Goal: Book appointment/travel/reservation

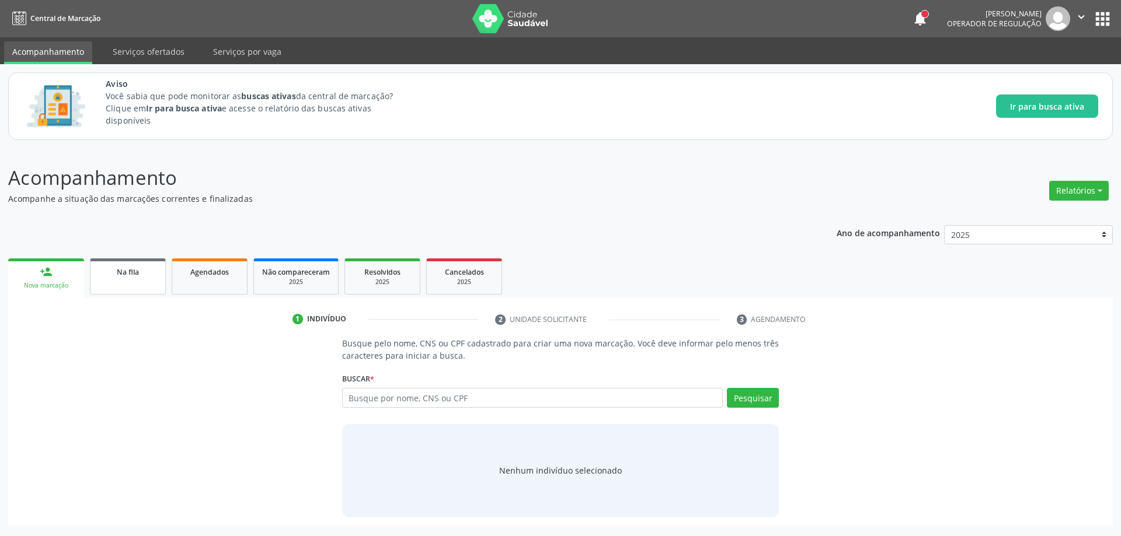
click at [118, 280] on link "Na fila" at bounding box center [128, 277] width 76 height 36
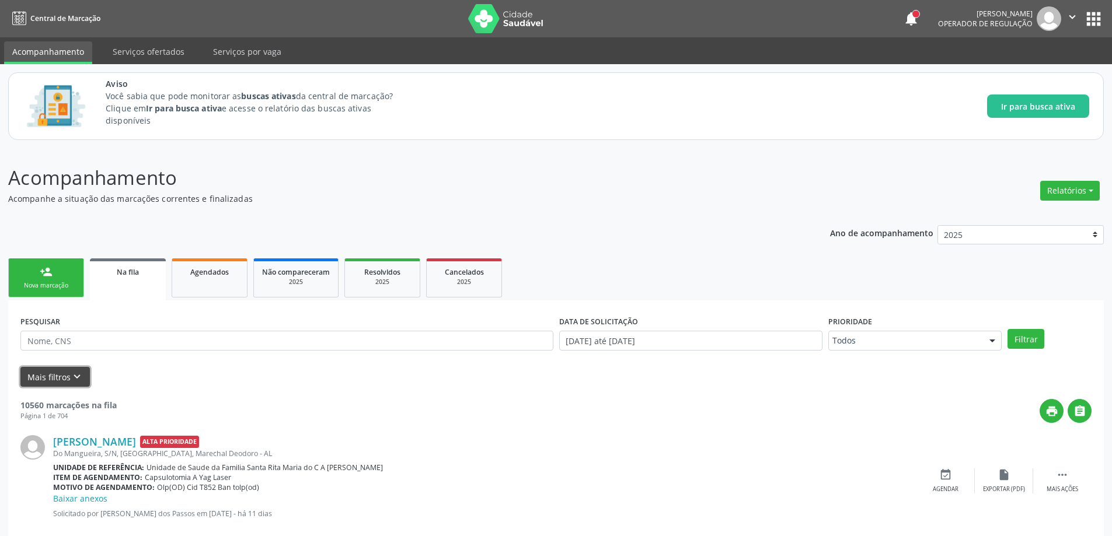
click at [71, 378] on icon "keyboard_arrow_down" at bounding box center [77, 377] width 13 height 13
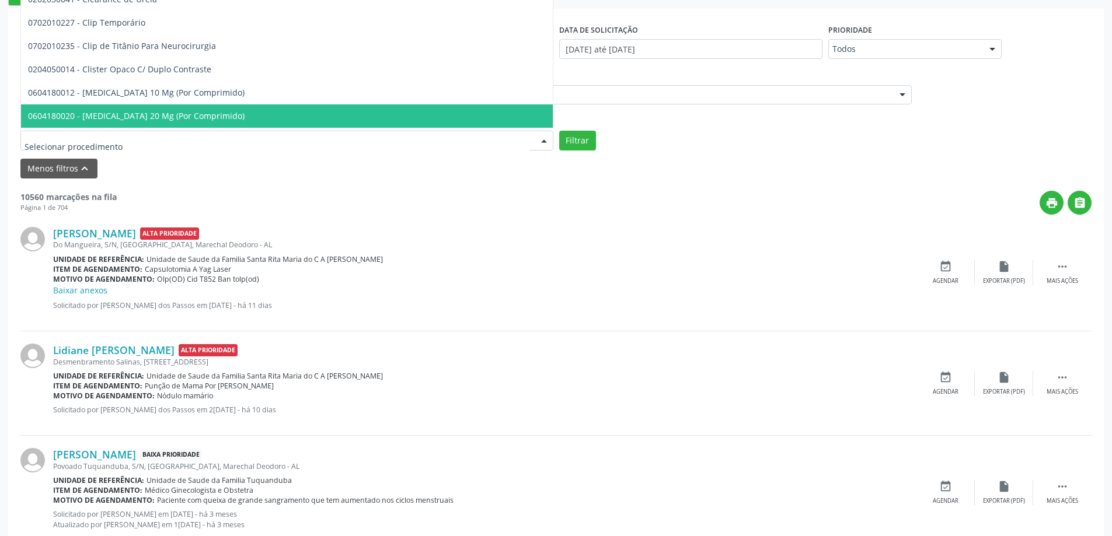
scroll to position [20381, 0]
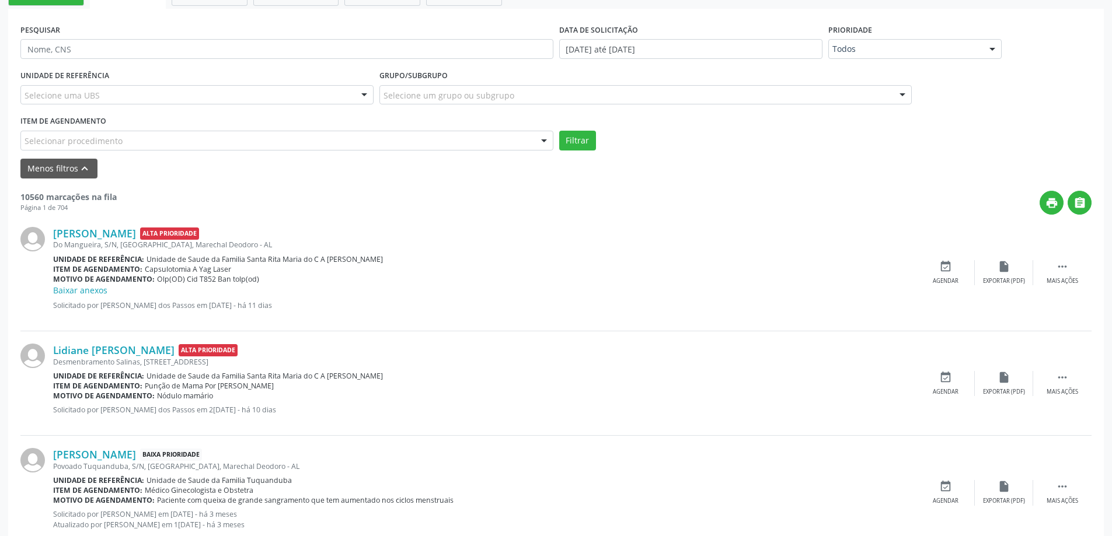
click at [727, 123] on div "UNIDADE DE REFERÊNCIA Selecione uma UBS Todas as UBS Unidade de Saude da Famili…" at bounding box center [556, 108] width 1077 height 83
click at [588, 93] on div "Selecione um grupo ou subgrupo" at bounding box center [645, 95] width 533 height 20
type input "V"
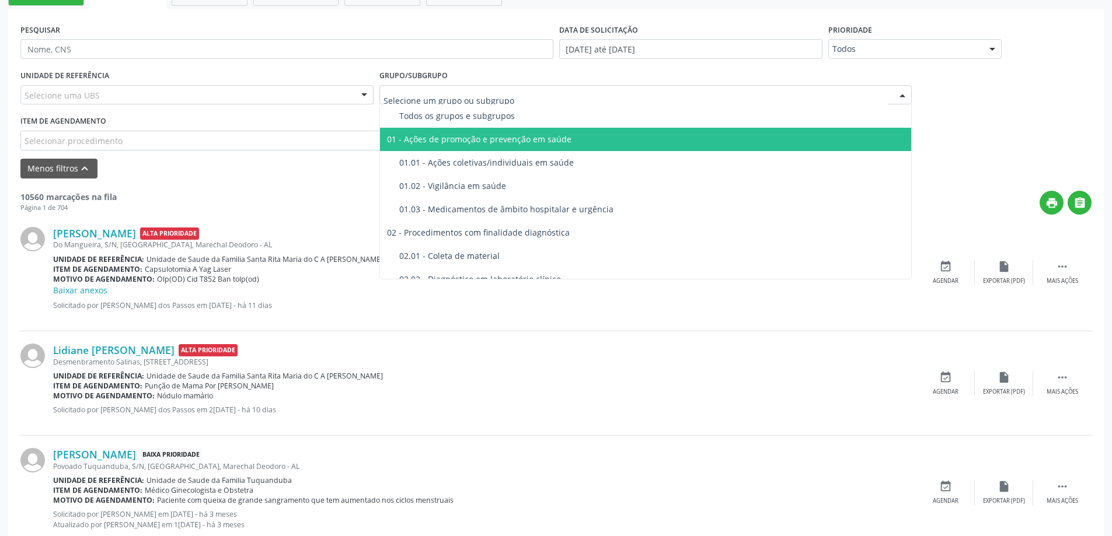
click at [218, 141] on div "Selecionar procedimento" at bounding box center [286, 141] width 533 height 20
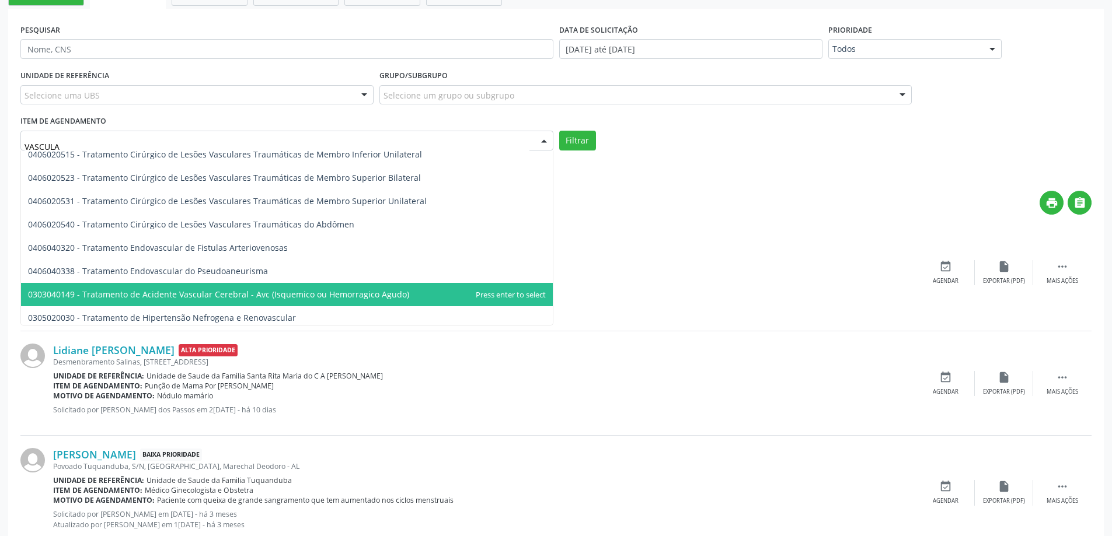
scroll to position [853, 0]
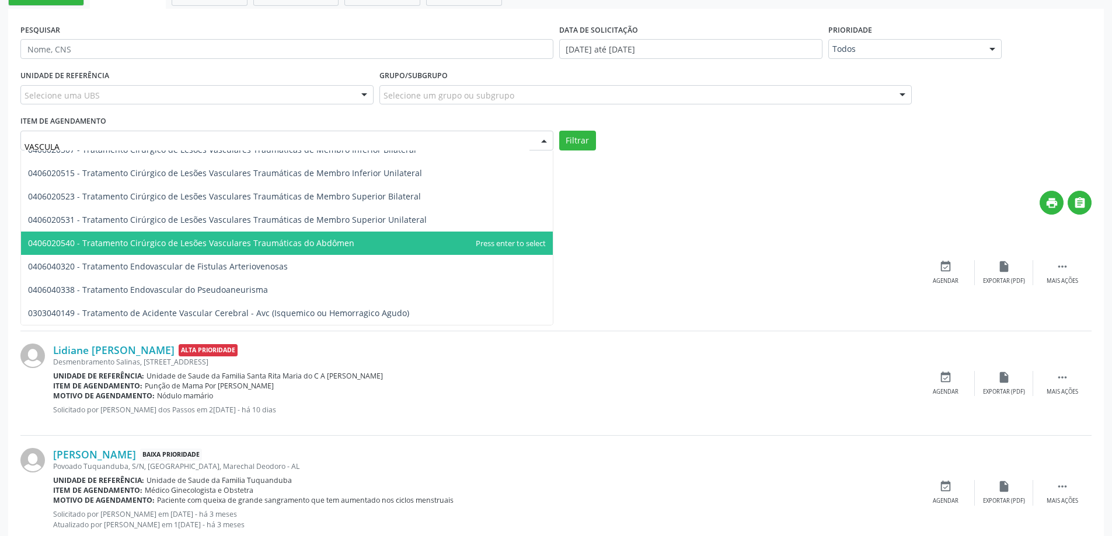
type input "VASCULAR"
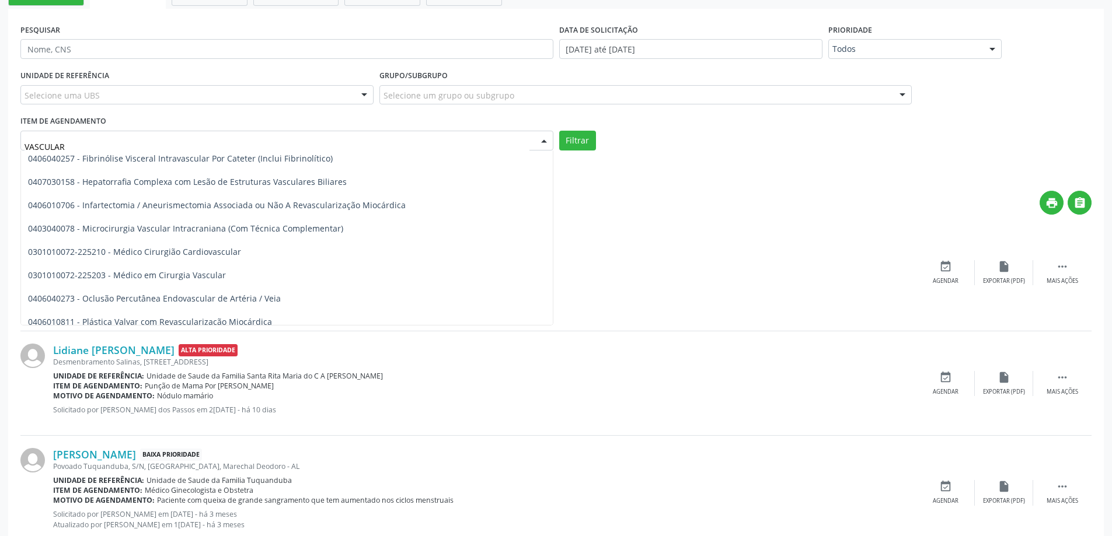
scroll to position [327, 0]
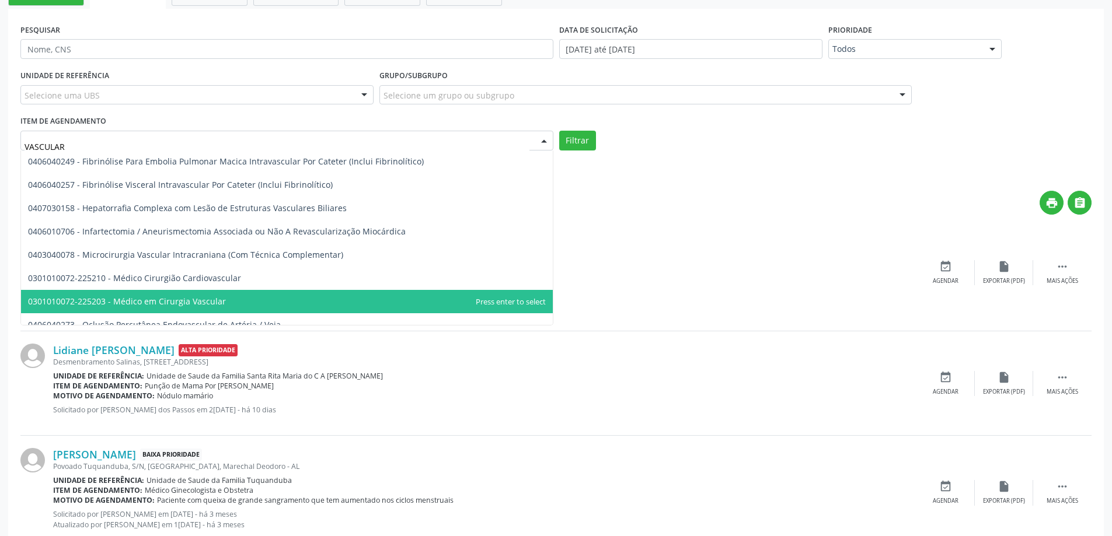
click at [158, 296] on span "0301010072-225203 - Médico em Cirurgia Vascular" at bounding box center [127, 301] width 198 height 11
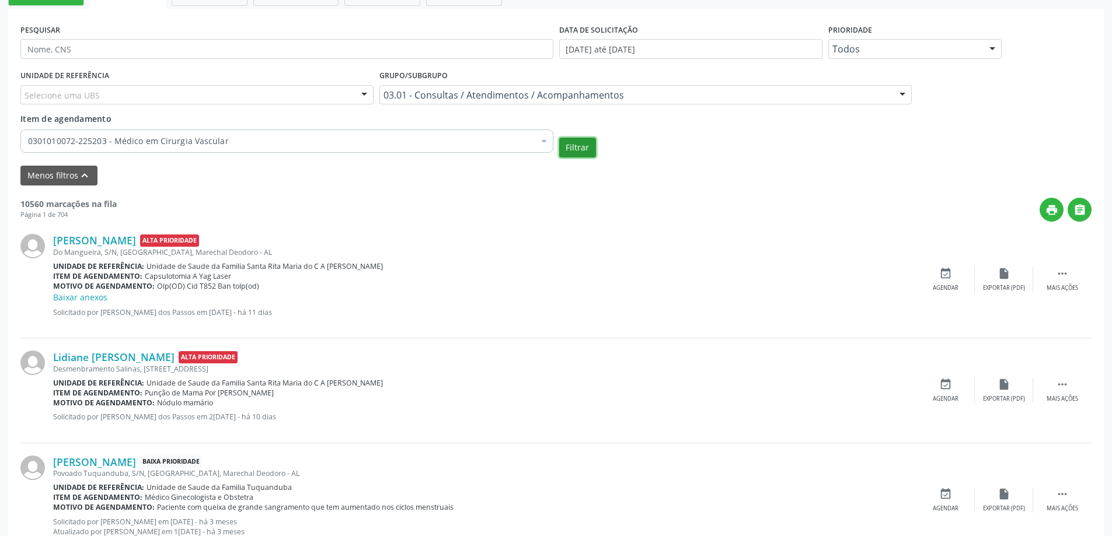
click at [577, 145] on button "Filtrar" at bounding box center [577, 148] width 37 height 20
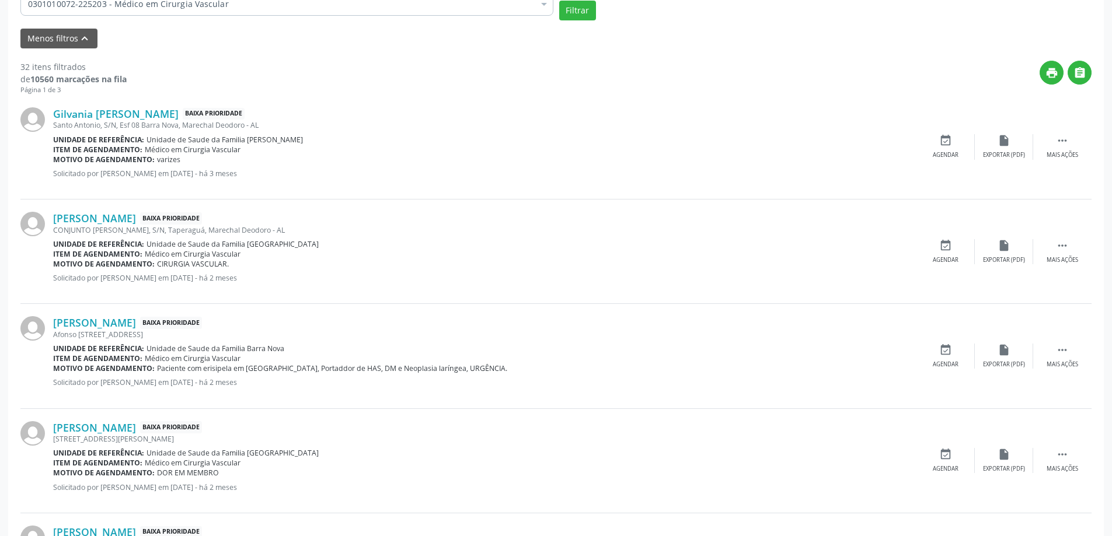
scroll to position [467, 0]
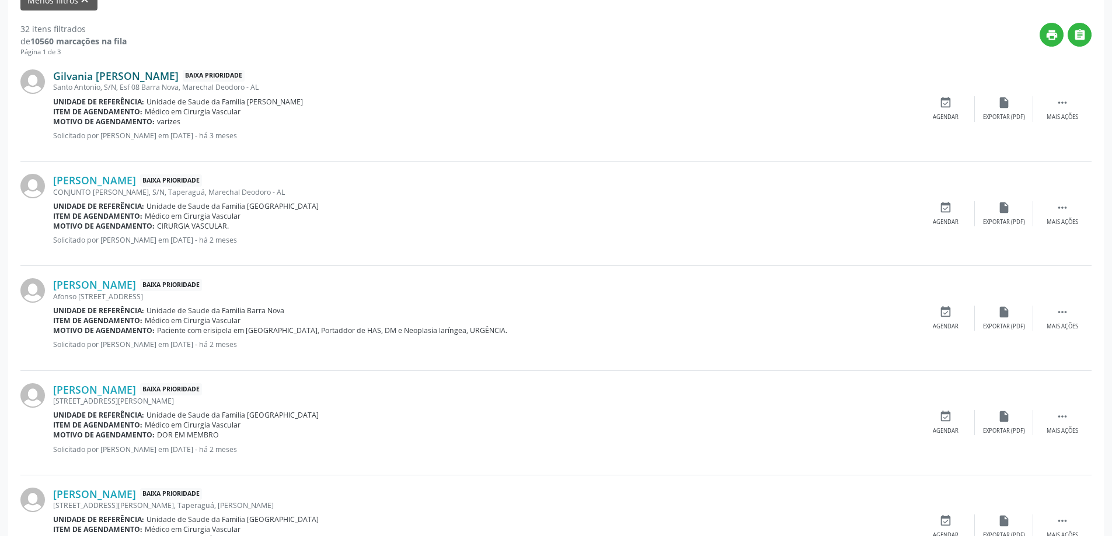
click at [126, 74] on link "Gilvania [PERSON_NAME]" at bounding box center [115, 75] width 125 height 13
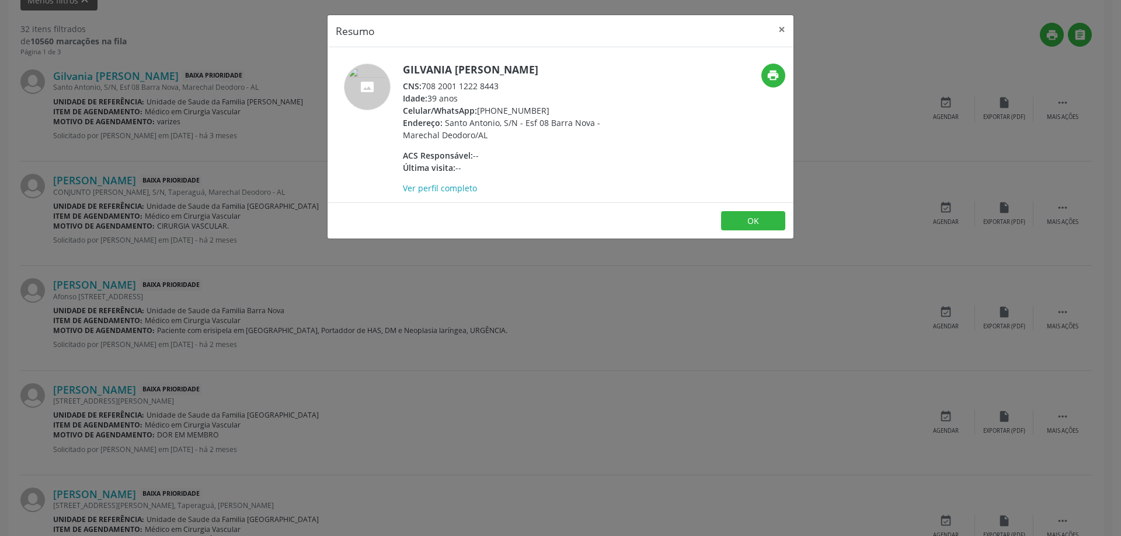
drag, startPoint x: 502, startPoint y: 86, endPoint x: 423, endPoint y: 86, distance: 79.4
click at [423, 86] on div "CNS: 708 2001 1222 8443" at bounding box center [516, 86] width 227 height 12
copy div "708 2001 1222 8443"
click at [779, 29] on button "×" at bounding box center [781, 29] width 23 height 29
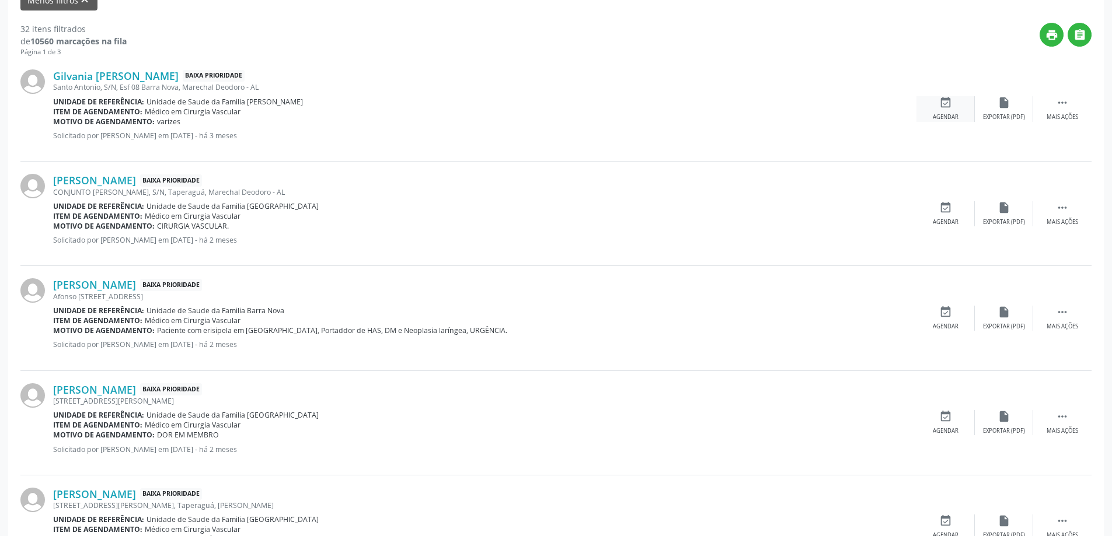
click at [942, 107] on icon "event_available" at bounding box center [945, 102] width 13 height 13
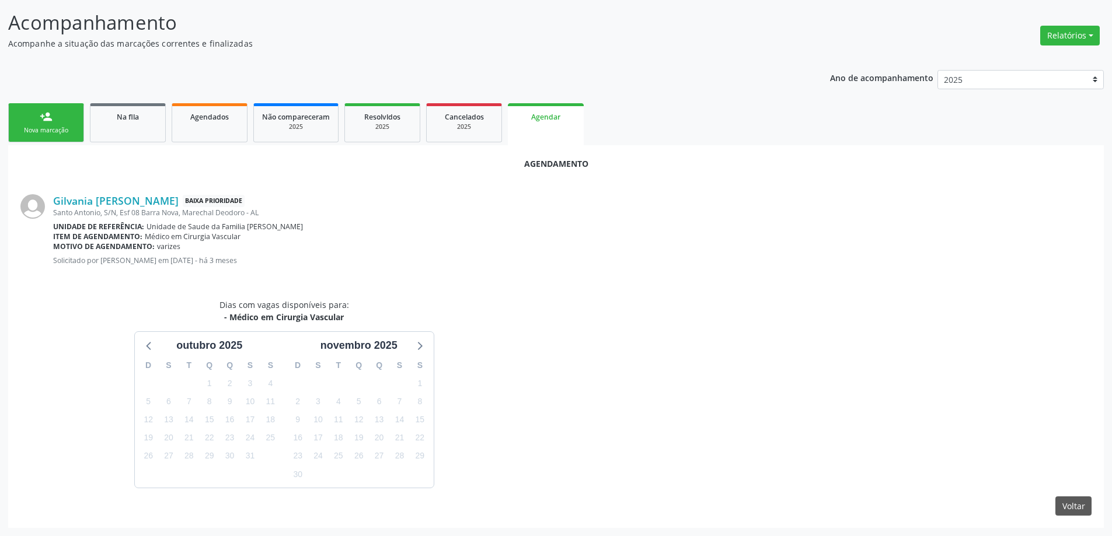
scroll to position [190, 0]
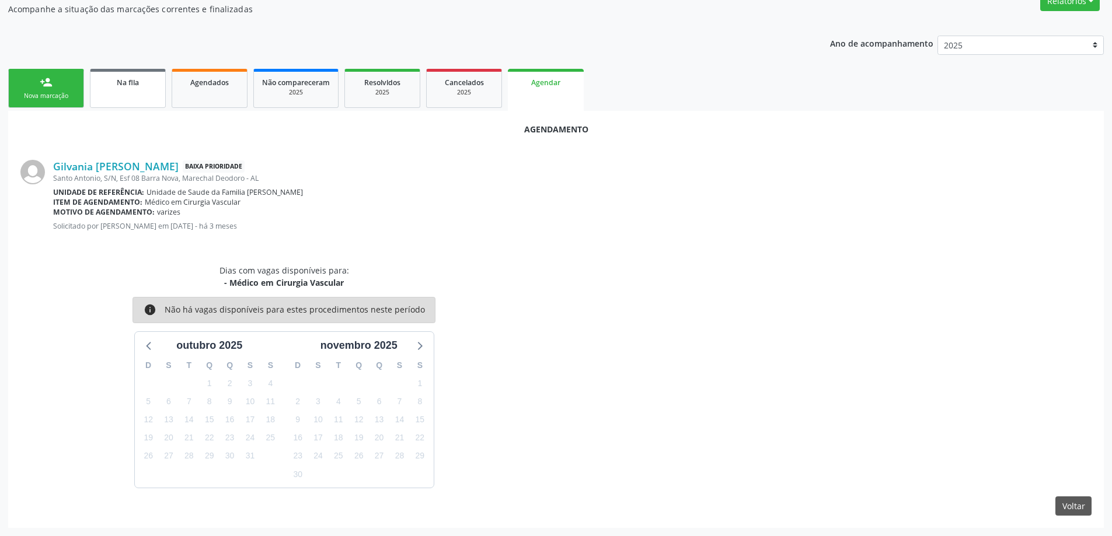
click at [114, 86] on div "Na fila" at bounding box center [128, 82] width 58 height 12
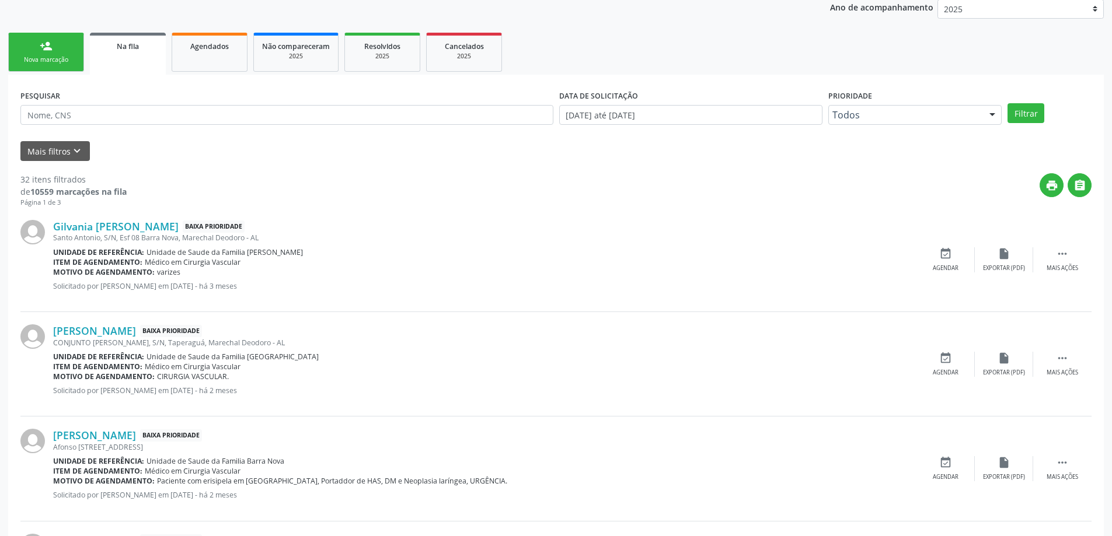
scroll to position [233, 0]
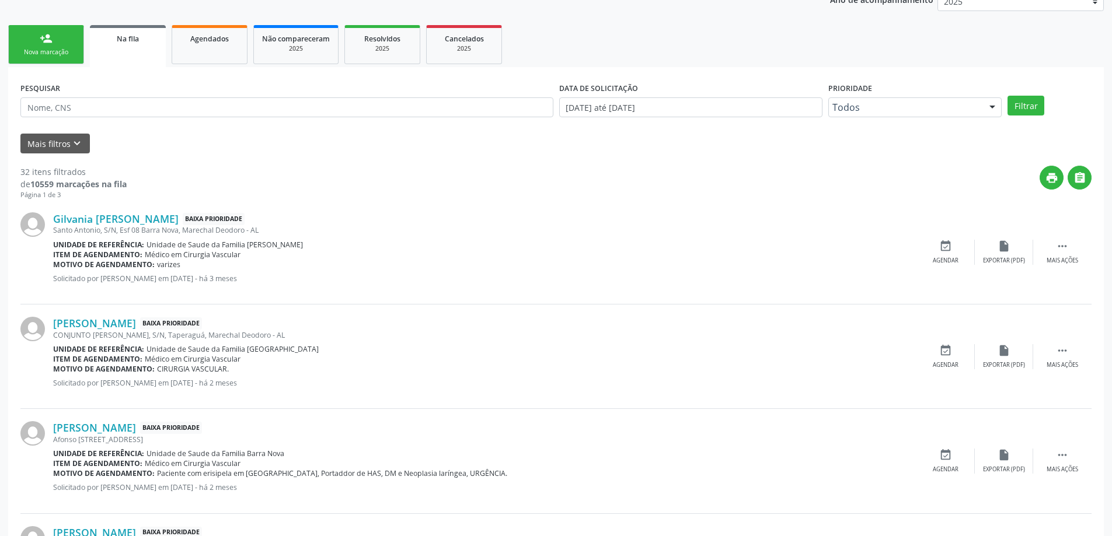
click at [109, 330] on div "CONJUNTO [PERSON_NAME], S/N, Taperaguá, Marechal Deodoro - AL" at bounding box center [484, 335] width 863 height 10
click at [136, 319] on link "[PERSON_NAME]" at bounding box center [94, 323] width 83 height 13
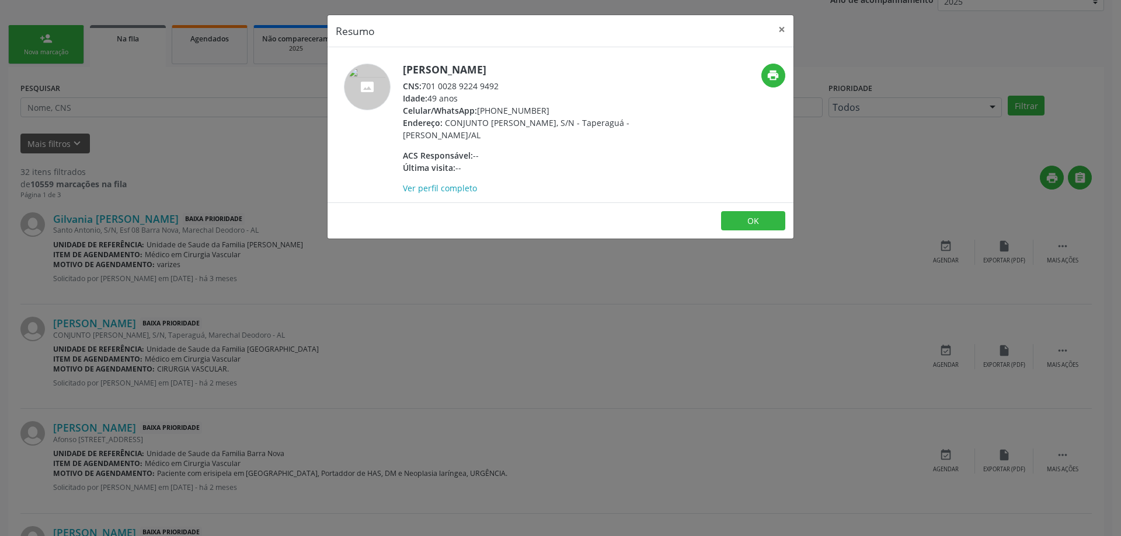
drag, startPoint x: 507, startPoint y: 85, endPoint x: 421, endPoint y: 85, distance: 86.4
click at [421, 85] on div "CNS: 701 0028 9224 9492" at bounding box center [516, 86] width 227 height 12
click at [424, 84] on div "CNS: 701 0028 9224 9492" at bounding box center [516, 86] width 227 height 12
drag, startPoint x: 423, startPoint y: 84, endPoint x: 508, endPoint y: 86, distance: 85.2
click at [508, 86] on div "CNS: 701 0028 9224 9492" at bounding box center [516, 86] width 227 height 12
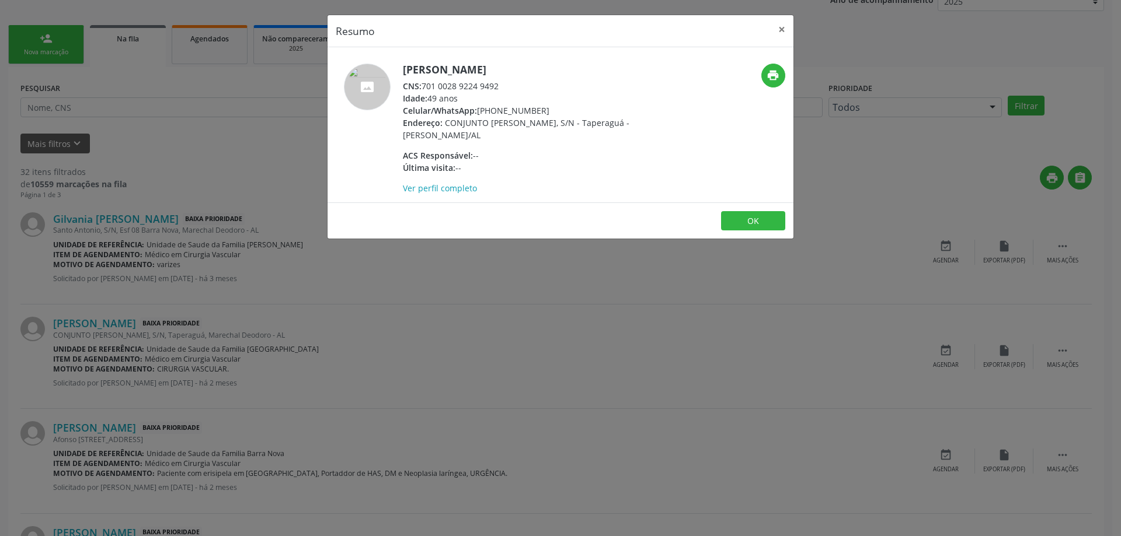
copy div "701 0028 9224 9492"
click at [779, 30] on button "×" at bounding box center [781, 29] width 23 height 29
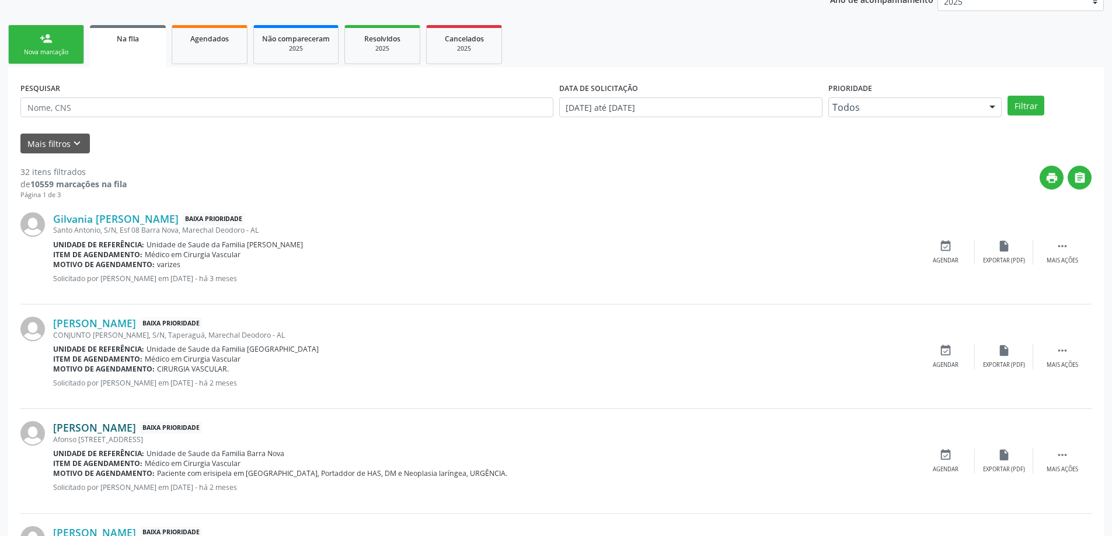
click at [113, 428] on link "[PERSON_NAME]" at bounding box center [94, 427] width 83 height 13
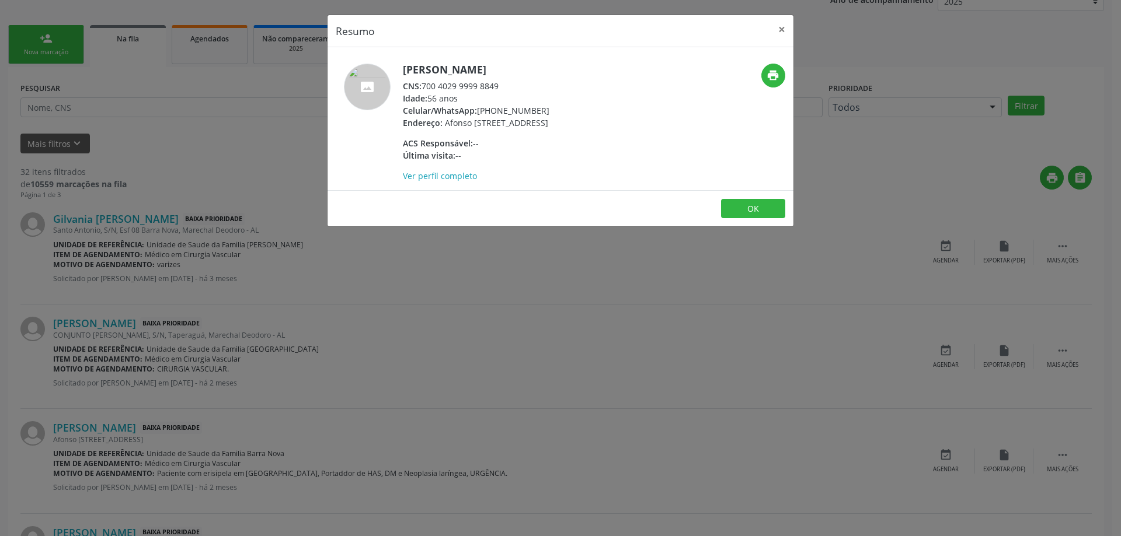
drag, startPoint x: 498, startPoint y: 88, endPoint x: 425, endPoint y: 83, distance: 73.1
click at [425, 83] on div "CNS: 700 4029 9999 8849" at bounding box center [476, 86] width 147 height 12
copy div "700 4029 9999 8849"
click at [778, 36] on button "×" at bounding box center [781, 29] width 23 height 29
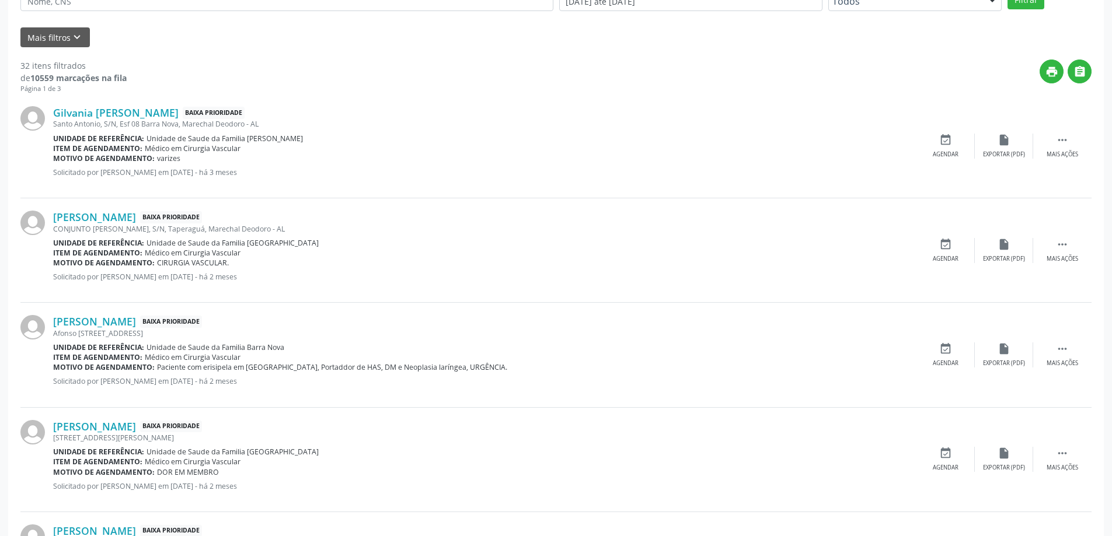
scroll to position [350, 0]
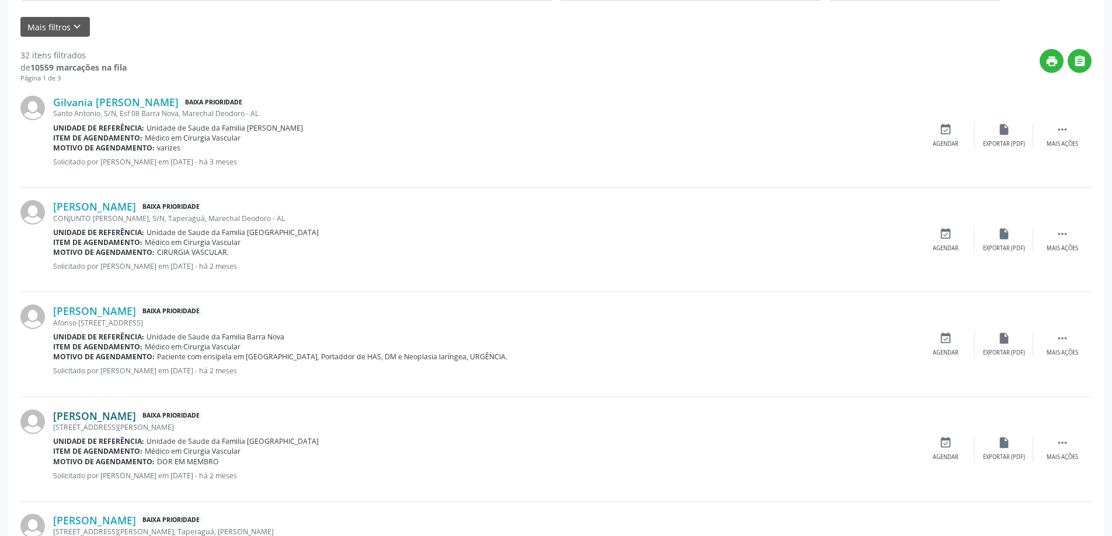
click at [124, 416] on link "[PERSON_NAME]" at bounding box center [94, 416] width 83 height 13
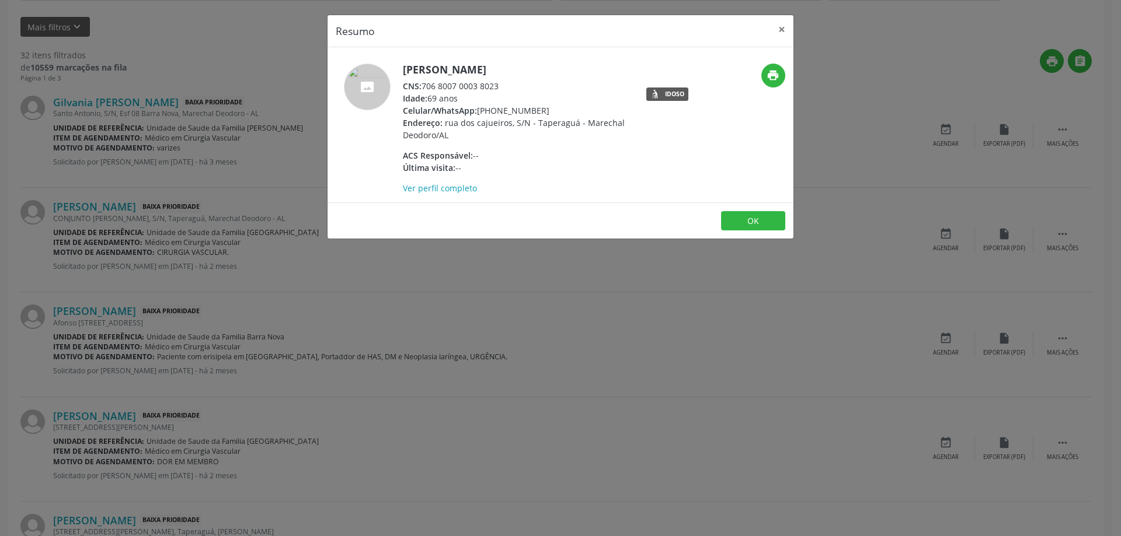
drag, startPoint x: 501, startPoint y: 83, endPoint x: 423, endPoint y: 82, distance: 78.8
click at [423, 82] on div "CNS: 706 8007 0003 8023" at bounding box center [516, 86] width 227 height 12
copy div "706 8007 0003 8023"
click at [784, 33] on button "×" at bounding box center [781, 29] width 23 height 29
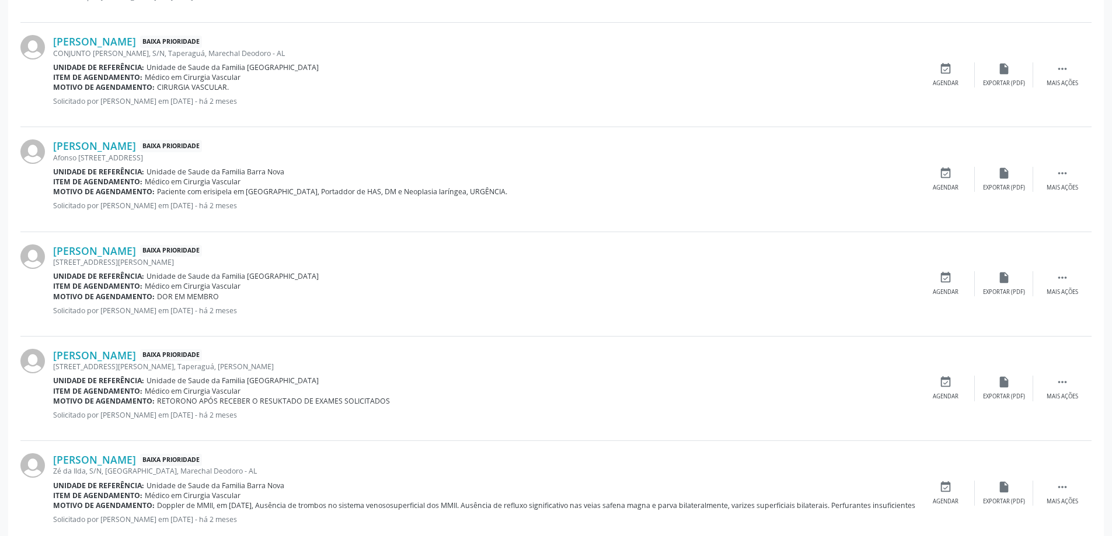
scroll to position [525, 0]
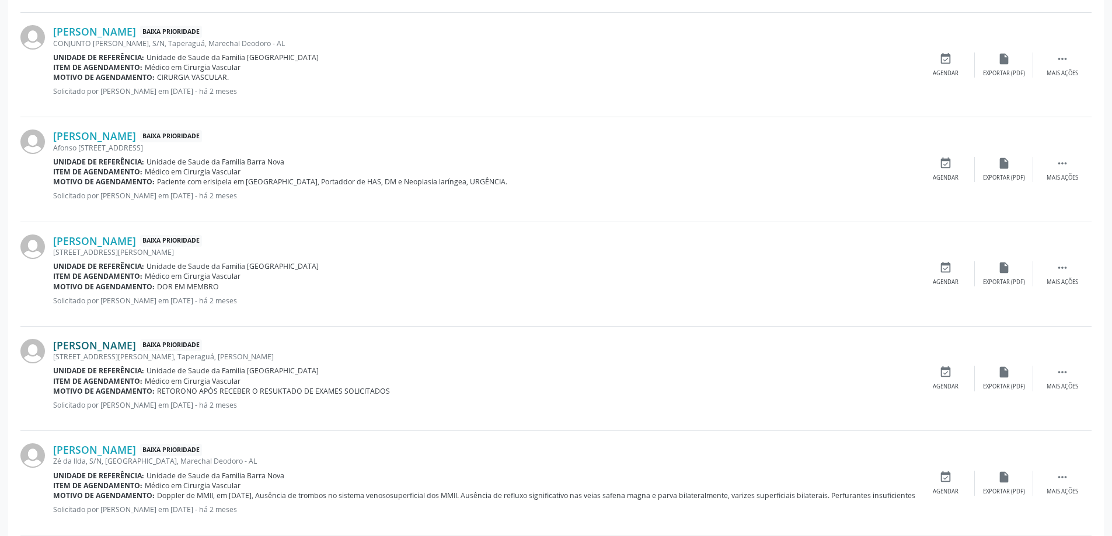
click at [135, 351] on link "[PERSON_NAME]" at bounding box center [94, 345] width 83 height 13
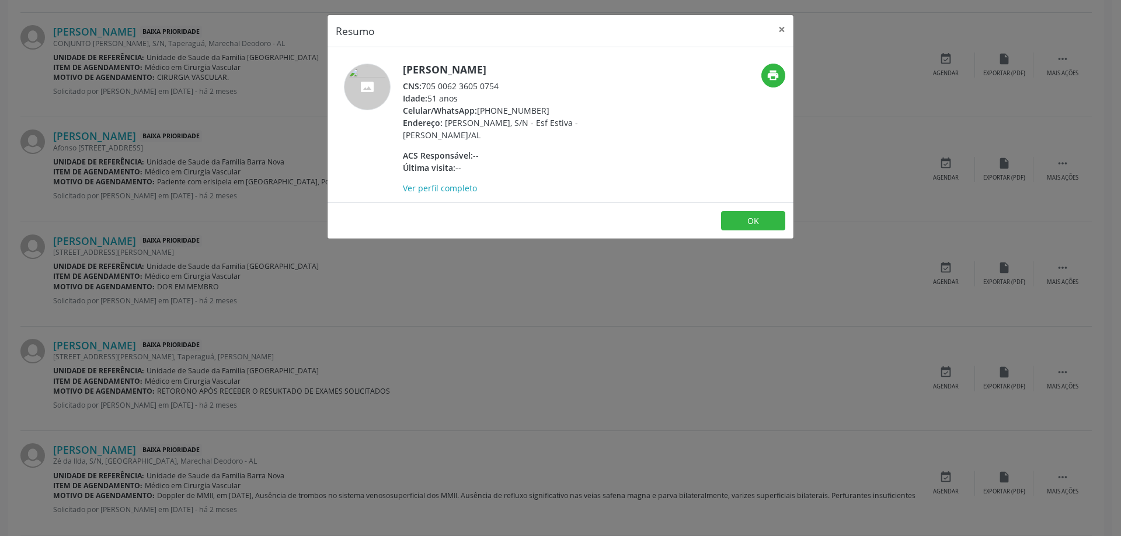
drag, startPoint x: 501, startPoint y: 86, endPoint x: 423, endPoint y: 86, distance: 78.2
click at [423, 86] on div "CNS: 705 0062 3605 0754" at bounding box center [516, 86] width 227 height 12
copy div "705 0062 3605 0754"
click at [777, 36] on button "×" at bounding box center [781, 29] width 23 height 29
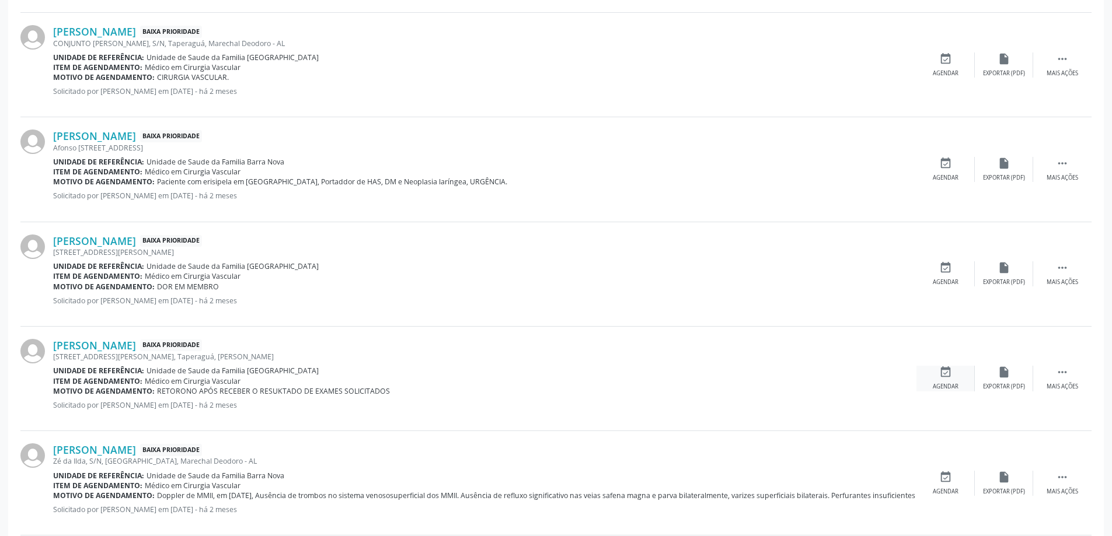
click at [940, 372] on icon "event_available" at bounding box center [945, 372] width 13 height 13
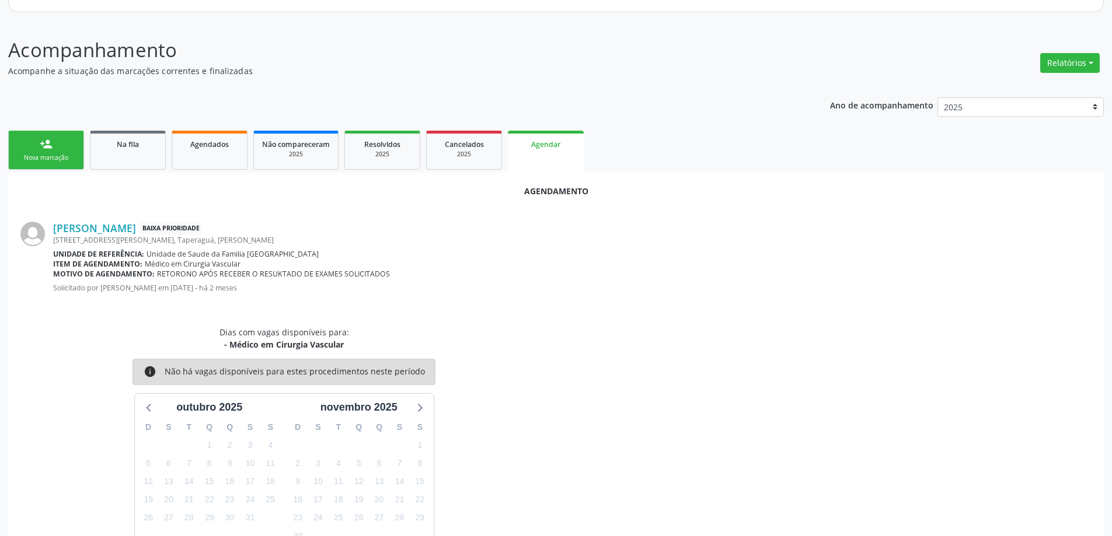
scroll to position [190, 0]
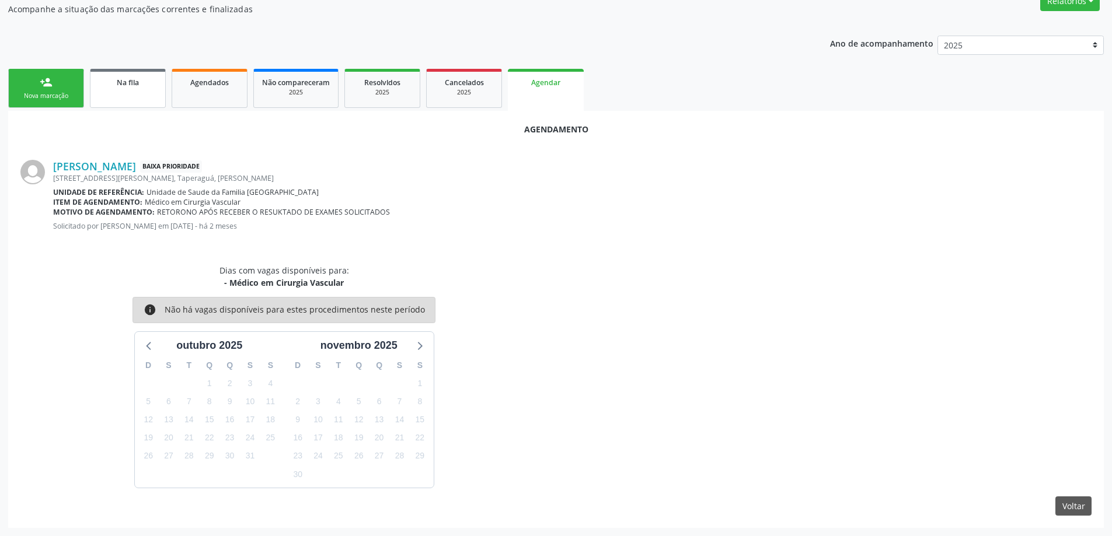
click at [116, 96] on link "Na fila" at bounding box center [128, 88] width 76 height 39
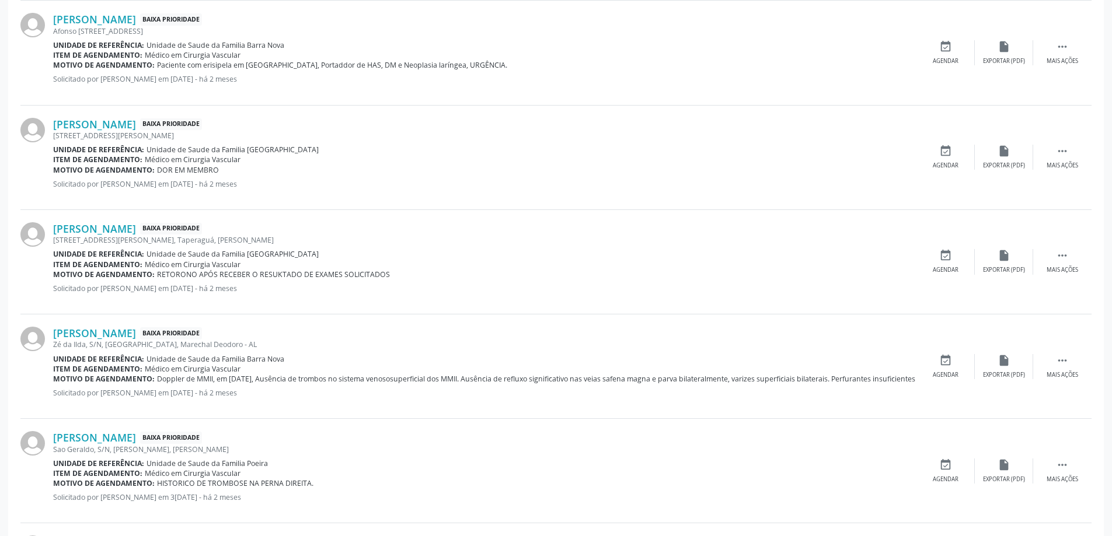
scroll to position [700, 0]
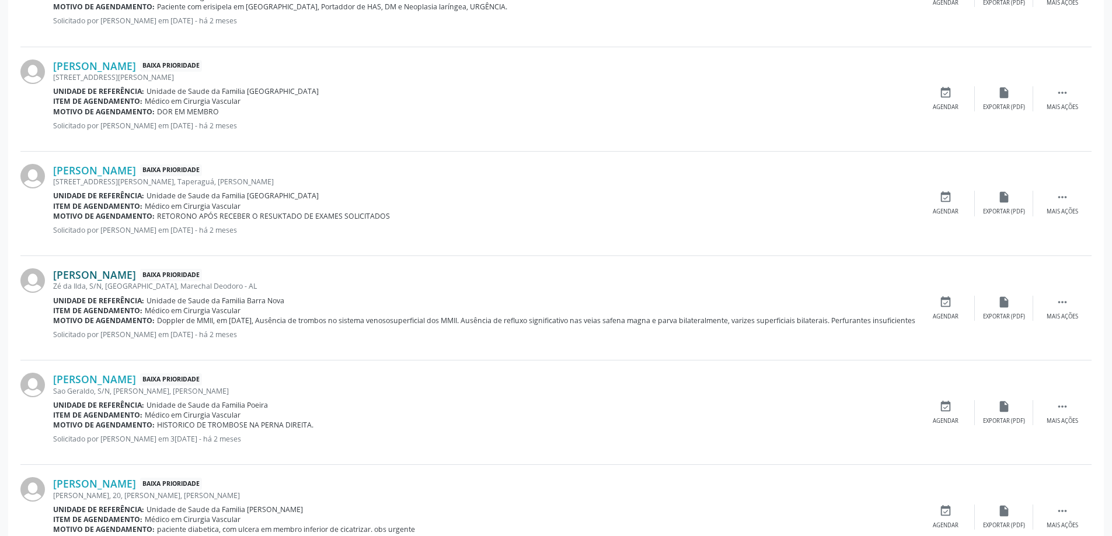
click at [113, 276] on link "[PERSON_NAME]" at bounding box center [94, 275] width 83 height 13
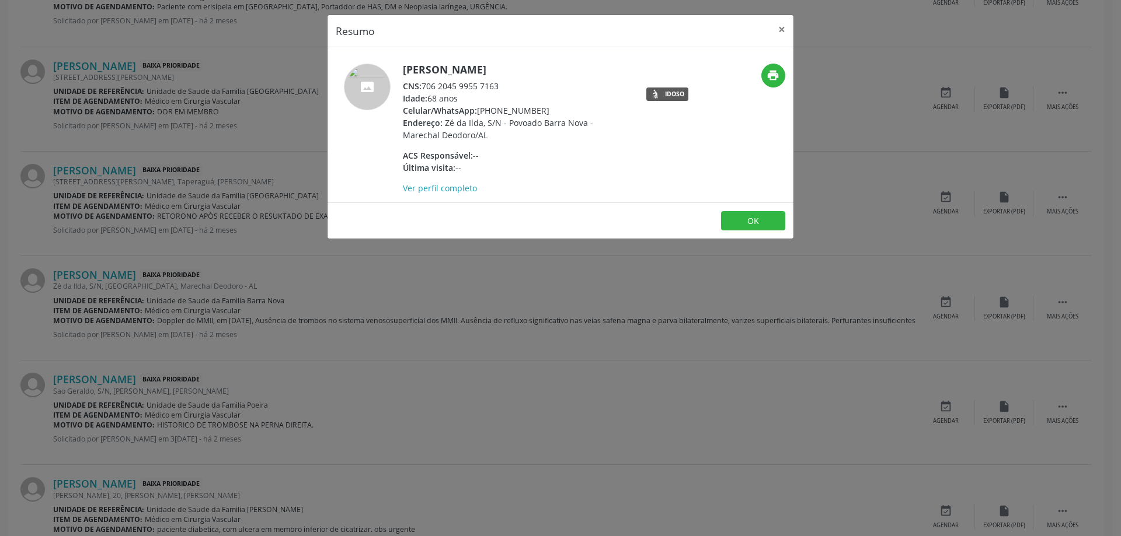
drag, startPoint x: 500, startPoint y: 88, endPoint x: 426, endPoint y: 88, distance: 74.7
click at [426, 88] on div "CNS: 706 2045 9955 7163" at bounding box center [516, 86] width 227 height 12
copy div "706 2045 9955 7163"
click at [782, 33] on button "×" at bounding box center [781, 29] width 23 height 29
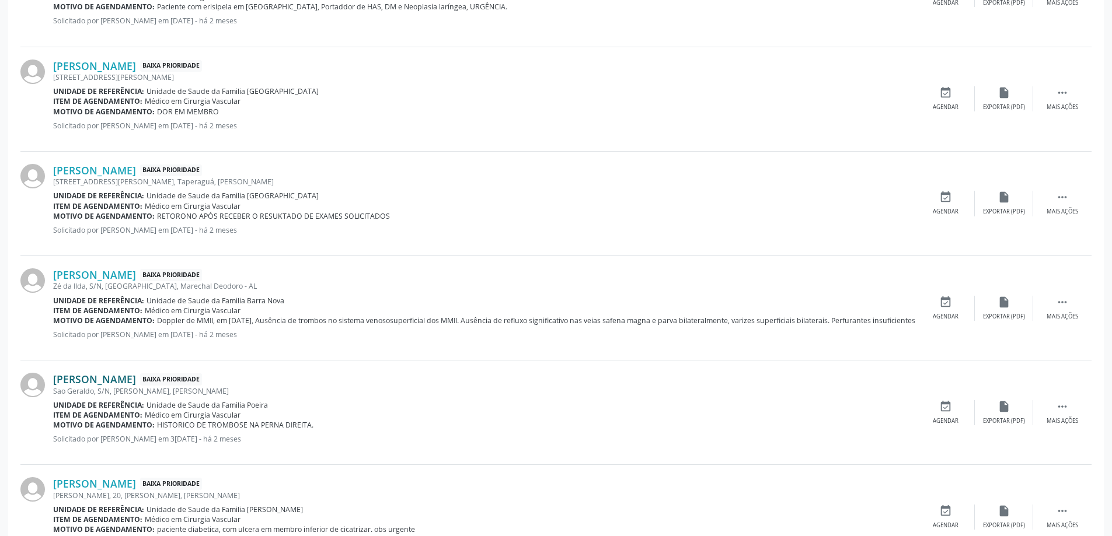
click at [76, 374] on link "[PERSON_NAME]" at bounding box center [94, 379] width 83 height 13
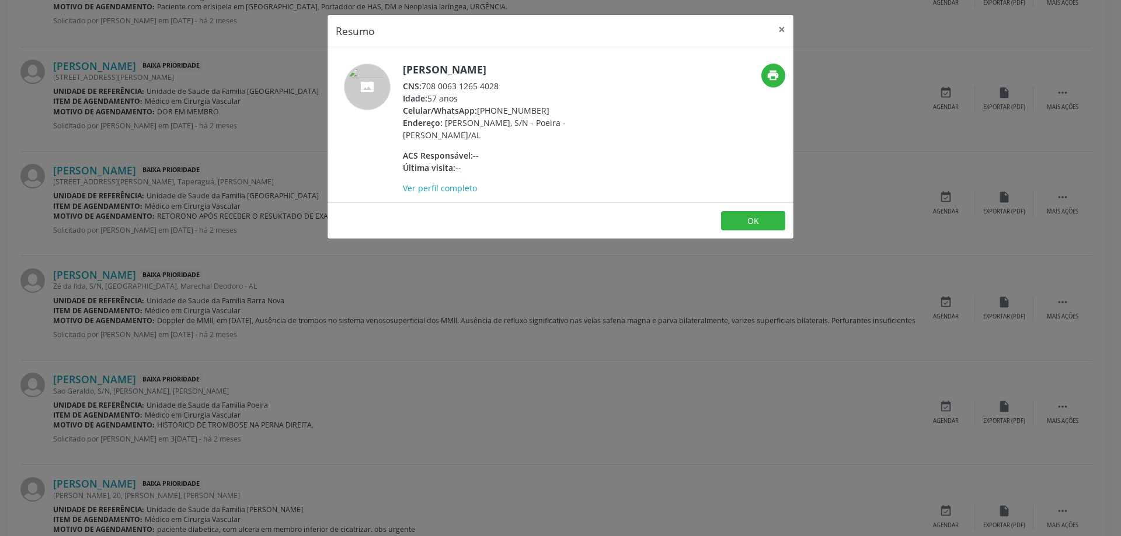
drag, startPoint x: 498, startPoint y: 84, endPoint x: 424, endPoint y: 86, distance: 74.2
click at [424, 86] on div "CNS: 708 0063 1265 4028" at bounding box center [516, 86] width 227 height 12
copy div "708 0063 1265 4028"
click at [776, 30] on button "×" at bounding box center [781, 29] width 23 height 29
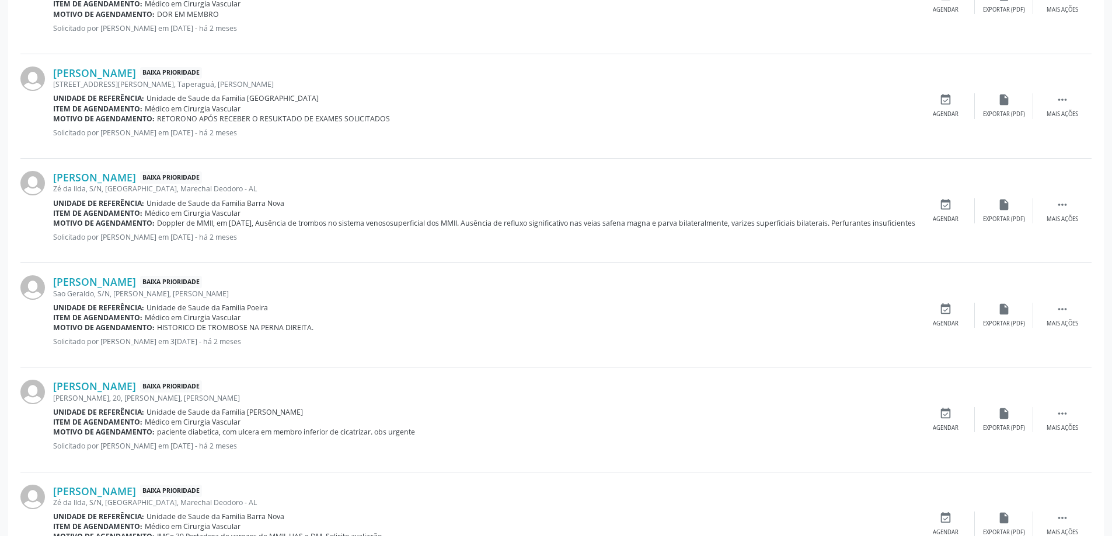
scroll to position [817, 0]
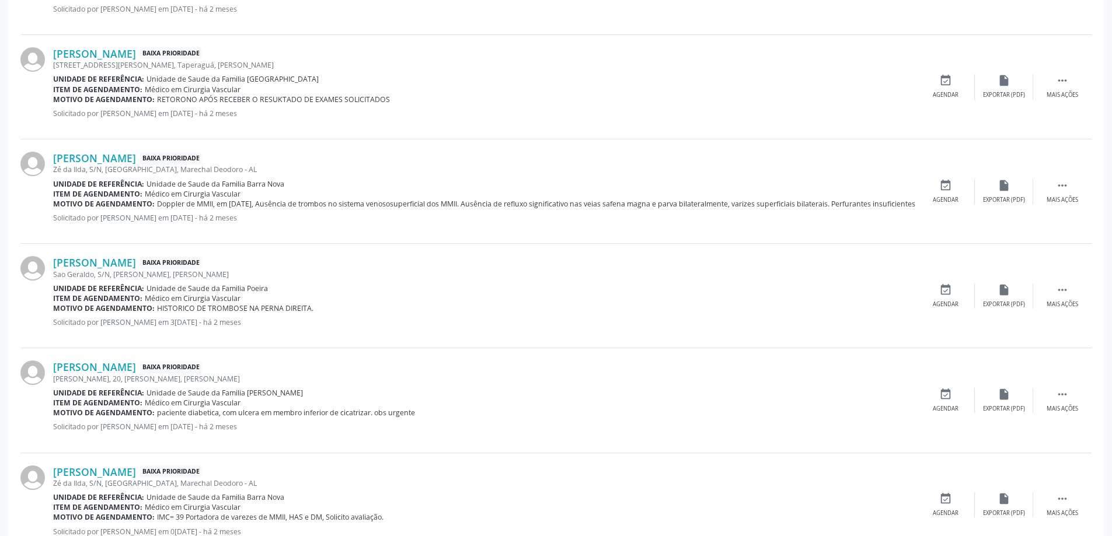
click at [99, 376] on div "[PERSON_NAME], 20, [PERSON_NAME], [PERSON_NAME]" at bounding box center [484, 379] width 863 height 10
click at [103, 371] on link "[PERSON_NAME]" at bounding box center [94, 367] width 83 height 13
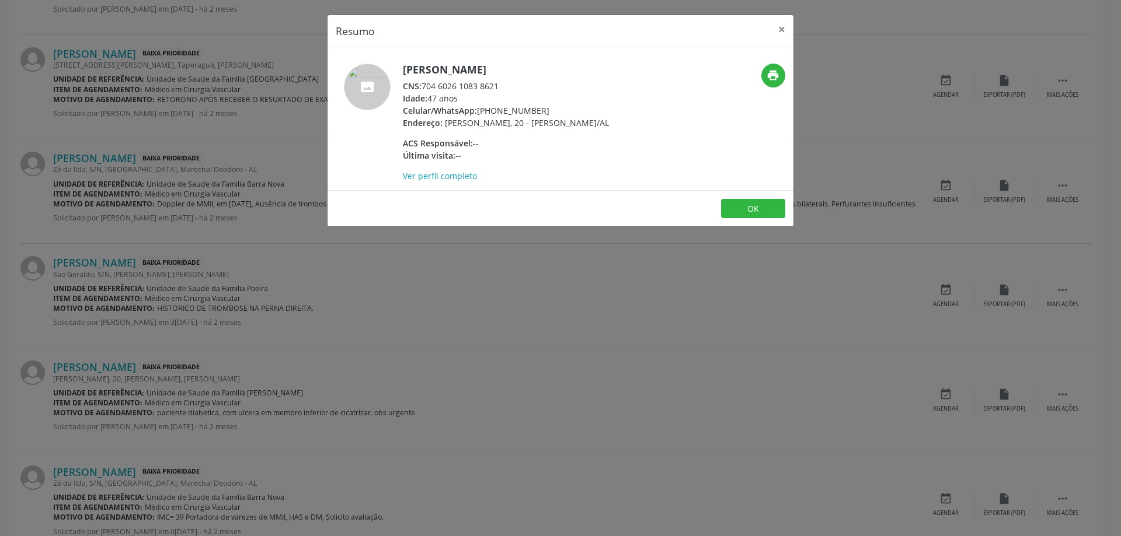
drag, startPoint x: 505, startPoint y: 85, endPoint x: 426, endPoint y: 88, distance: 79.4
click at [426, 88] on div "CNS: 704 6026 1083 8621" at bounding box center [506, 86] width 206 height 12
copy div "704 6026 1083 8621"
click at [783, 30] on button "×" at bounding box center [781, 29] width 23 height 29
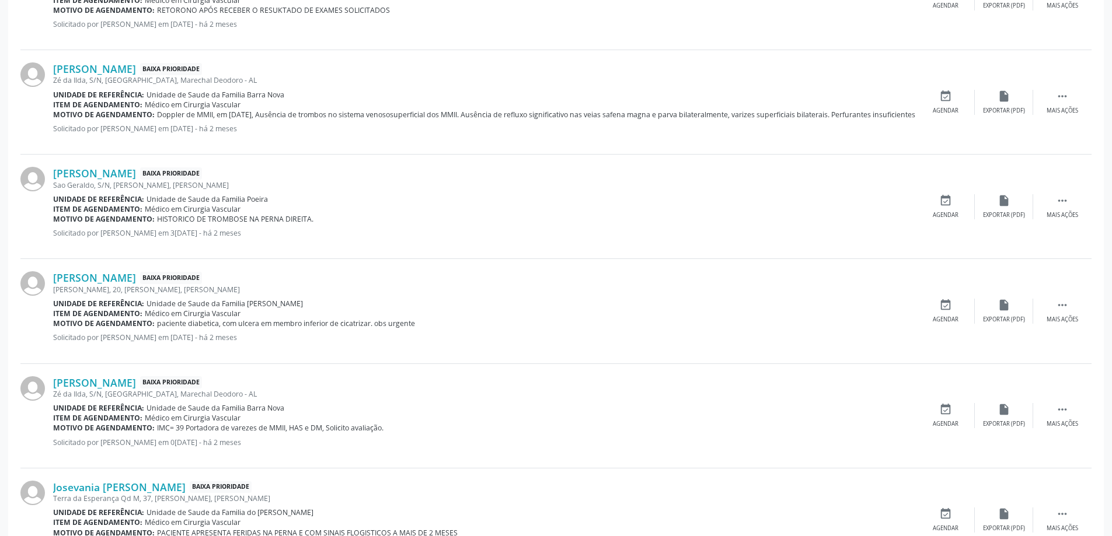
scroll to position [934, 0]
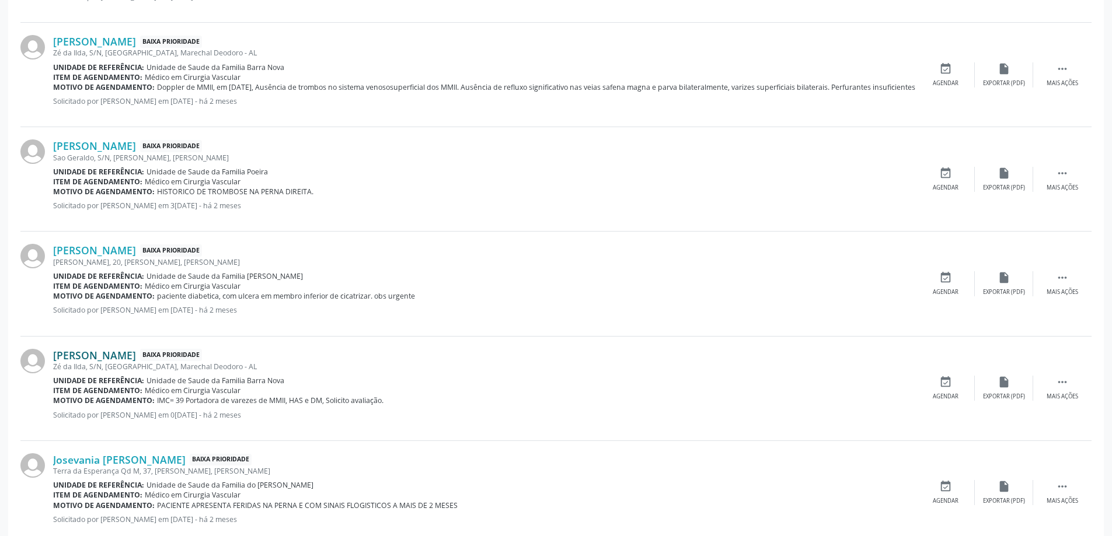
click at [130, 360] on link "[PERSON_NAME]" at bounding box center [94, 355] width 83 height 13
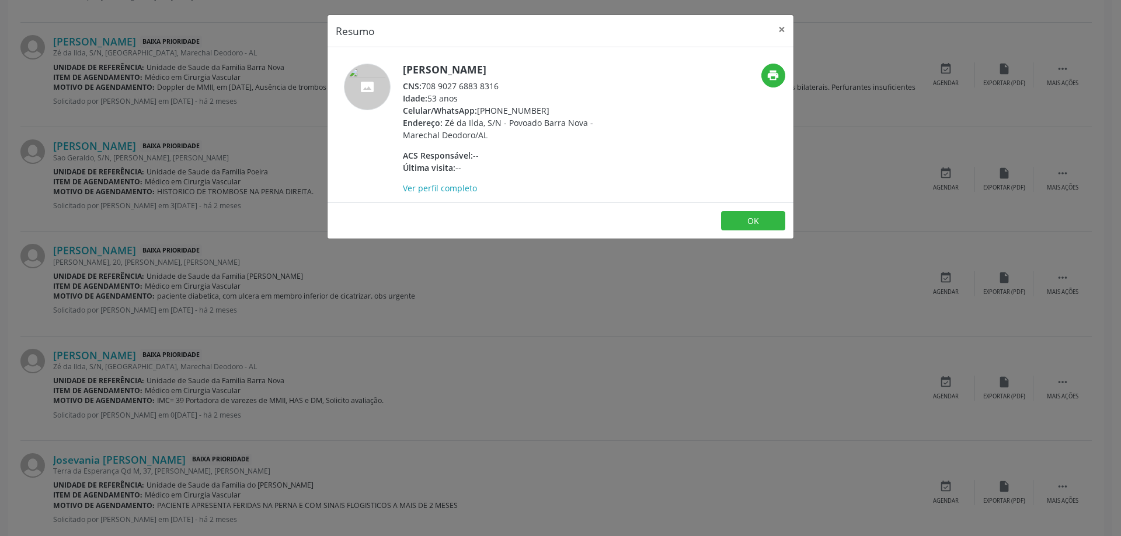
drag, startPoint x: 500, startPoint y: 89, endPoint x: 424, endPoint y: 90, distance: 75.9
click at [424, 90] on div "CNS: 708 9027 6883 8316" at bounding box center [516, 86] width 227 height 12
copy div "708 9027 6883 8316"
click at [778, 34] on button "×" at bounding box center [781, 29] width 23 height 29
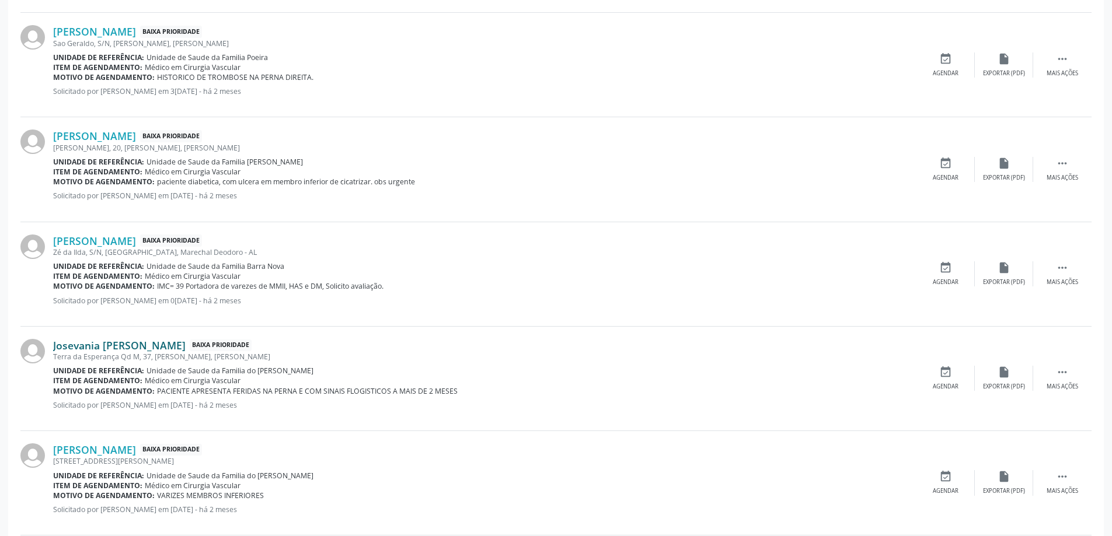
scroll to position [1051, 0]
click at [89, 348] on link "Josevania [PERSON_NAME]" at bounding box center [119, 343] width 133 height 13
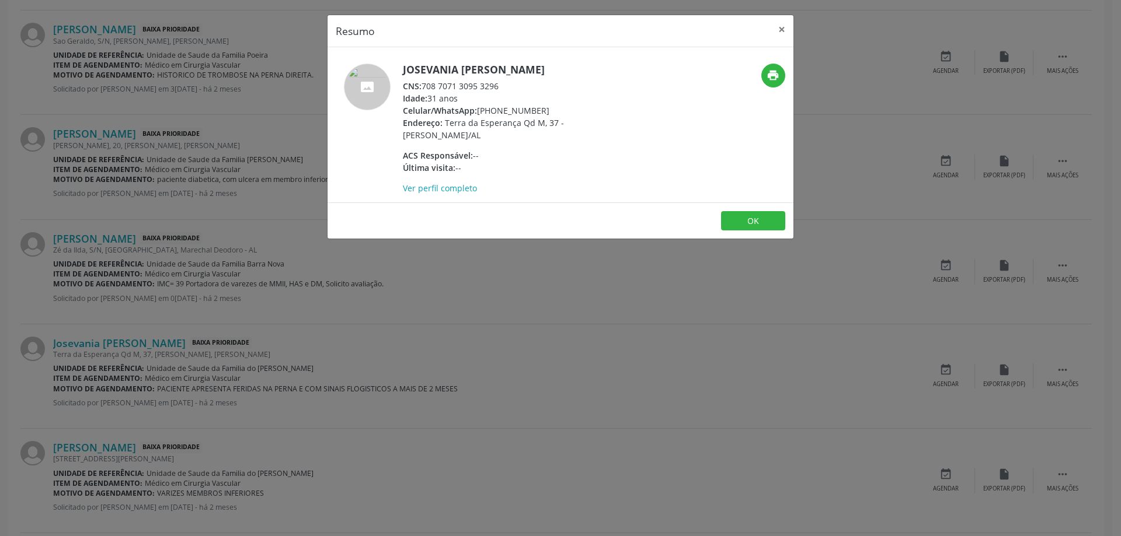
drag, startPoint x: 502, startPoint y: 86, endPoint x: 425, endPoint y: 88, distance: 77.1
click at [425, 88] on div "CNS: 708 7071 3095 3296" at bounding box center [516, 86] width 227 height 12
copy div "708 7071 3095 3296"
click at [779, 30] on button "×" at bounding box center [781, 29] width 23 height 29
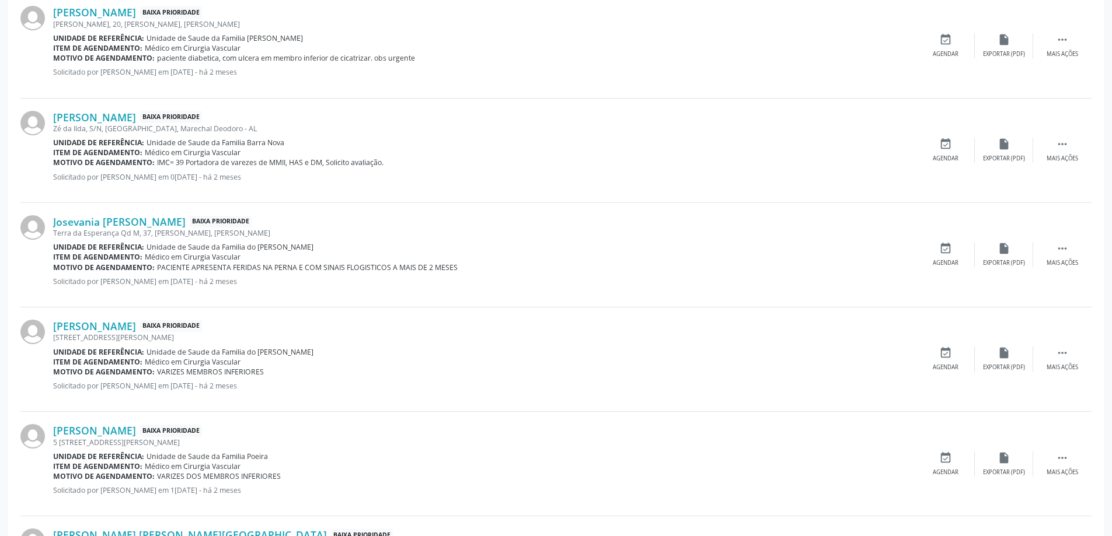
scroll to position [1226, 0]
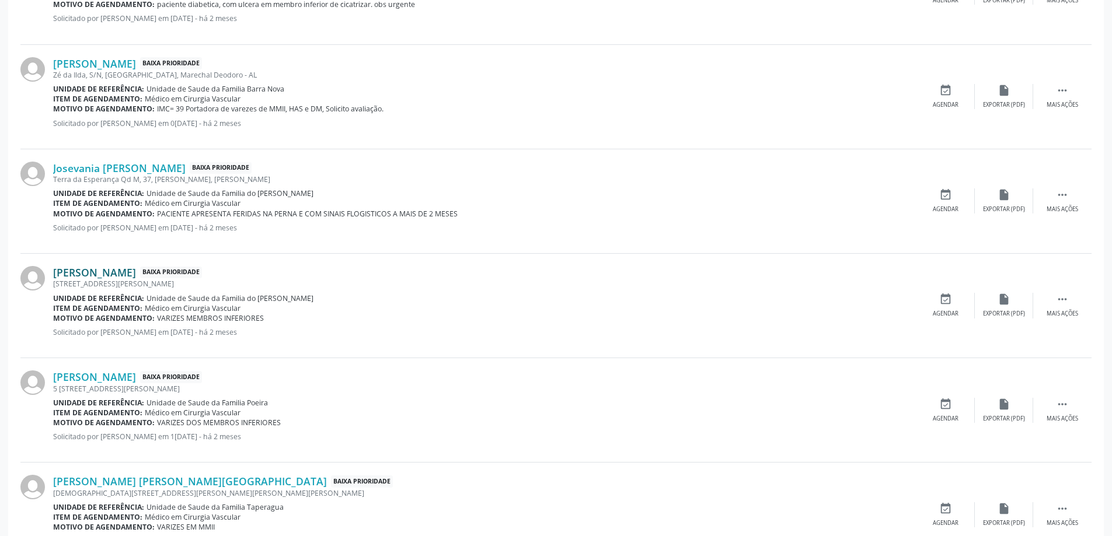
click at [93, 270] on link "[PERSON_NAME]" at bounding box center [94, 272] width 83 height 13
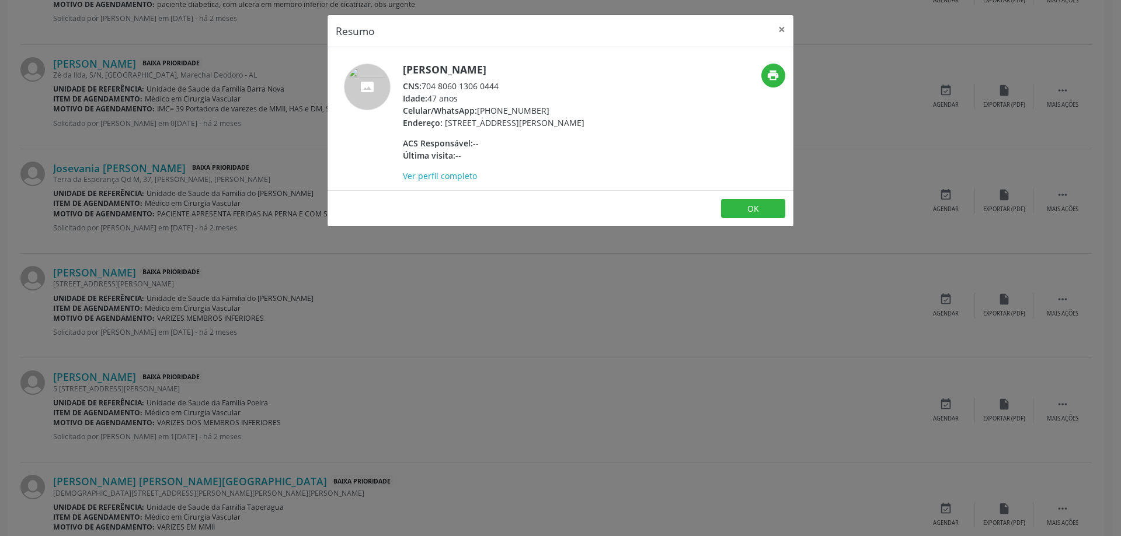
drag, startPoint x: 501, startPoint y: 84, endPoint x: 424, endPoint y: 86, distance: 77.1
click at [424, 86] on div "CNS: 704 8060 1306 0444" at bounding box center [494, 86] width 182 height 12
click at [781, 30] on button "×" at bounding box center [781, 29] width 23 height 29
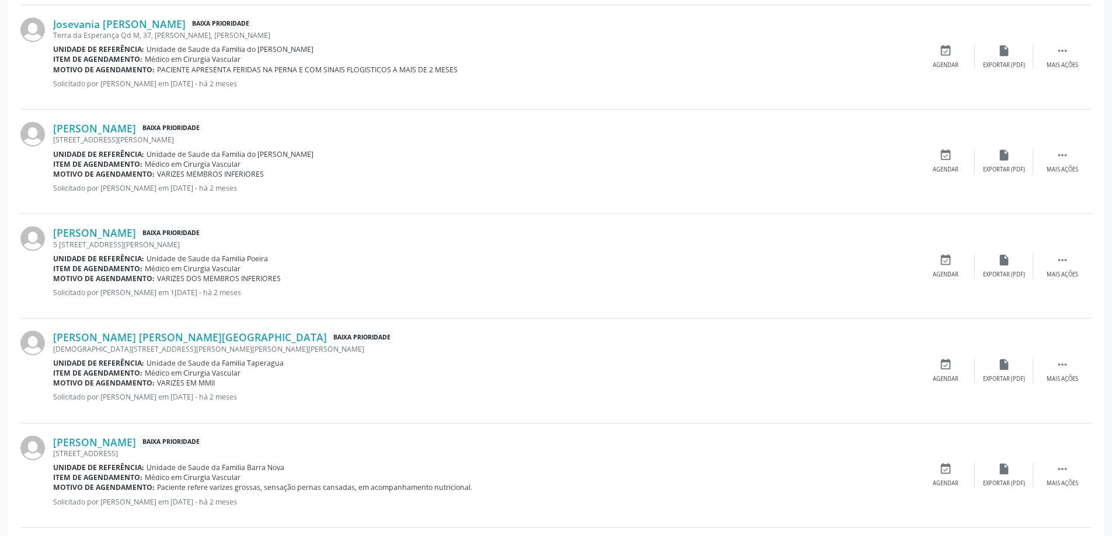
scroll to position [1401, 0]
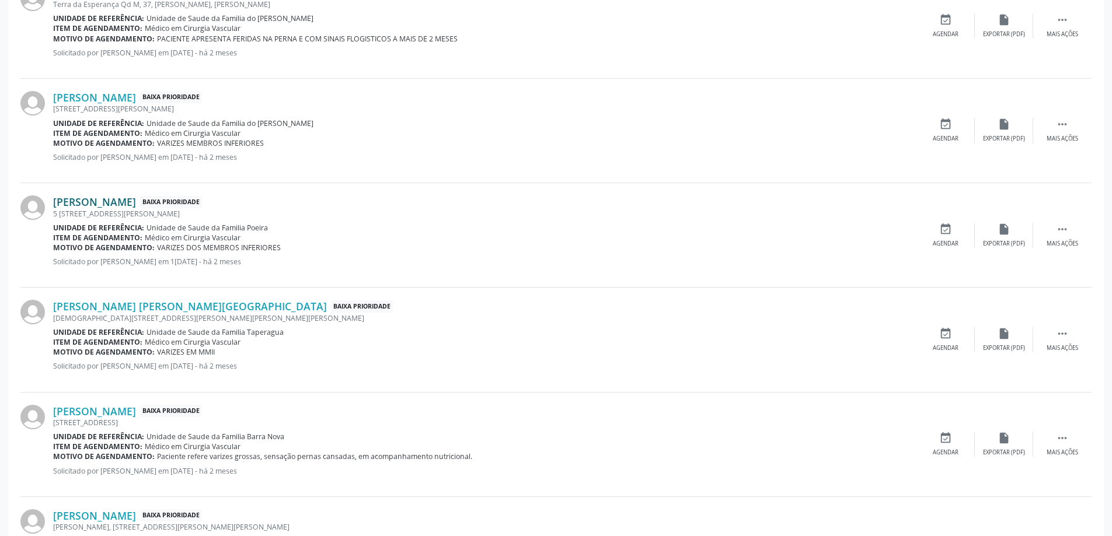
click at [136, 205] on link "[PERSON_NAME]" at bounding box center [94, 202] width 83 height 13
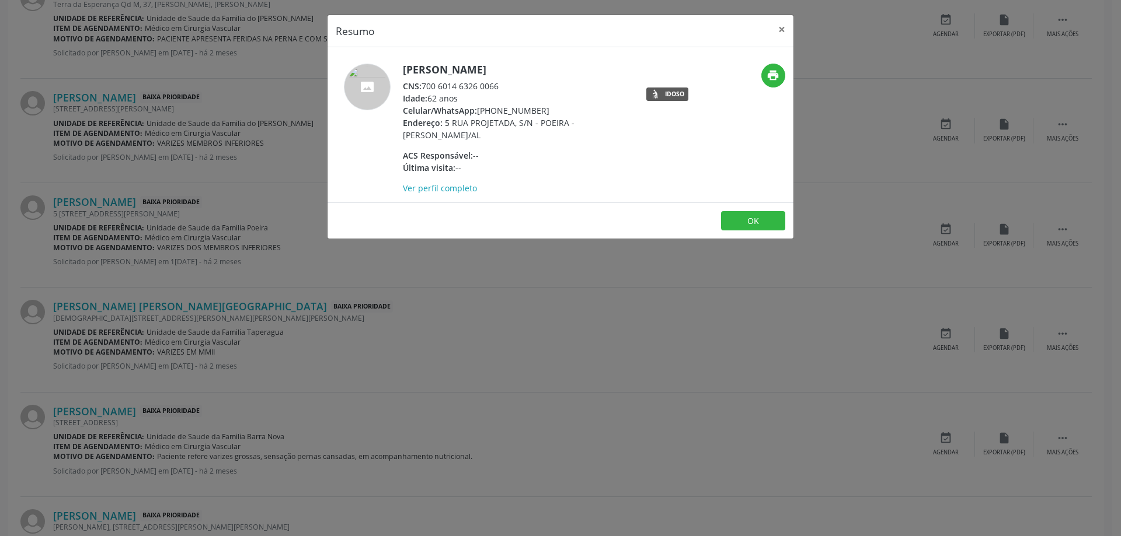
drag, startPoint x: 499, startPoint y: 86, endPoint x: 426, endPoint y: 86, distance: 73.5
click at [426, 86] on div "CNS: 700 6014 6326 0066" at bounding box center [516, 86] width 227 height 12
click at [781, 28] on button "×" at bounding box center [781, 29] width 23 height 29
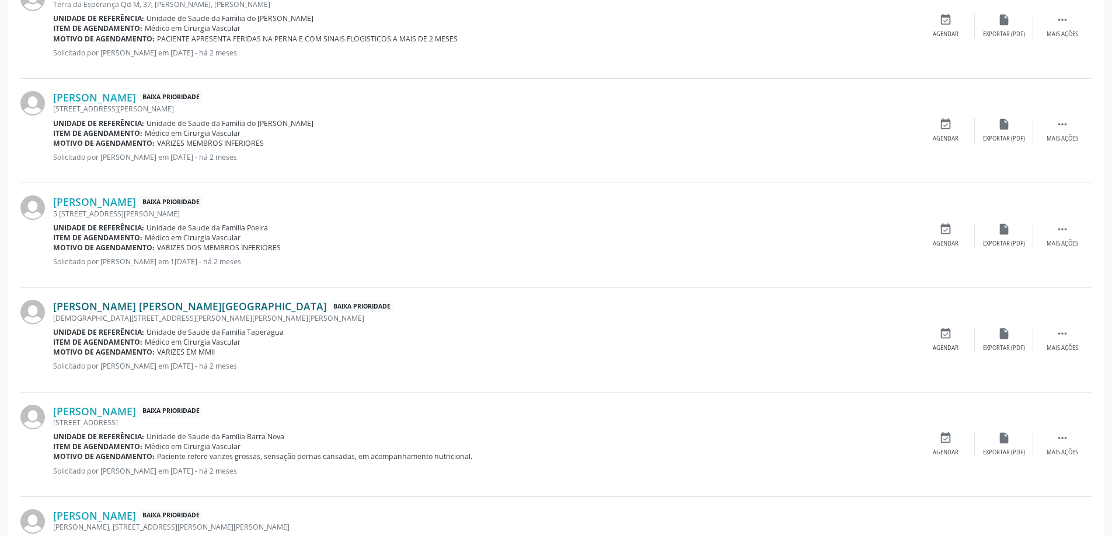
click at [109, 307] on link "[PERSON_NAME] [PERSON_NAME][GEOGRAPHIC_DATA]" at bounding box center [190, 306] width 274 height 13
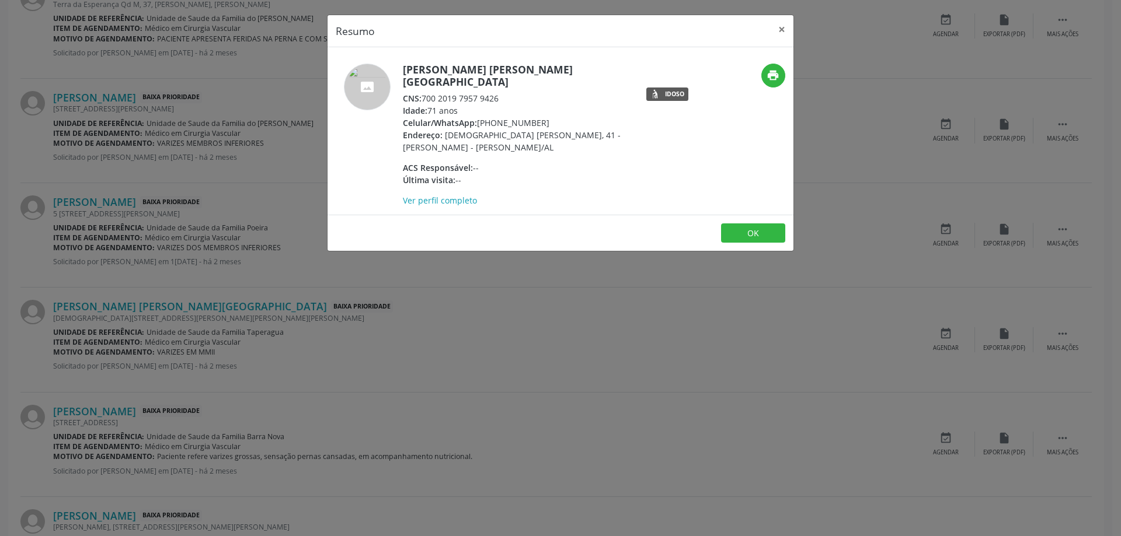
drag, startPoint x: 497, startPoint y: 88, endPoint x: 423, endPoint y: 85, distance: 74.8
click at [423, 92] on div "CNS: 700 2019 7957 9426" at bounding box center [516, 98] width 227 height 12
click at [518, 92] on div "CNS: 700 2019 7957 9426" at bounding box center [516, 98] width 227 height 12
drag, startPoint x: 501, startPoint y: 85, endPoint x: 426, endPoint y: 88, distance: 75.9
click at [426, 92] on div "CNS: 700 2019 7957 9426" at bounding box center [516, 98] width 227 height 12
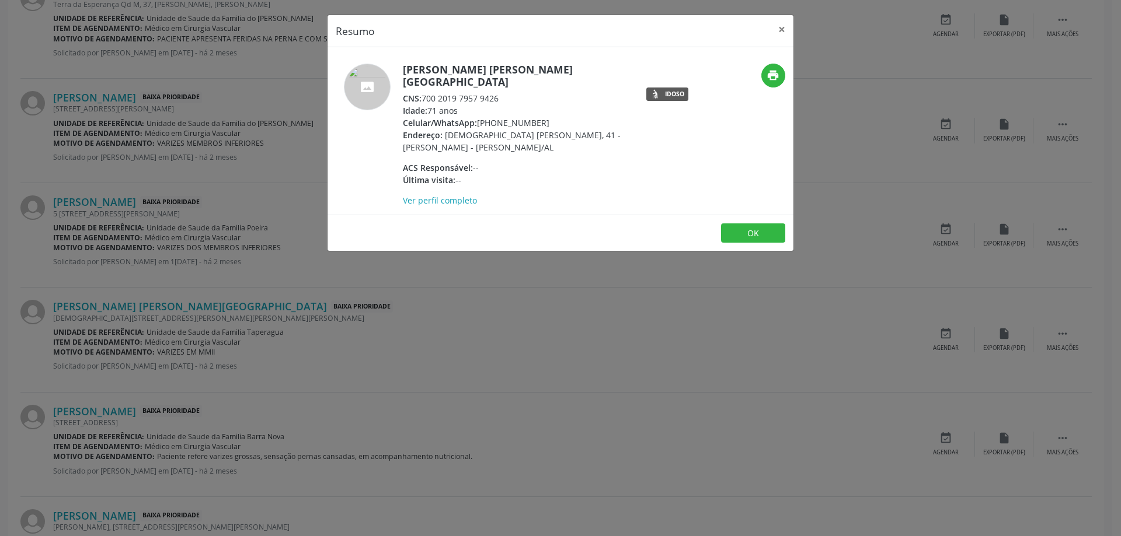
click at [794, 31] on div "Resumo × [PERSON_NAME] [PERSON_NAME][GEOGRAPHIC_DATA] CNS: 700 2019 7957 9426 I…" at bounding box center [560, 268] width 1121 height 536
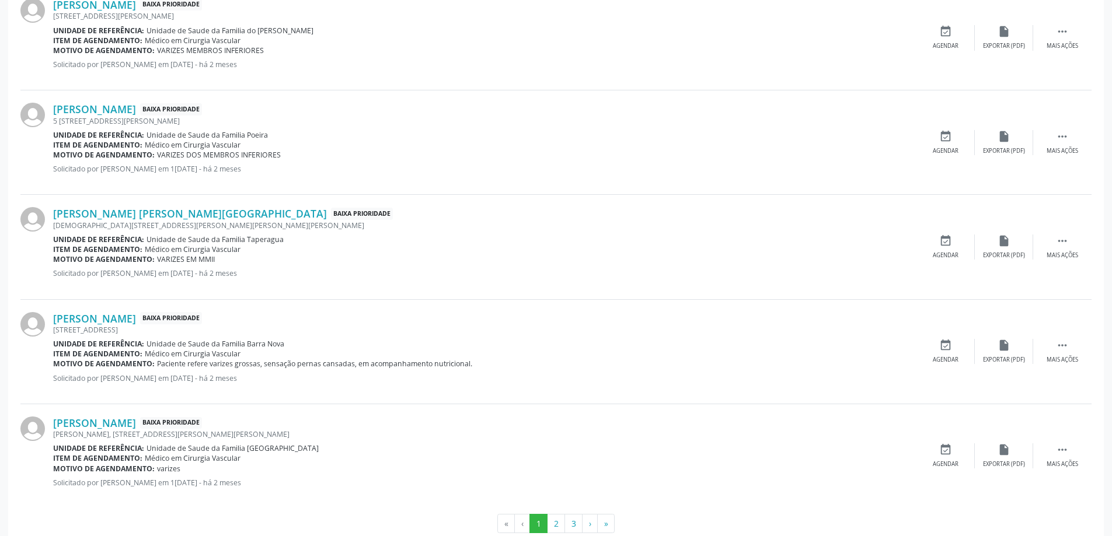
scroll to position [1518, 0]
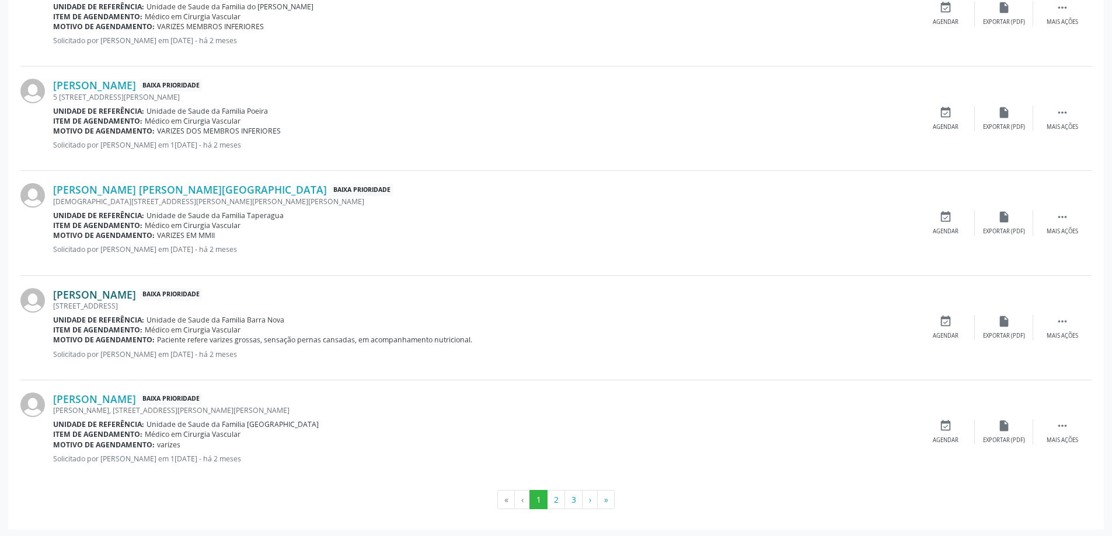
click at [90, 297] on link "[PERSON_NAME]" at bounding box center [94, 294] width 83 height 13
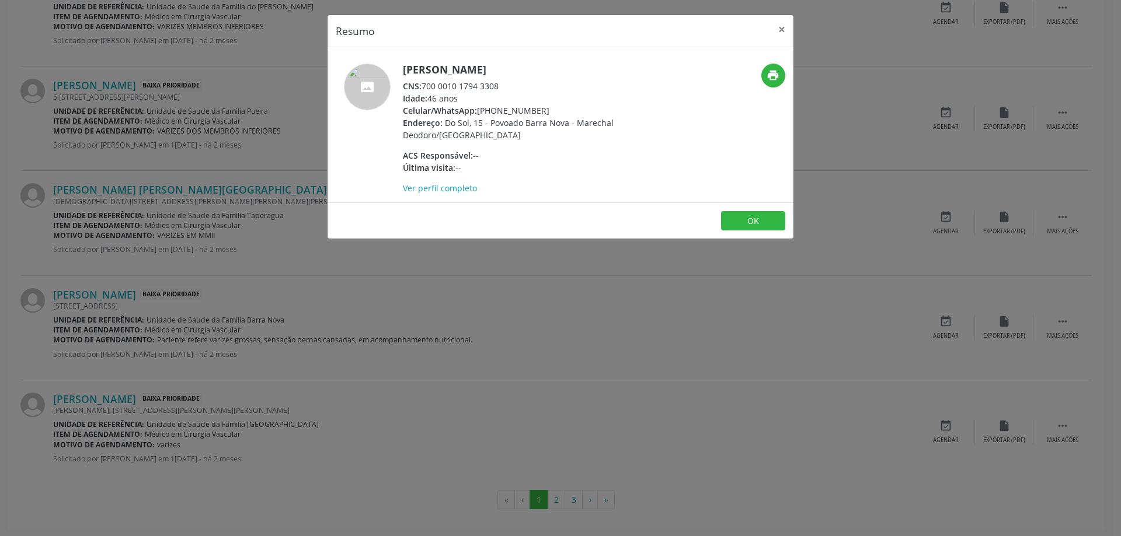
drag, startPoint x: 502, startPoint y: 88, endPoint x: 426, endPoint y: 86, distance: 76.5
click at [426, 86] on div "CNS: 700 0010 1794 3308" at bounding box center [516, 86] width 227 height 12
click at [775, 30] on button "×" at bounding box center [781, 29] width 23 height 29
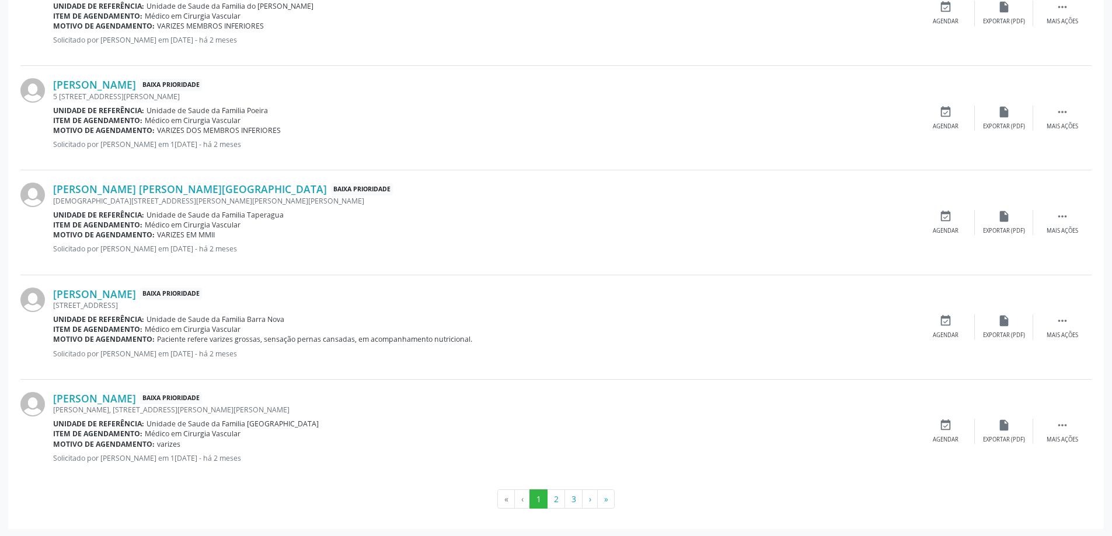
scroll to position [1519, 0]
click at [125, 398] on link "[PERSON_NAME]" at bounding box center [94, 397] width 83 height 13
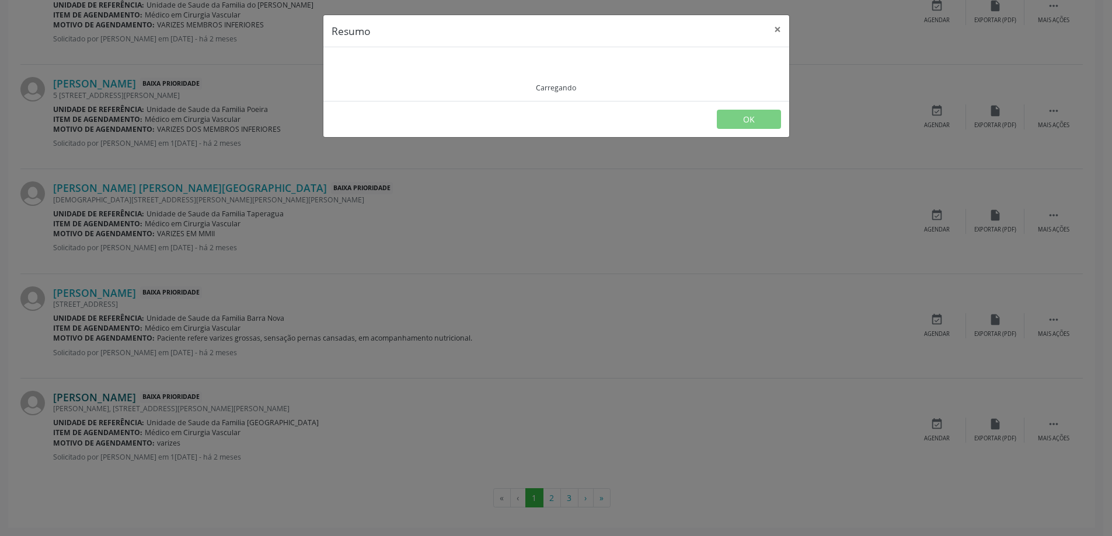
click at [125, 398] on div "Resumo × Carregando OK" at bounding box center [556, 268] width 1112 height 536
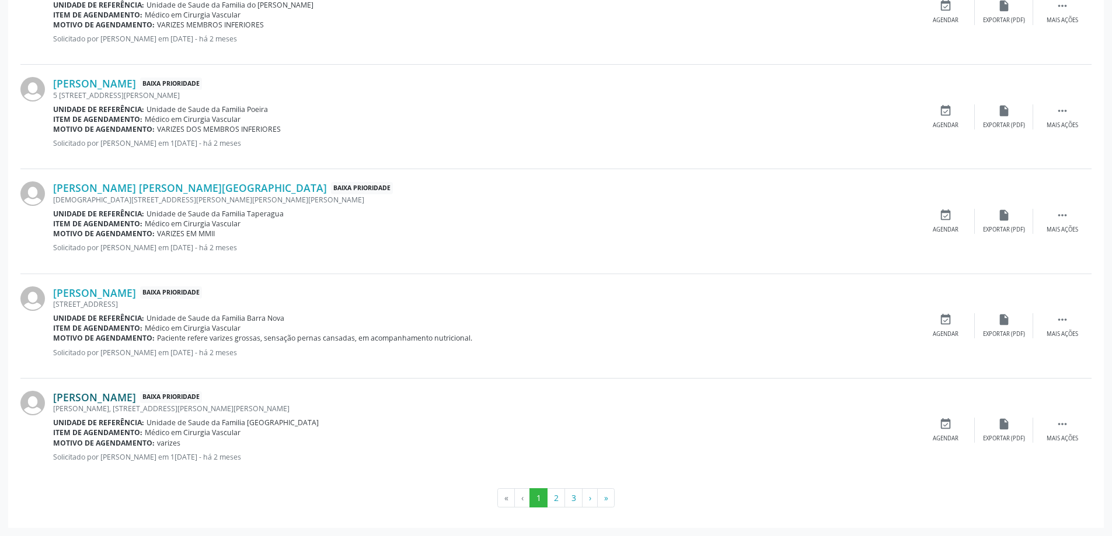
click at [82, 398] on link "[PERSON_NAME]" at bounding box center [94, 397] width 83 height 13
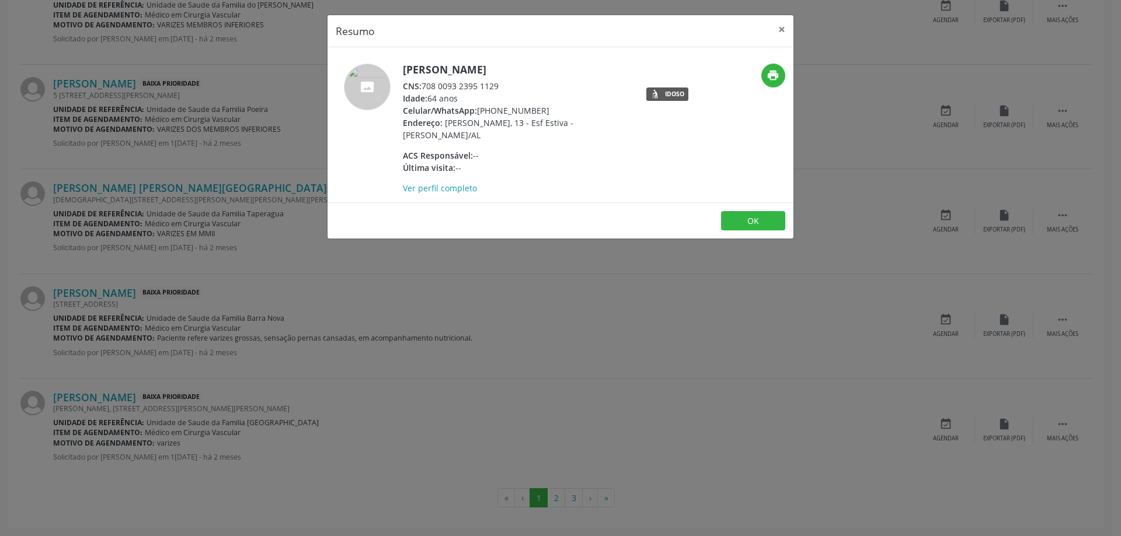
drag, startPoint x: 502, startPoint y: 85, endPoint x: 423, endPoint y: 88, distance: 79.5
click at [423, 88] on div "CNS: 708 0093 2395 1129" at bounding box center [516, 86] width 227 height 12
click at [776, 26] on button "×" at bounding box center [781, 29] width 23 height 29
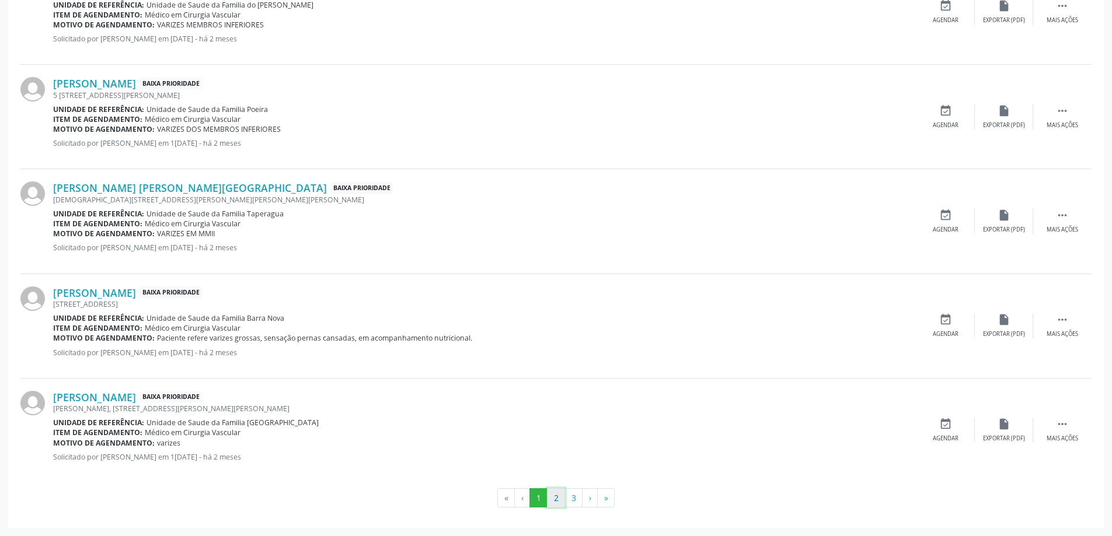
click at [553, 497] on button "2" at bounding box center [556, 499] width 18 height 20
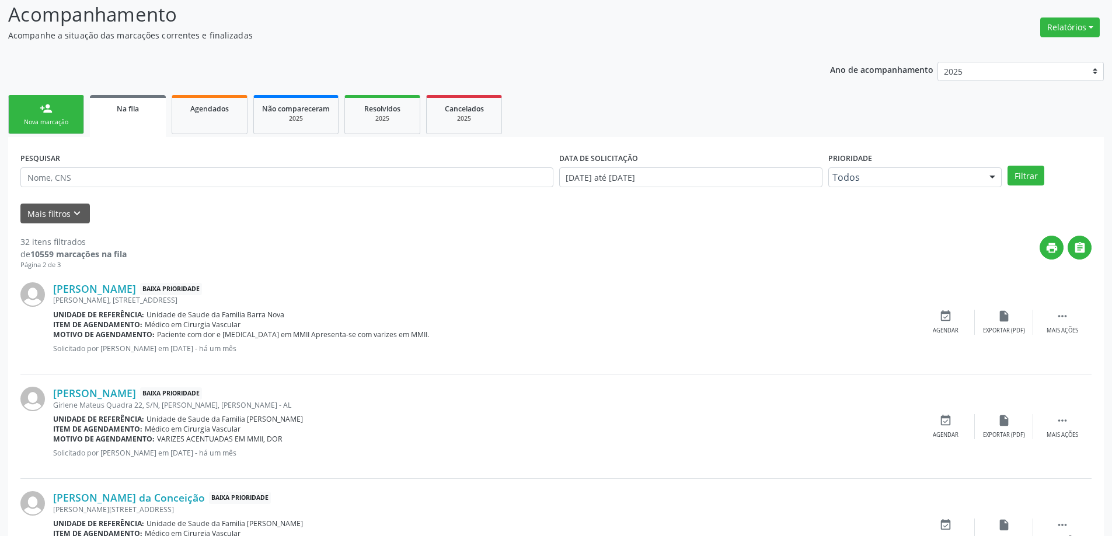
scroll to position [175, 0]
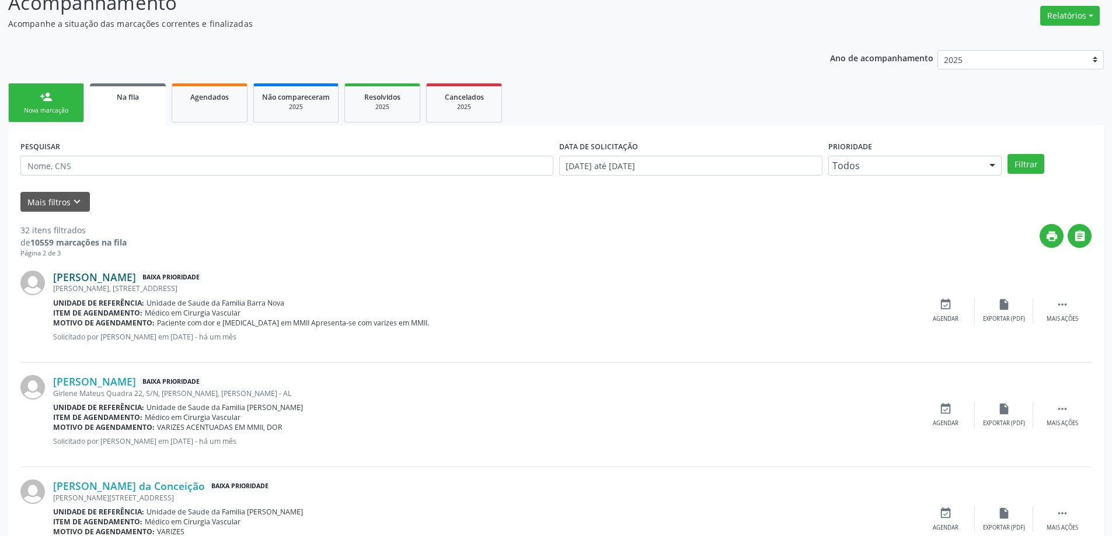
click at [123, 281] on link "[PERSON_NAME]" at bounding box center [94, 277] width 83 height 13
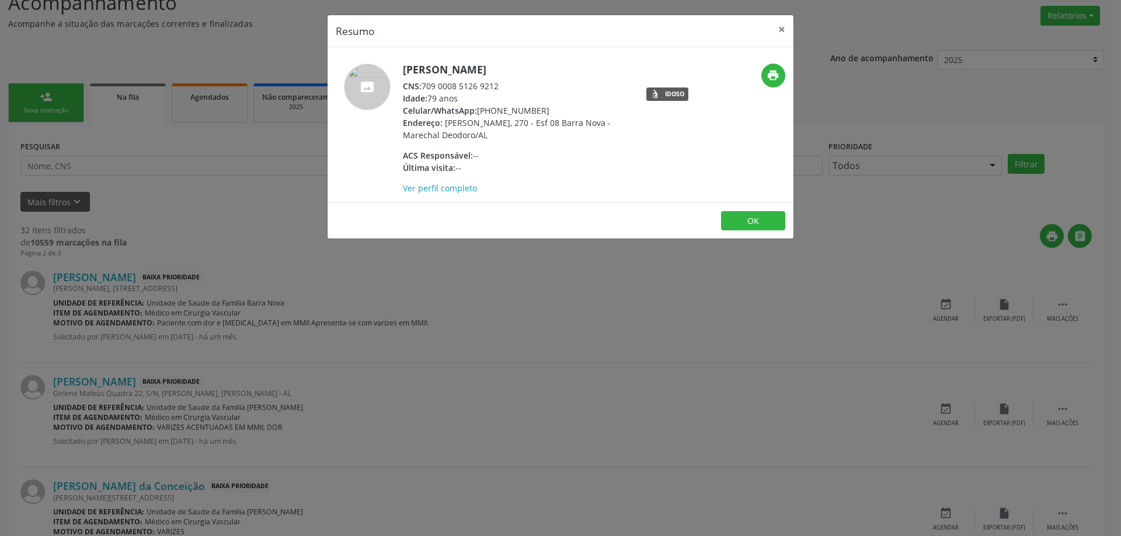
drag, startPoint x: 499, startPoint y: 88, endPoint x: 426, endPoint y: 88, distance: 73.6
click at [426, 88] on div "CNS: 709 0008 5126 9212" at bounding box center [516, 86] width 227 height 12
click at [775, 36] on button "×" at bounding box center [781, 29] width 23 height 29
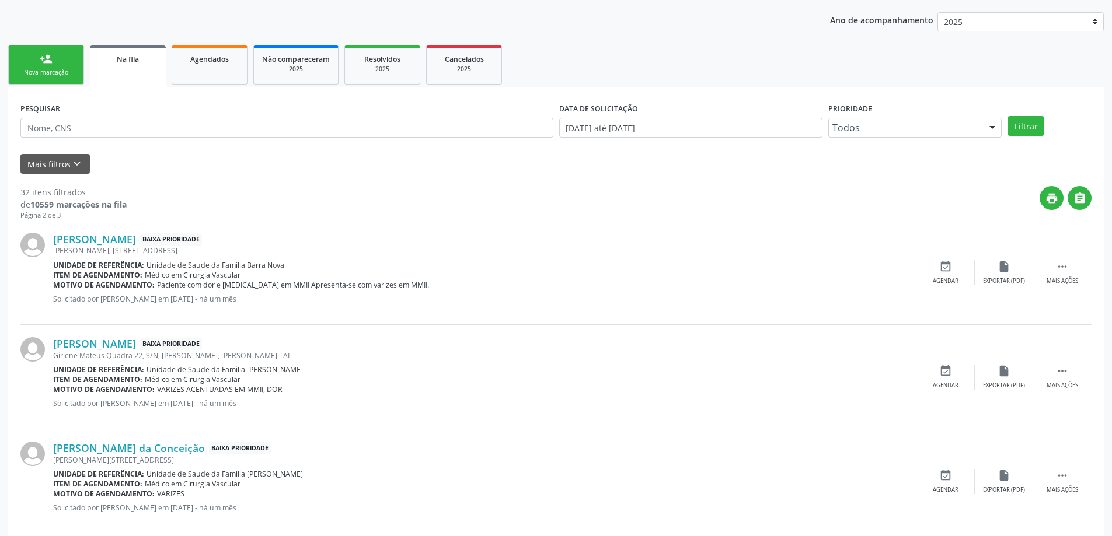
scroll to position [233, 0]
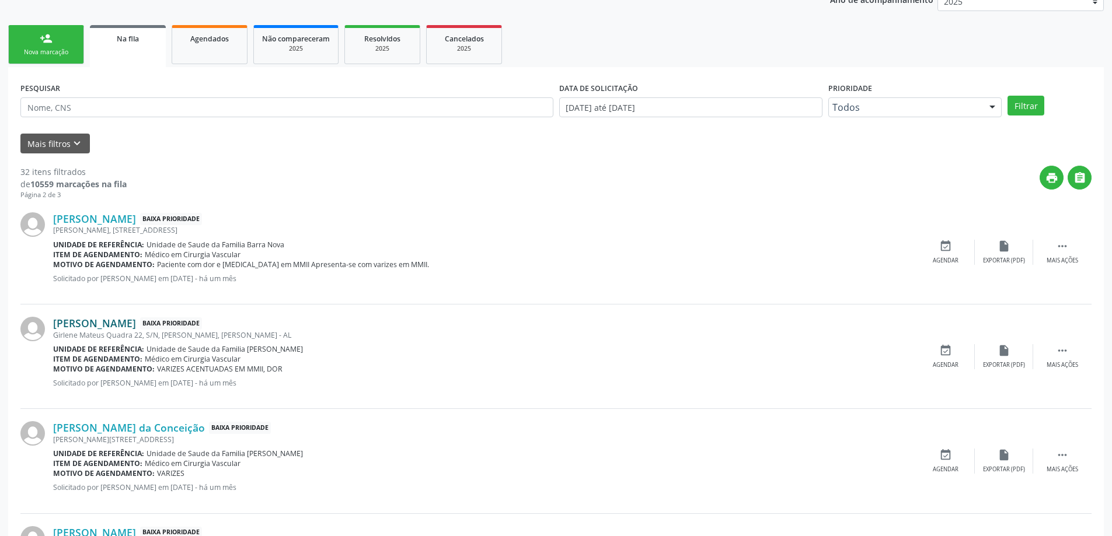
click at [120, 322] on link "[PERSON_NAME]" at bounding box center [94, 323] width 83 height 13
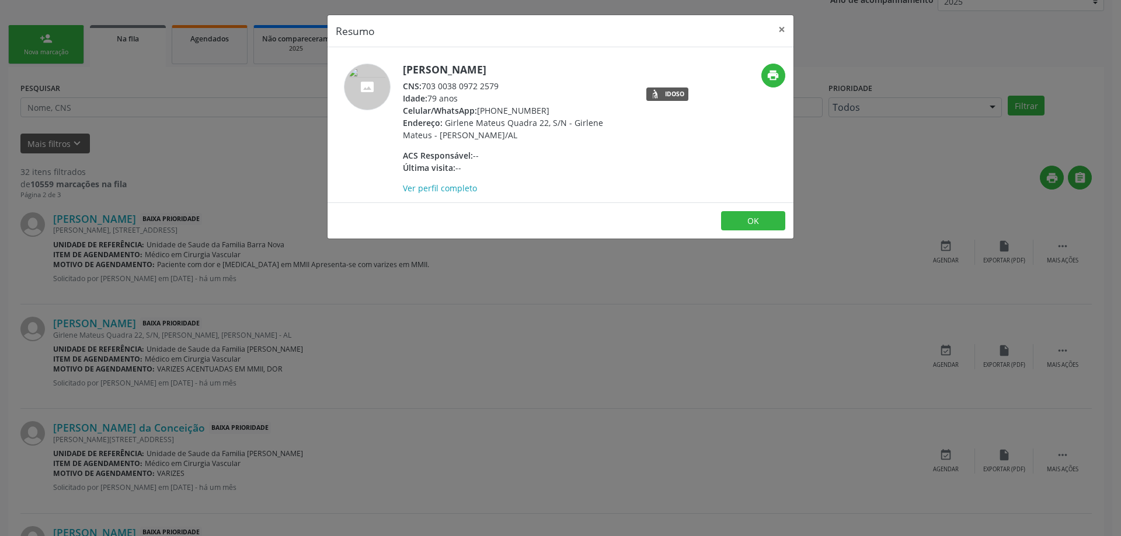
drag, startPoint x: 502, startPoint y: 85, endPoint x: 424, endPoint y: 85, distance: 78.2
click at [424, 85] on div "CNS: 703 0038 0972 2579" at bounding box center [516, 86] width 227 height 12
click at [779, 25] on button "×" at bounding box center [781, 29] width 23 height 29
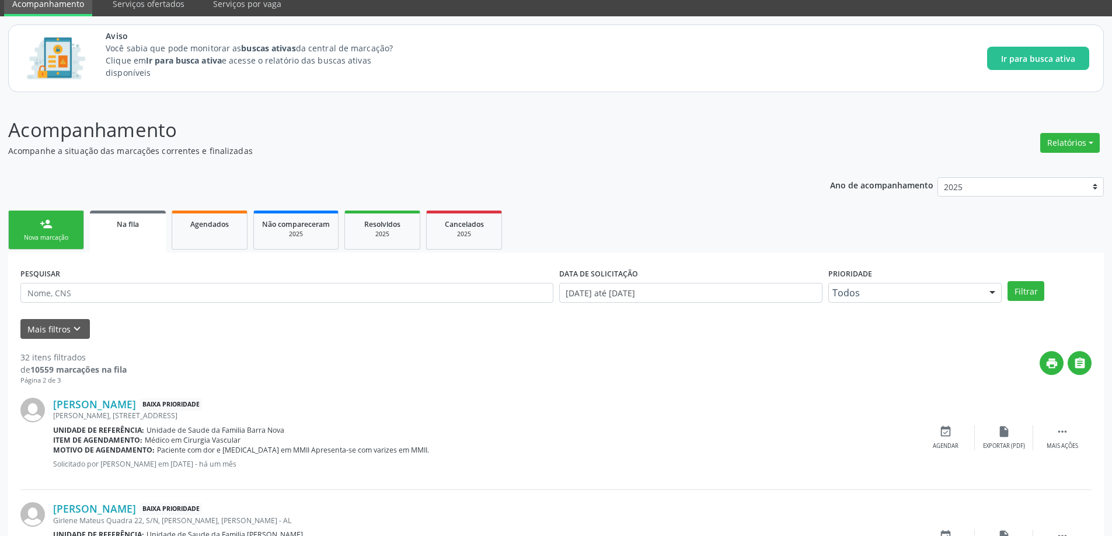
scroll to position [0, 0]
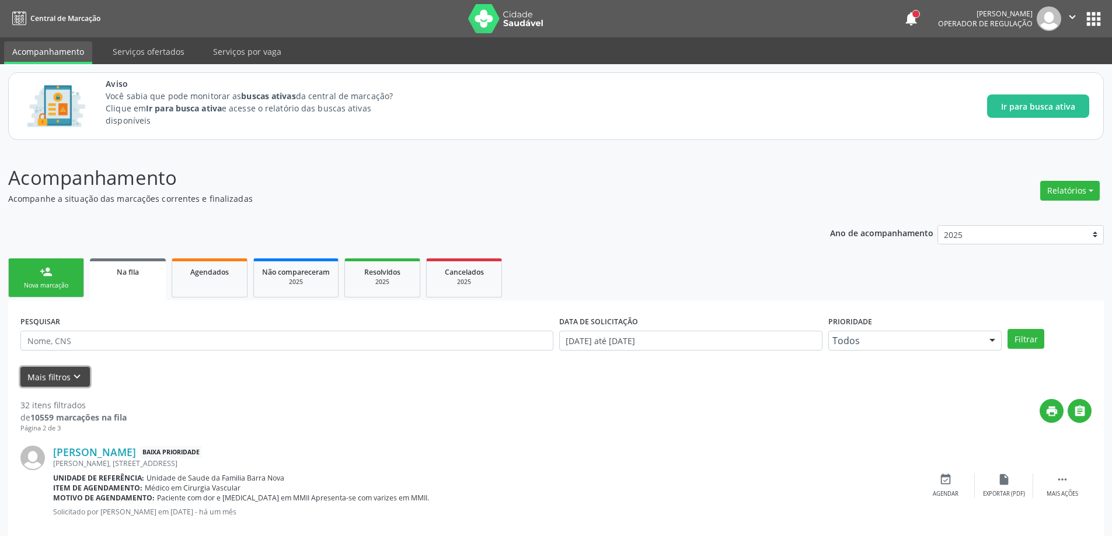
click at [77, 375] on icon "keyboard_arrow_down" at bounding box center [77, 377] width 13 height 13
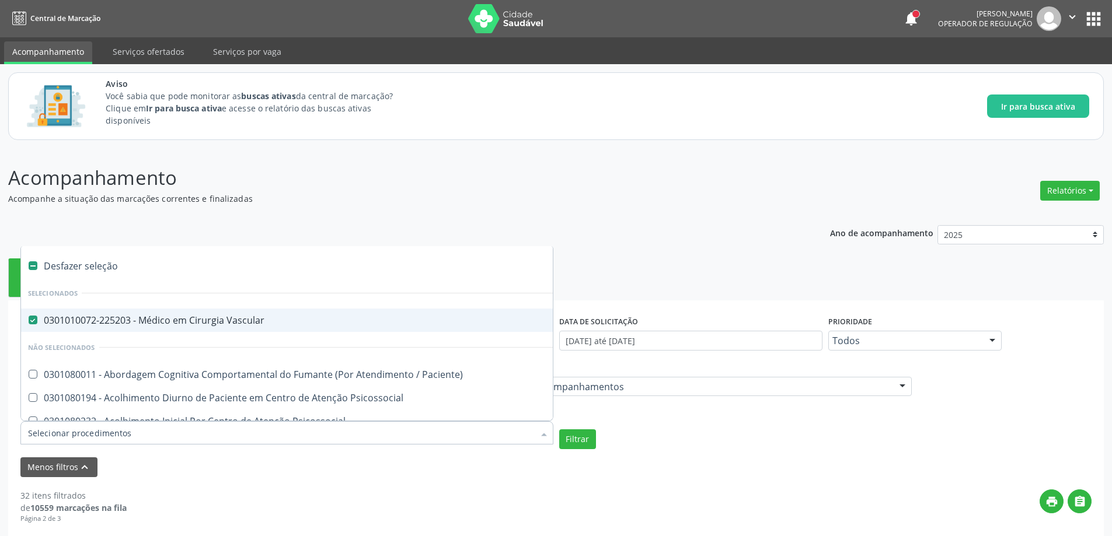
click at [34, 320] on Vascular at bounding box center [33, 320] width 9 height 9
click at [29, 320] on Vascular "checkbox" at bounding box center [25, 320] width 8 height 8
checkbox Vascular "false"
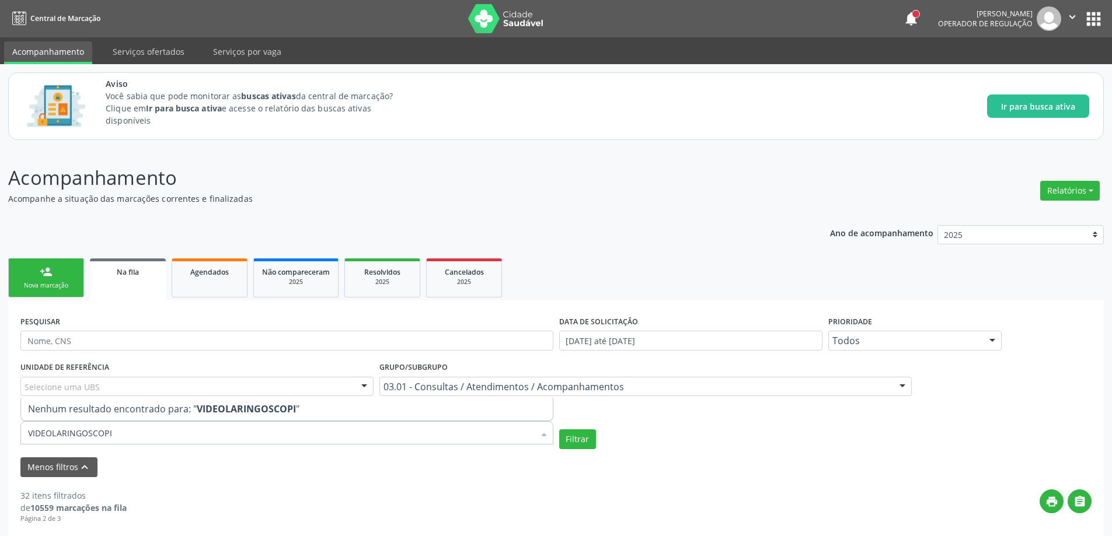
type input "VIDEOLARINGOSCOPIA"
click at [569, 443] on button "Filtrar" at bounding box center [577, 440] width 37 height 20
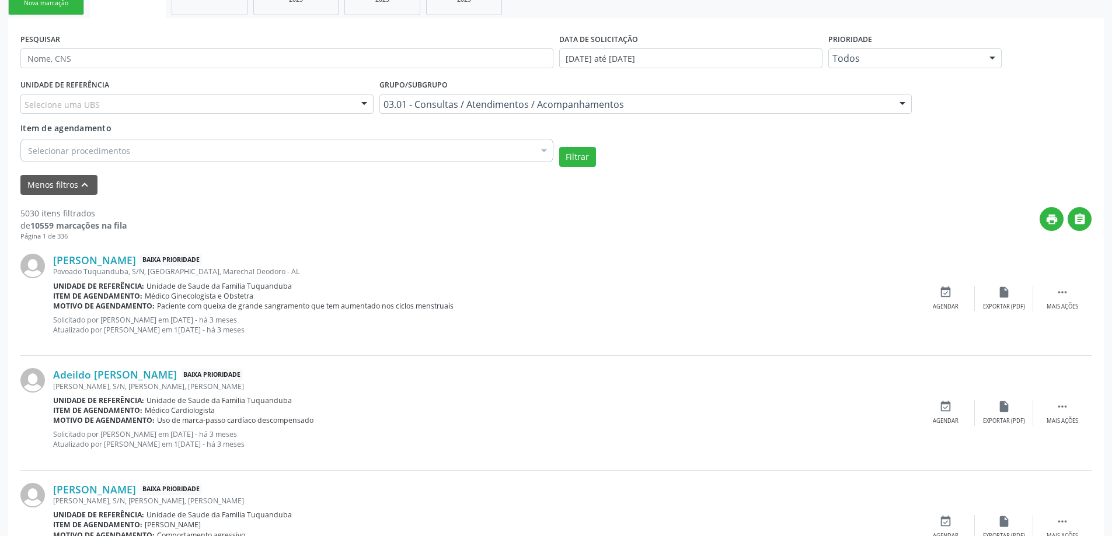
scroll to position [269, 0]
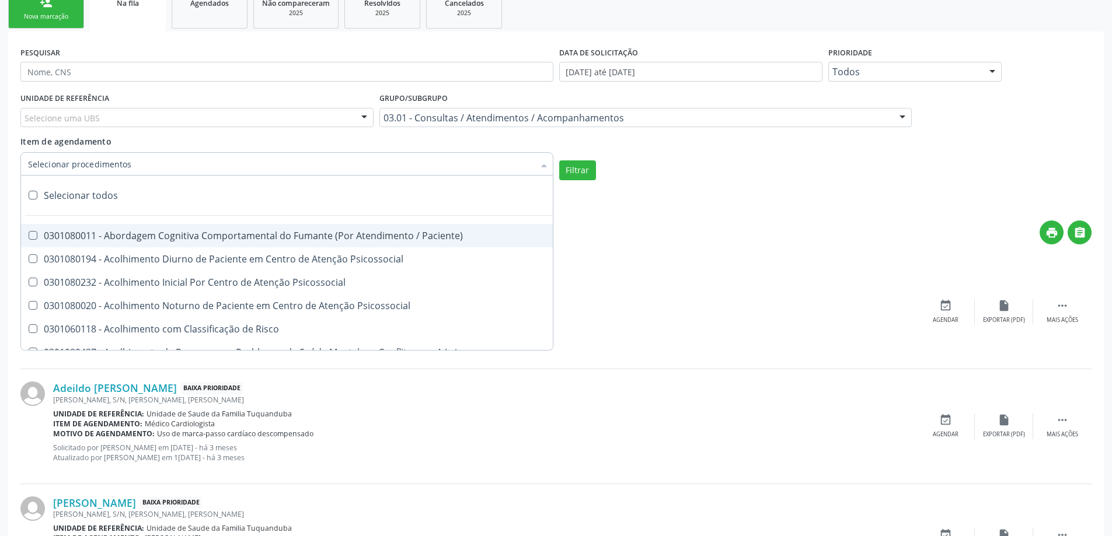
click at [228, 162] on div at bounding box center [286, 163] width 533 height 23
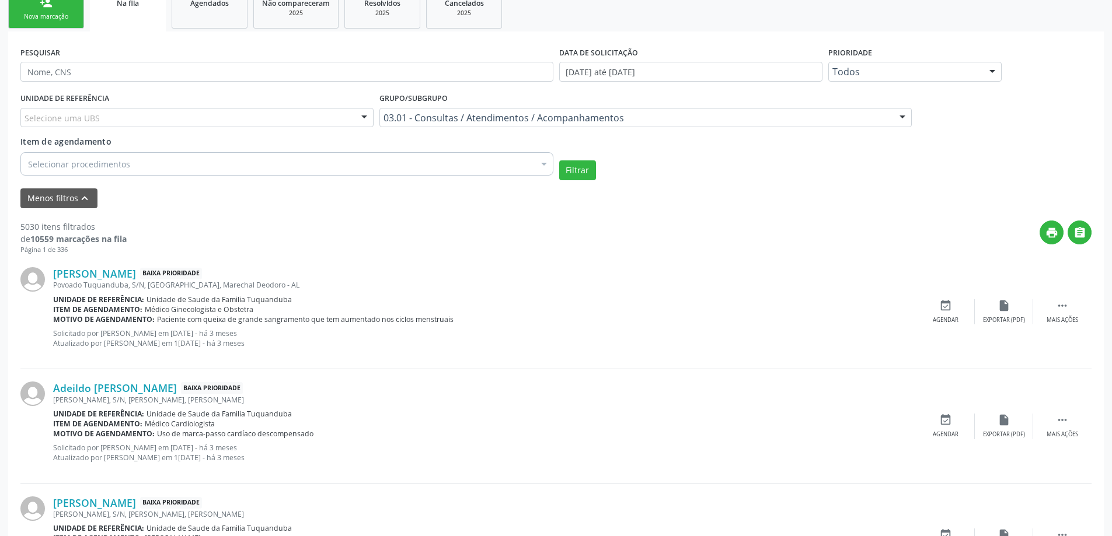
click at [135, 18] on link "Na fila" at bounding box center [128, 10] width 76 height 42
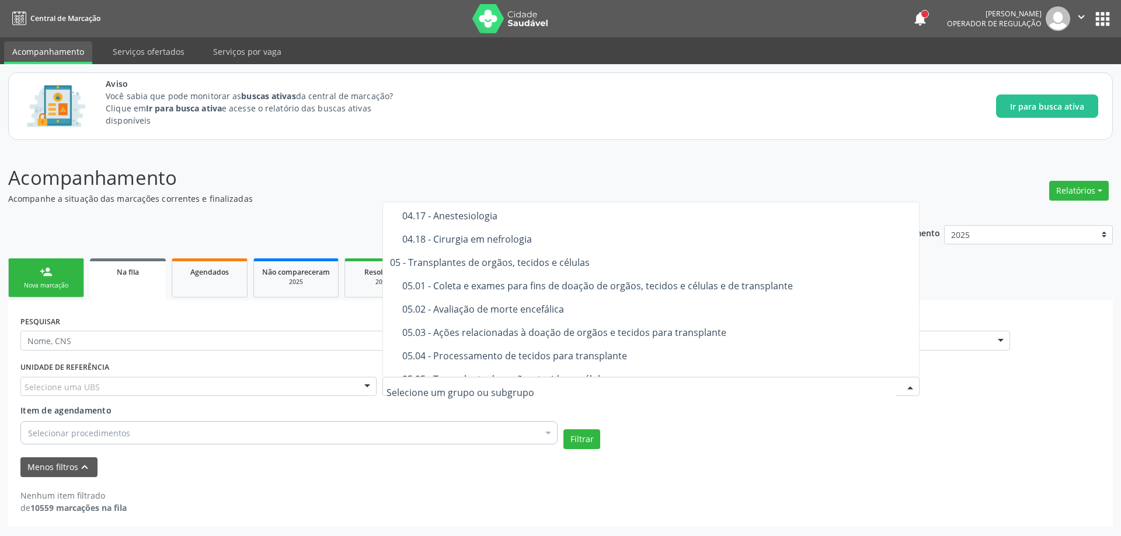
scroll to position [1109, 0]
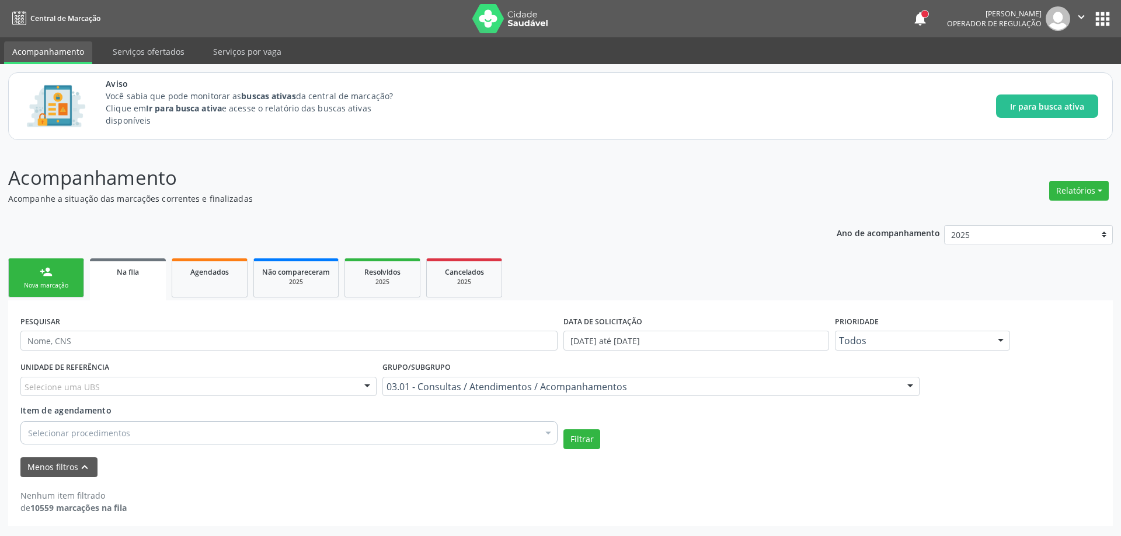
click at [652, 420] on div "UNIDADE DE REFERÊNCIA Selecione uma UBS Todas as UBS Unidade de Saude da Famili…" at bounding box center [561, 404] width 1086 height 90
click at [796, 379] on div "03.01 - Consultas / Atendimentos / Acompanhamentos" at bounding box center [650, 387] width 537 height 20
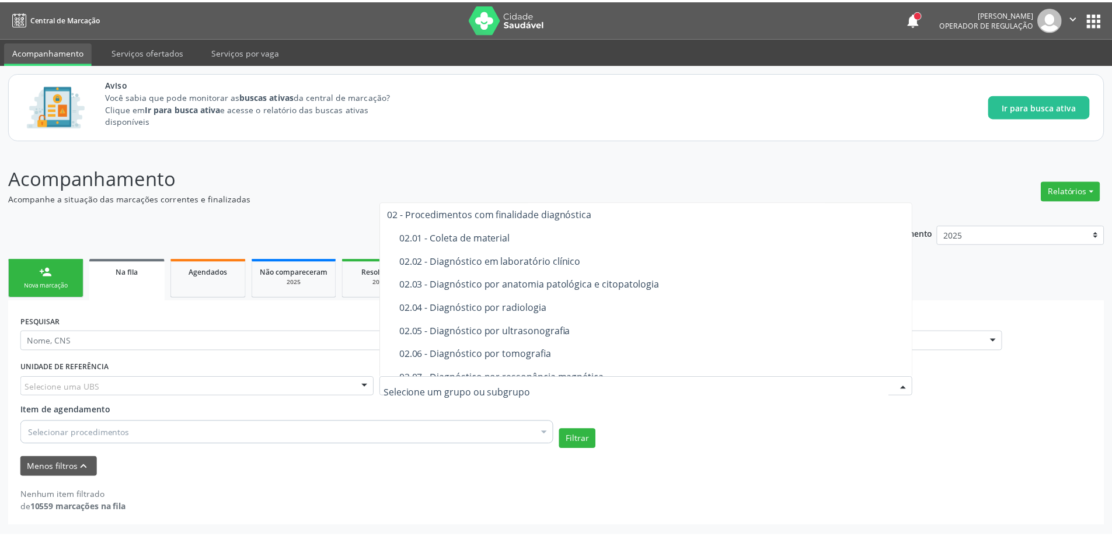
scroll to position [0, 0]
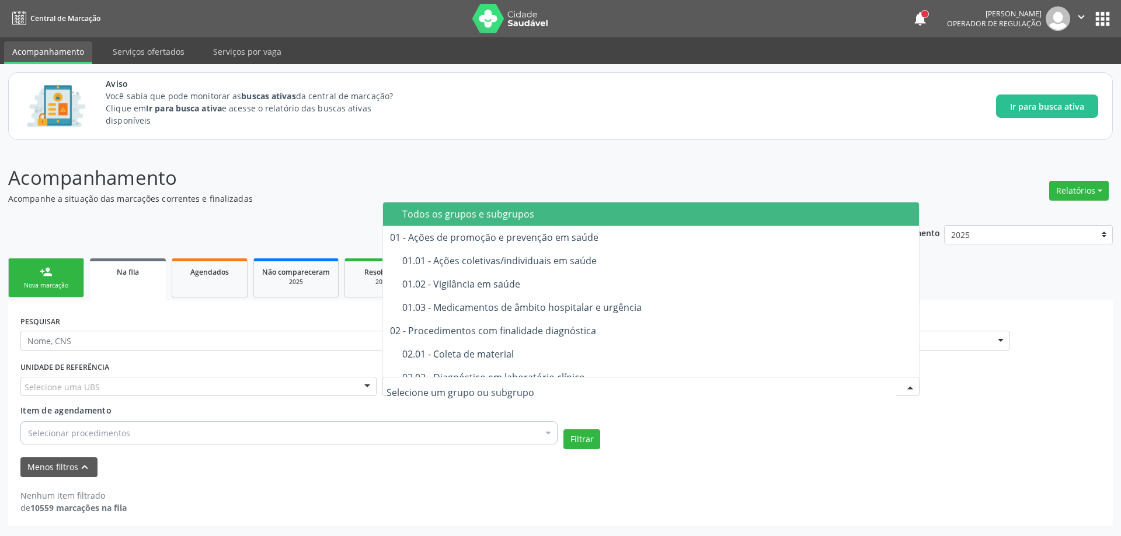
click at [435, 218] on div "Todos os grupos e subgrupos" at bounding box center [657, 214] width 510 height 9
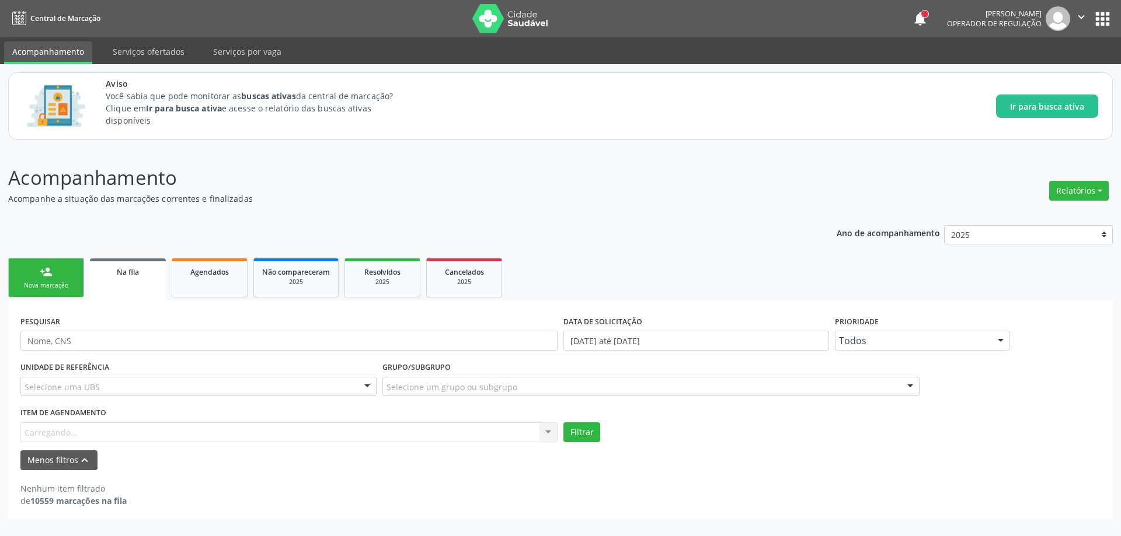
click at [133, 429] on div "Item de agendamento [GEOGRAPHIC_DATA]... No elements found. Consider changing t…" at bounding box center [288, 423] width 537 height 37
click at [120, 437] on div "Item de agendamento [GEOGRAPHIC_DATA]... No elements found. Consider changing t…" at bounding box center [288, 423] width 537 height 37
click at [145, 434] on div "Item de agendamento [GEOGRAPHIC_DATA]... No elements found. Consider changing t…" at bounding box center [288, 423] width 537 height 37
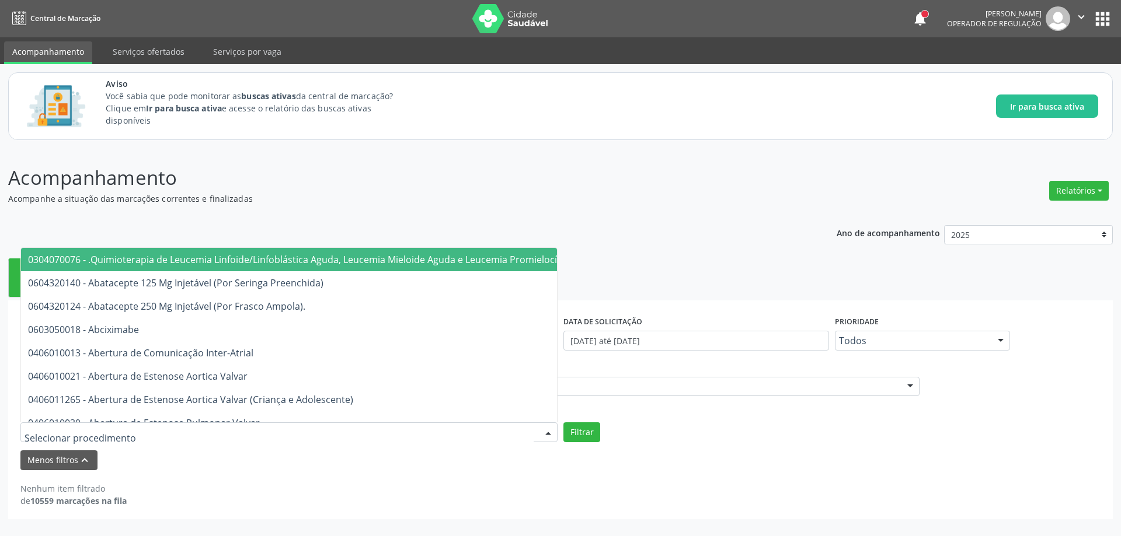
click at [116, 440] on div at bounding box center [288, 433] width 537 height 20
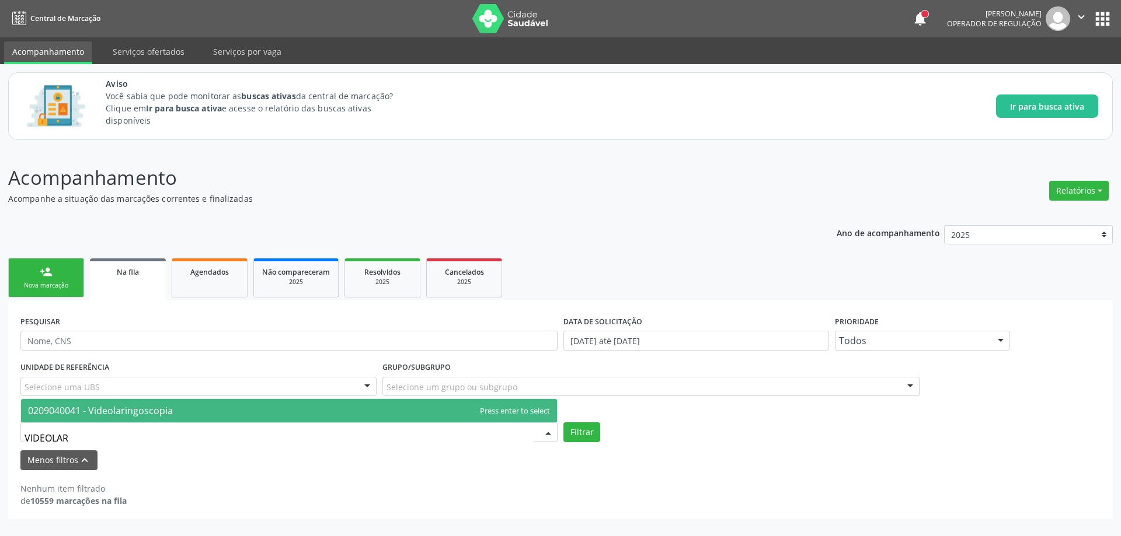
type input "VIDEOLARI"
click at [178, 409] on span "0209040041 - Videolaringoscopia" at bounding box center [289, 410] width 536 height 23
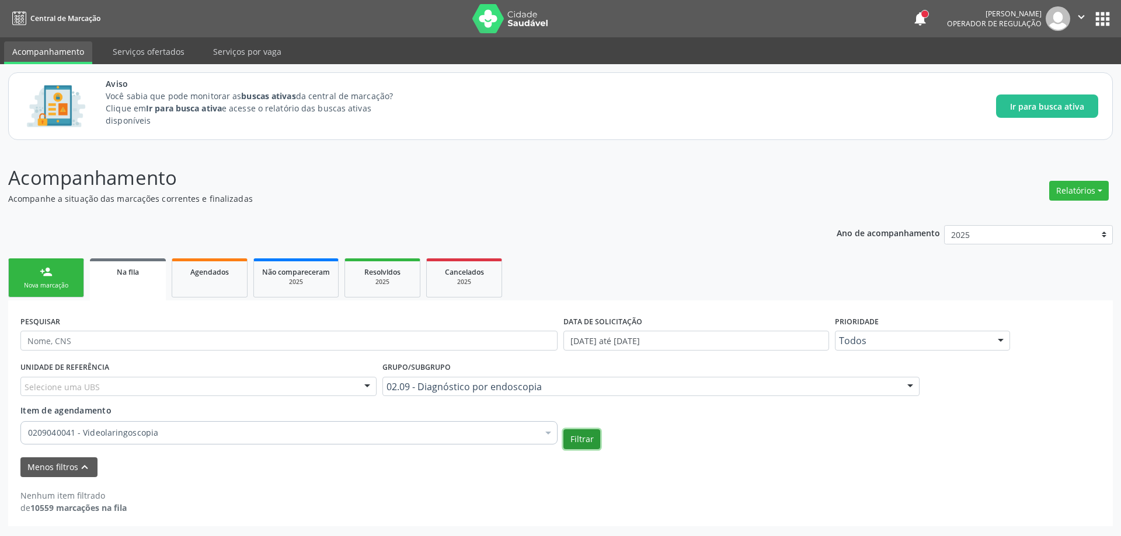
click at [587, 439] on button "Filtrar" at bounding box center [581, 440] width 37 height 20
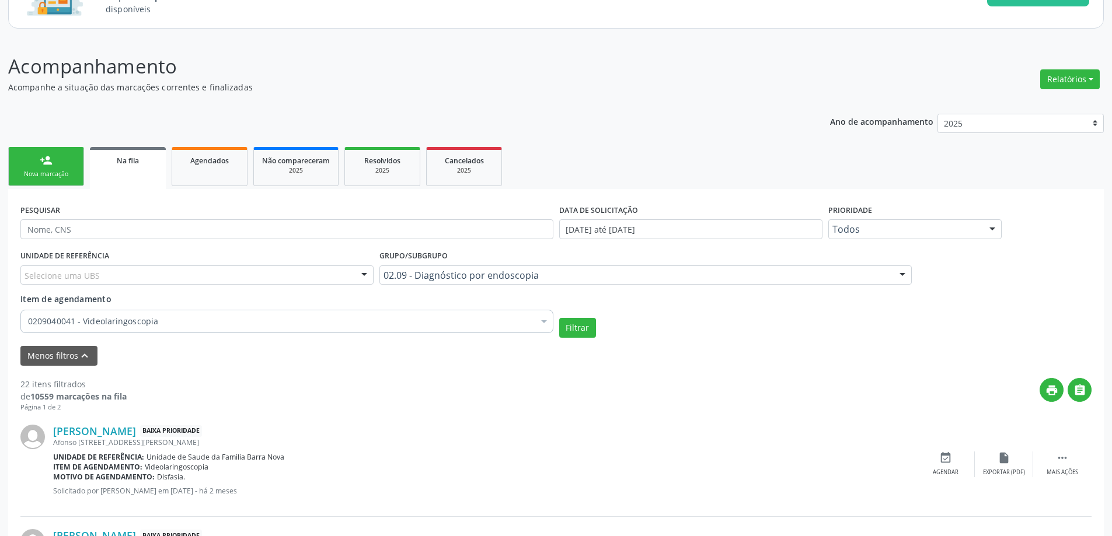
scroll to position [175, 0]
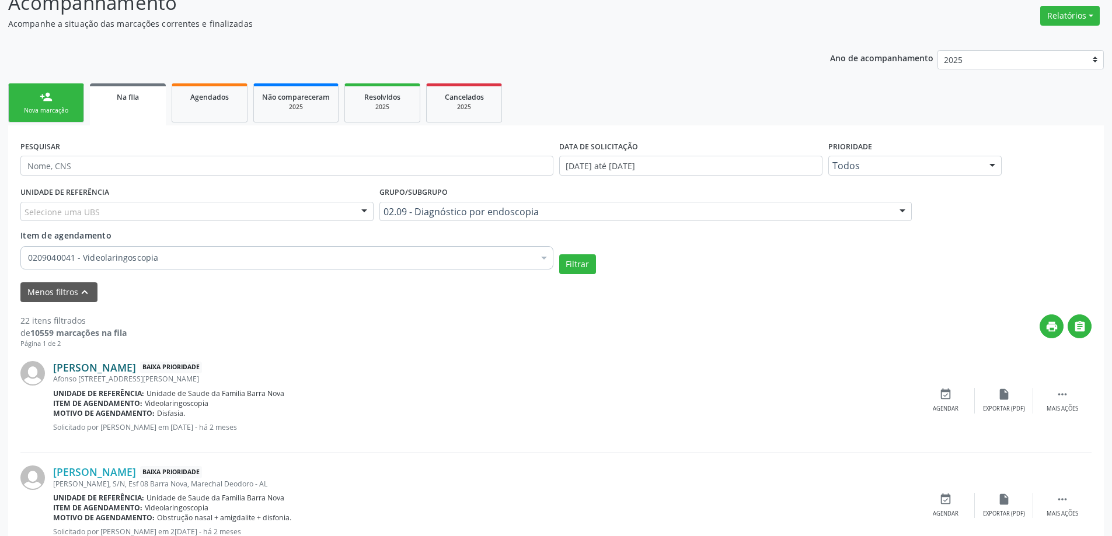
click at [102, 368] on link "[PERSON_NAME]" at bounding box center [94, 367] width 83 height 13
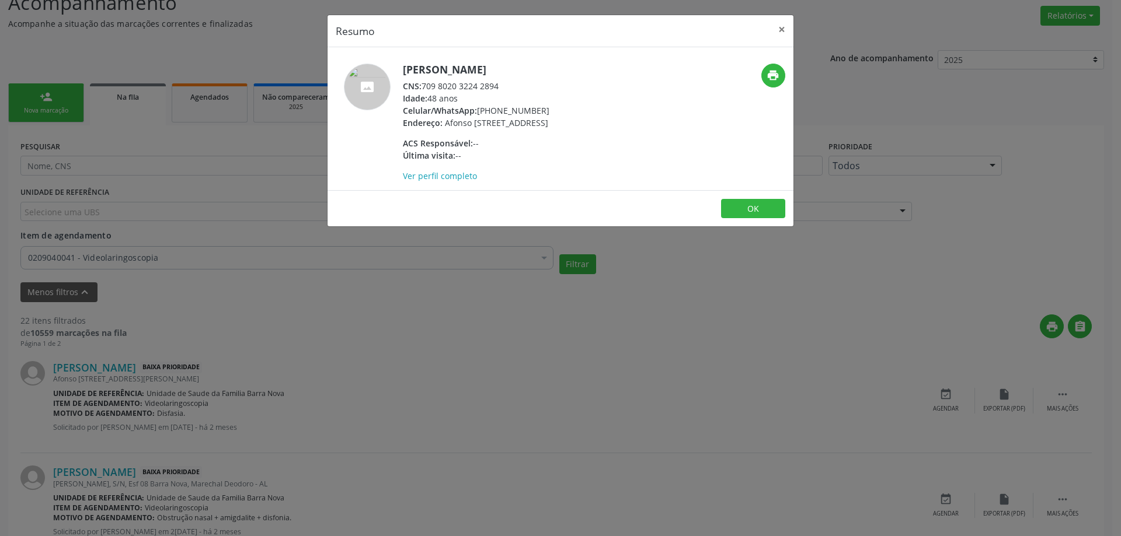
drag, startPoint x: 503, startPoint y: 86, endPoint x: 424, endPoint y: 85, distance: 78.8
click at [424, 85] on div "CNS: 709 8020 3224 2894" at bounding box center [476, 86] width 147 height 12
click at [783, 30] on button "×" at bounding box center [781, 29] width 23 height 29
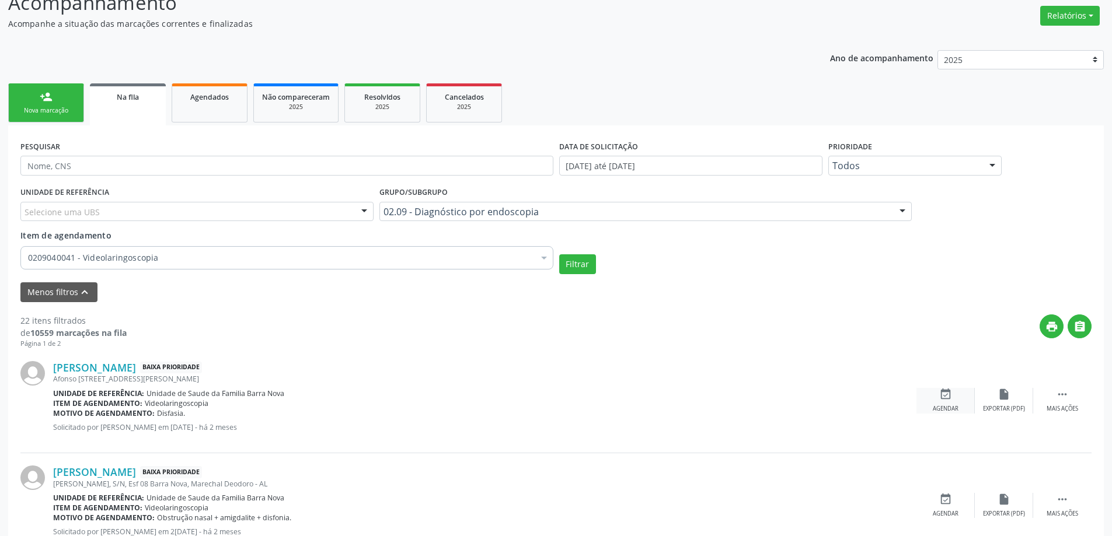
click at [943, 395] on icon "event_available" at bounding box center [945, 394] width 13 height 13
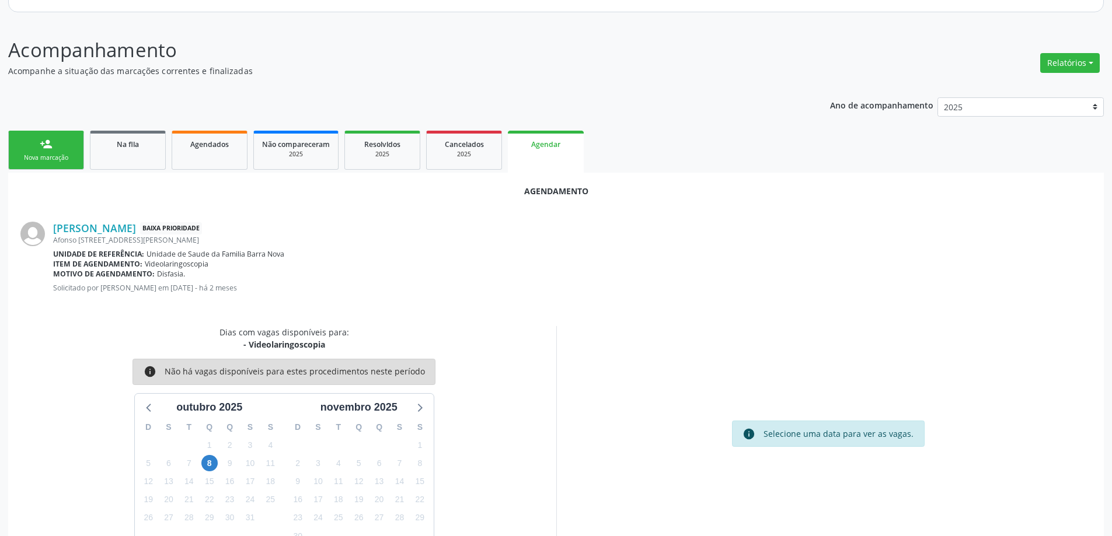
scroll to position [155, 0]
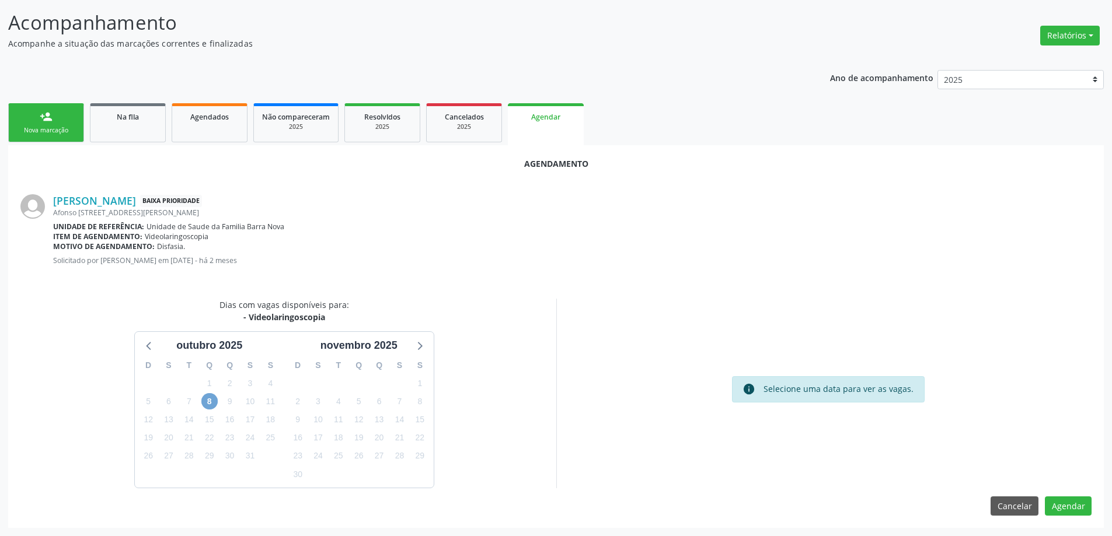
click at [208, 402] on span "8" at bounding box center [209, 401] width 16 height 16
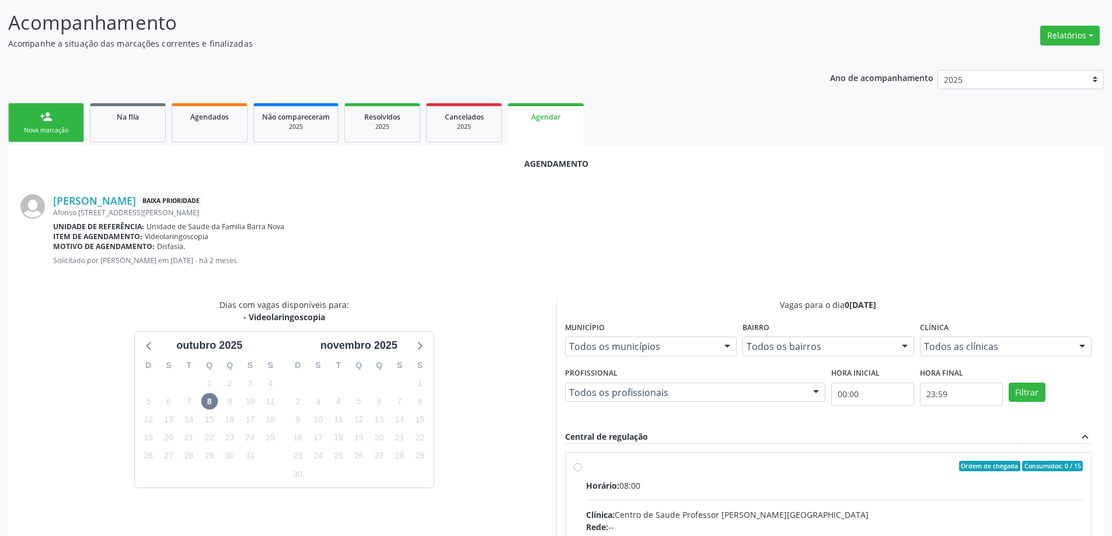
click at [574, 470] on input "Ordem de chegada Consumidos: 0 / 15 Horário: 08:00 Clínica: Centro de Saude Pro…" at bounding box center [578, 466] width 8 height 11
radio input "true"
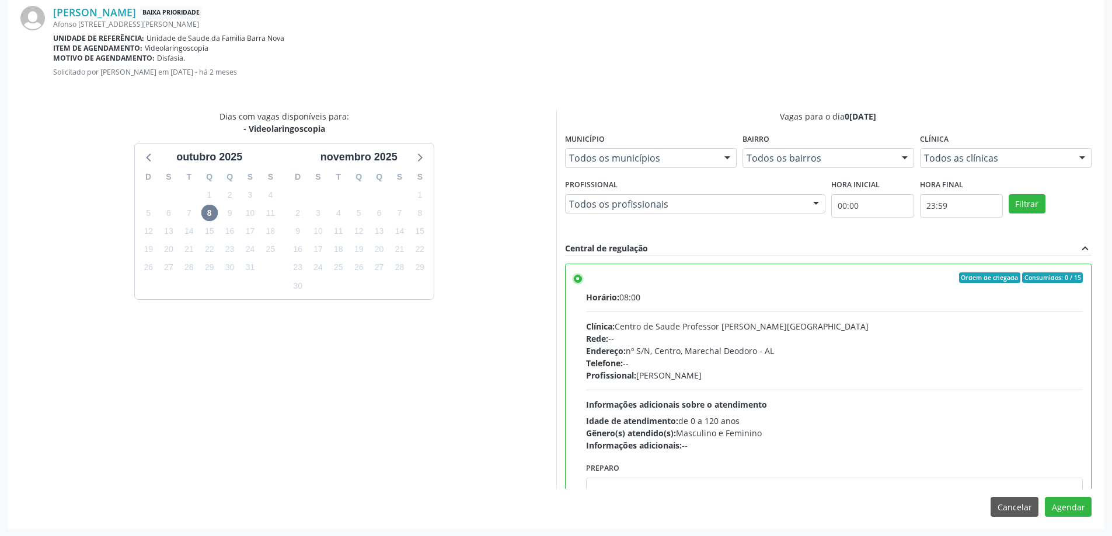
scroll to position [345, 0]
click at [1057, 509] on button "Agendar" at bounding box center [1068, 506] width 47 height 20
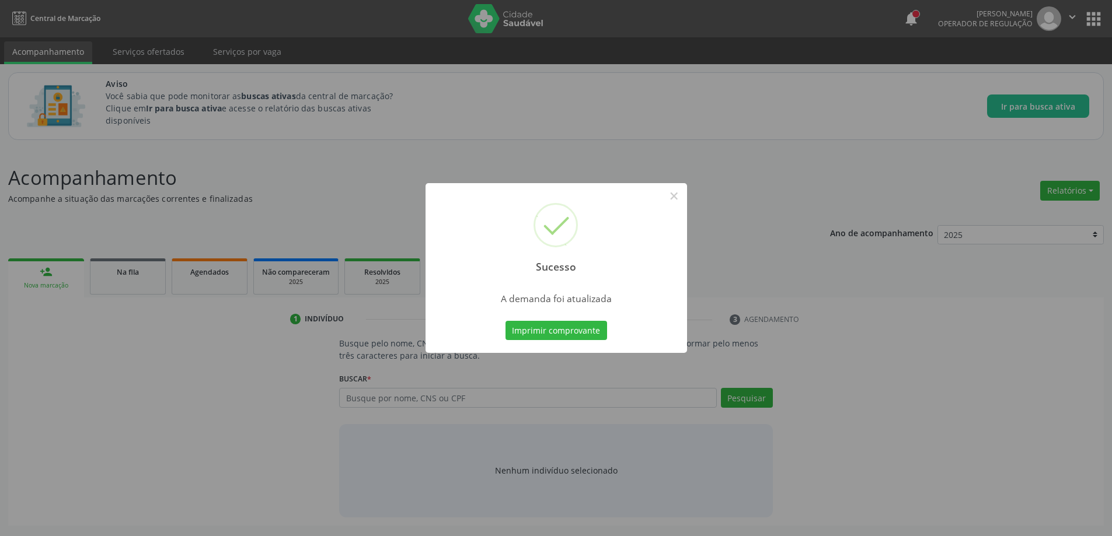
scroll to position [0, 0]
click at [677, 193] on button "×" at bounding box center [678, 196] width 20 height 20
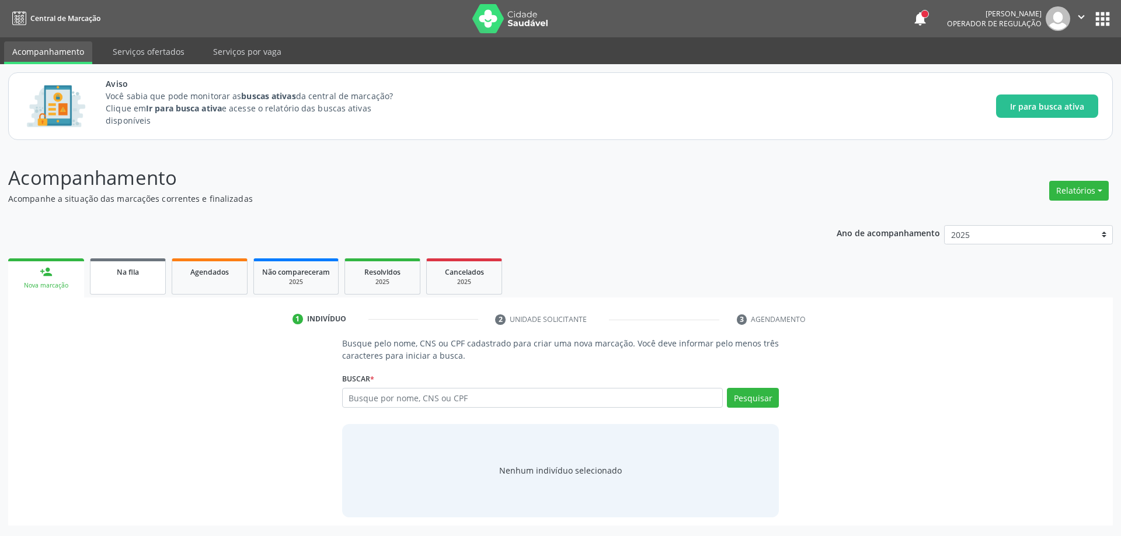
click at [110, 276] on div "Na fila" at bounding box center [128, 272] width 58 height 12
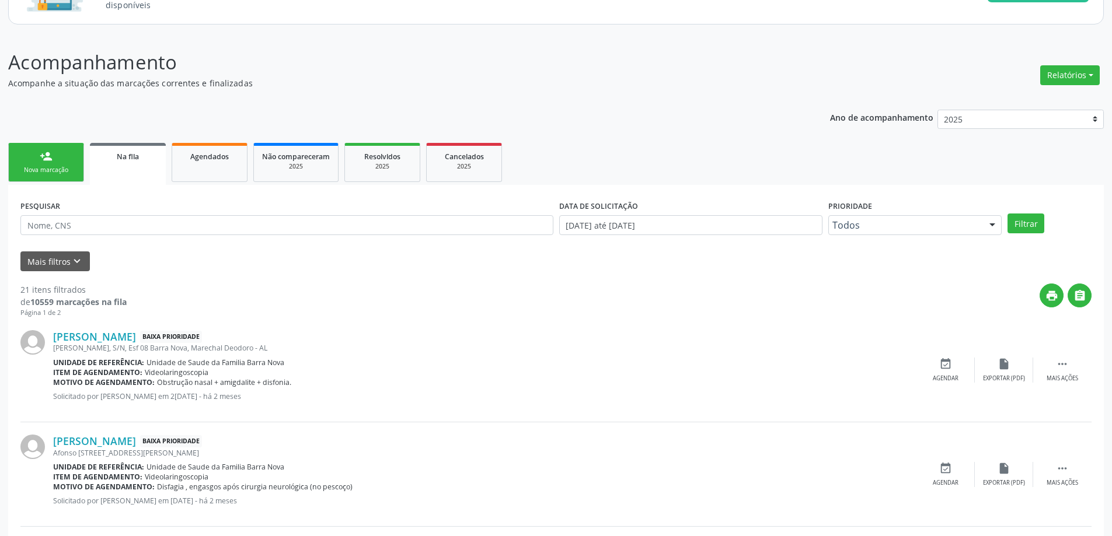
scroll to position [117, 0]
click at [105, 339] on link "[PERSON_NAME]" at bounding box center [94, 335] width 83 height 13
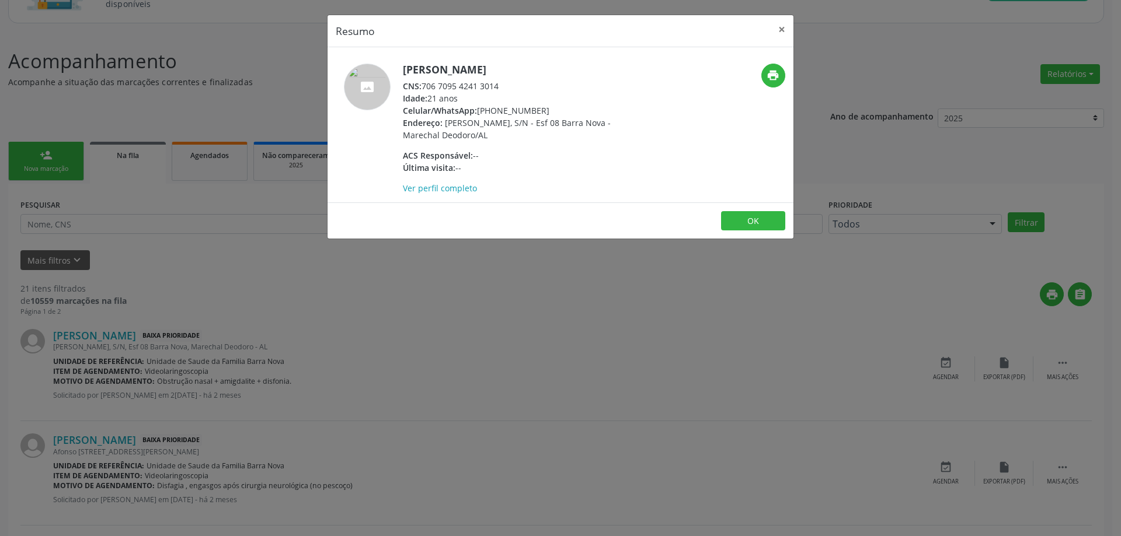
drag, startPoint x: 505, startPoint y: 85, endPoint x: 421, endPoint y: 88, distance: 84.1
click at [421, 88] on div "CNS: 706 7095 4241 3014" at bounding box center [516, 86] width 227 height 12
click at [780, 27] on button "×" at bounding box center [781, 29] width 23 height 29
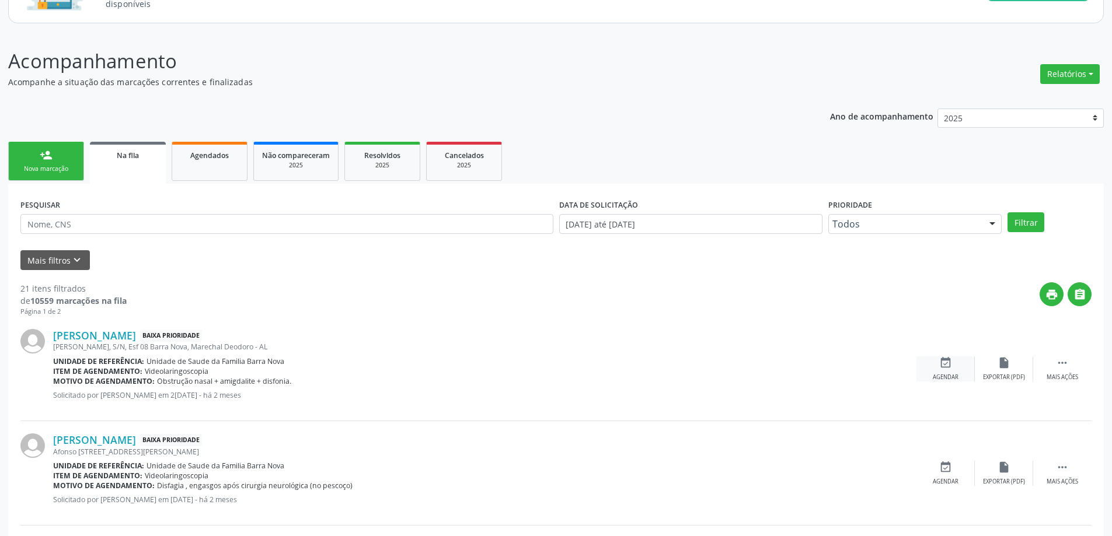
click at [937, 366] on div "event_available Agendar" at bounding box center [945, 369] width 58 height 25
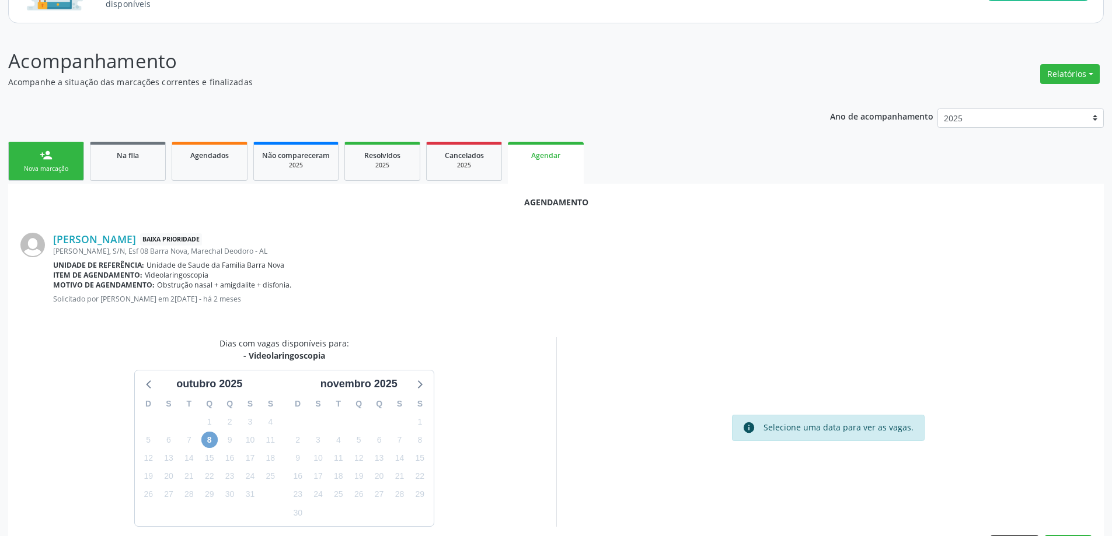
click at [212, 439] on span "8" at bounding box center [209, 440] width 16 height 16
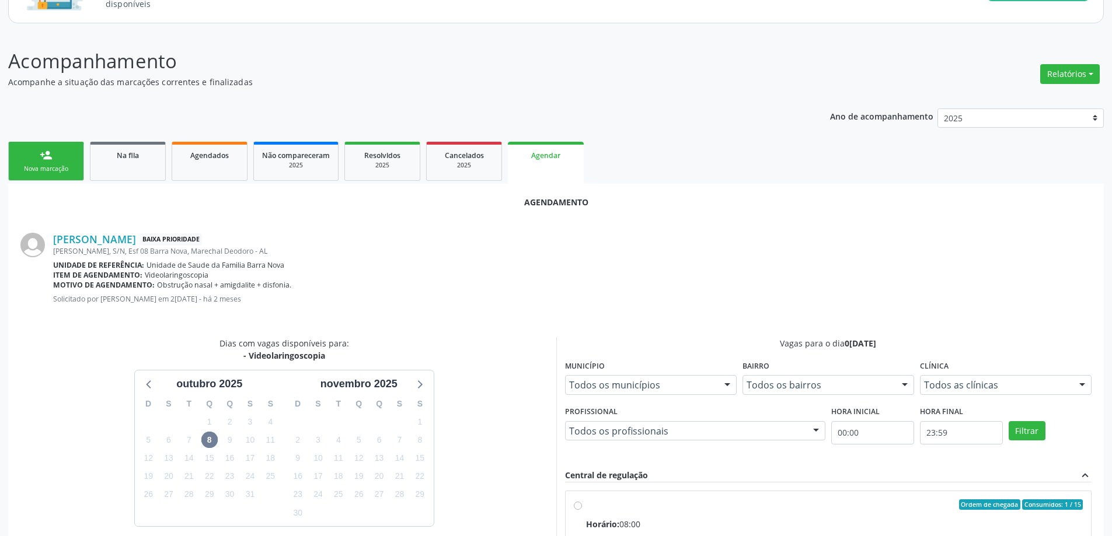
click at [579, 506] on input "Ordem de chegada Consumidos: 1 / 15 Horário: 08:00 Clínica: Centro de Saude Pro…" at bounding box center [578, 505] width 8 height 11
radio input "true"
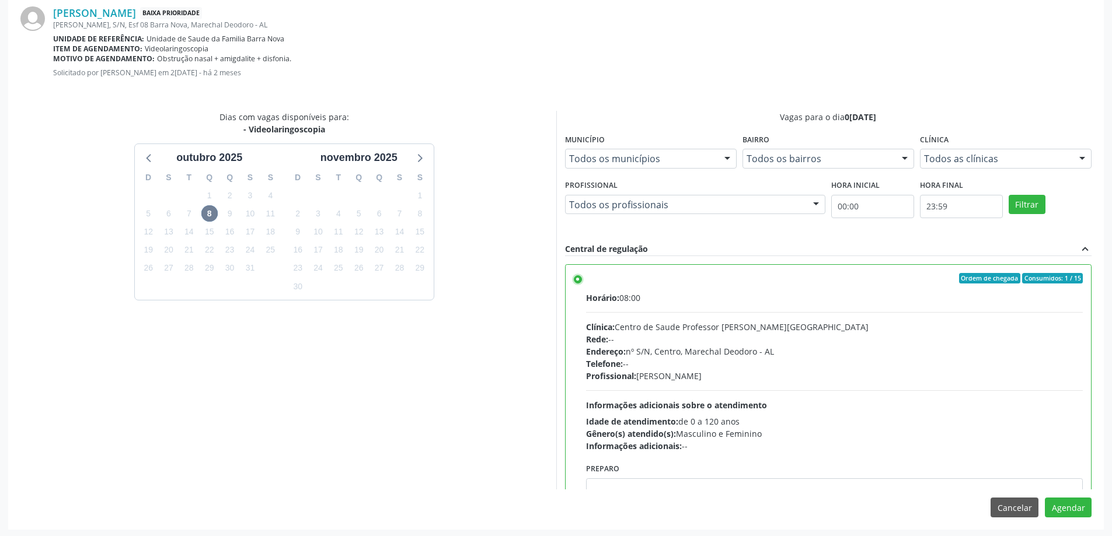
scroll to position [345, 0]
click at [1061, 507] on button "Agendar" at bounding box center [1068, 506] width 47 height 20
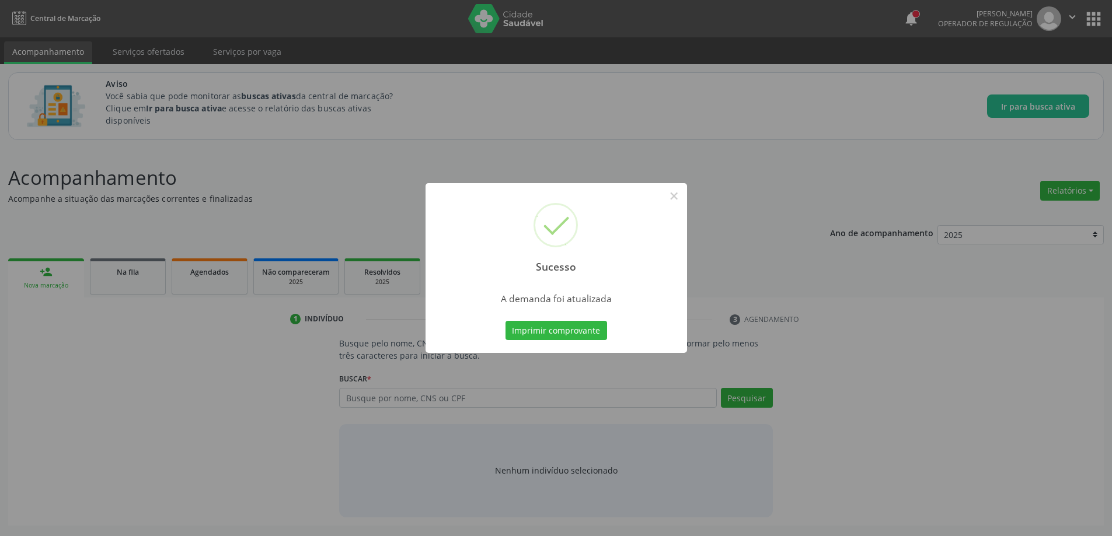
scroll to position [0, 0]
click at [685, 201] on button "×" at bounding box center [678, 196] width 20 height 20
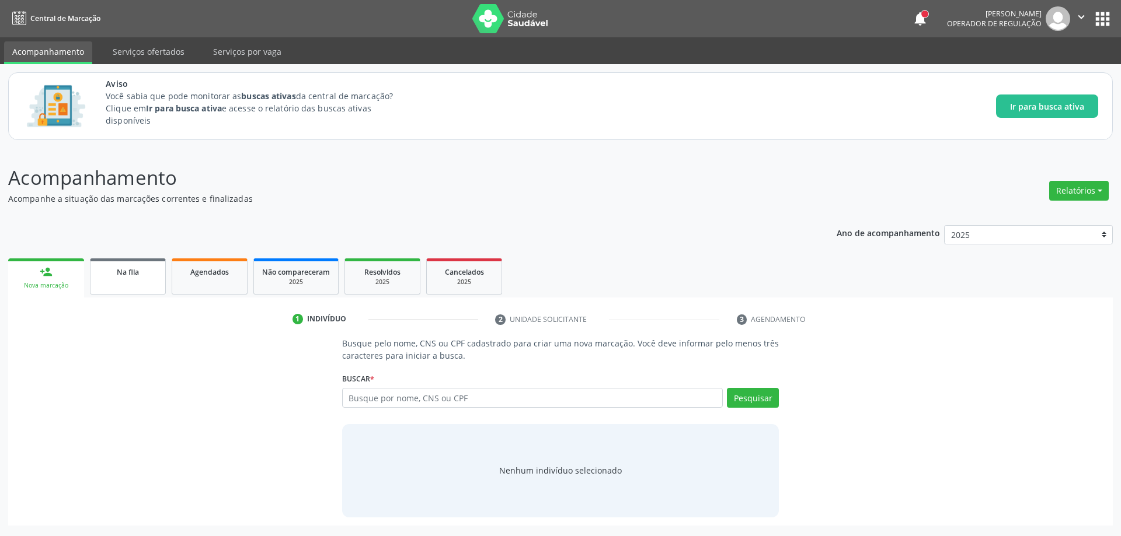
click at [138, 286] on link "Na fila" at bounding box center [128, 277] width 76 height 36
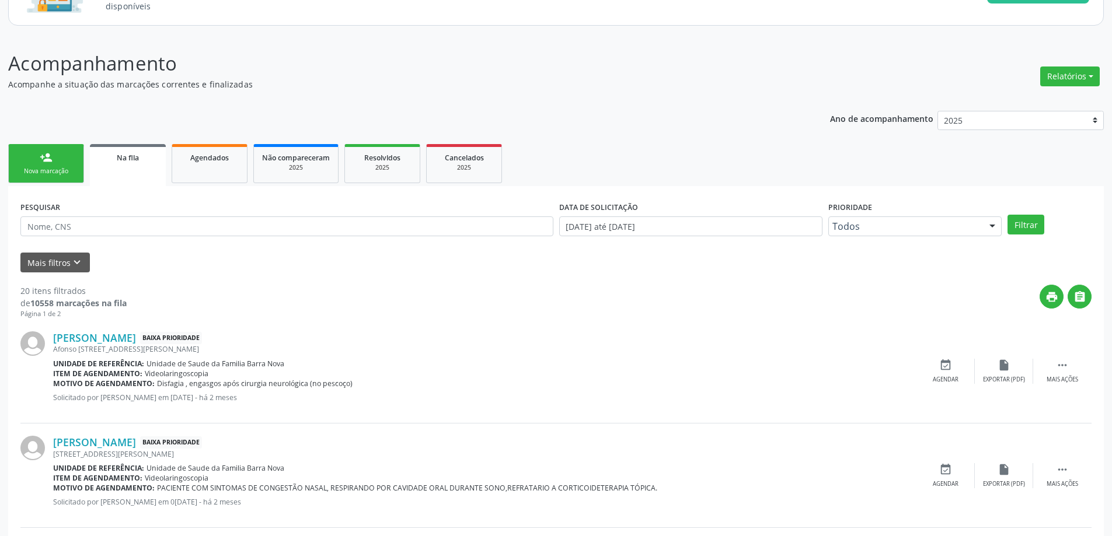
scroll to position [117, 0]
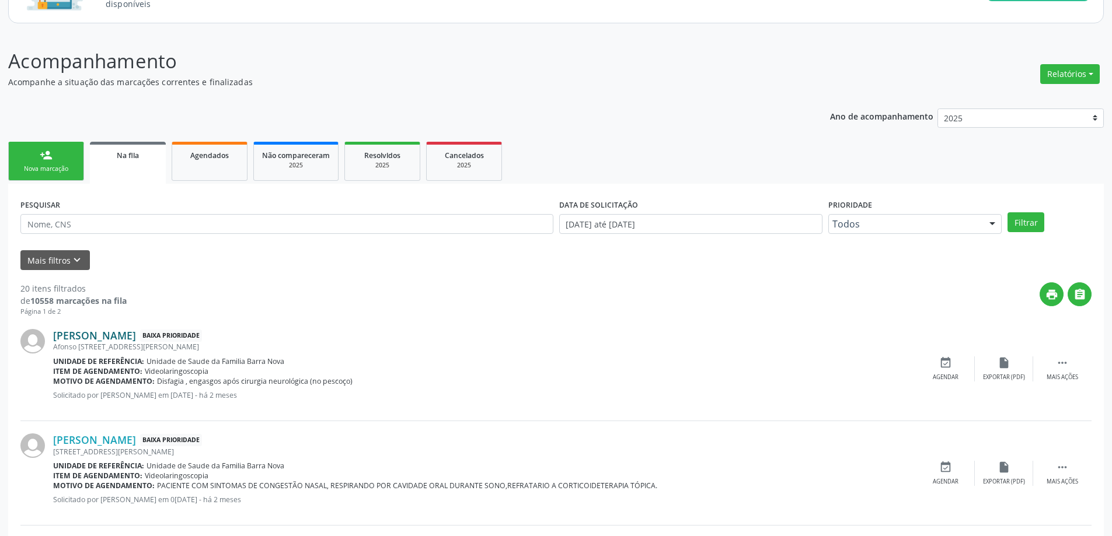
click at [113, 337] on link "[PERSON_NAME]" at bounding box center [94, 335] width 83 height 13
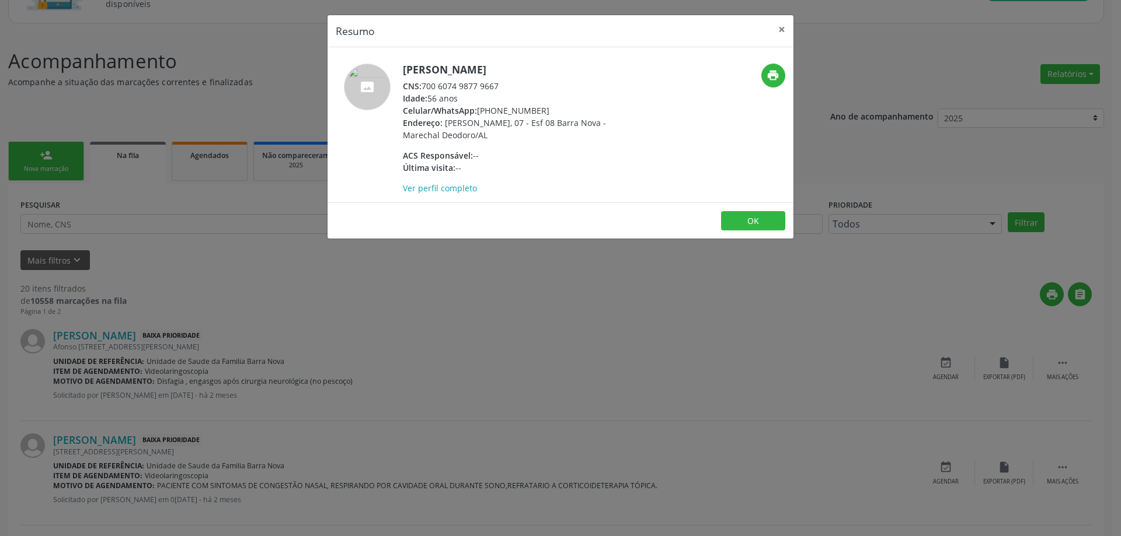
drag, startPoint x: 500, startPoint y: 84, endPoint x: 426, endPoint y: 86, distance: 74.8
click at [426, 86] on div "CNS: 700 6074 9877 9667" at bounding box center [516, 86] width 227 height 12
click at [776, 25] on button "×" at bounding box center [781, 29] width 23 height 29
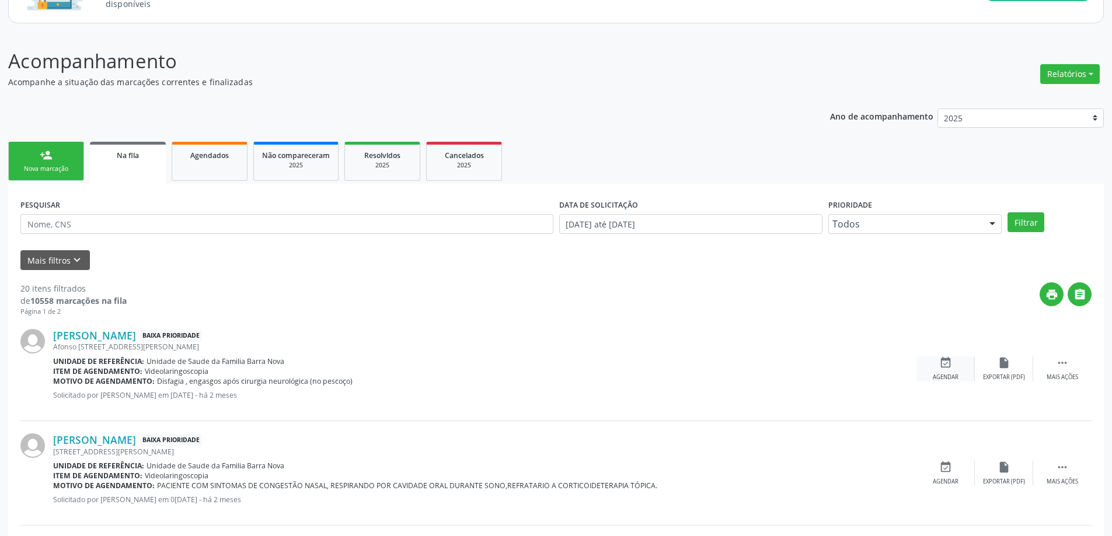
click at [932, 371] on div "event_available Agendar" at bounding box center [945, 369] width 58 height 25
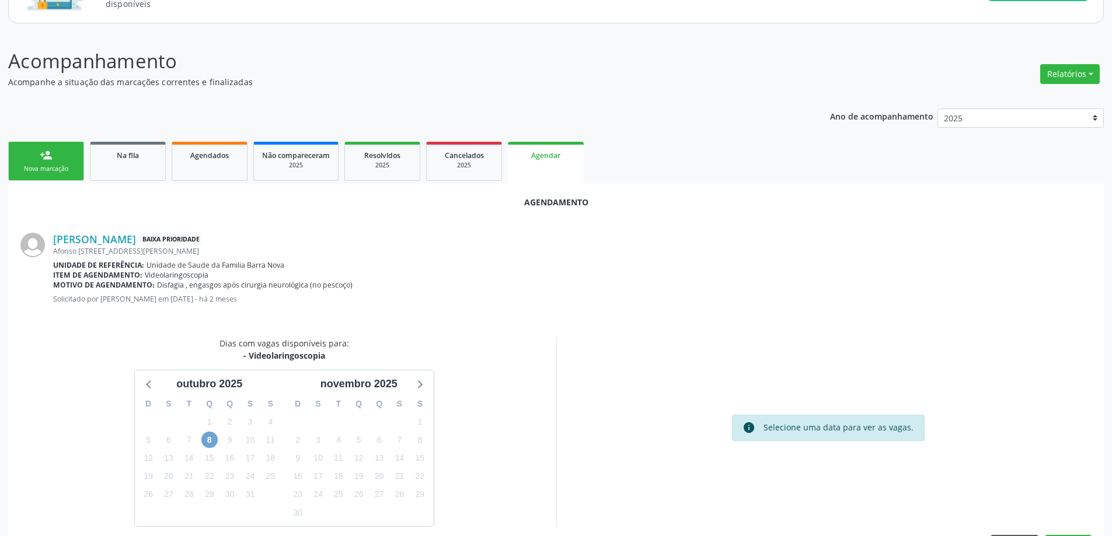
click at [210, 440] on span "8" at bounding box center [209, 440] width 16 height 16
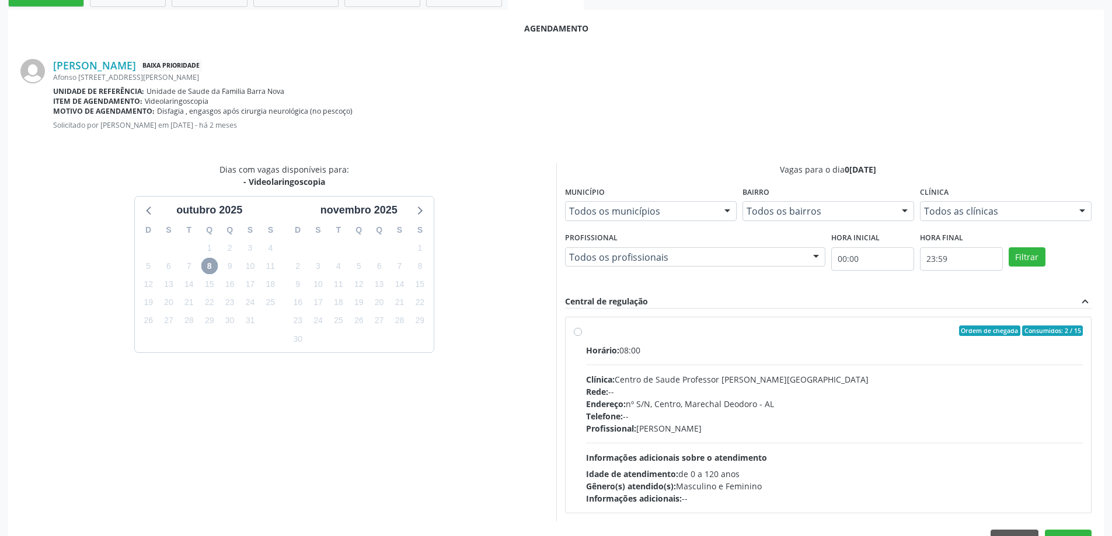
scroll to position [292, 0]
click at [573, 330] on div "Ordem de chegada Consumidos: 2 / 15 Horário: 08:00 Clínica: Centro de Saude Pro…" at bounding box center [829, 414] width 526 height 196
radio input "true"
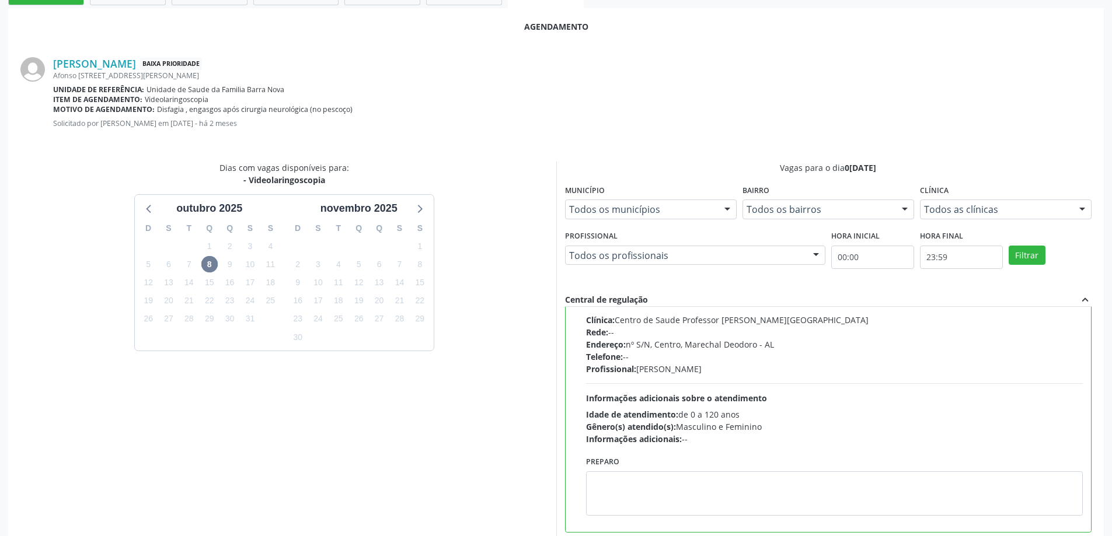
scroll to position [345, 0]
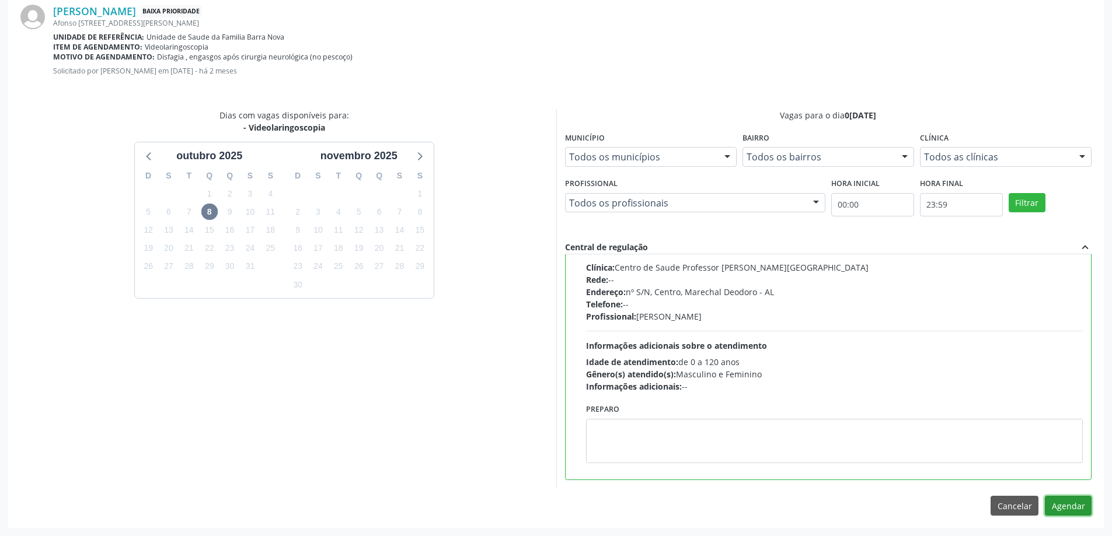
click at [1076, 503] on button "Agendar" at bounding box center [1068, 506] width 47 height 20
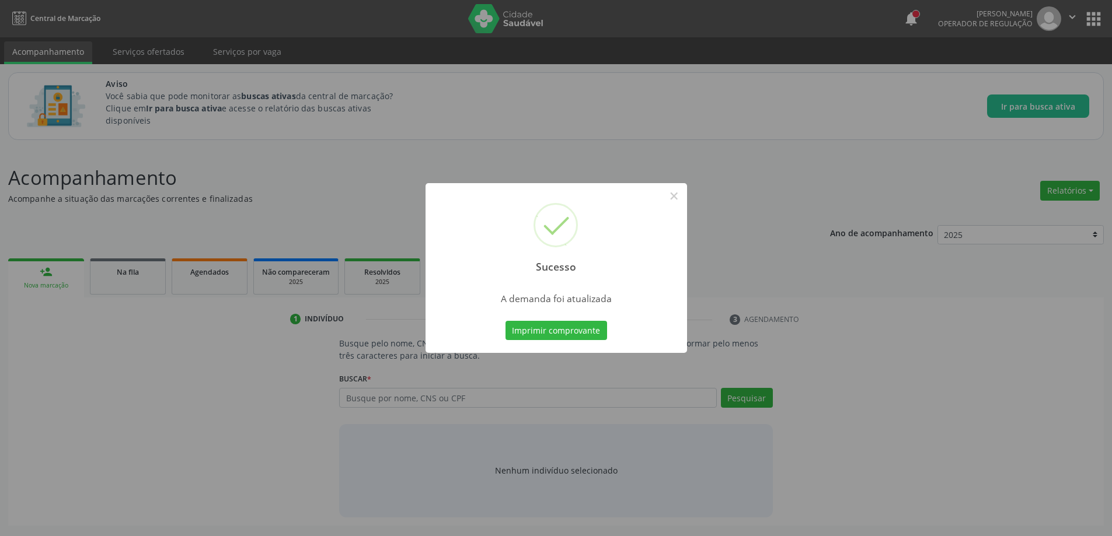
scroll to position [0, 0]
click at [675, 198] on button "×" at bounding box center [678, 196] width 20 height 20
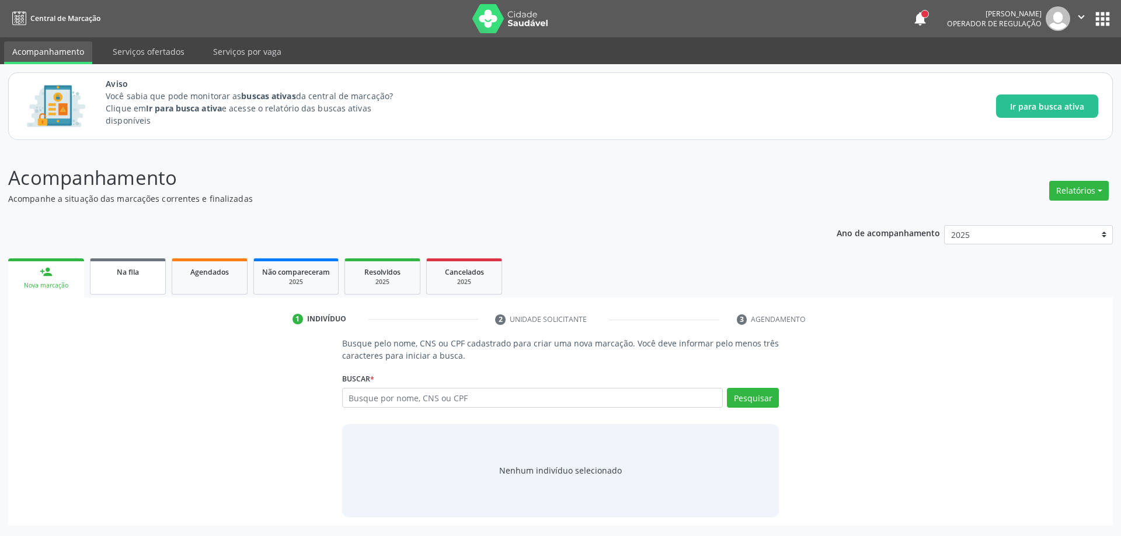
click at [119, 281] on link "Na fila" at bounding box center [128, 277] width 76 height 36
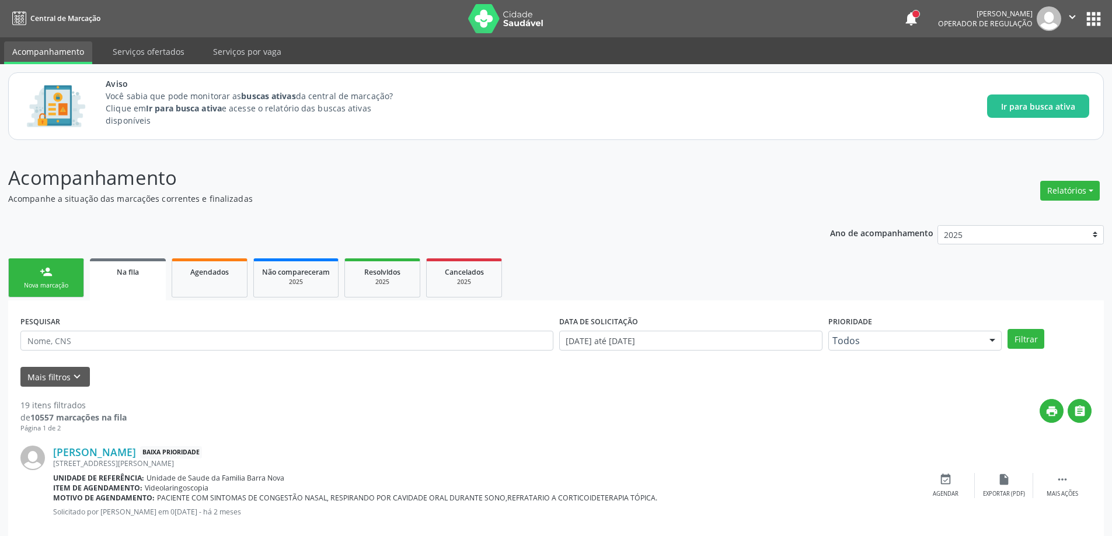
scroll to position [58, 0]
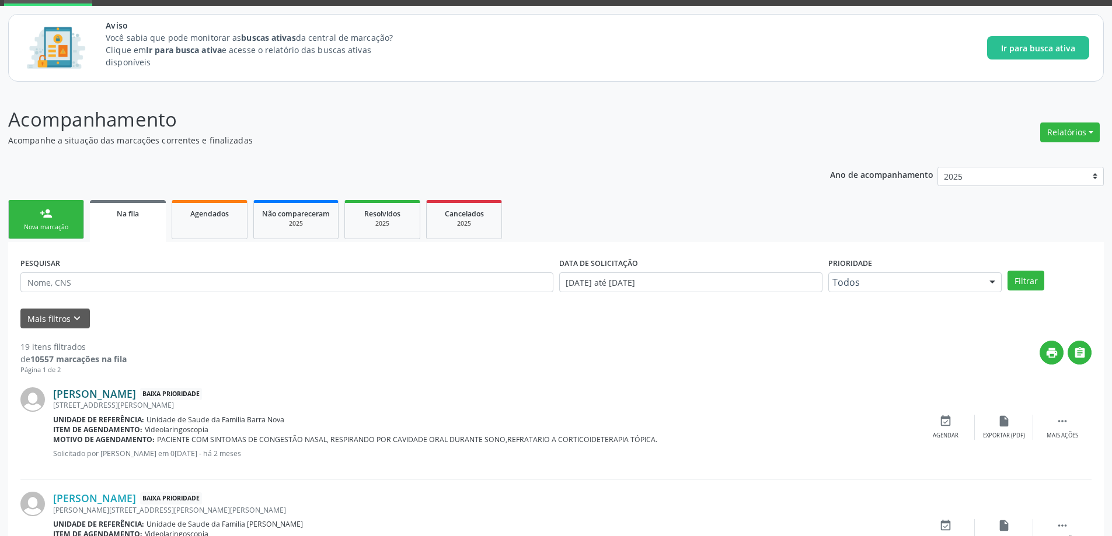
click at [84, 391] on link "[PERSON_NAME]" at bounding box center [94, 394] width 83 height 13
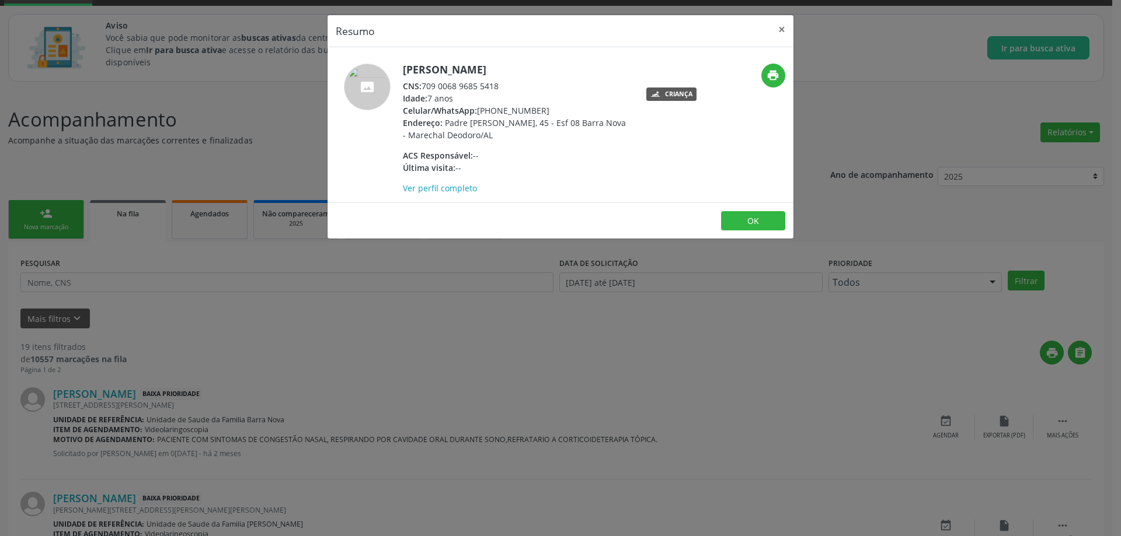
drag, startPoint x: 497, startPoint y: 88, endPoint x: 528, endPoint y: 92, distance: 31.9
click at [475, 88] on div "CNS: 709 0068 9685 5418" at bounding box center [516, 86] width 227 height 12
click at [532, 93] on div "Idade: 7 anos" at bounding box center [516, 98] width 227 height 12
drag, startPoint x: 500, startPoint y: 86, endPoint x: 424, endPoint y: 84, distance: 76.5
click at [424, 84] on div "CNS: 709 0068 9685 5418" at bounding box center [516, 86] width 227 height 12
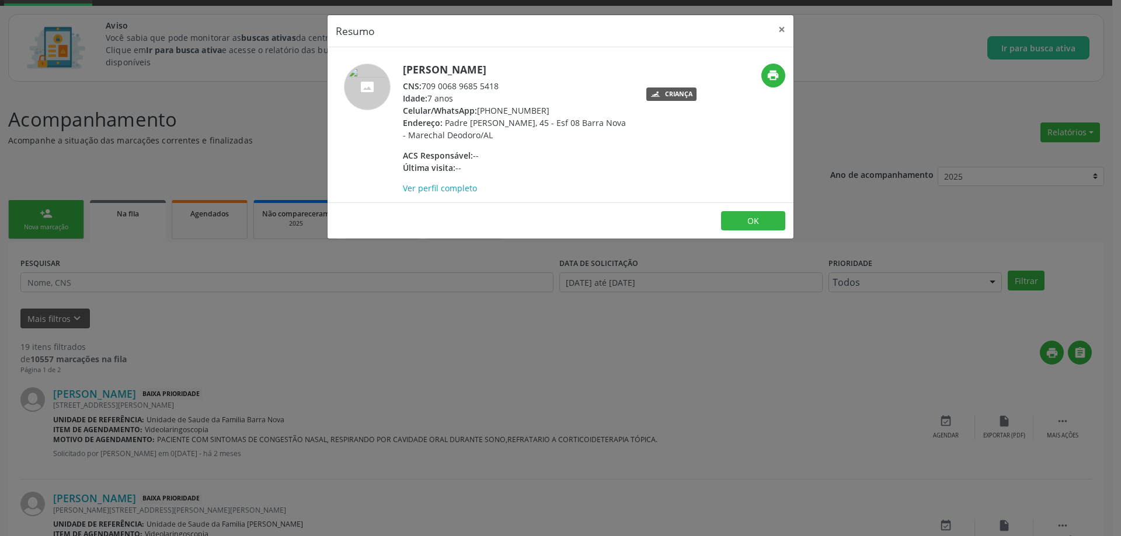
click at [480, 101] on div "Idade: 7 anos" at bounding box center [516, 98] width 227 height 12
click at [779, 26] on button "×" at bounding box center [781, 29] width 23 height 29
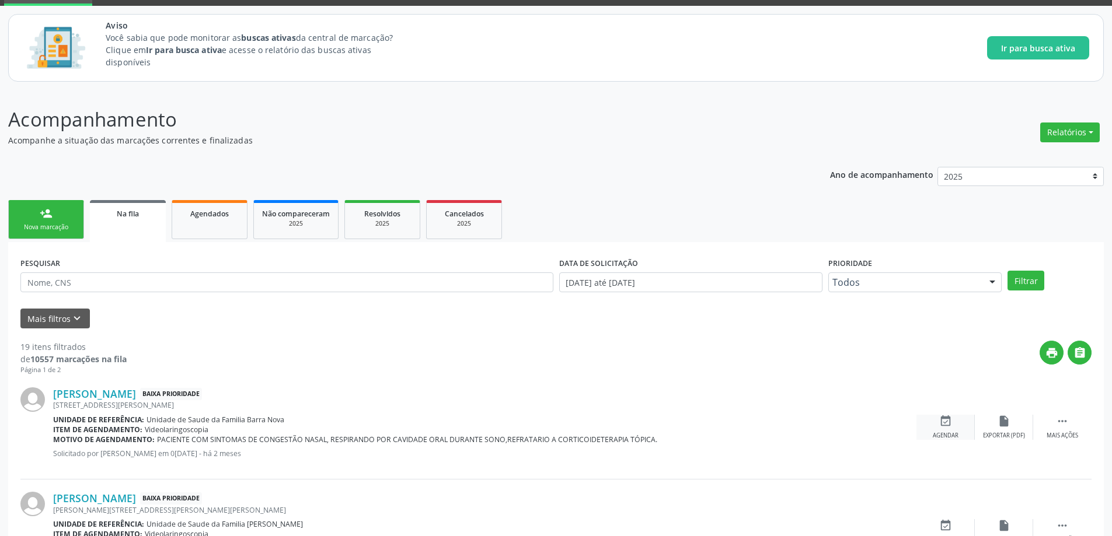
click at [942, 427] on icon "event_available" at bounding box center [945, 421] width 13 height 13
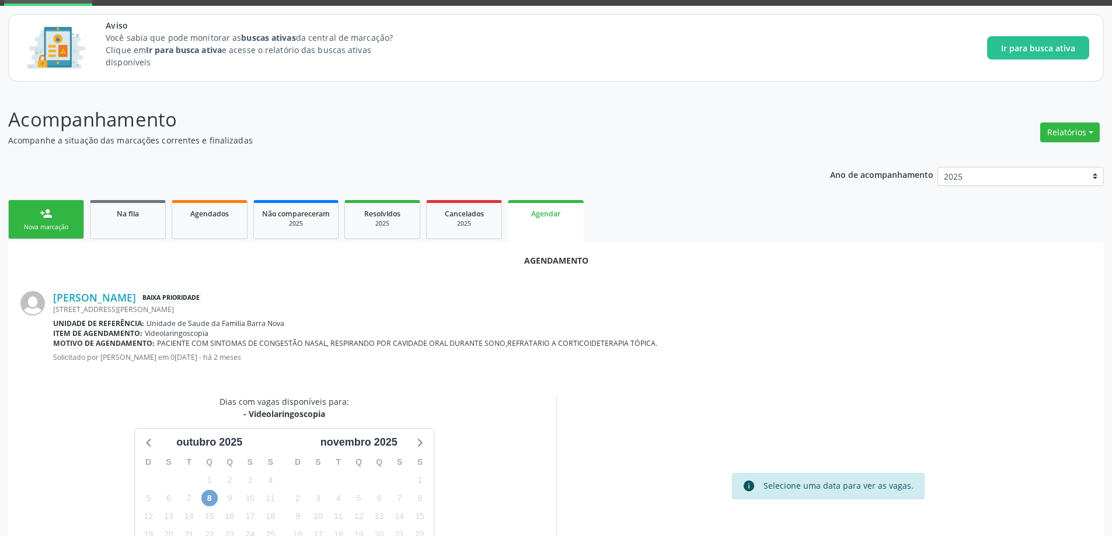
click at [212, 495] on span "8" at bounding box center [209, 498] width 16 height 16
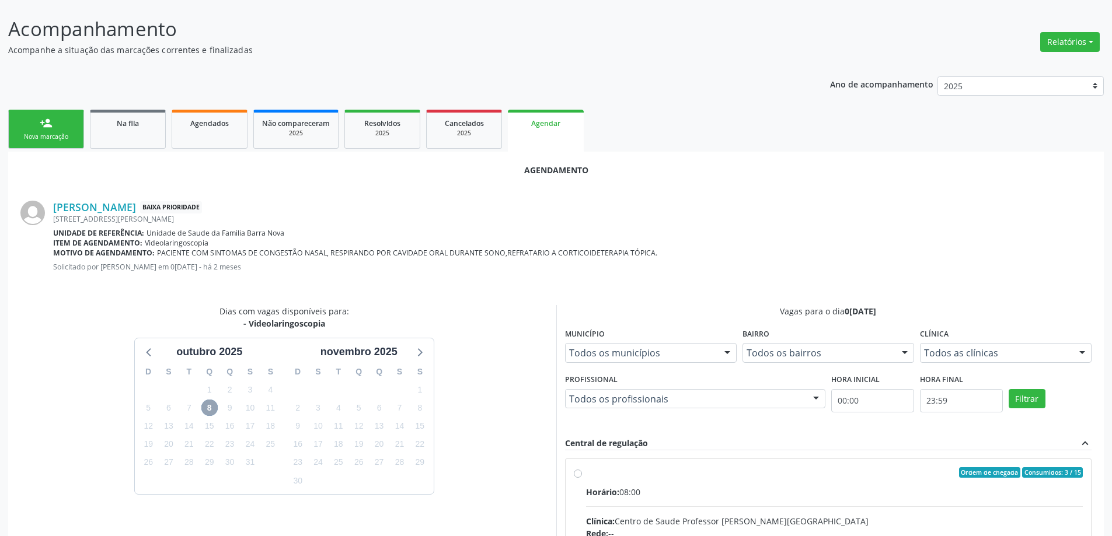
scroll to position [175, 0]
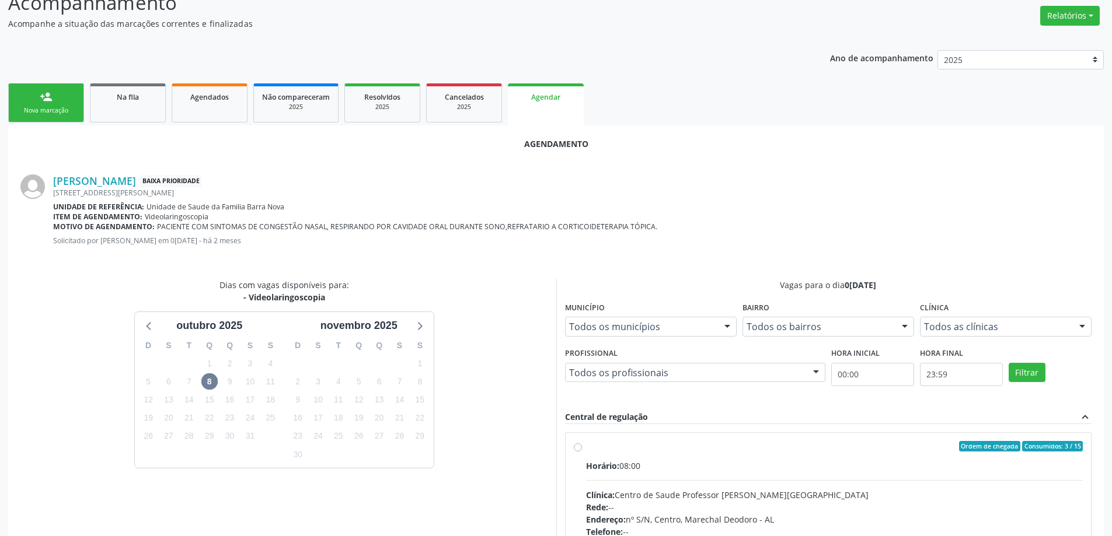
click at [586, 450] on label "Ordem de chegada Consumidos: 3 / 15 Horário: 08:00 Clínica: Centro de Saude Pro…" at bounding box center [834, 530] width 497 height 179
click at [577, 450] on input "Ordem de chegada Consumidos: 3 / 15 Horário: 08:00 Clínica: Centro de Saude Pro…" at bounding box center [578, 446] width 8 height 11
radio input "true"
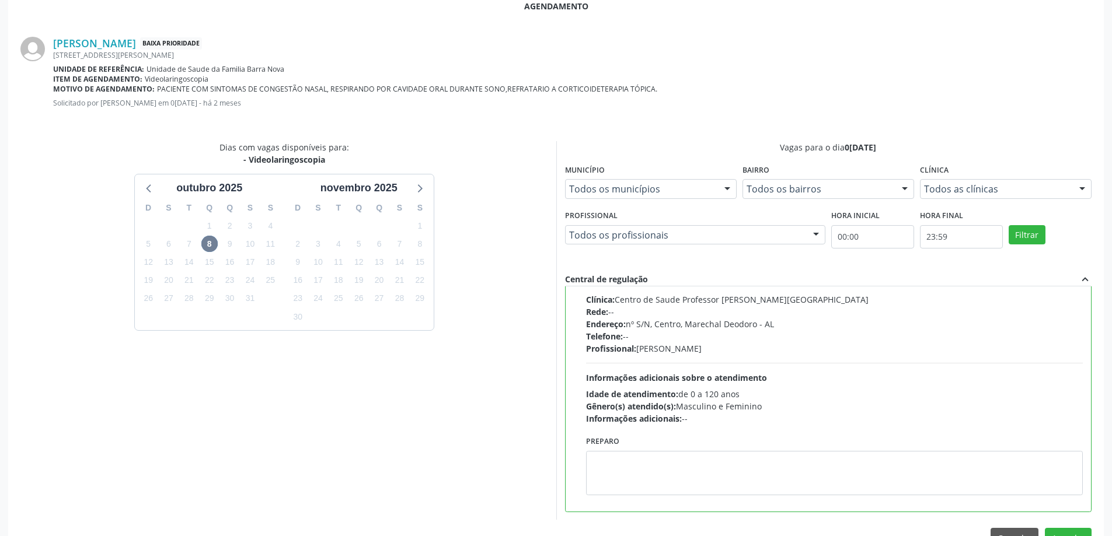
scroll to position [345, 0]
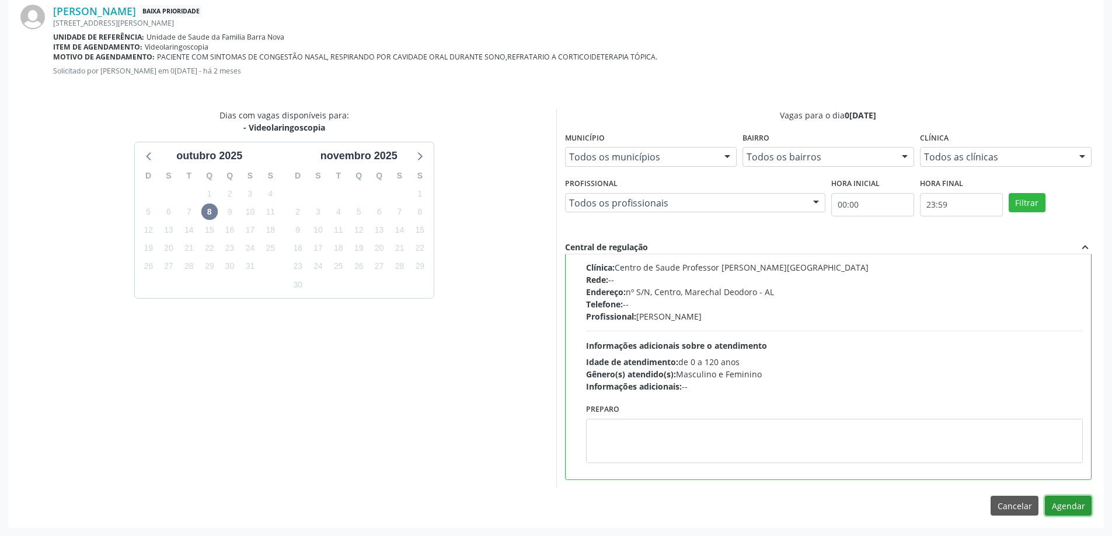
click at [1051, 508] on button "Agendar" at bounding box center [1068, 506] width 47 height 20
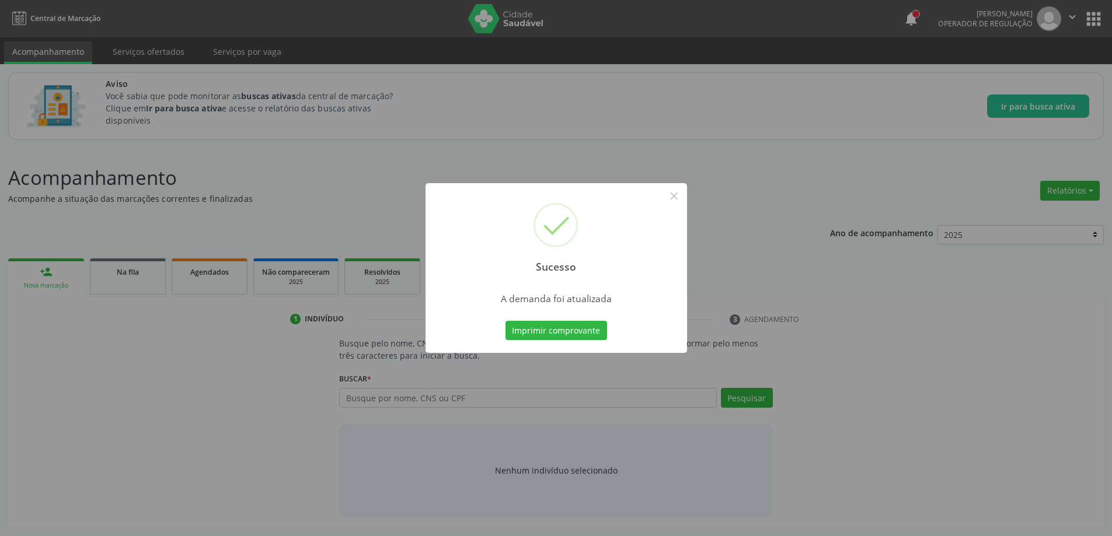
scroll to position [0, 0]
click at [678, 194] on button "×" at bounding box center [678, 196] width 20 height 20
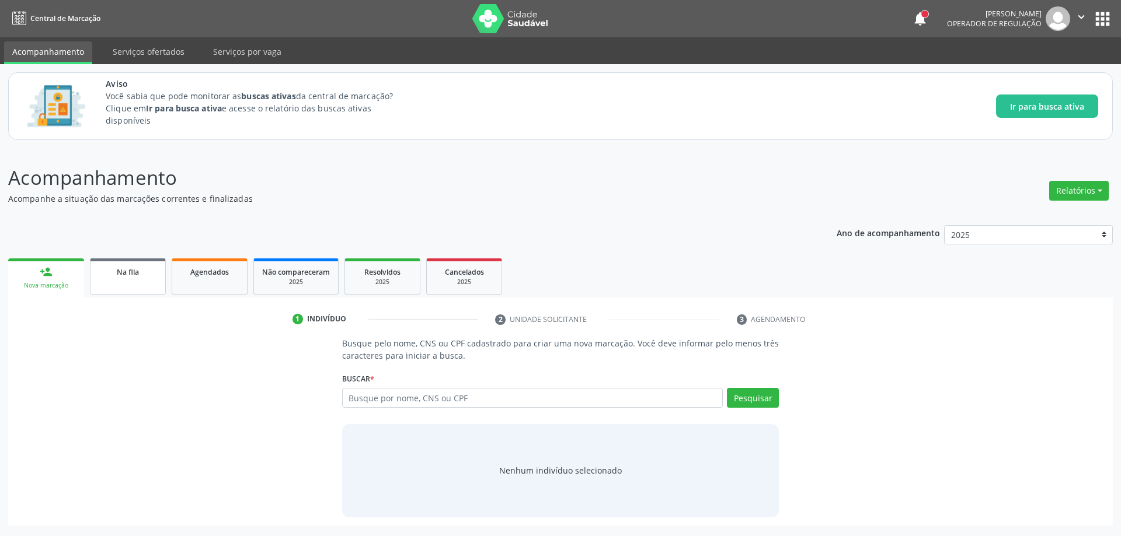
click at [109, 281] on link "Na fila" at bounding box center [128, 277] width 76 height 36
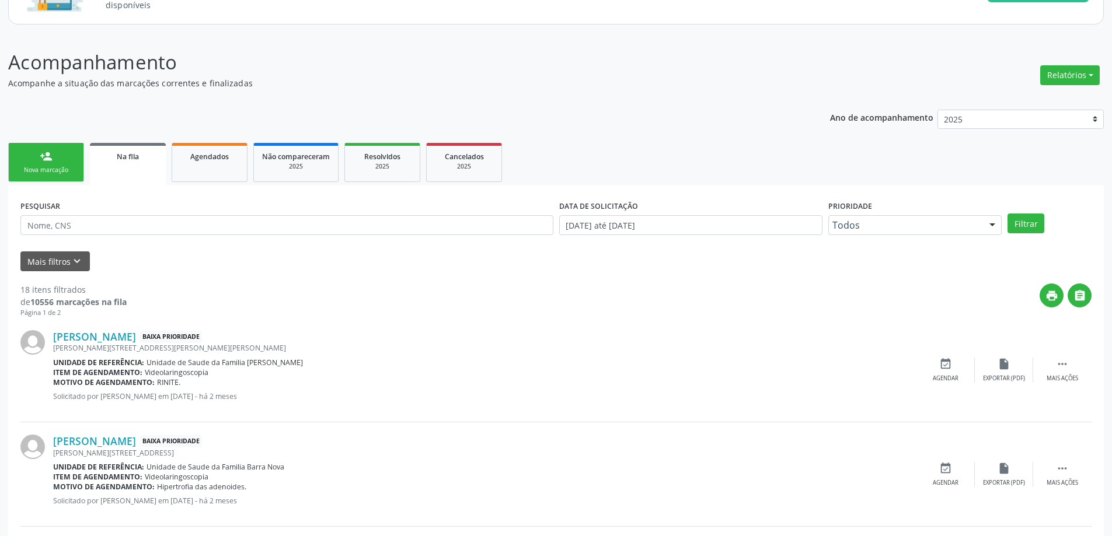
scroll to position [117, 0]
click at [131, 337] on link "[PERSON_NAME]" at bounding box center [94, 335] width 83 height 13
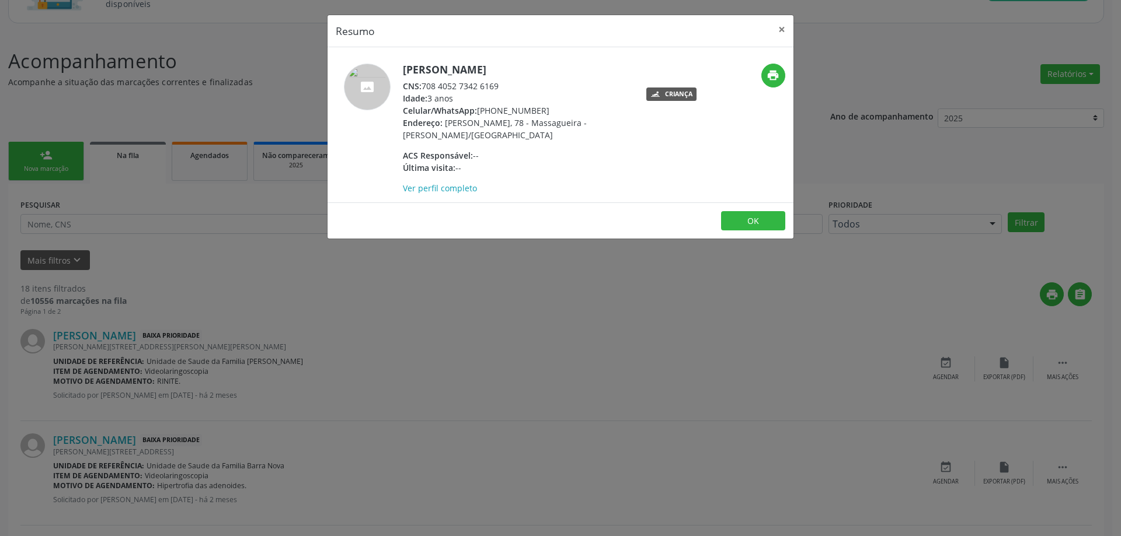
drag, startPoint x: 507, startPoint y: 89, endPoint x: 424, endPoint y: 86, distance: 82.3
click at [424, 86] on div "CNS: 708 4052 7342 6169" at bounding box center [516, 86] width 227 height 12
click at [783, 28] on button "×" at bounding box center [781, 29] width 23 height 29
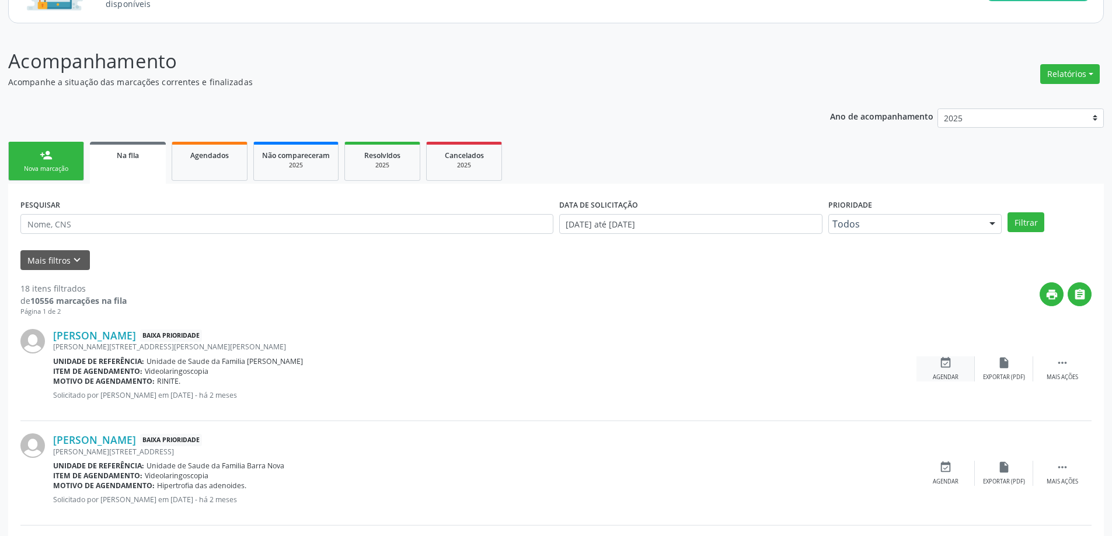
click at [950, 367] on icon "event_available" at bounding box center [945, 363] width 13 height 13
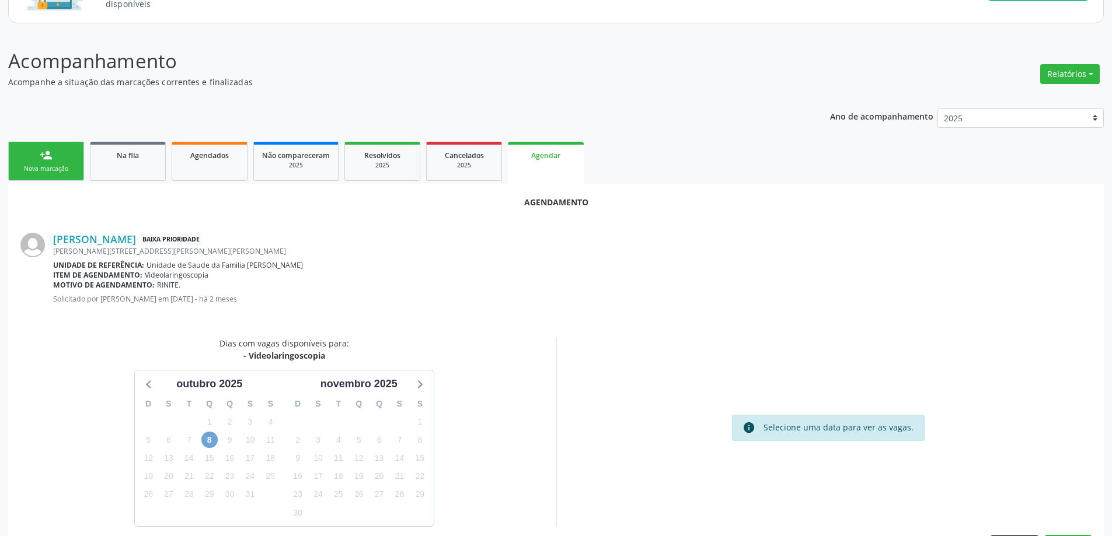
click at [210, 438] on span "8" at bounding box center [209, 440] width 16 height 16
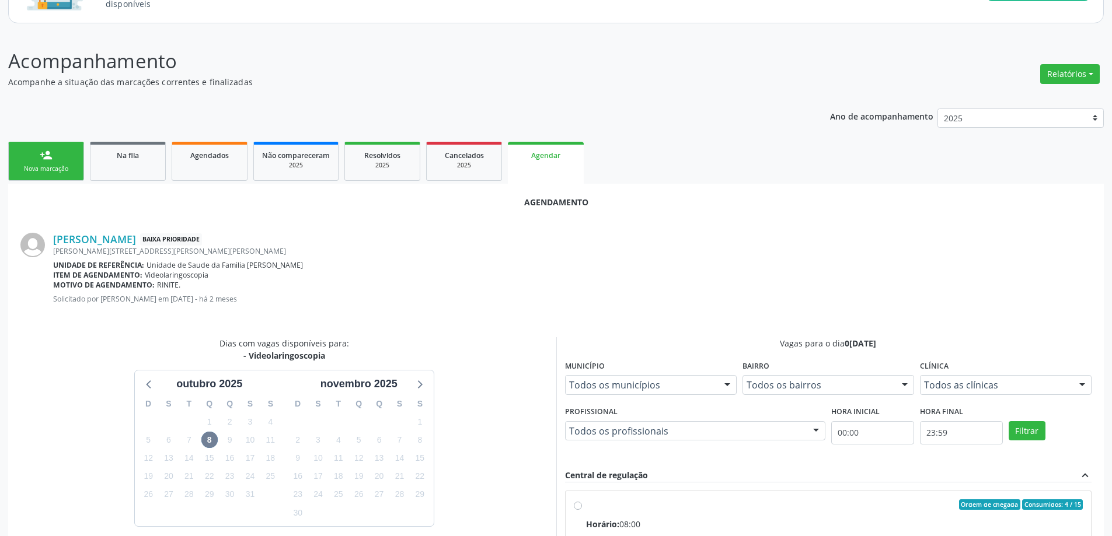
radio input "true"
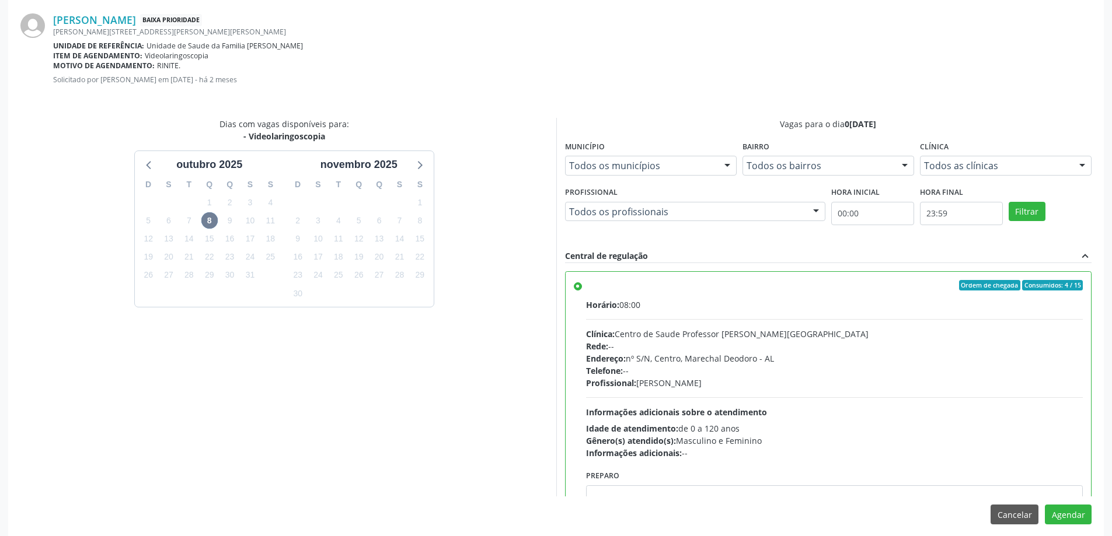
scroll to position [345, 0]
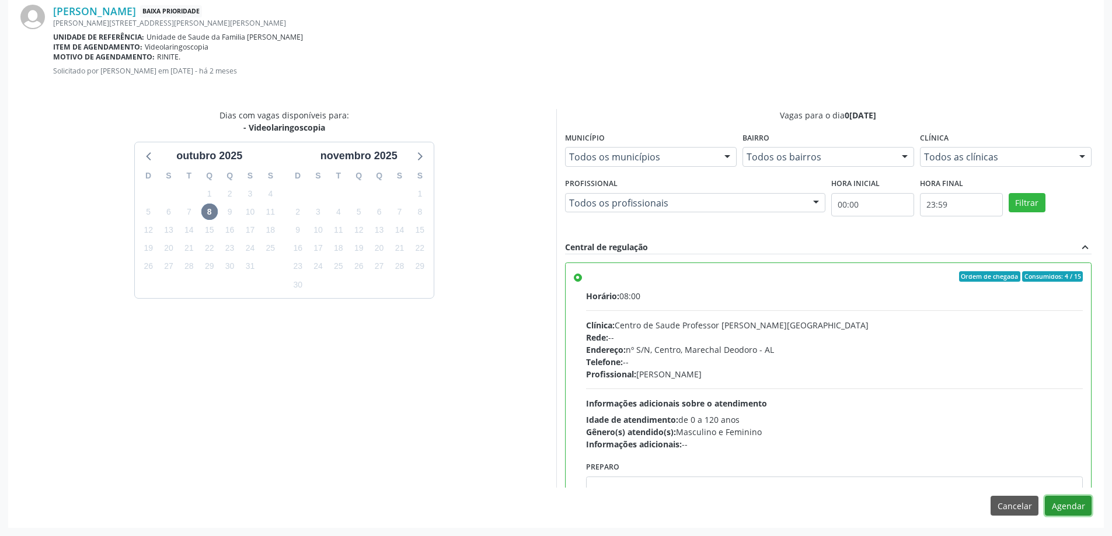
click at [1059, 508] on button "Agendar" at bounding box center [1068, 506] width 47 height 20
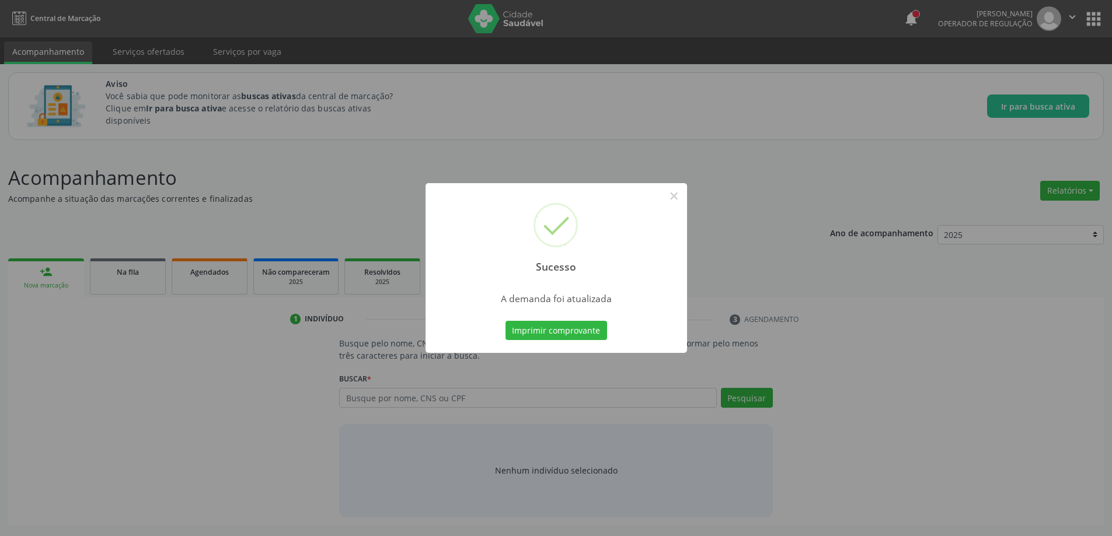
scroll to position [0, 0]
click at [676, 198] on button "×" at bounding box center [678, 196] width 20 height 20
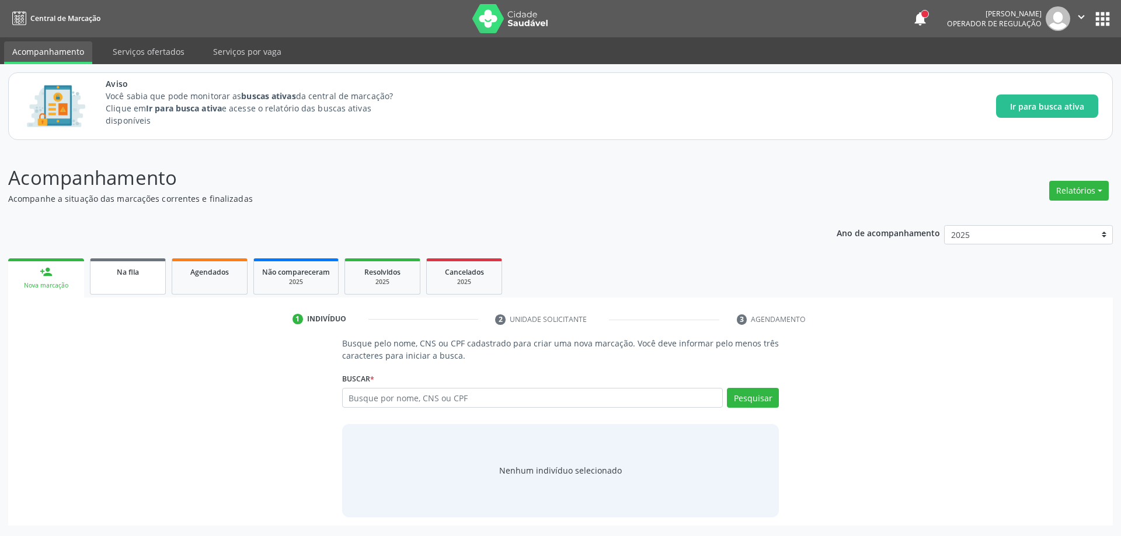
click at [127, 287] on link "Na fila" at bounding box center [128, 277] width 76 height 36
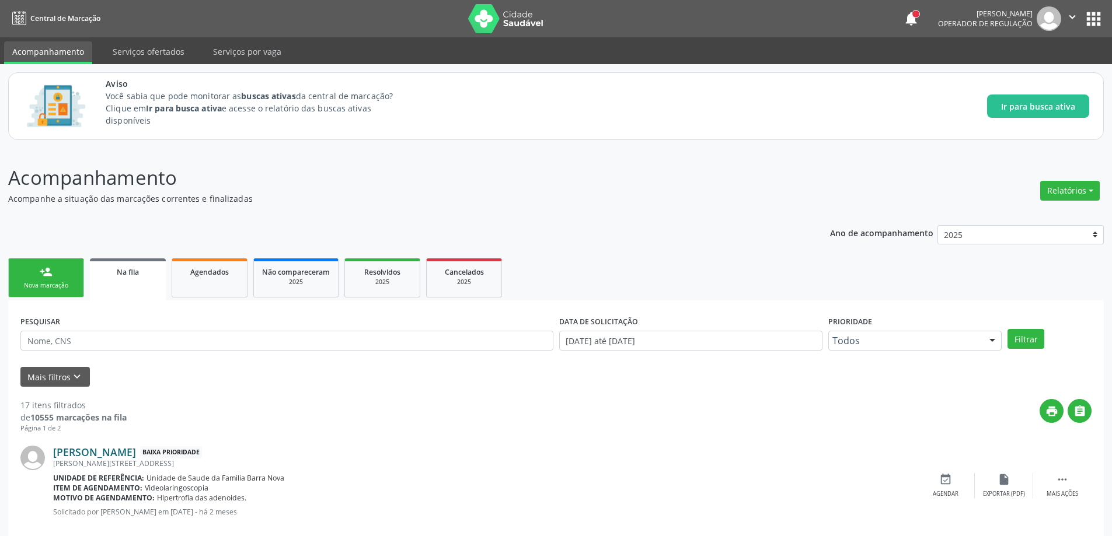
click at [107, 454] on link "[PERSON_NAME]" at bounding box center [94, 452] width 83 height 13
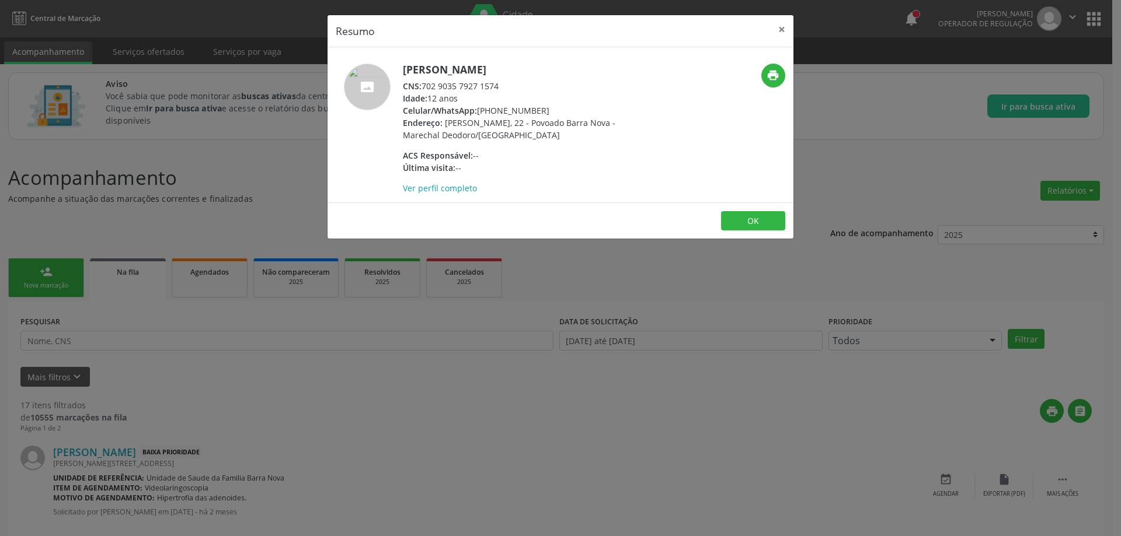
drag, startPoint x: 503, startPoint y: 88, endPoint x: 424, endPoint y: 85, distance: 78.3
click at [424, 85] on div "CNS: 702 9035 7927 1574" at bounding box center [516, 86] width 227 height 12
click at [784, 30] on button "×" at bounding box center [781, 29] width 23 height 29
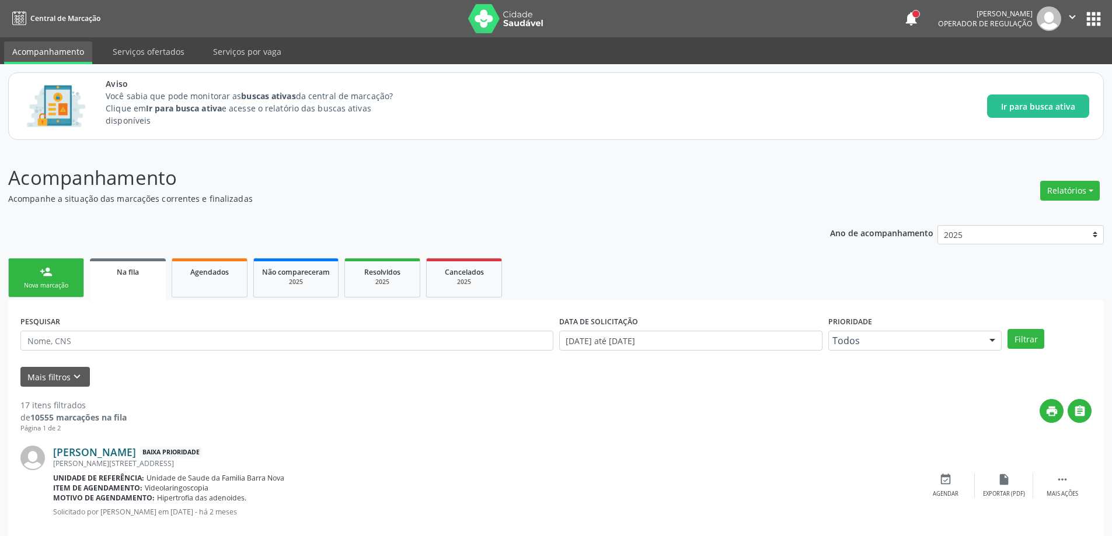
click at [65, 451] on link "[PERSON_NAME]" at bounding box center [94, 452] width 83 height 13
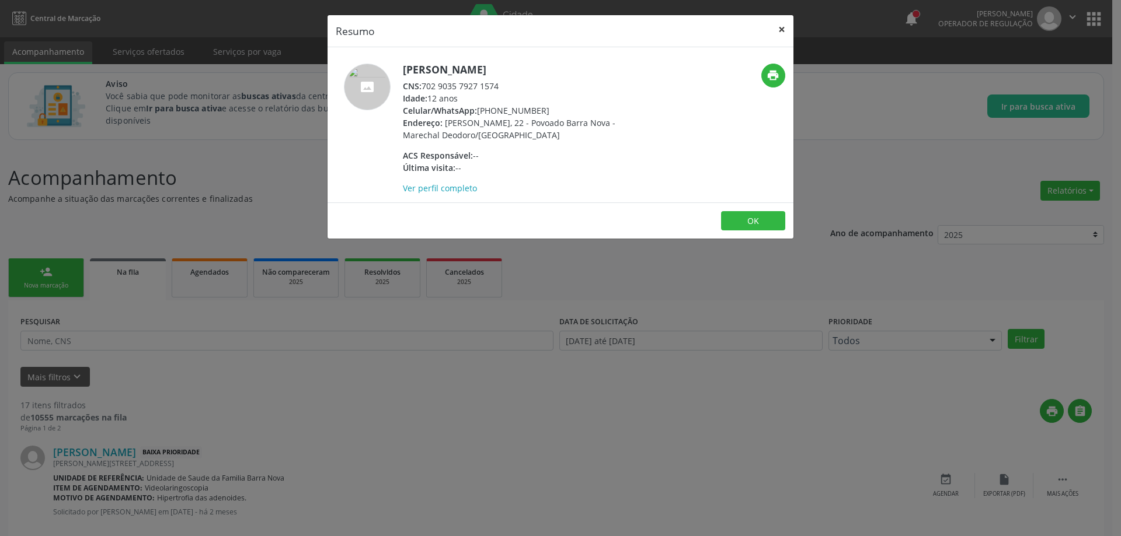
click at [782, 32] on button "×" at bounding box center [781, 29] width 23 height 29
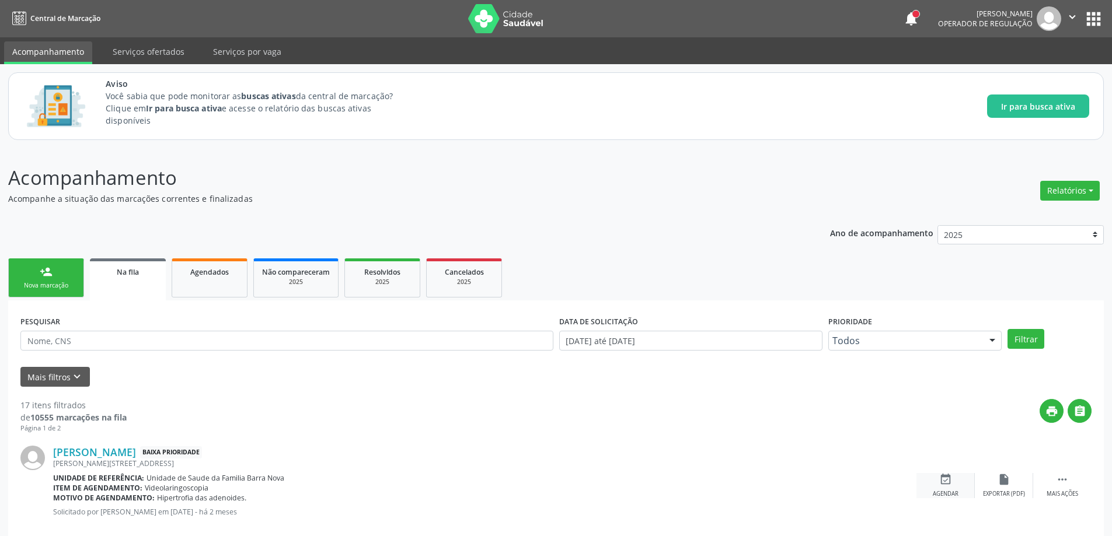
click at [947, 489] on div "event_available Agendar" at bounding box center [945, 485] width 58 height 25
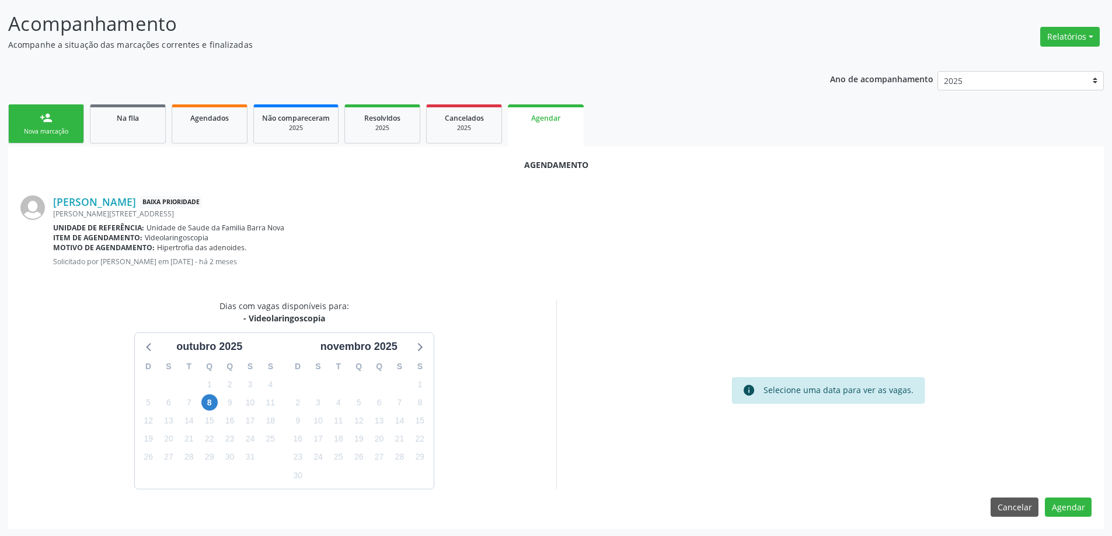
scroll to position [155, 0]
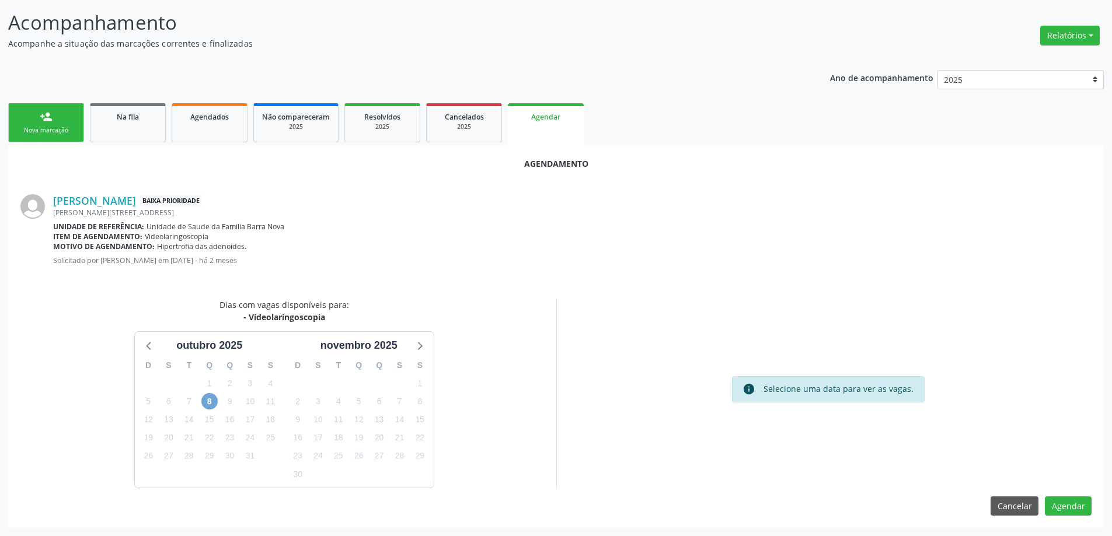
click at [203, 406] on span "8" at bounding box center [209, 401] width 16 height 16
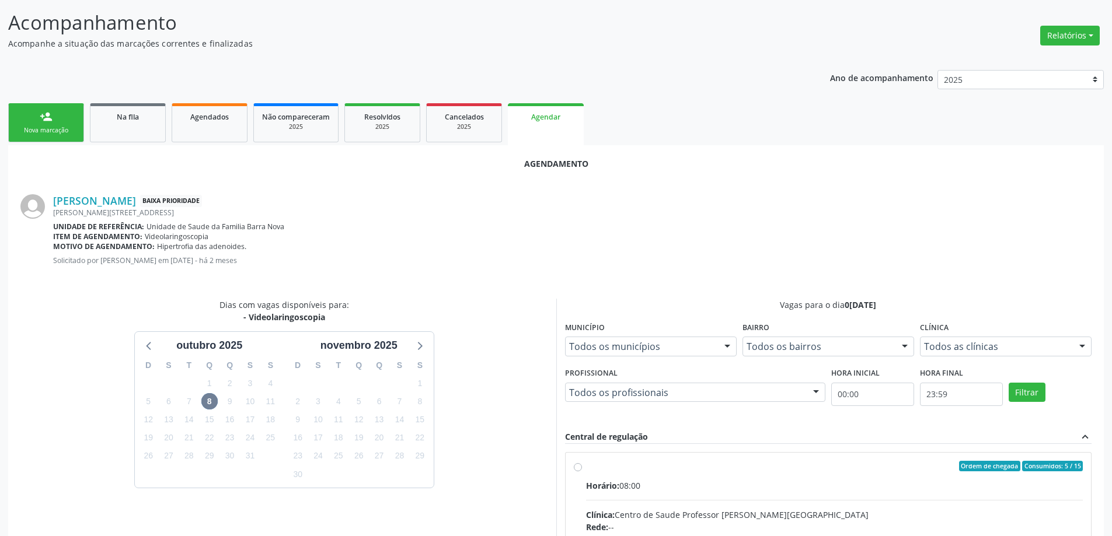
click at [575, 469] on input "Ordem de chegada Consumidos: 5 / 15 Horário: 08:00 Clínica: Centro de Saude Pro…" at bounding box center [578, 466] width 8 height 11
radio input "true"
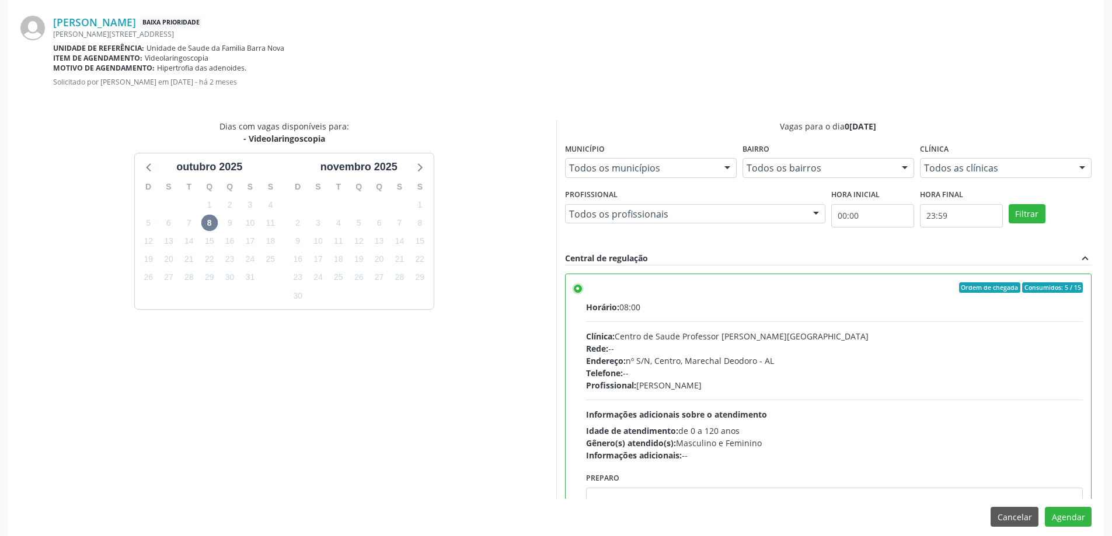
scroll to position [345, 0]
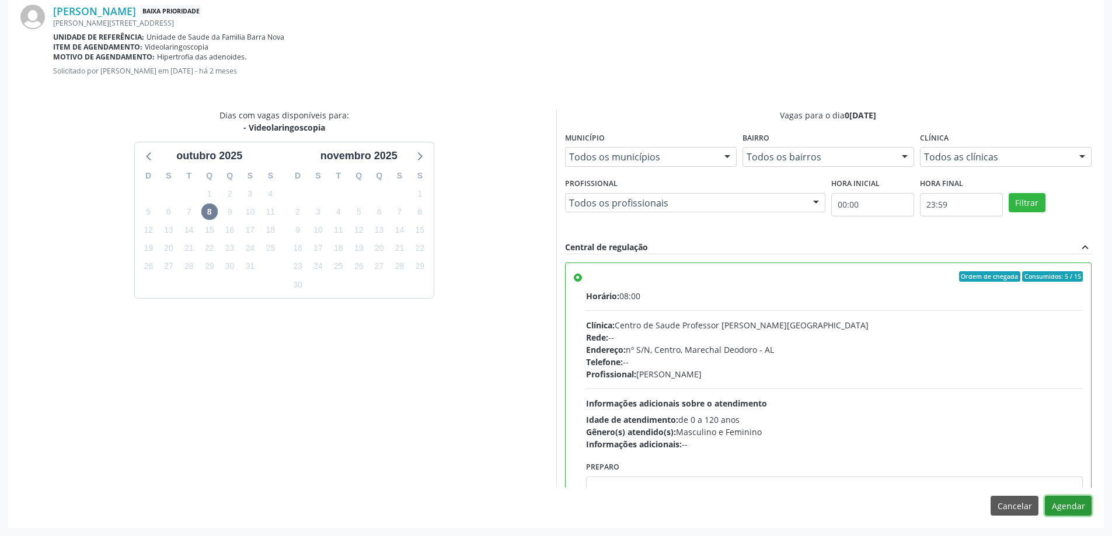
click at [1076, 513] on button "Agendar" at bounding box center [1068, 506] width 47 height 20
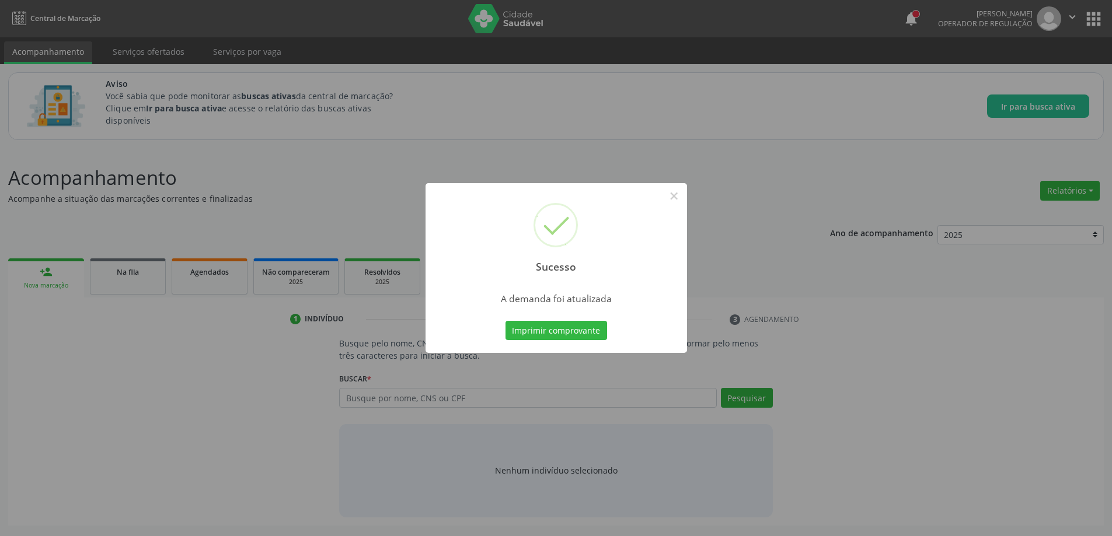
scroll to position [0, 0]
click at [678, 194] on button "×" at bounding box center [678, 196] width 20 height 20
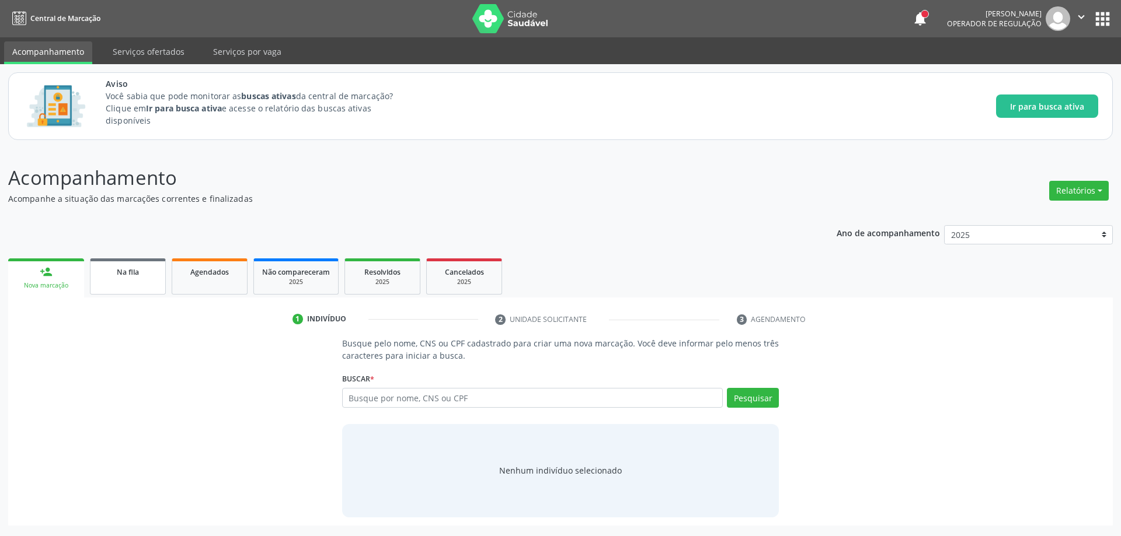
click at [103, 277] on div "Na fila" at bounding box center [128, 272] width 58 height 12
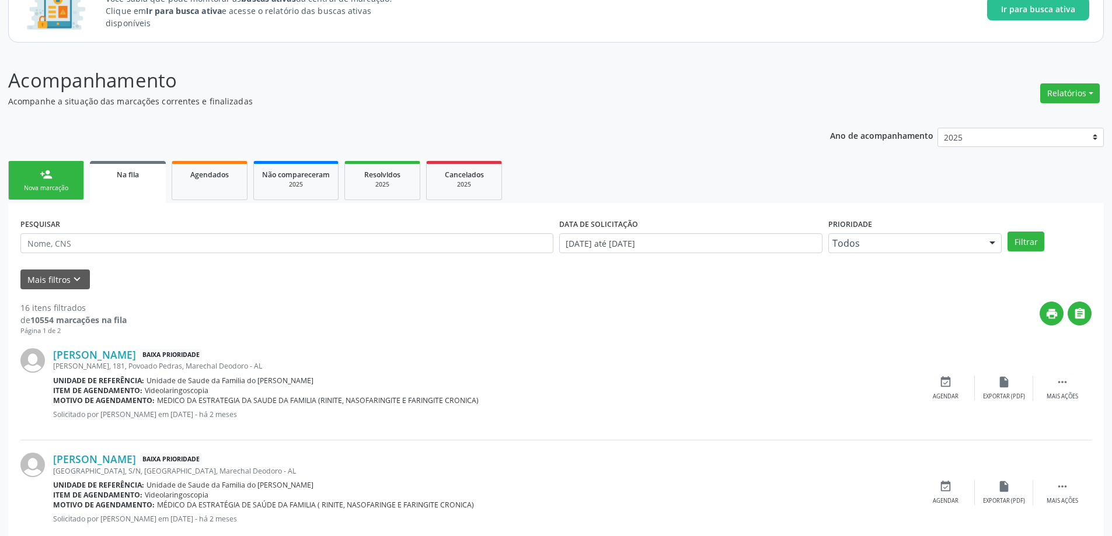
scroll to position [117, 0]
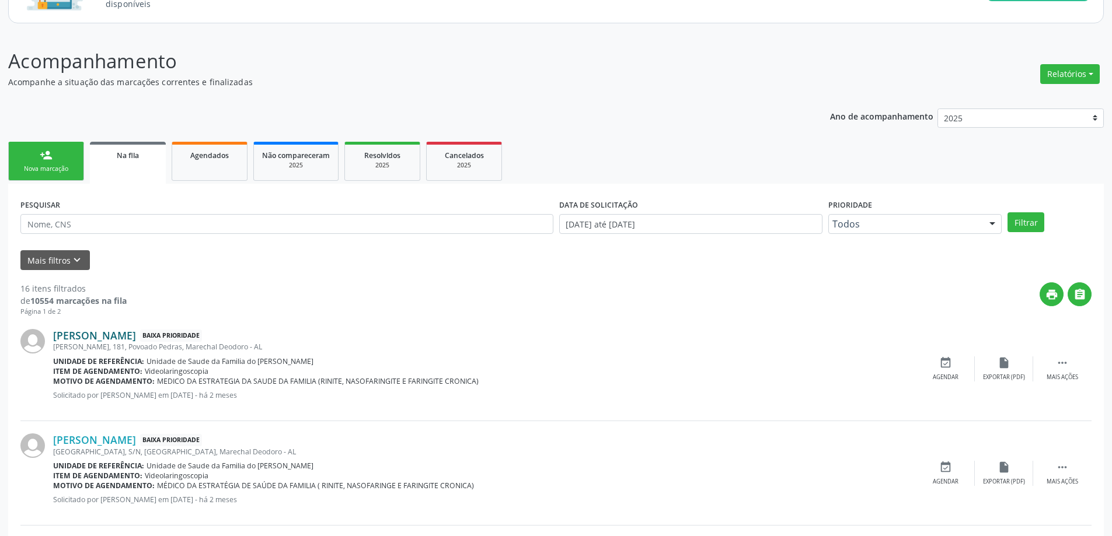
click at [86, 333] on link "[PERSON_NAME]" at bounding box center [94, 335] width 83 height 13
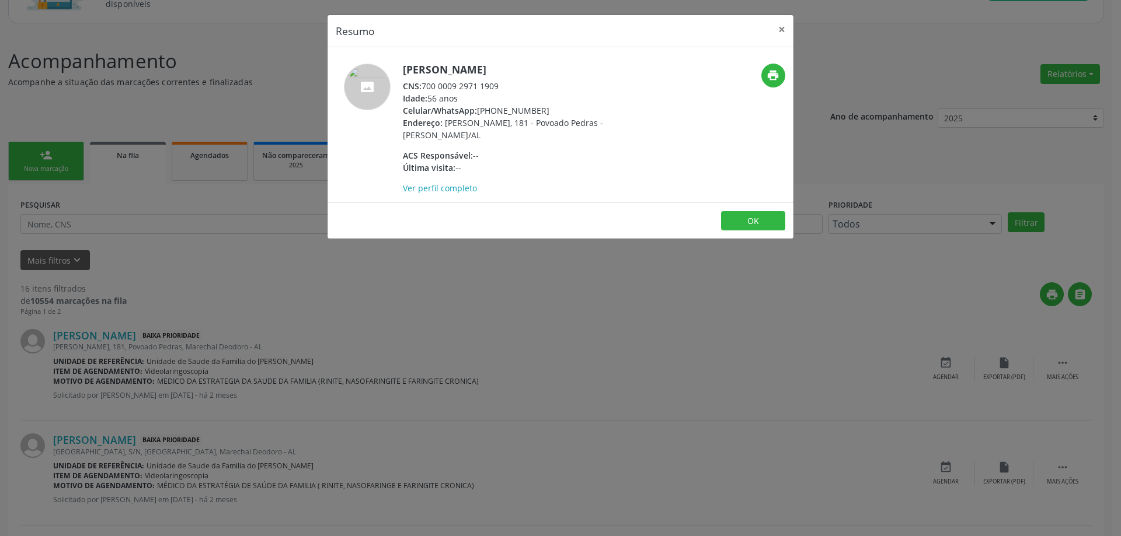
drag, startPoint x: 500, startPoint y: 86, endPoint x: 424, endPoint y: 88, distance: 76.5
click at [424, 88] on div "CNS: 700 0009 2971 1909" at bounding box center [516, 86] width 227 height 12
click at [783, 29] on button "×" at bounding box center [781, 29] width 23 height 29
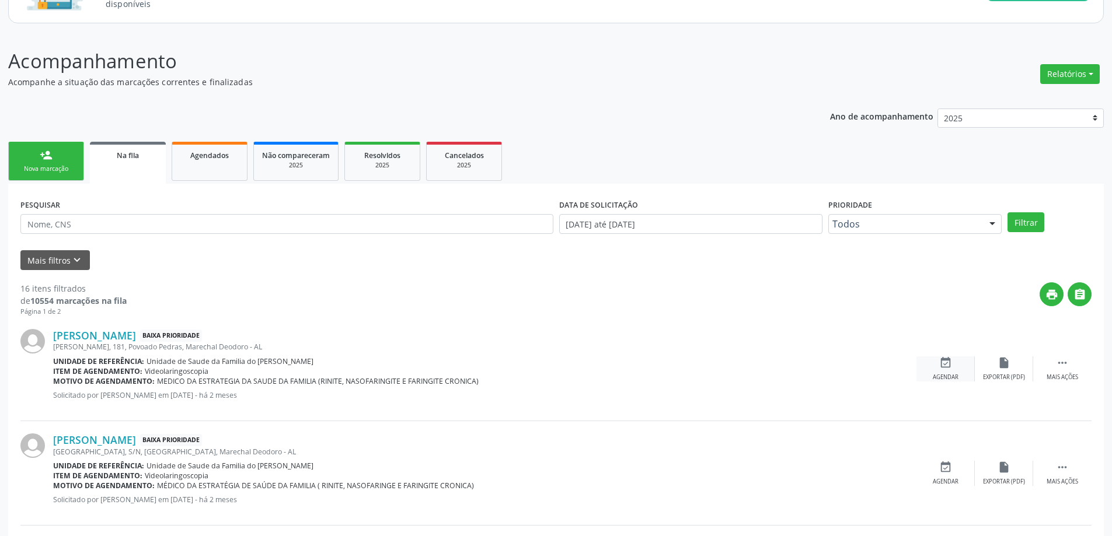
click at [939, 374] on div "Agendar" at bounding box center [946, 378] width 26 height 8
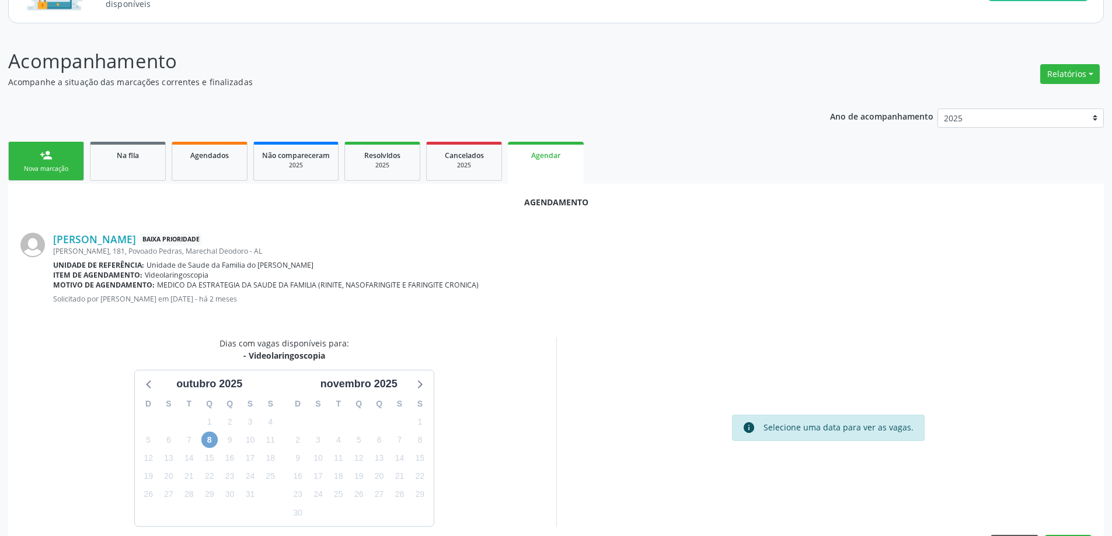
click at [208, 443] on span "8" at bounding box center [209, 440] width 16 height 16
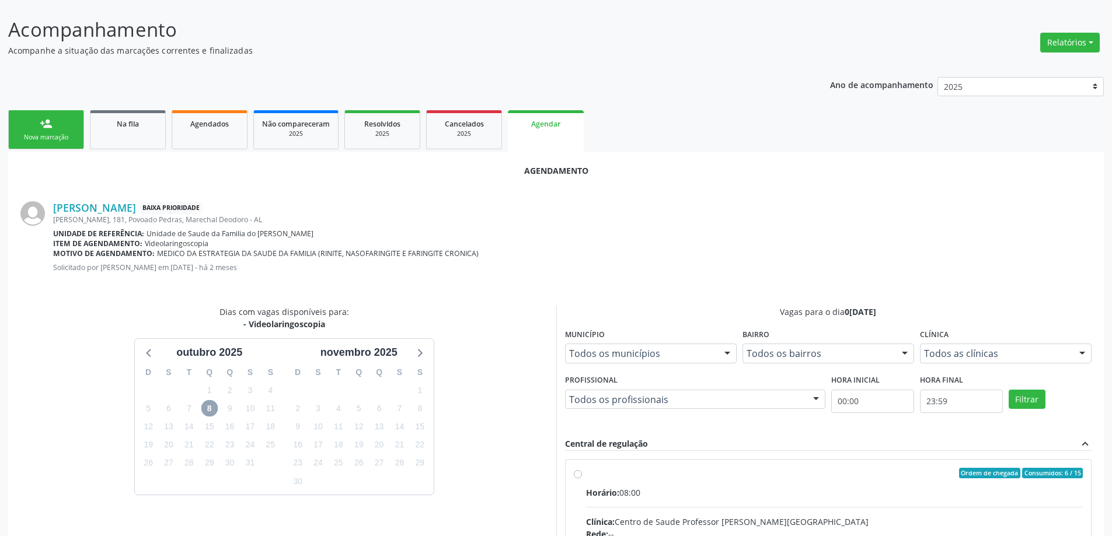
scroll to position [175, 0]
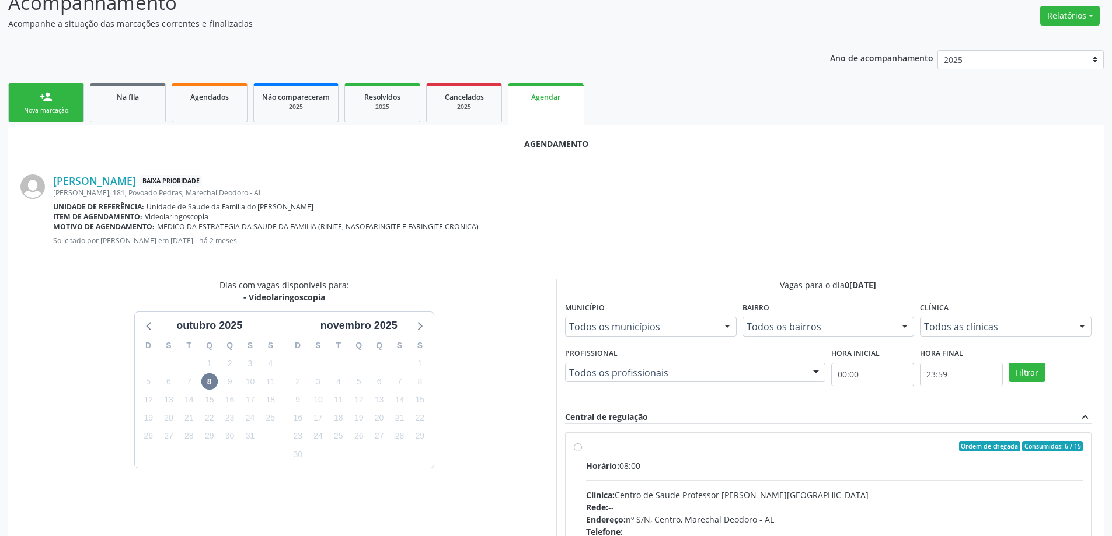
click at [586, 450] on label "Ordem de chegada Consumidos: 6 / 15 Horário: 08:00 Clínica: Centro de Saude Pro…" at bounding box center [834, 530] width 497 height 179
click at [576, 450] on input "Ordem de chegada Consumidos: 6 / 15 Horário: 08:00 Clínica: Centro de Saude Pro…" at bounding box center [578, 446] width 8 height 11
radio input "true"
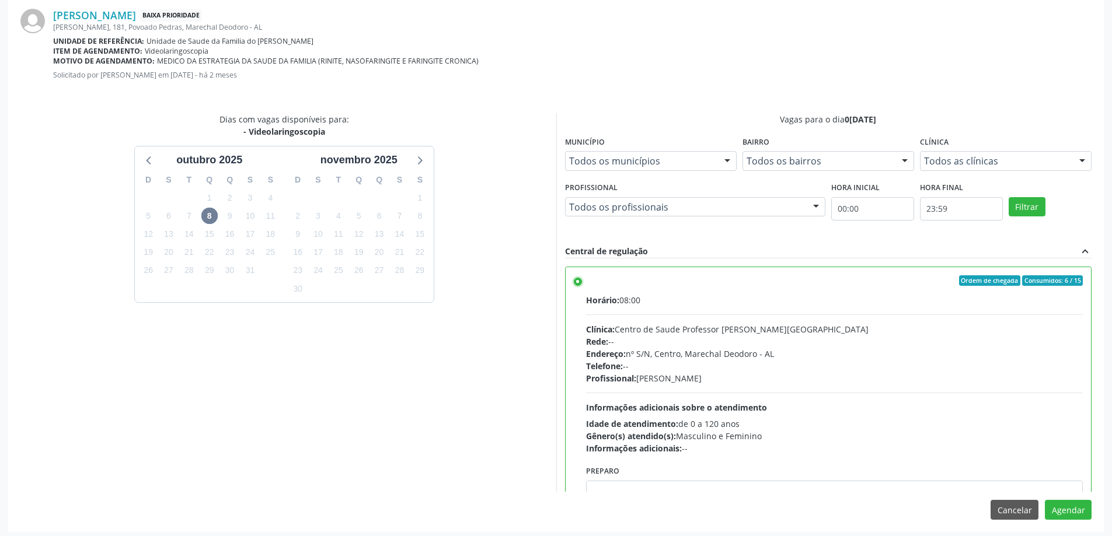
scroll to position [345, 0]
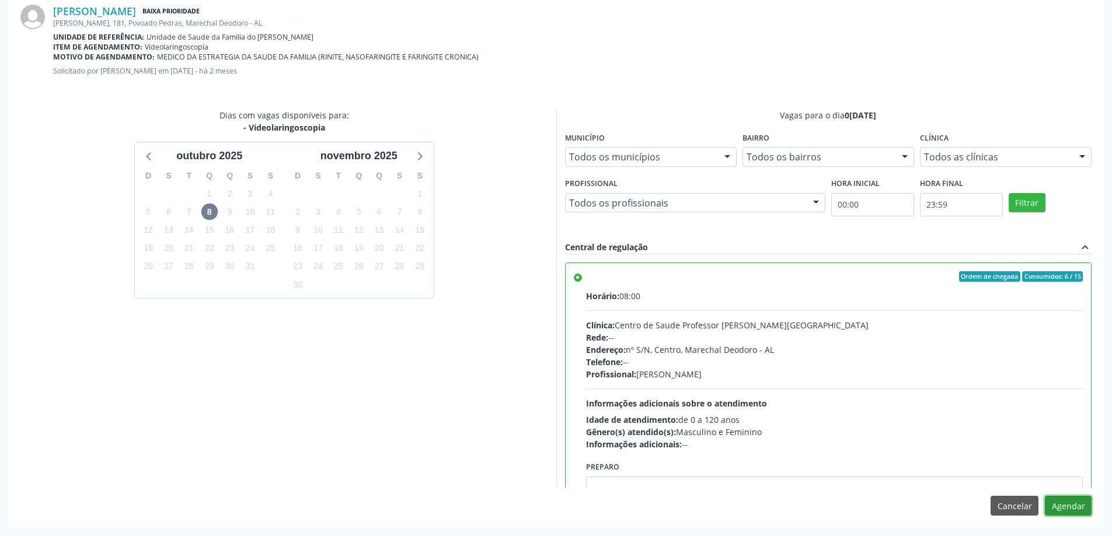
click at [1068, 515] on button "Agendar" at bounding box center [1068, 506] width 47 height 20
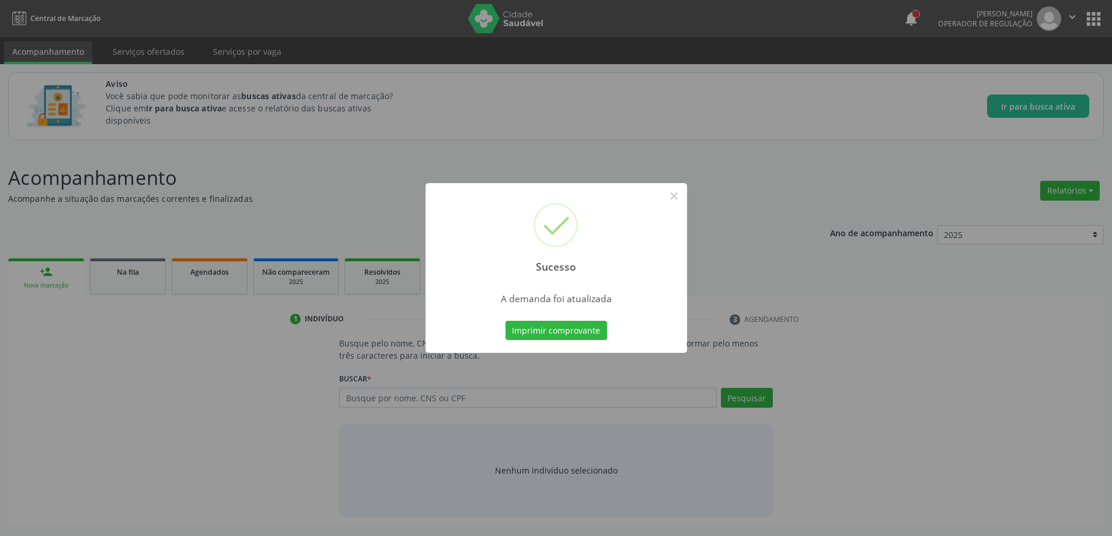
scroll to position [0, 0]
click at [677, 194] on button "×" at bounding box center [678, 196] width 20 height 20
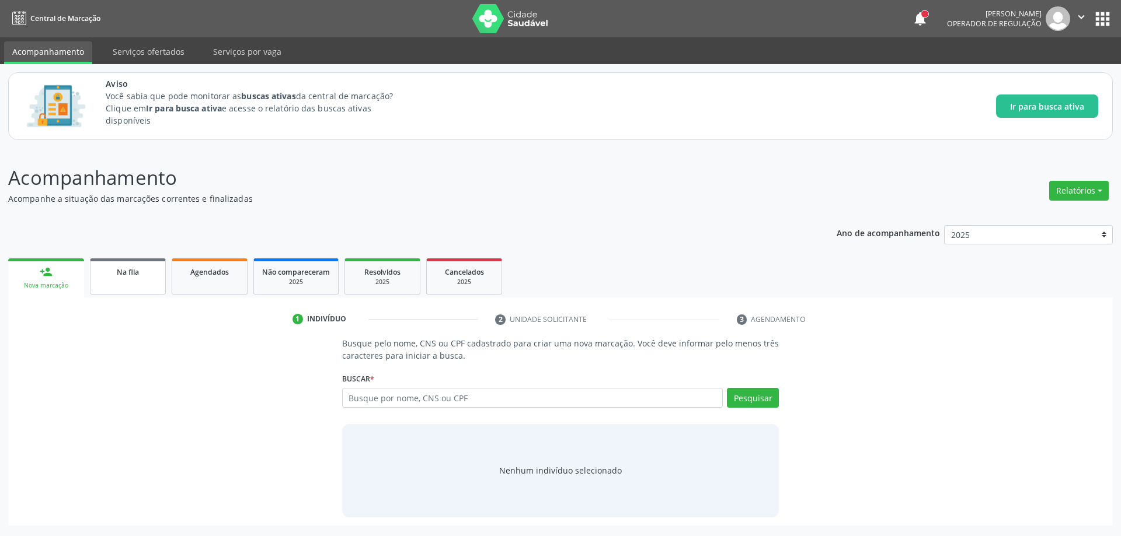
click at [116, 278] on link "Na fila" at bounding box center [128, 277] width 76 height 36
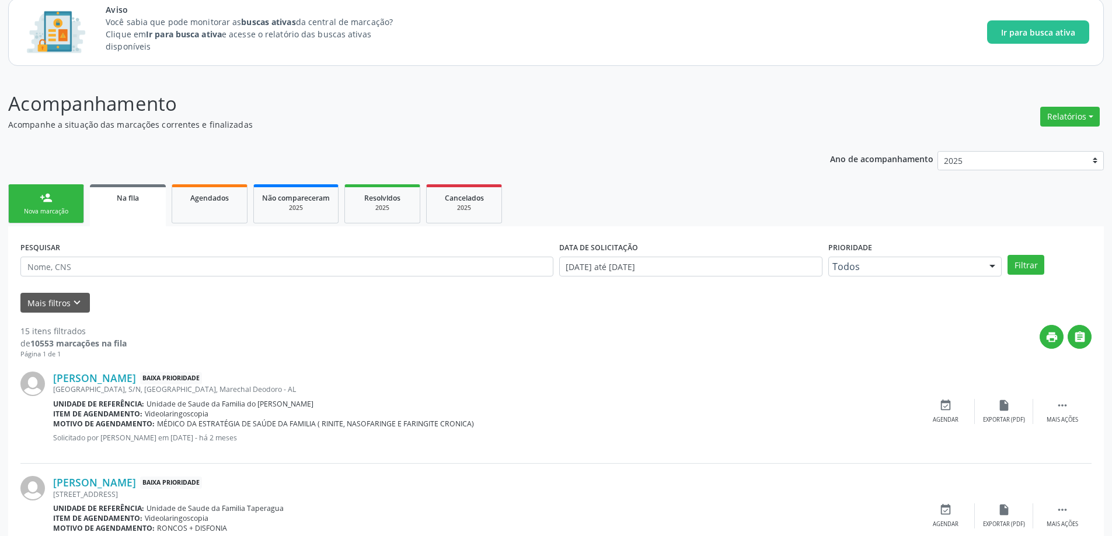
scroll to position [117, 0]
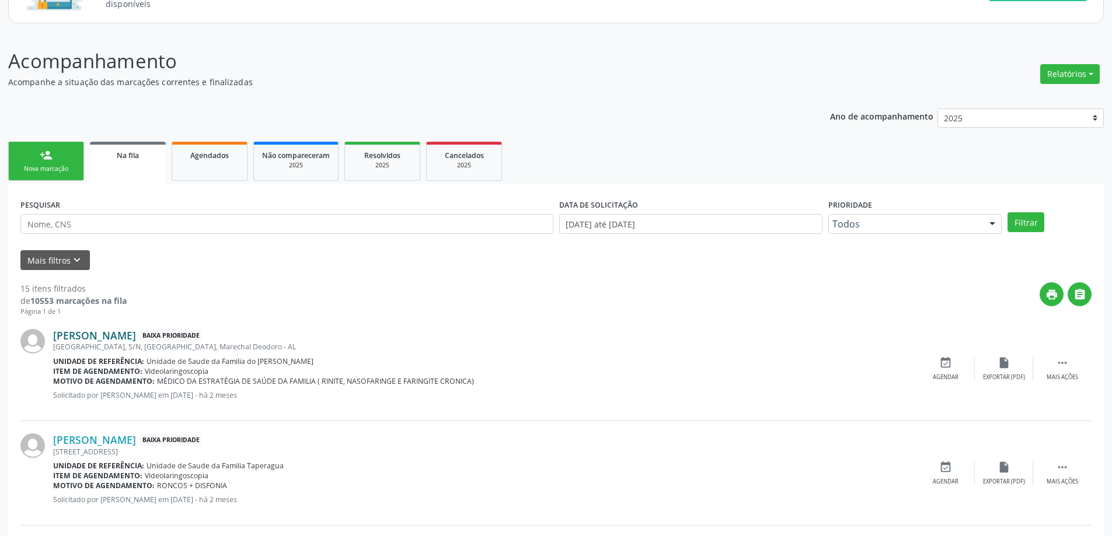
click at [94, 334] on link "[PERSON_NAME]" at bounding box center [94, 335] width 83 height 13
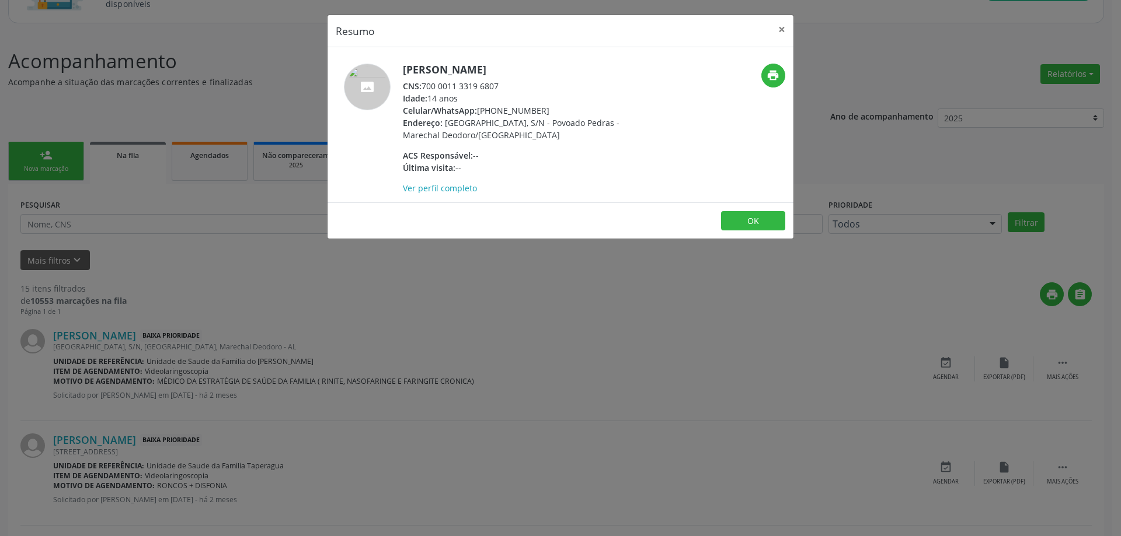
drag, startPoint x: 501, startPoint y: 85, endPoint x: 423, endPoint y: 88, distance: 78.9
click at [423, 88] on div "CNS: 700 0011 3319 6807" at bounding box center [516, 86] width 227 height 12
click at [779, 30] on button "×" at bounding box center [781, 29] width 23 height 29
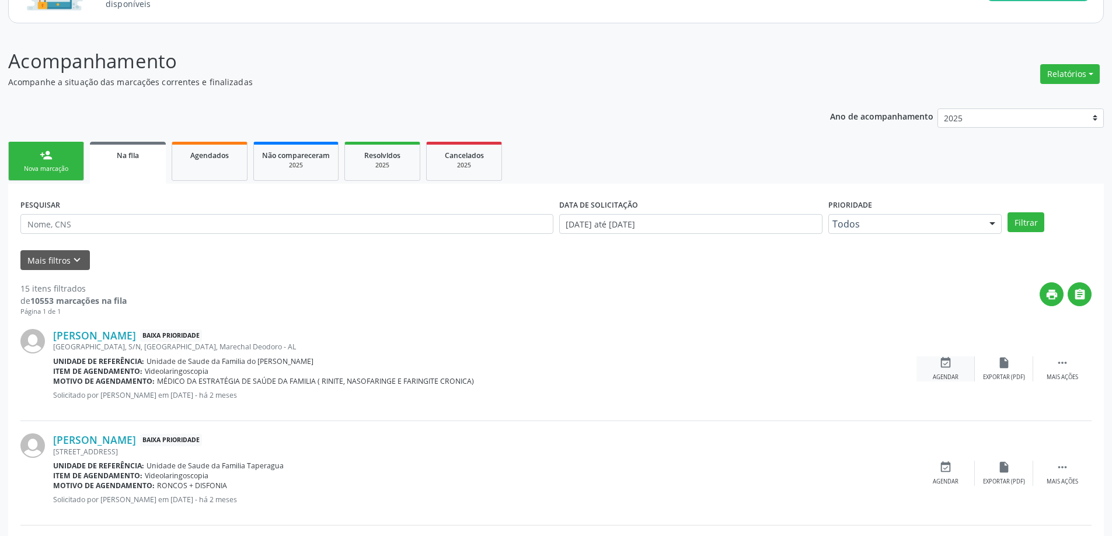
click at [945, 374] on div "Agendar" at bounding box center [946, 378] width 26 height 8
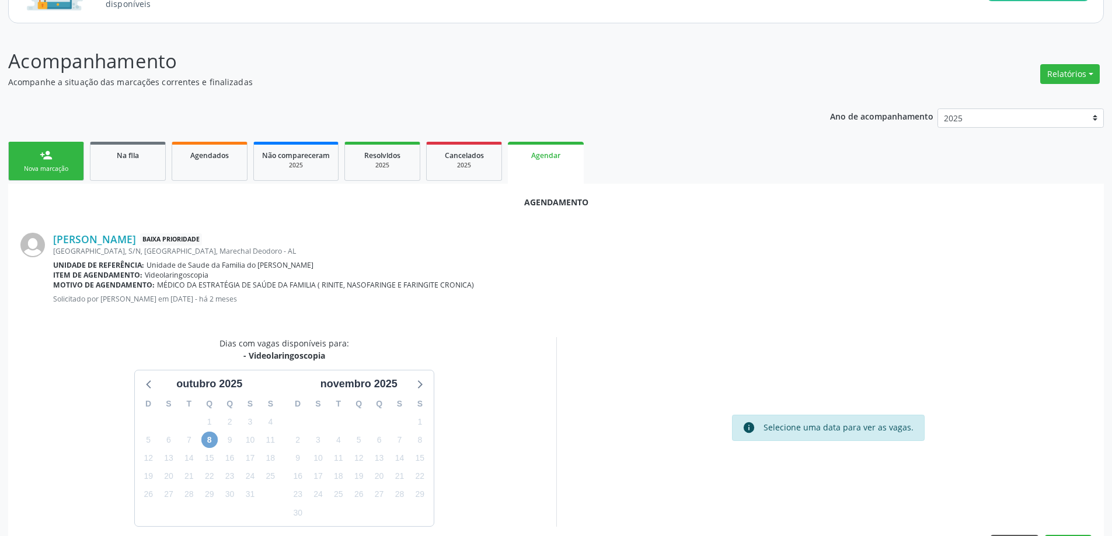
click at [213, 442] on span "8" at bounding box center [209, 440] width 16 height 16
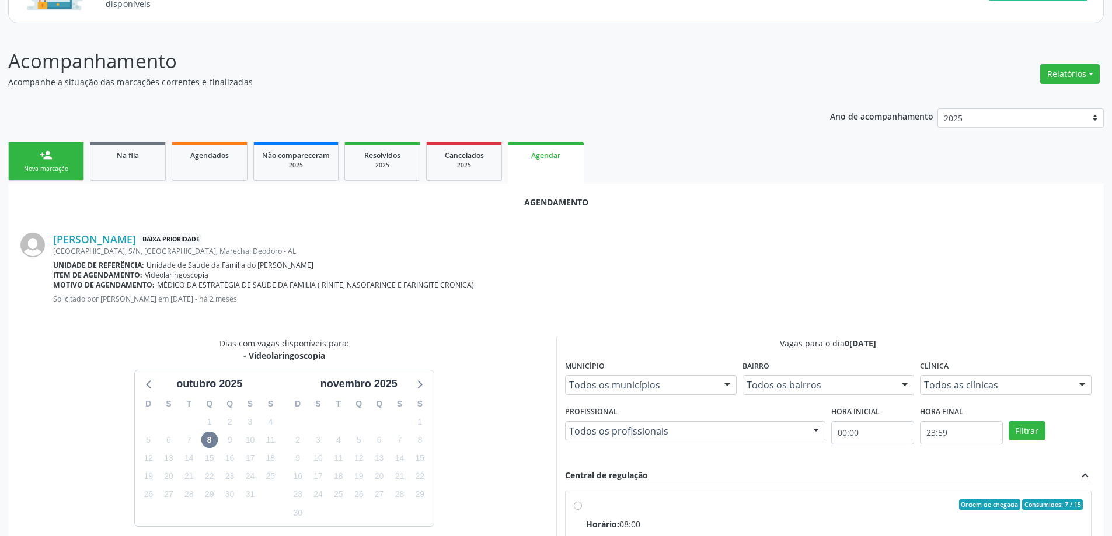
click at [576, 507] on input "Ordem de chegada Consumidos: 7 / 15 Horário: 08:00 Clínica: Centro de Saude Pro…" at bounding box center [578, 505] width 8 height 11
radio input "true"
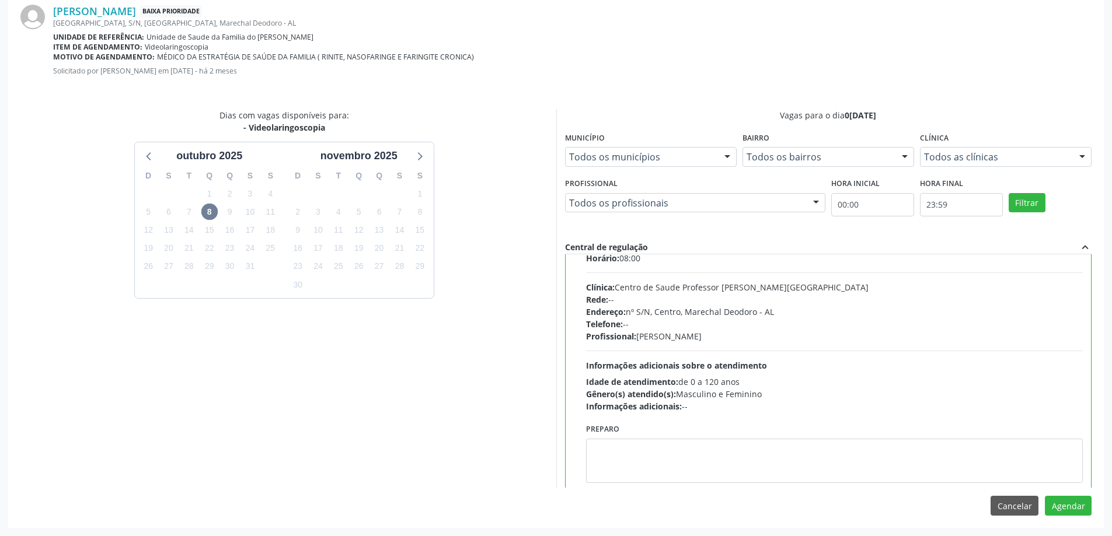
scroll to position [58, 0]
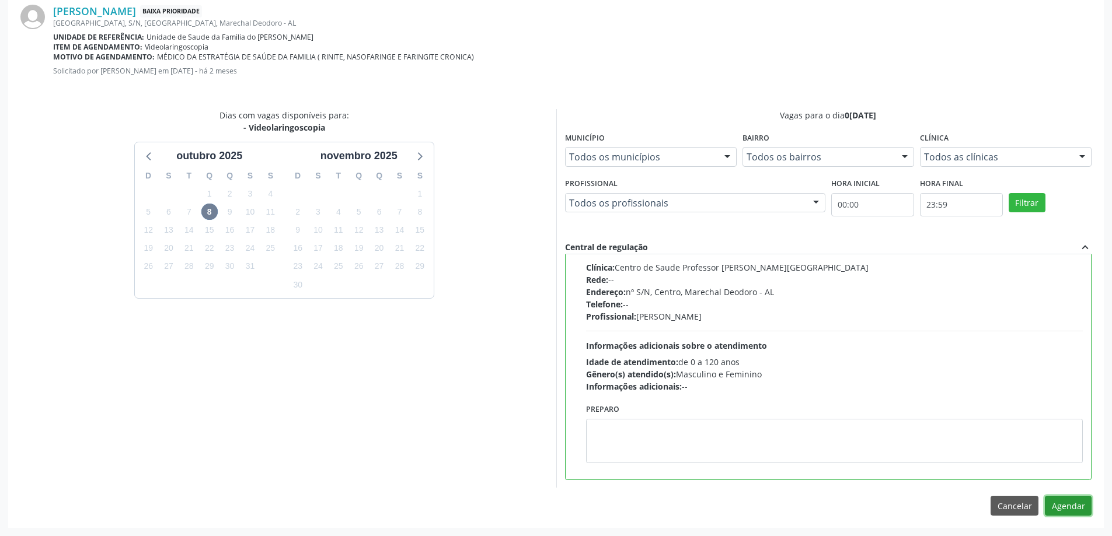
click at [1079, 513] on button "Agendar" at bounding box center [1068, 506] width 47 height 20
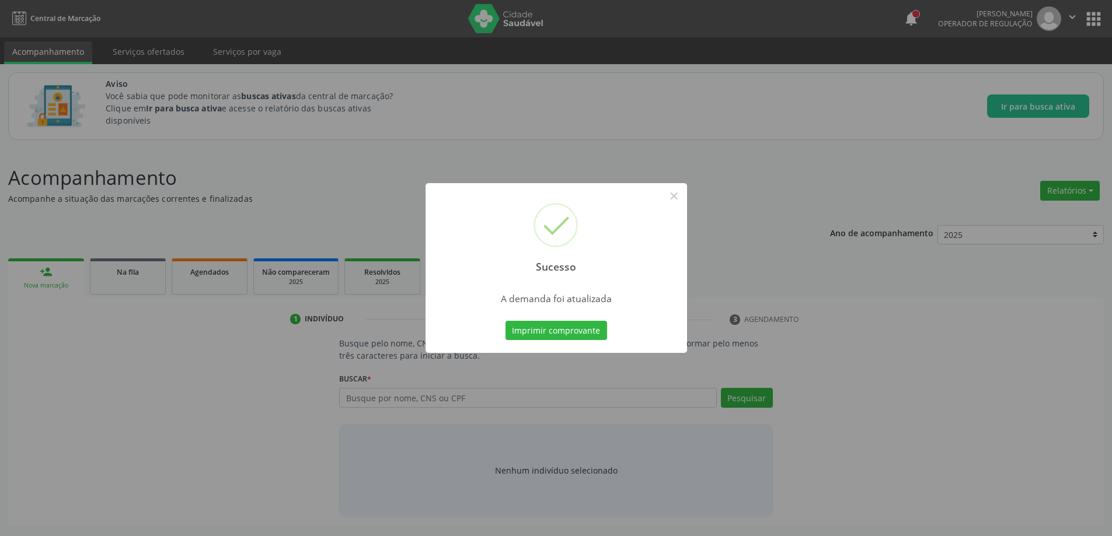
scroll to position [0, 0]
click at [678, 190] on button "×" at bounding box center [678, 196] width 20 height 20
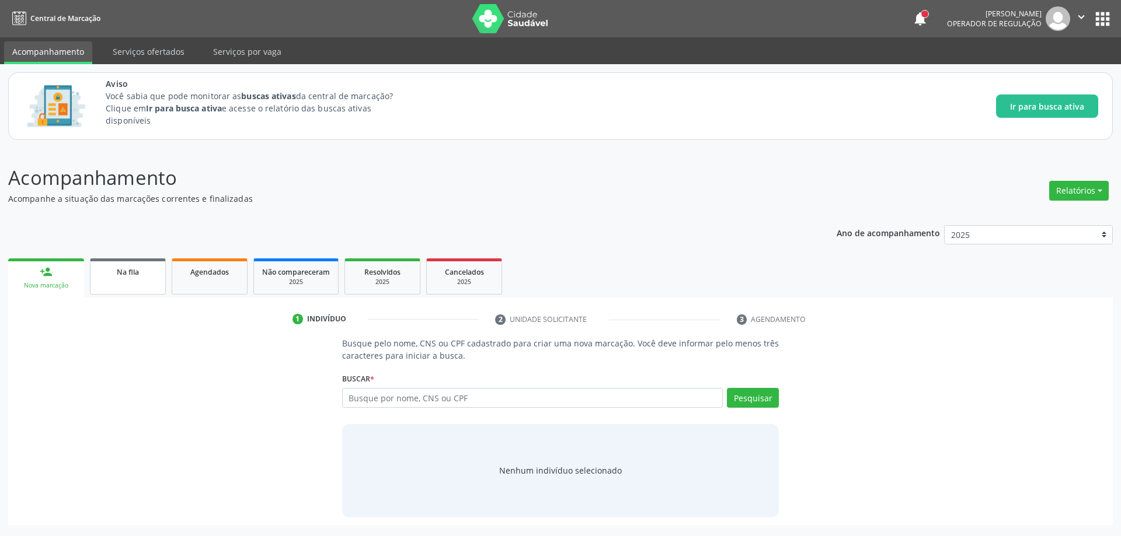
click at [96, 277] on link "Na fila" at bounding box center [128, 277] width 76 height 36
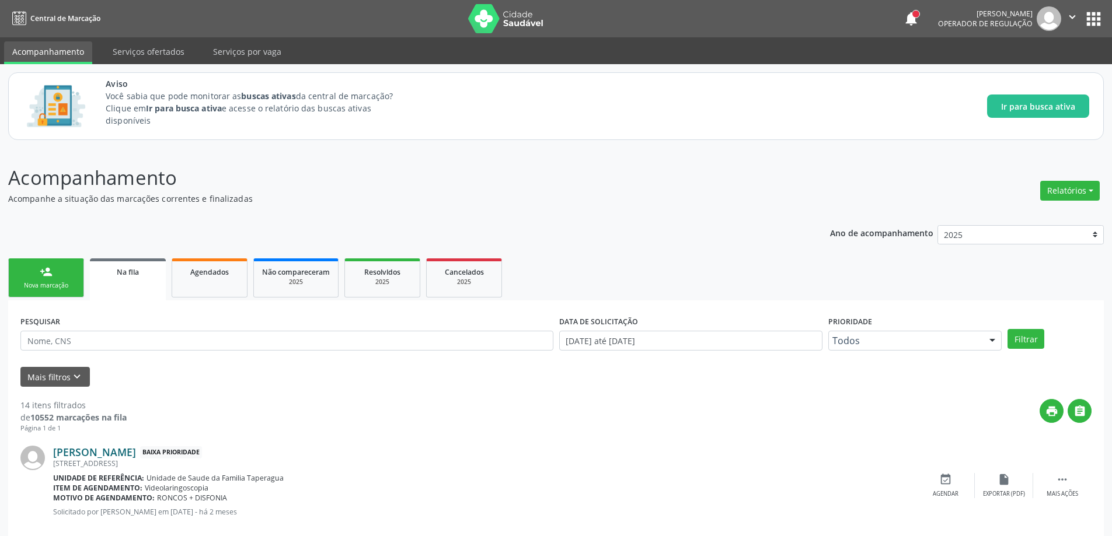
click at [91, 455] on link "[PERSON_NAME]" at bounding box center [94, 452] width 83 height 13
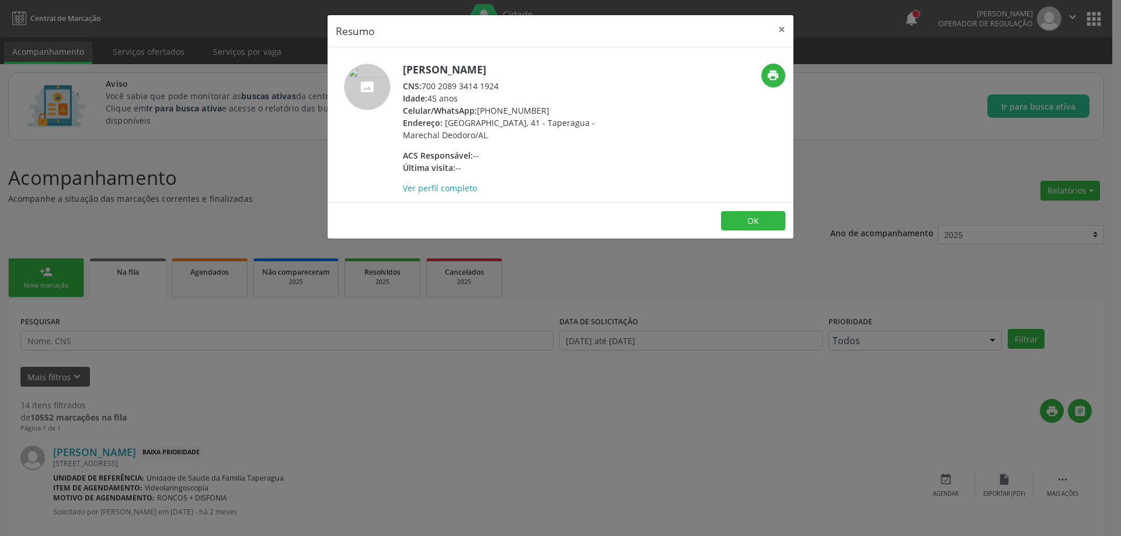
drag, startPoint x: 498, startPoint y: 88, endPoint x: 426, endPoint y: 85, distance: 72.5
click at [426, 85] on div "CNS: 700 2089 3414 1924" at bounding box center [516, 86] width 227 height 12
click at [781, 29] on button "×" at bounding box center [781, 29] width 23 height 29
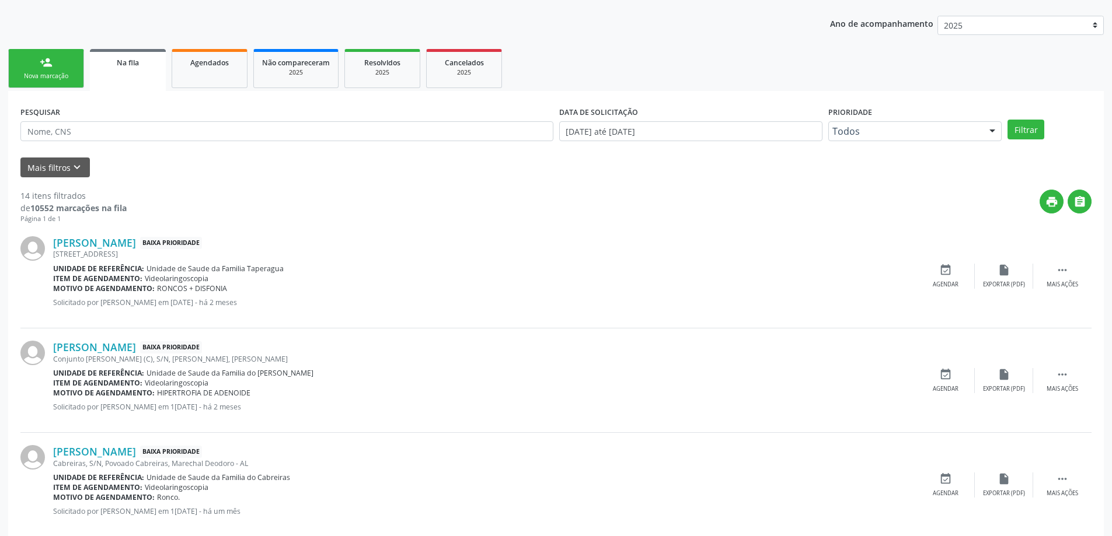
scroll to position [233, 0]
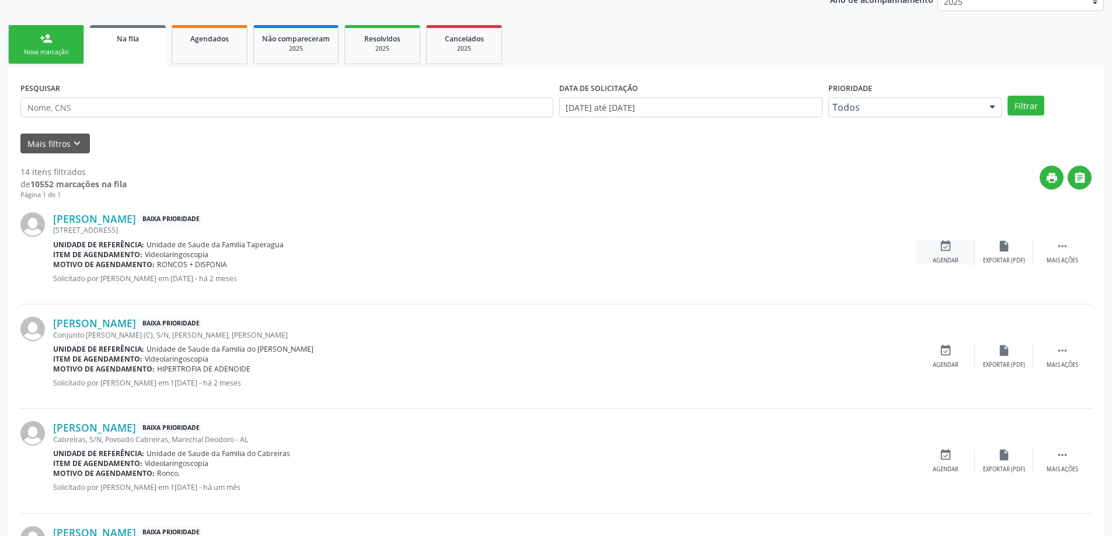
click at [950, 257] on div "Agendar" at bounding box center [946, 261] width 26 height 8
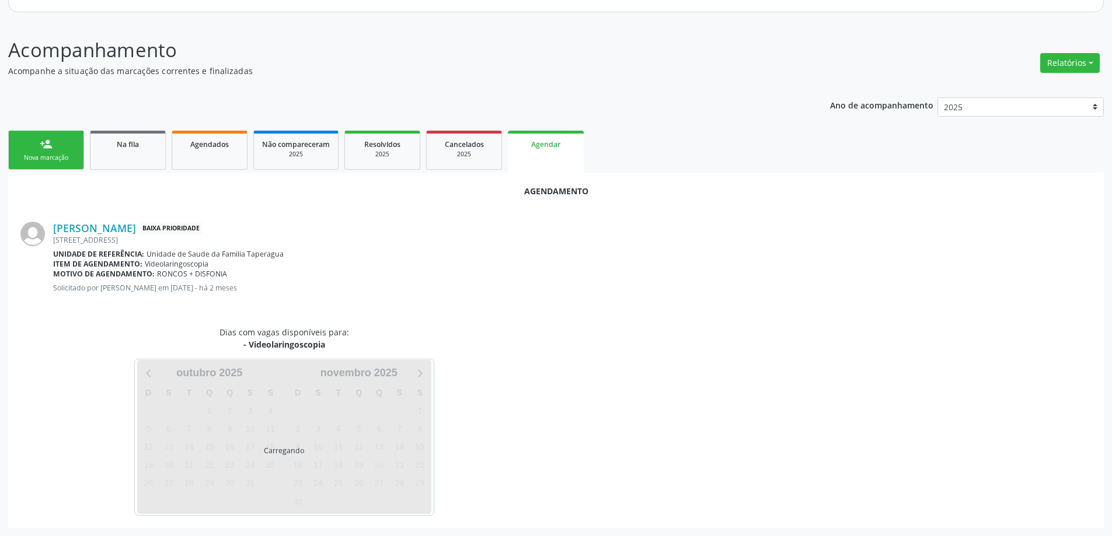
scroll to position [155, 0]
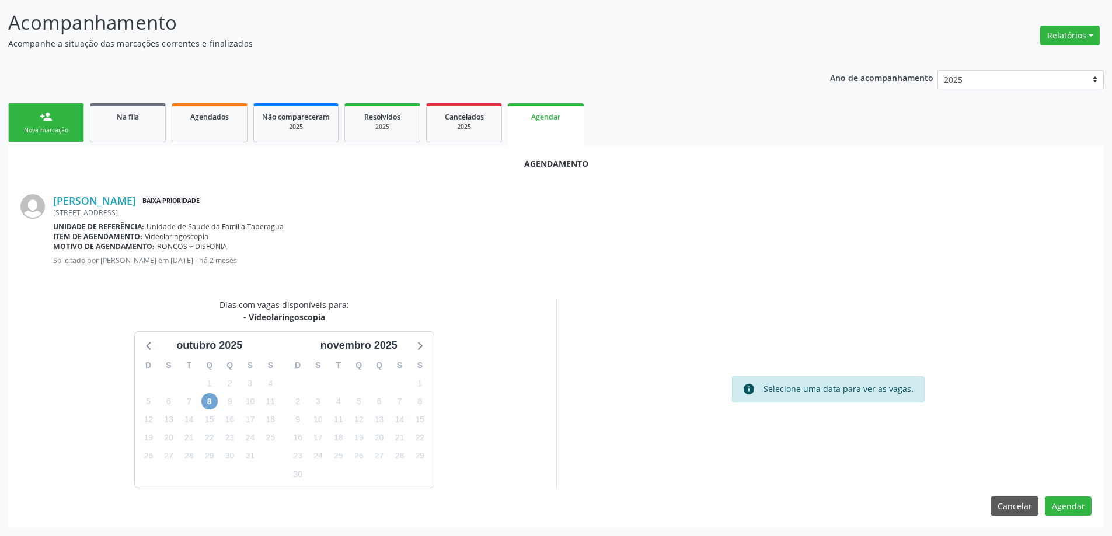
click at [212, 404] on span "8" at bounding box center [209, 401] width 16 height 16
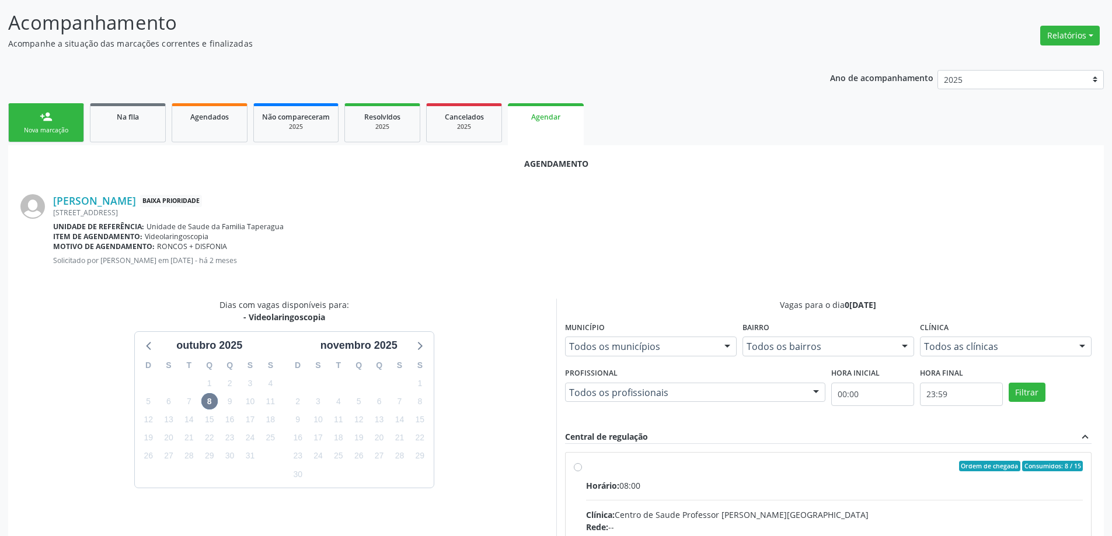
click at [575, 469] on input "Ordem de chegada Consumidos: 8 / 15 Horário: 08:00 Clínica: Centro de Saude Pro…" at bounding box center [578, 466] width 8 height 11
radio input "true"
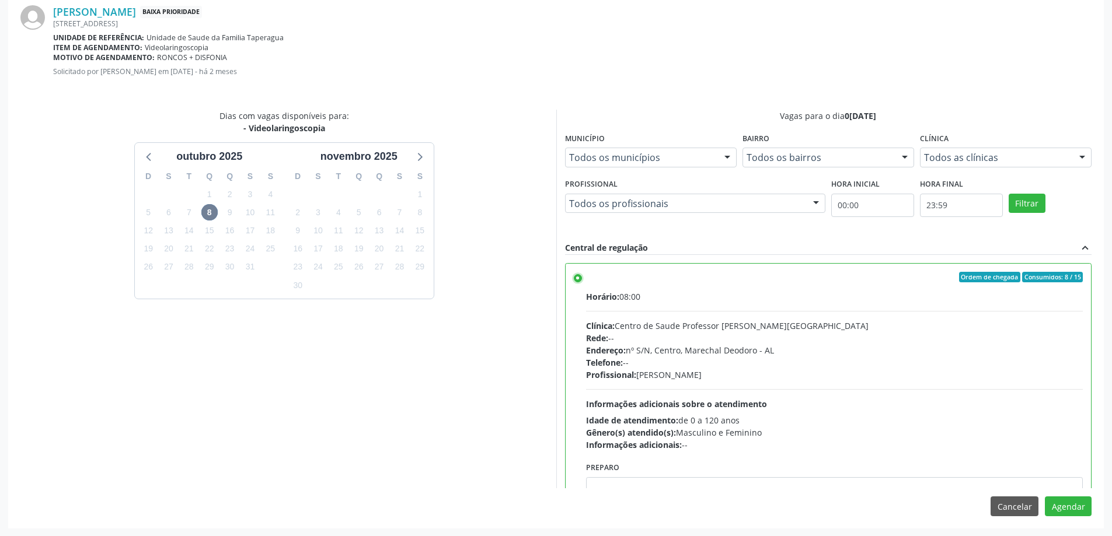
scroll to position [345, 0]
click at [1068, 507] on button "Agendar" at bounding box center [1068, 506] width 47 height 20
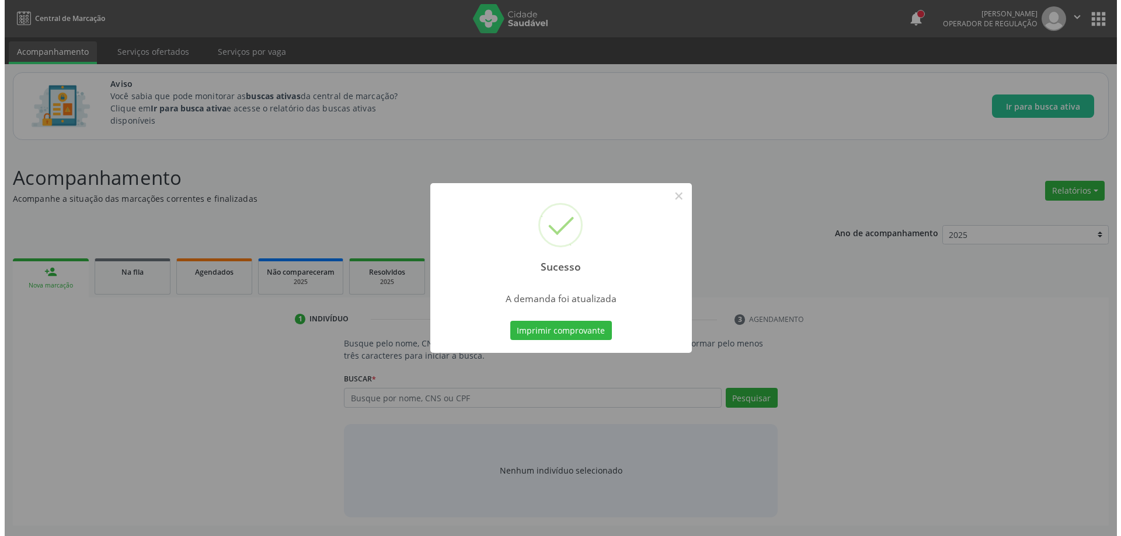
scroll to position [0, 0]
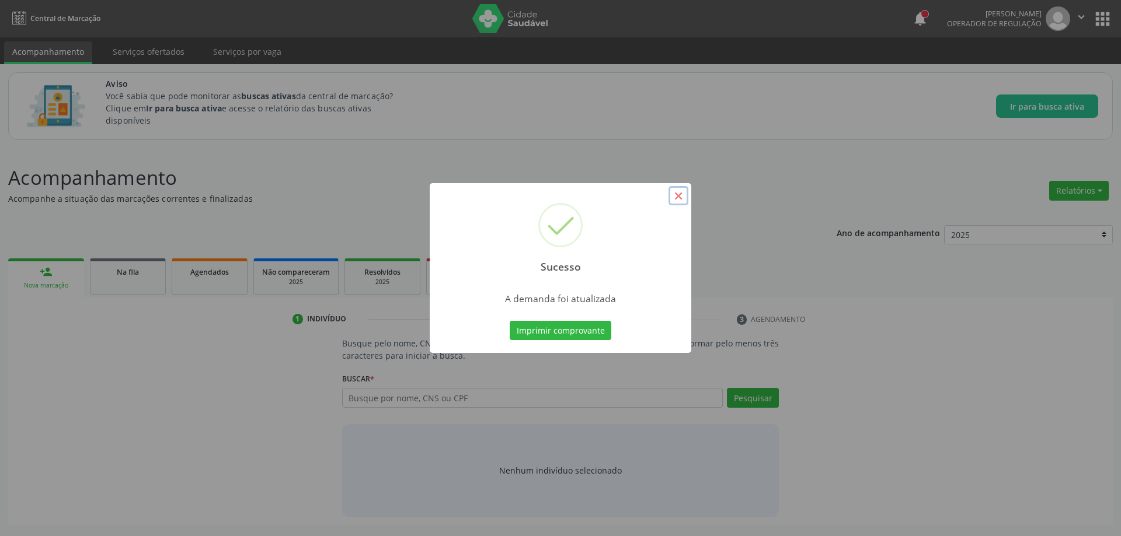
click at [678, 200] on button "×" at bounding box center [678, 196] width 20 height 20
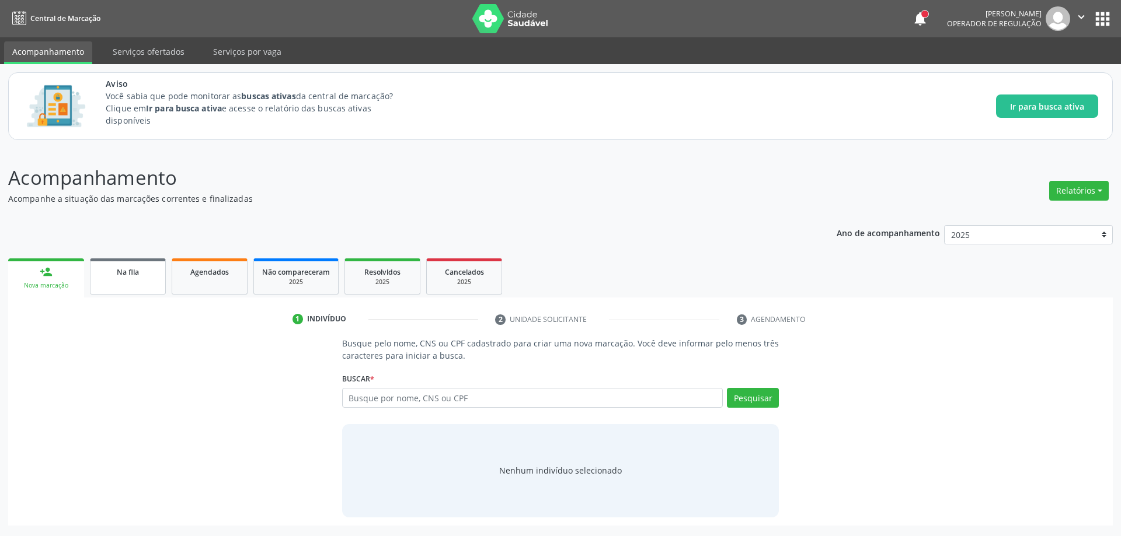
click at [125, 277] on span "Na fila" at bounding box center [128, 272] width 22 height 10
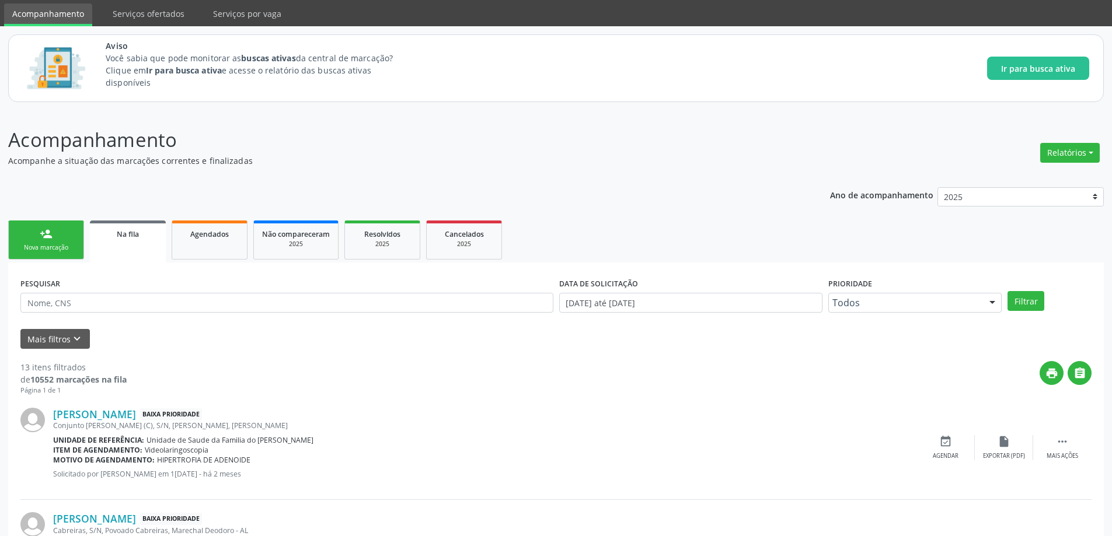
scroll to position [58, 0]
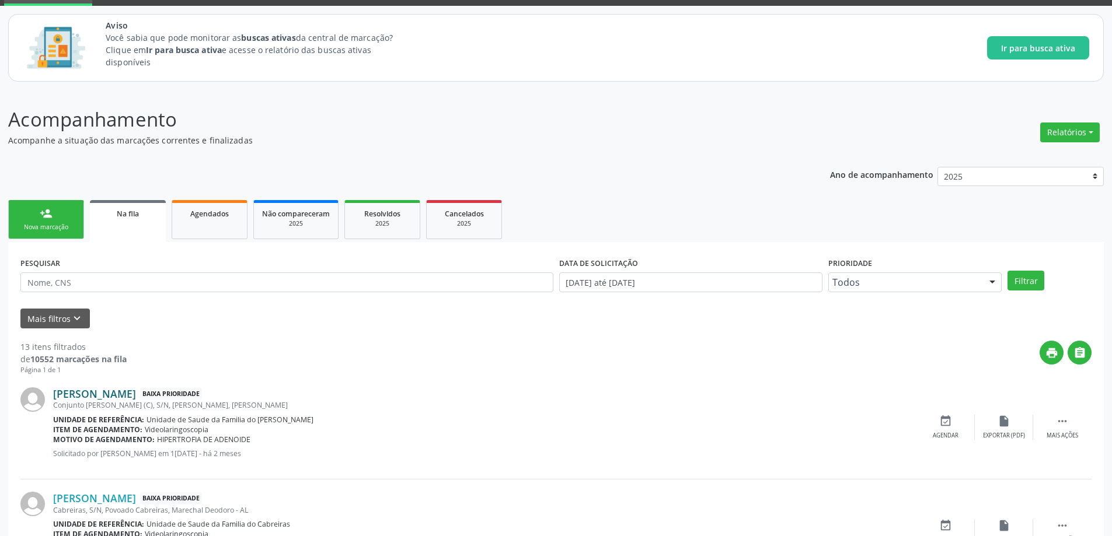
click at [93, 391] on link "[PERSON_NAME]" at bounding box center [94, 394] width 83 height 13
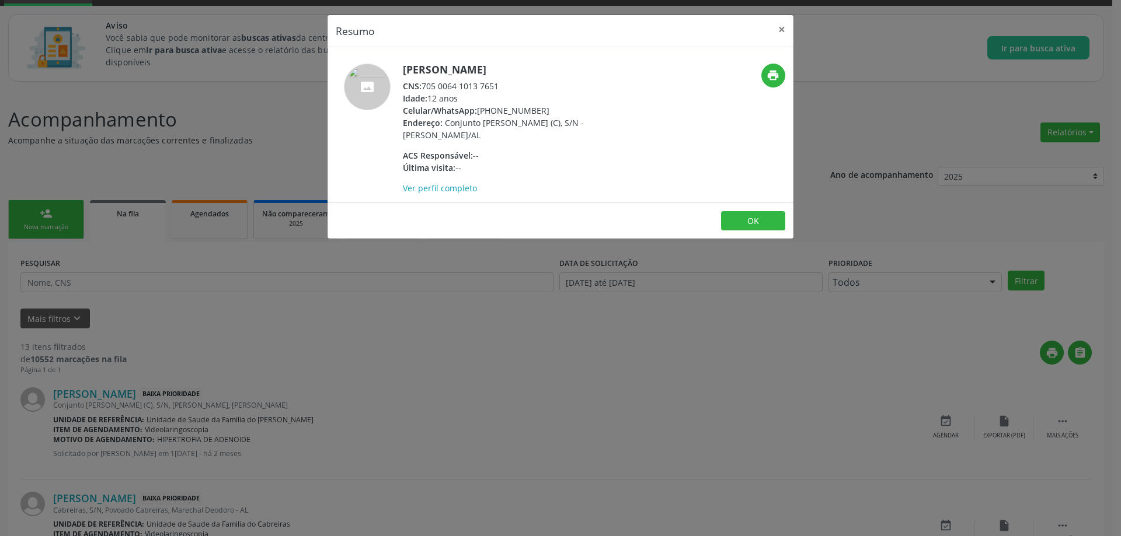
drag, startPoint x: 498, startPoint y: 85, endPoint x: 424, endPoint y: 82, distance: 73.6
click at [424, 82] on div "CNS: 705 0064 1013 7651" at bounding box center [516, 86] width 227 height 12
drag, startPoint x: 435, startPoint y: 83, endPoint x: 476, endPoint y: 96, distance: 43.4
click at [475, 96] on div "Idade: 12 anos" at bounding box center [516, 98] width 227 height 12
click at [779, 20] on button "×" at bounding box center [781, 29] width 23 height 29
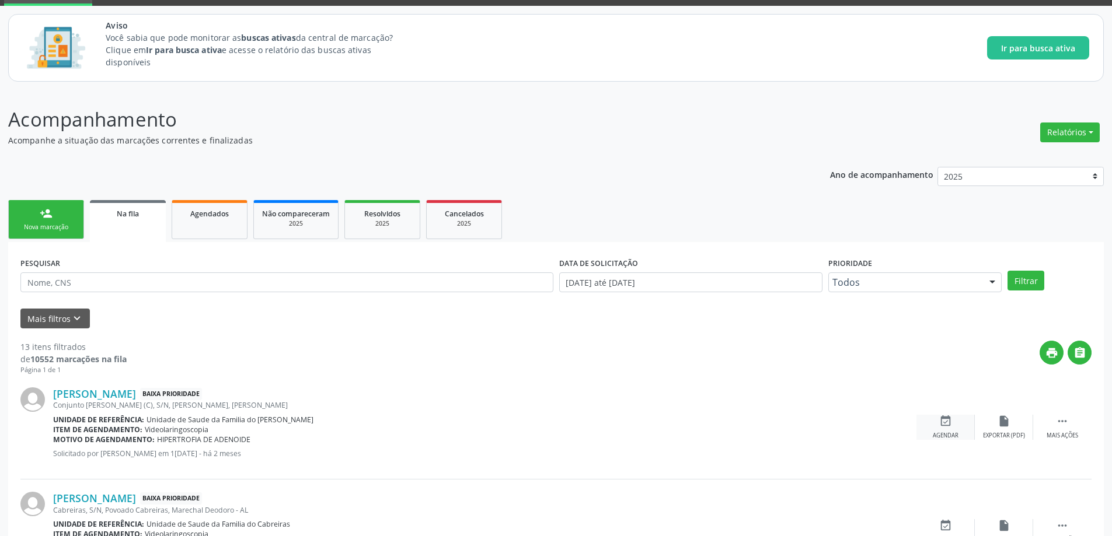
click at [949, 427] on icon "event_available" at bounding box center [945, 421] width 13 height 13
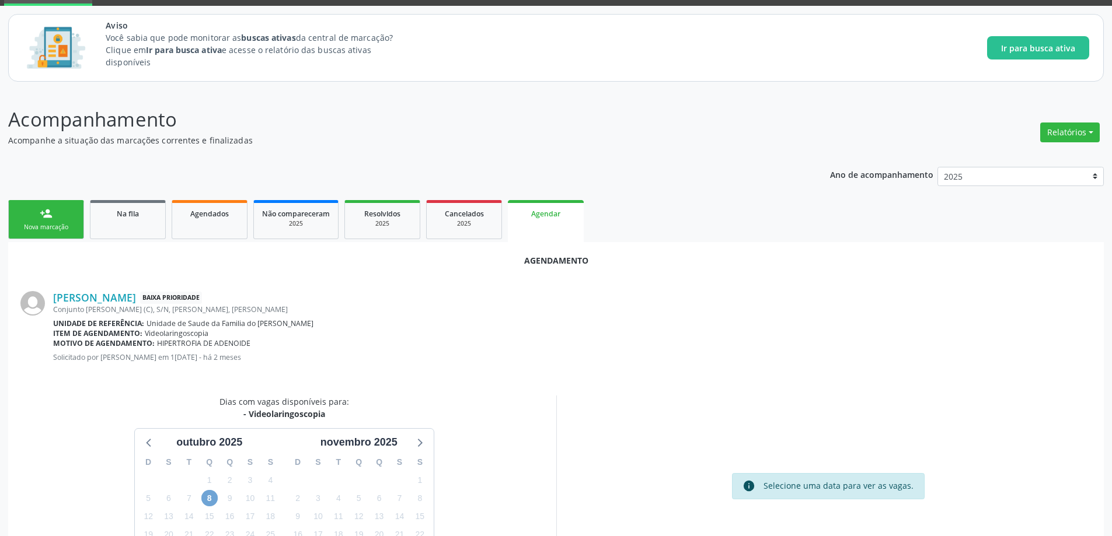
click at [210, 497] on span "8" at bounding box center [209, 498] width 16 height 16
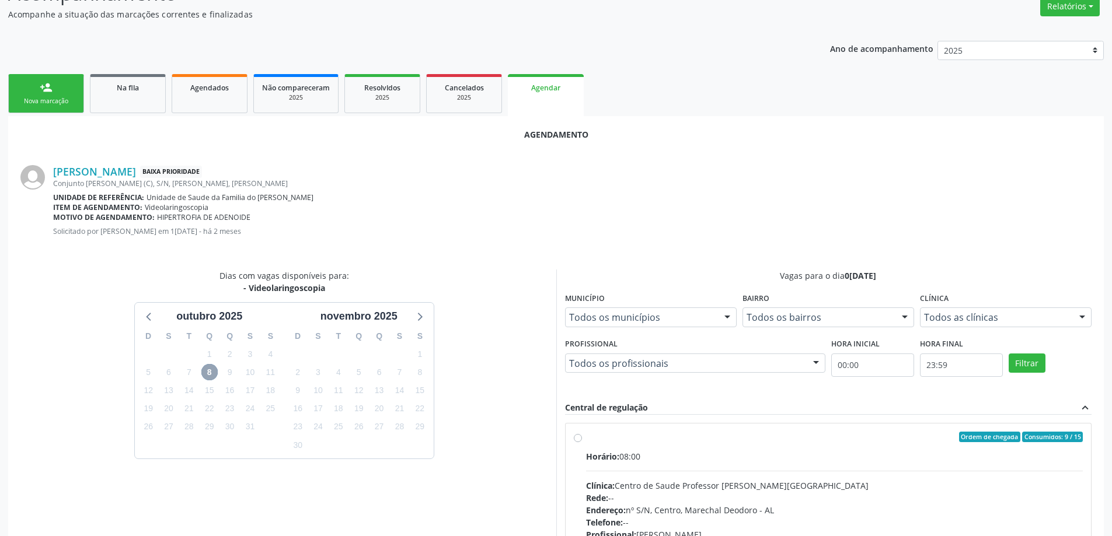
scroll to position [233, 0]
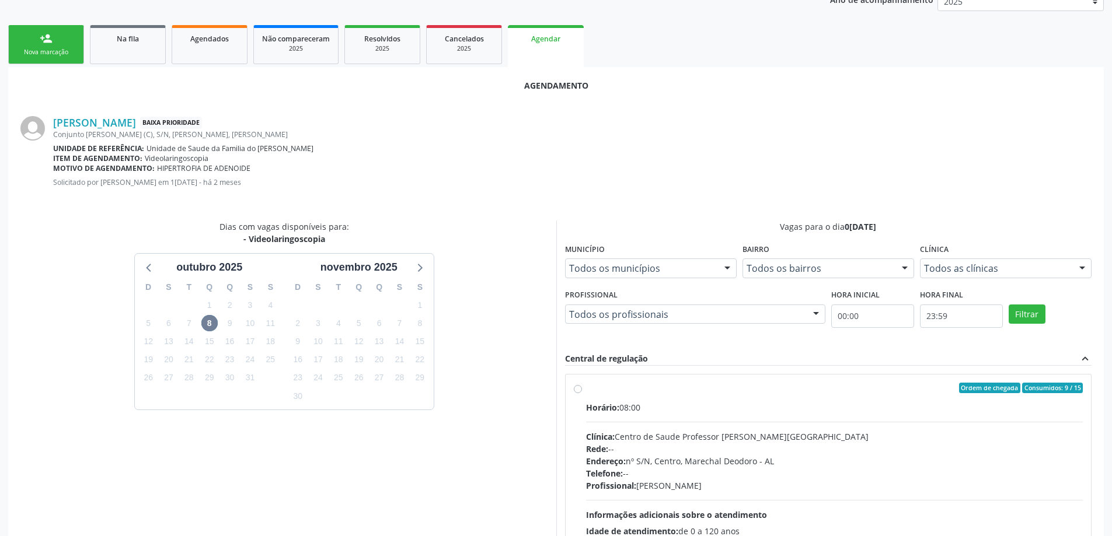
click at [586, 388] on label "Ordem de chegada Consumidos: 9 / 15 Horário: 08:00 Clínica: Centro de Saude Pro…" at bounding box center [834, 472] width 497 height 179
click at [574, 388] on input "Ordem de chegada Consumidos: 9 / 15 Horário: 08:00 Clínica: Centro de Saude Pro…" at bounding box center [578, 388] width 8 height 11
radio input "true"
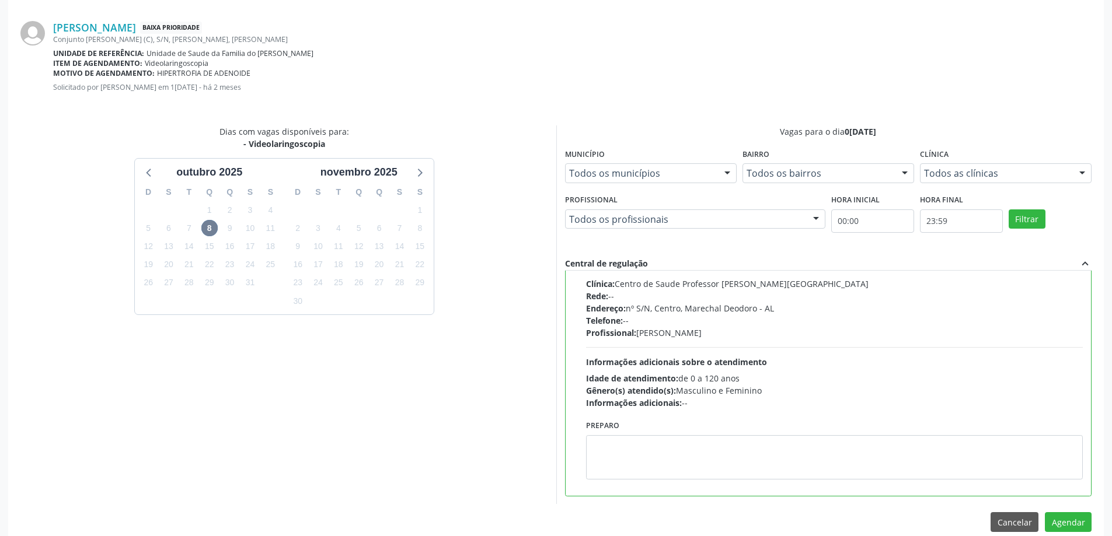
scroll to position [345, 0]
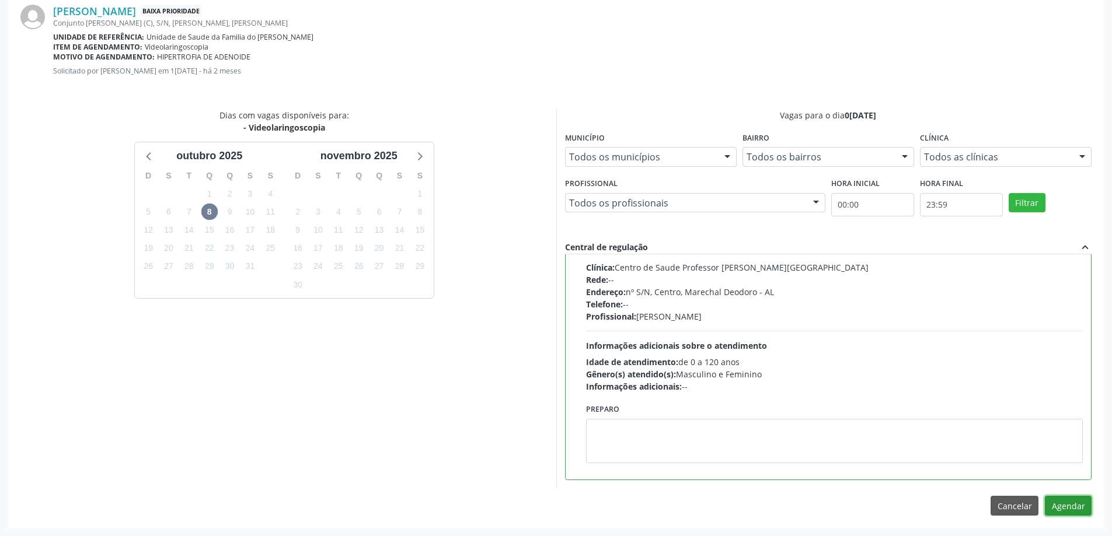
click at [1062, 504] on button "Agendar" at bounding box center [1068, 506] width 47 height 20
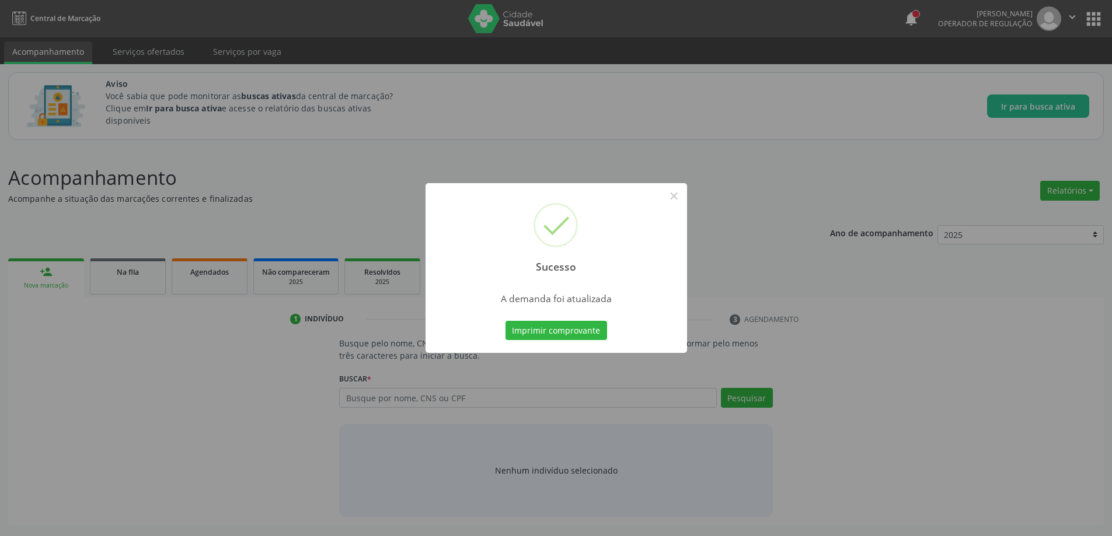
scroll to position [0, 0]
click at [680, 197] on button "×" at bounding box center [678, 196] width 20 height 20
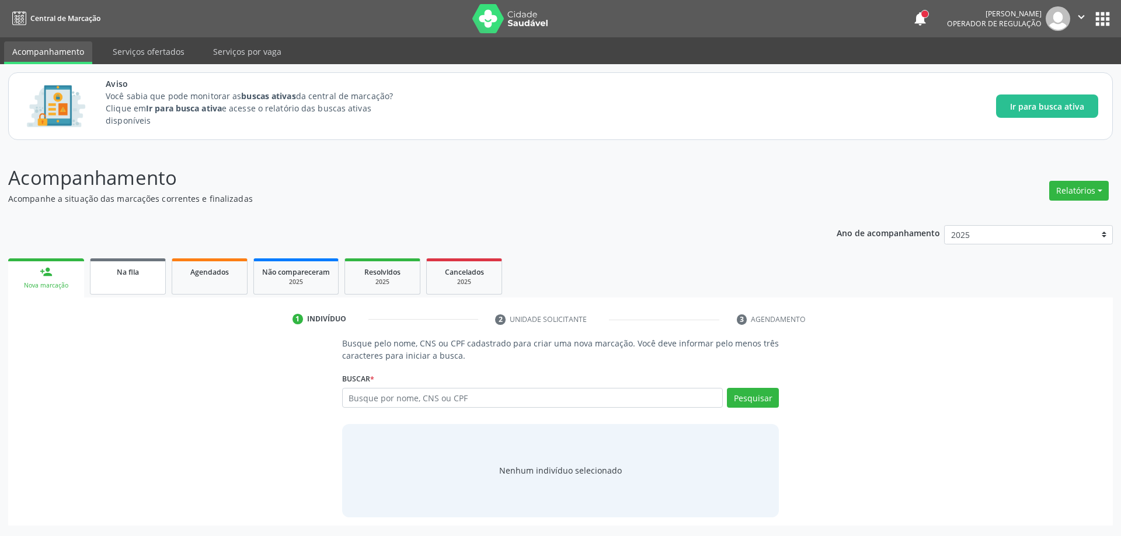
click at [134, 286] on link "Na fila" at bounding box center [128, 277] width 76 height 36
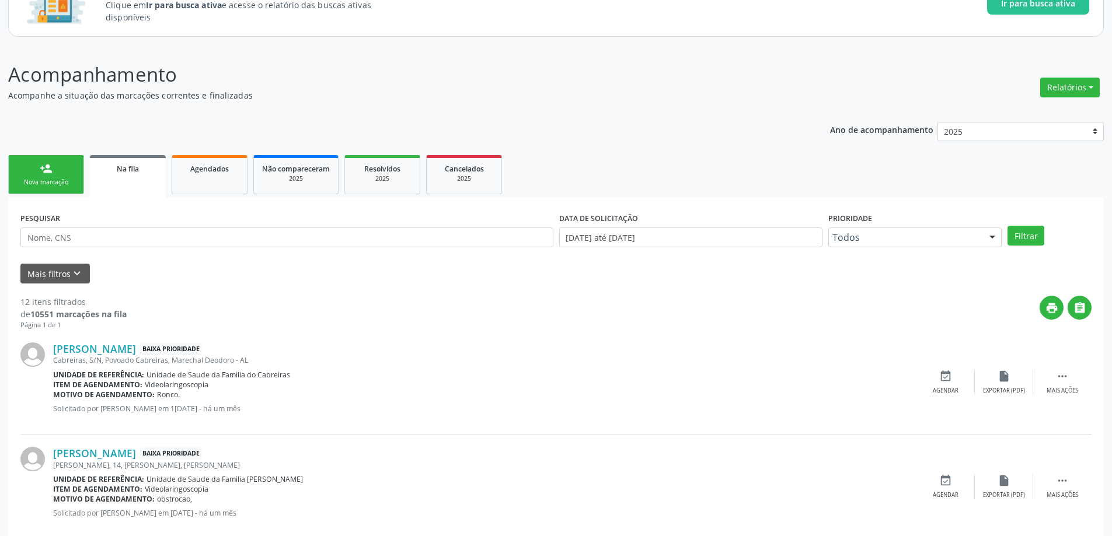
scroll to position [117, 0]
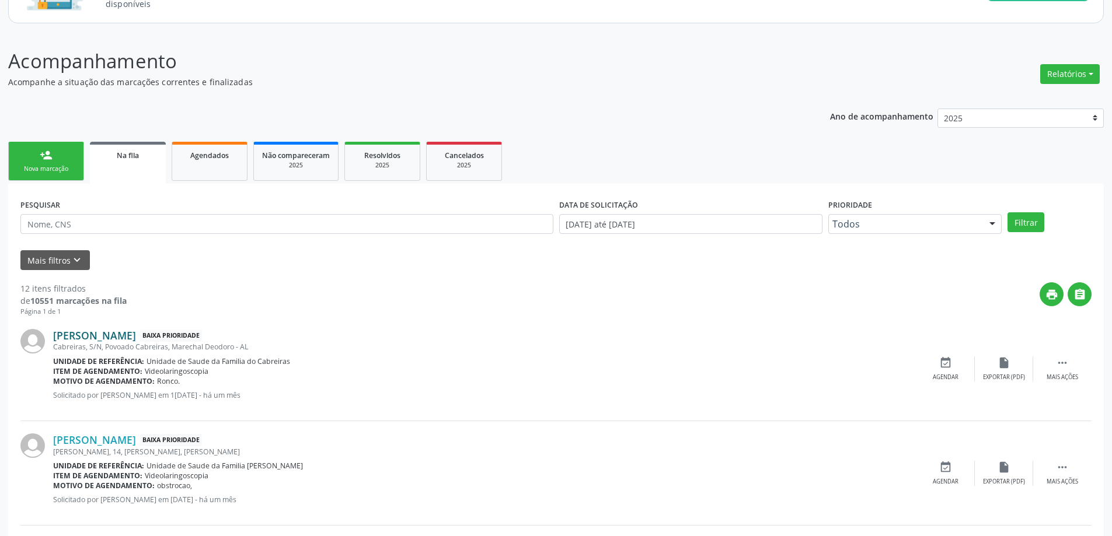
click at [100, 336] on link "[PERSON_NAME]" at bounding box center [94, 335] width 83 height 13
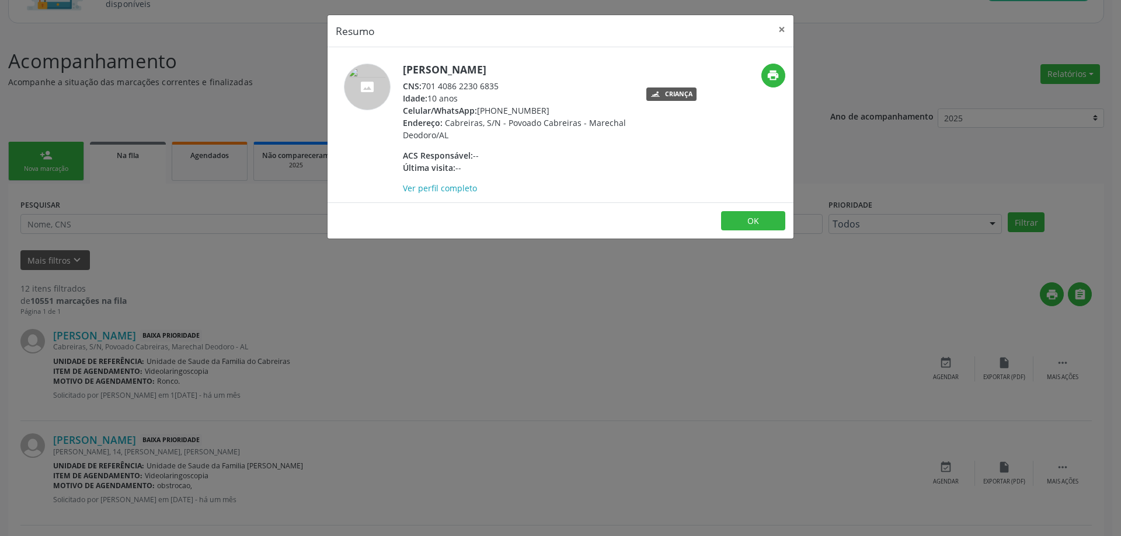
drag, startPoint x: 501, startPoint y: 83, endPoint x: 424, endPoint y: 88, distance: 77.2
click at [424, 88] on div "CNS: 701 4086 2230 6835" at bounding box center [516, 86] width 227 height 12
click at [782, 33] on button "×" at bounding box center [781, 29] width 23 height 29
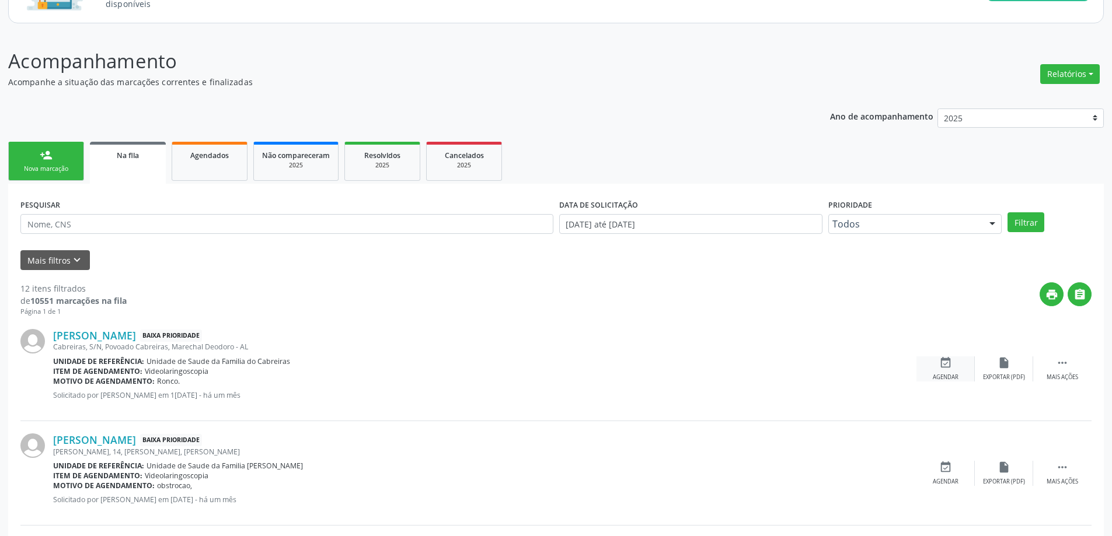
click at [943, 368] on icon "event_available" at bounding box center [945, 363] width 13 height 13
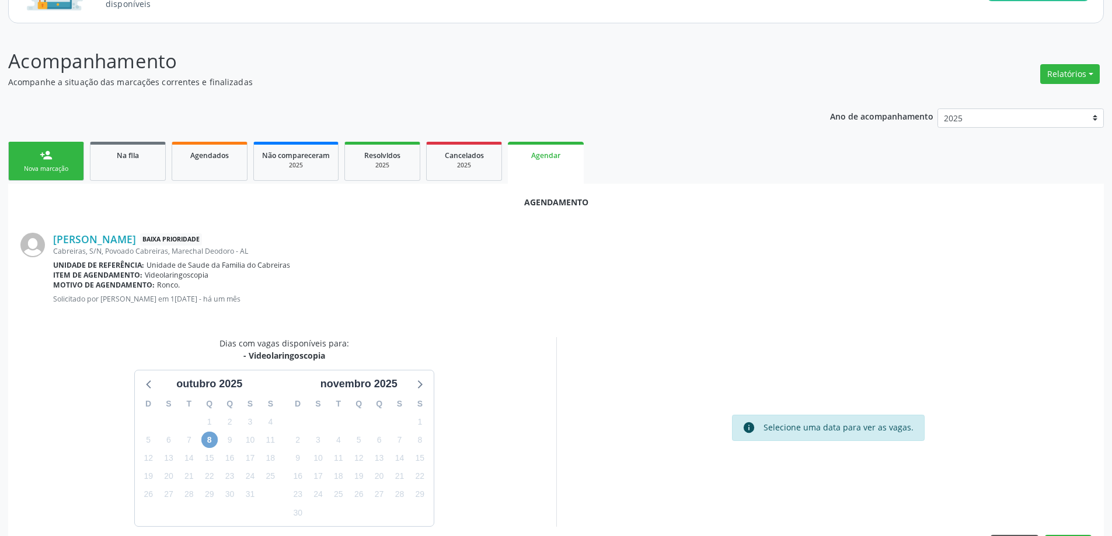
click at [206, 441] on span "8" at bounding box center [209, 440] width 16 height 16
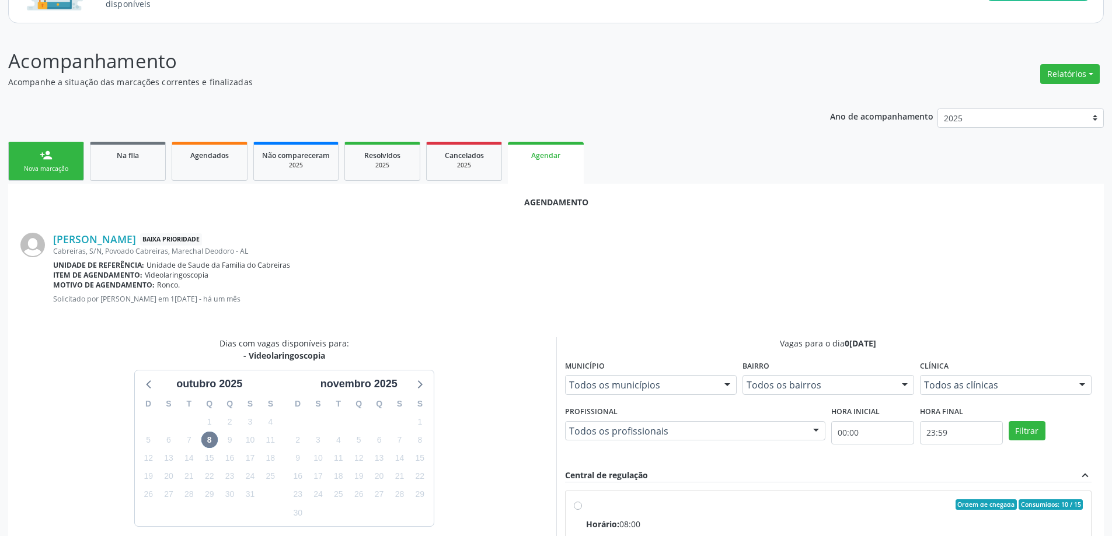
click at [579, 508] on input "Ordem de chegada Consumidos: 10 / 15 Horário: 08:00 Clínica: Centro de Saude Pr…" at bounding box center [578, 505] width 8 height 11
radio input "true"
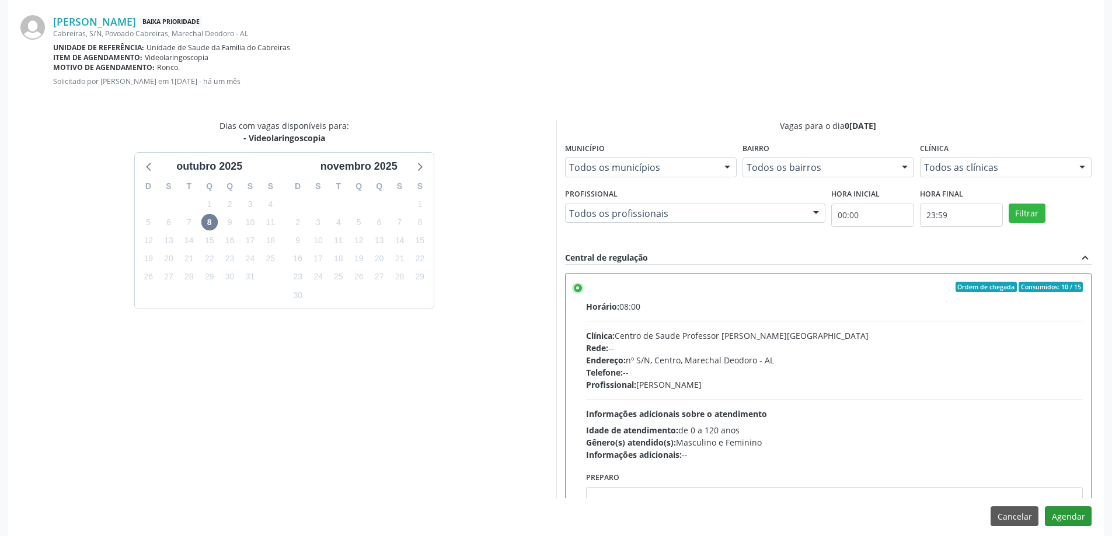
scroll to position [345, 0]
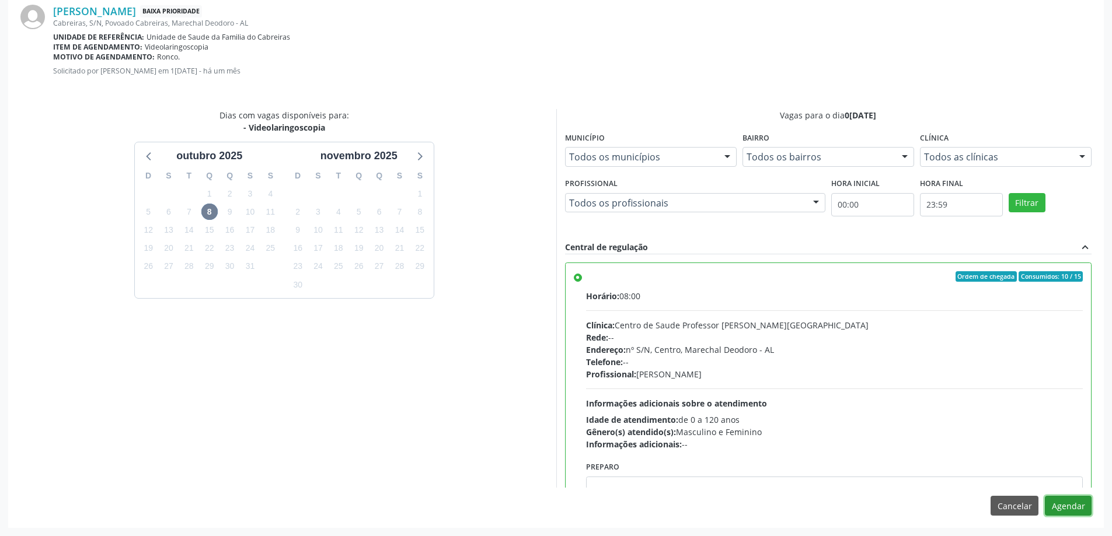
click at [1076, 508] on button "Agendar" at bounding box center [1068, 506] width 47 height 20
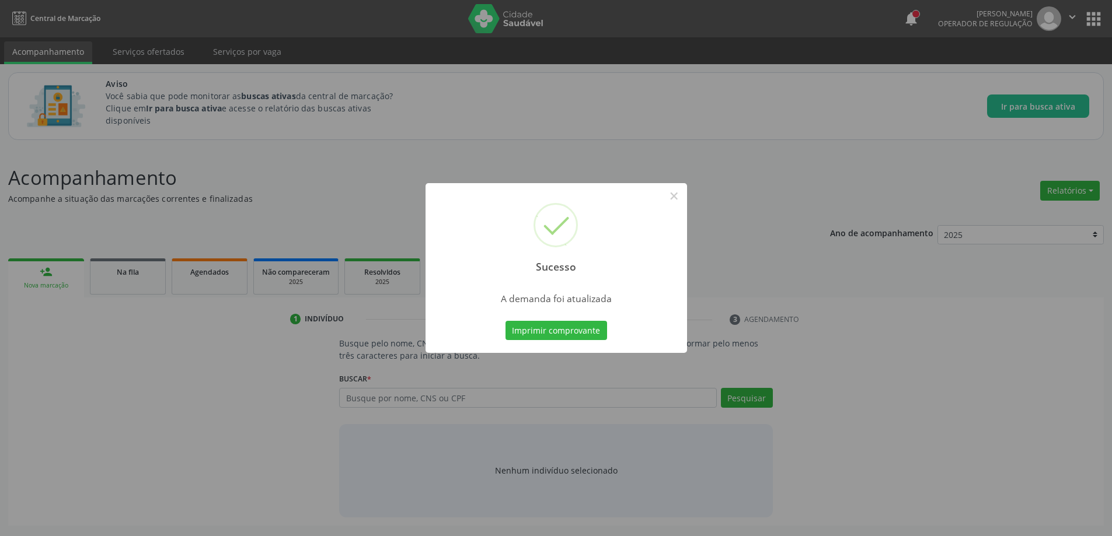
scroll to position [0, 0]
click at [681, 200] on button "×" at bounding box center [678, 196] width 20 height 20
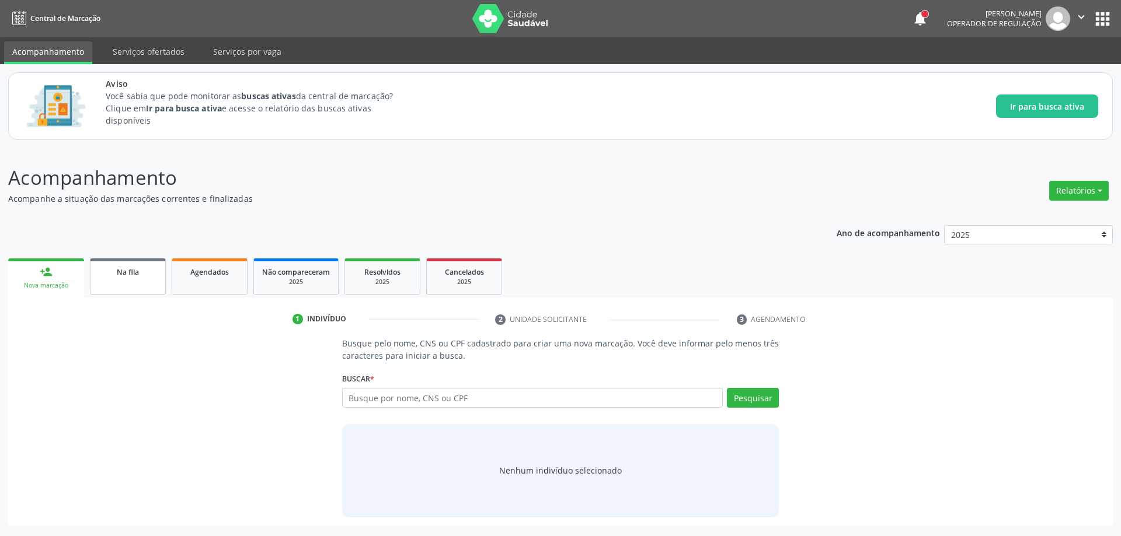
click at [138, 281] on link "Na fila" at bounding box center [128, 277] width 76 height 36
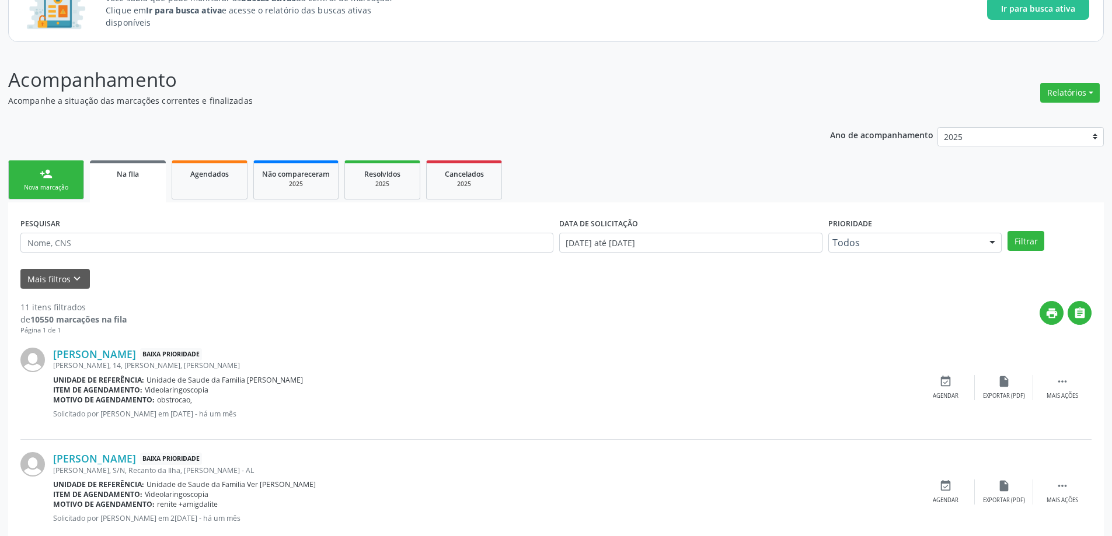
scroll to position [117, 0]
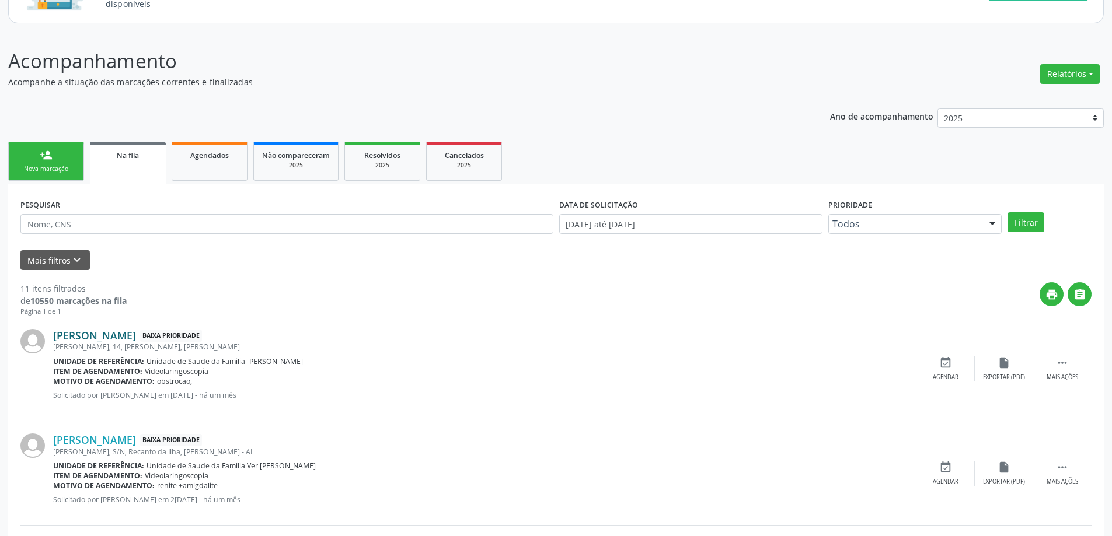
click at [136, 334] on link "[PERSON_NAME]" at bounding box center [94, 335] width 83 height 13
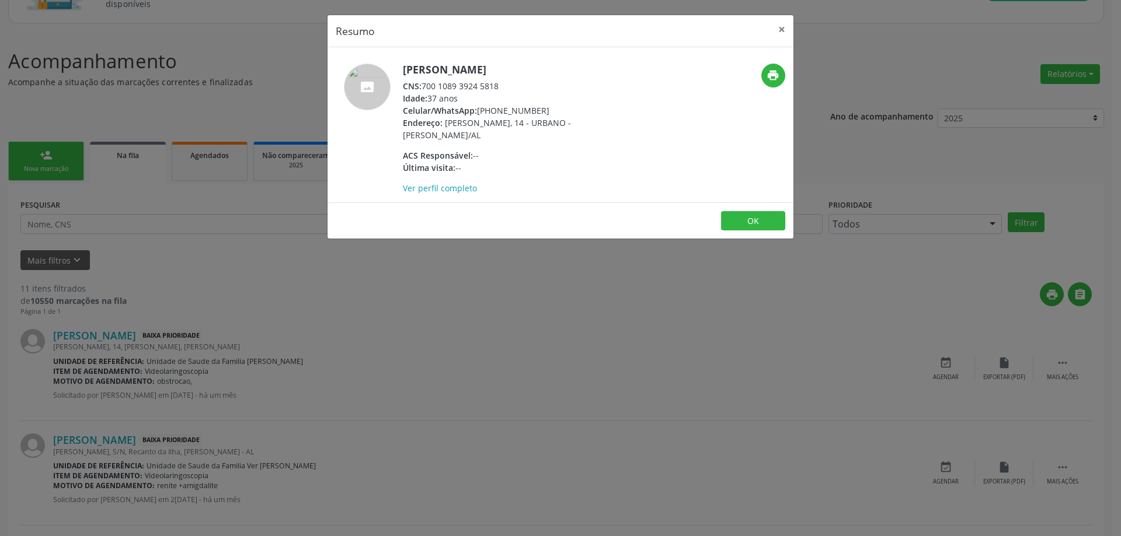
drag, startPoint x: 503, startPoint y: 88, endPoint x: 422, endPoint y: 86, distance: 80.6
click at [422, 86] on div "CNS: 700 1089 3924 5818" at bounding box center [516, 86] width 227 height 12
click at [774, 34] on button "×" at bounding box center [781, 29] width 23 height 29
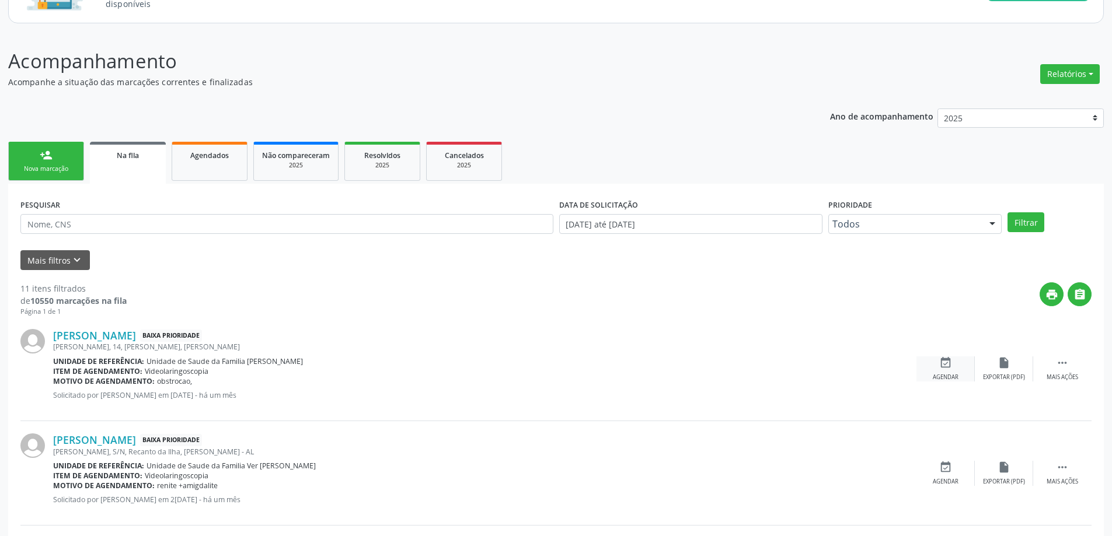
click at [943, 369] on div "event_available Agendar" at bounding box center [945, 369] width 58 height 25
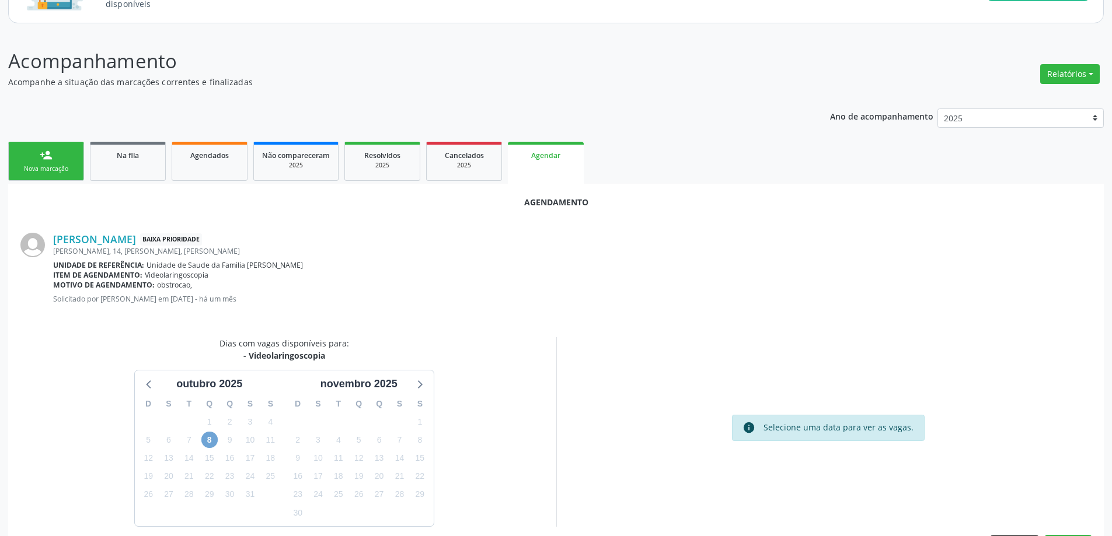
click at [207, 437] on span "8" at bounding box center [209, 440] width 16 height 16
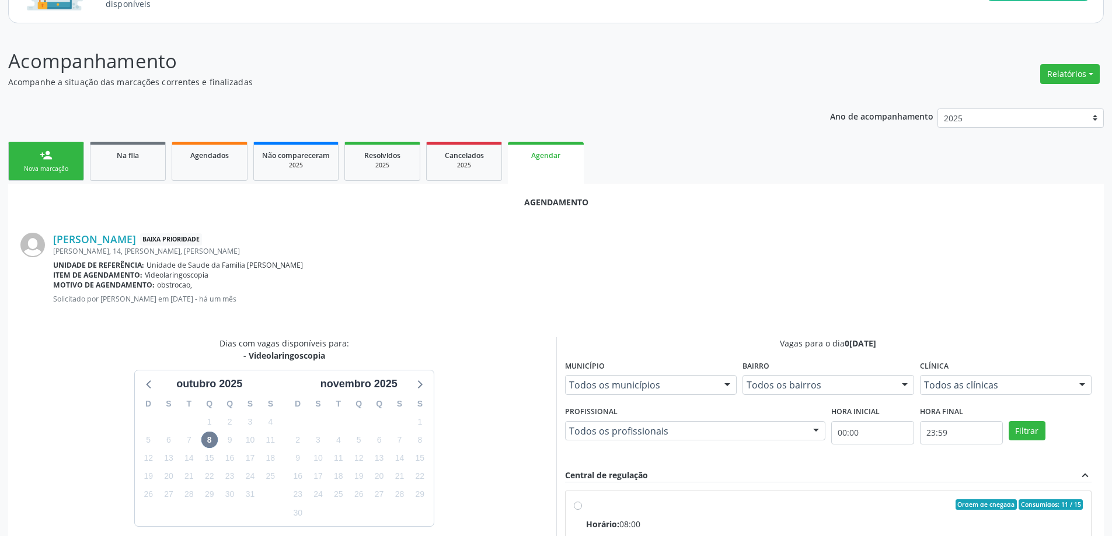
click at [574, 507] on input "Ordem de chegada Consumidos: 11 / 15 Horário: 08:00 Clínica: Centro de Saude Pr…" at bounding box center [578, 505] width 8 height 11
radio input "true"
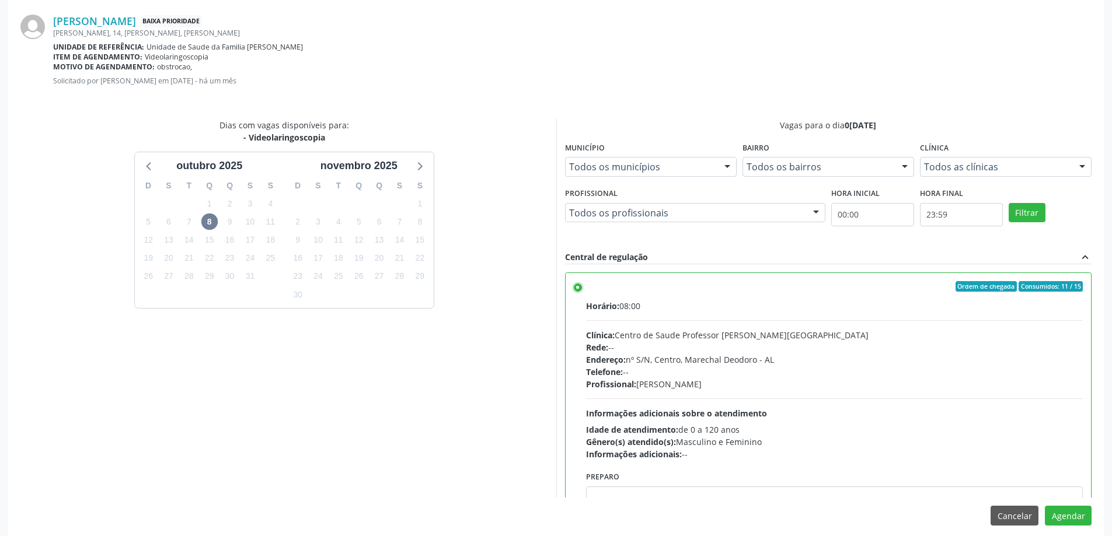
scroll to position [345, 0]
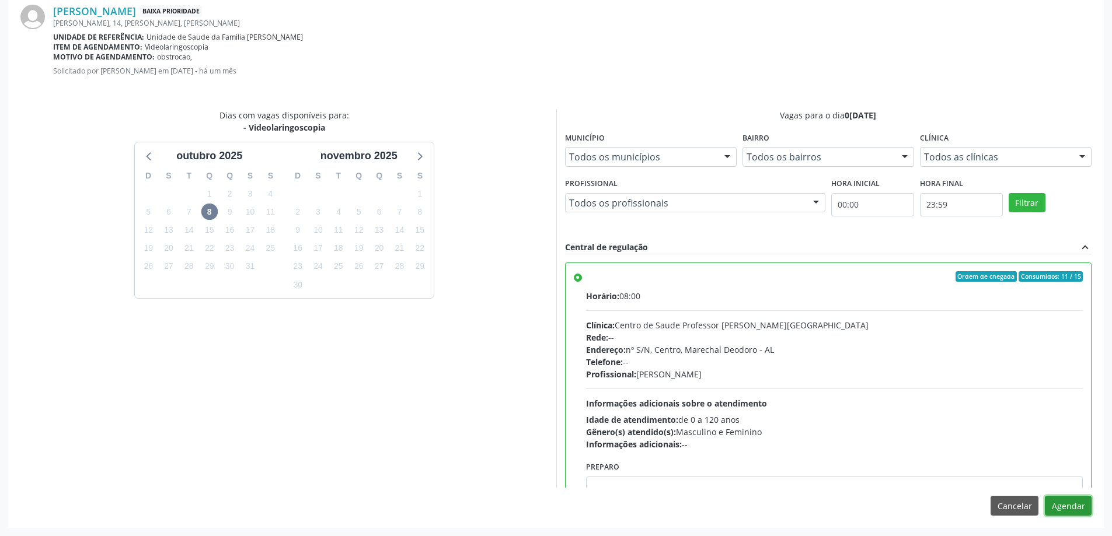
click at [1076, 509] on button "Agendar" at bounding box center [1068, 506] width 47 height 20
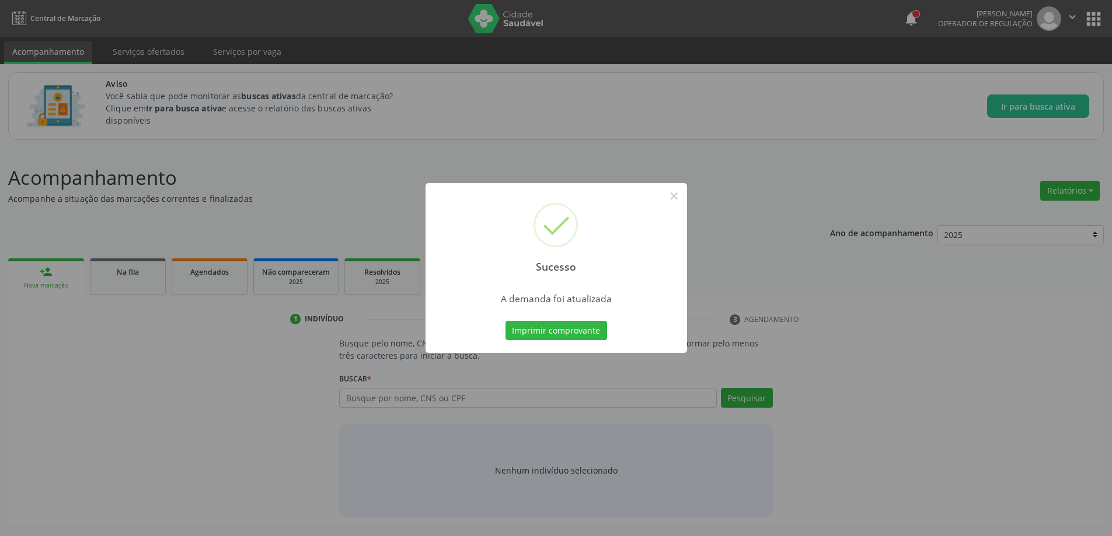
scroll to position [0, 0]
click at [680, 194] on button "×" at bounding box center [678, 196] width 20 height 20
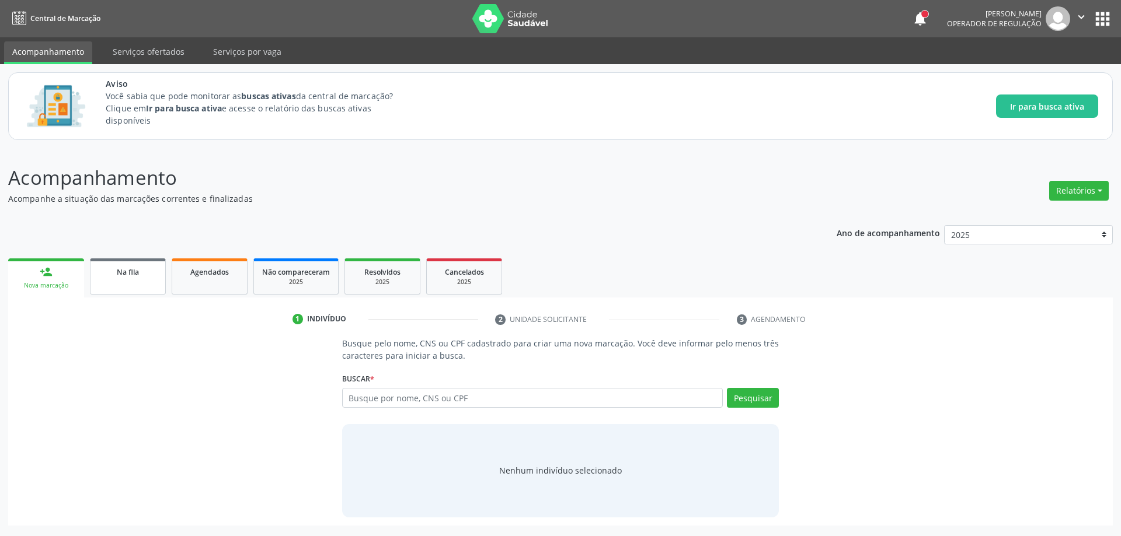
click at [116, 289] on link "Na fila" at bounding box center [128, 277] width 76 height 36
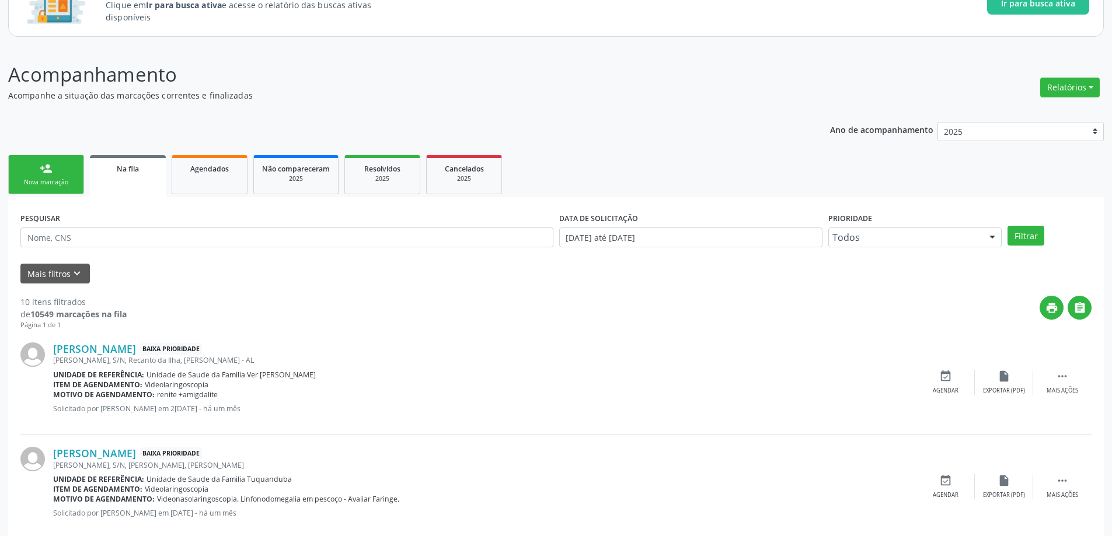
scroll to position [117, 0]
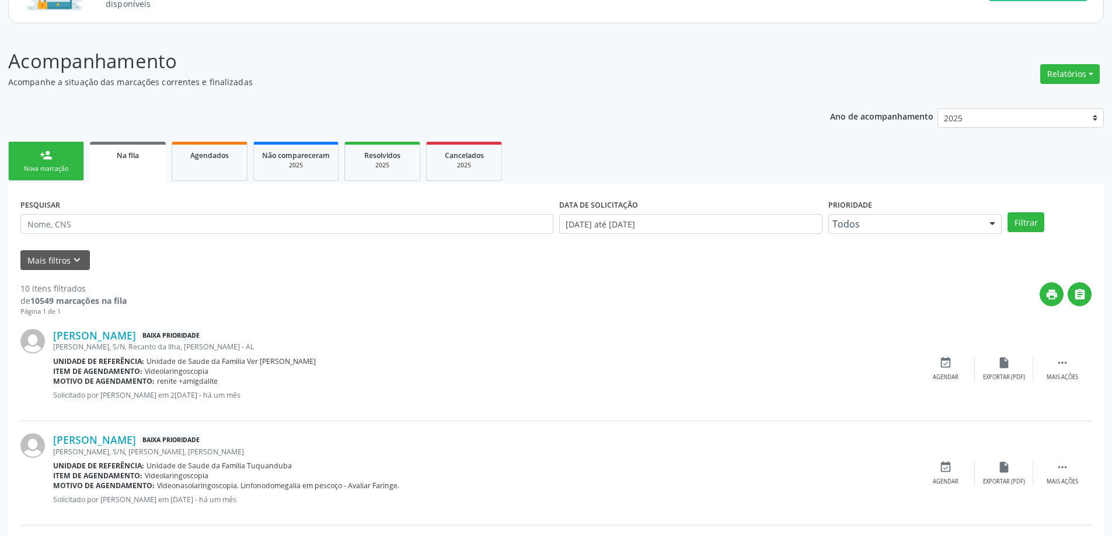
click at [123, 347] on div "[PERSON_NAME], S/N, Recanto da Ilha, [PERSON_NAME] - AL" at bounding box center [484, 347] width 863 height 10
click at [121, 334] on link "[PERSON_NAME]" at bounding box center [94, 335] width 83 height 13
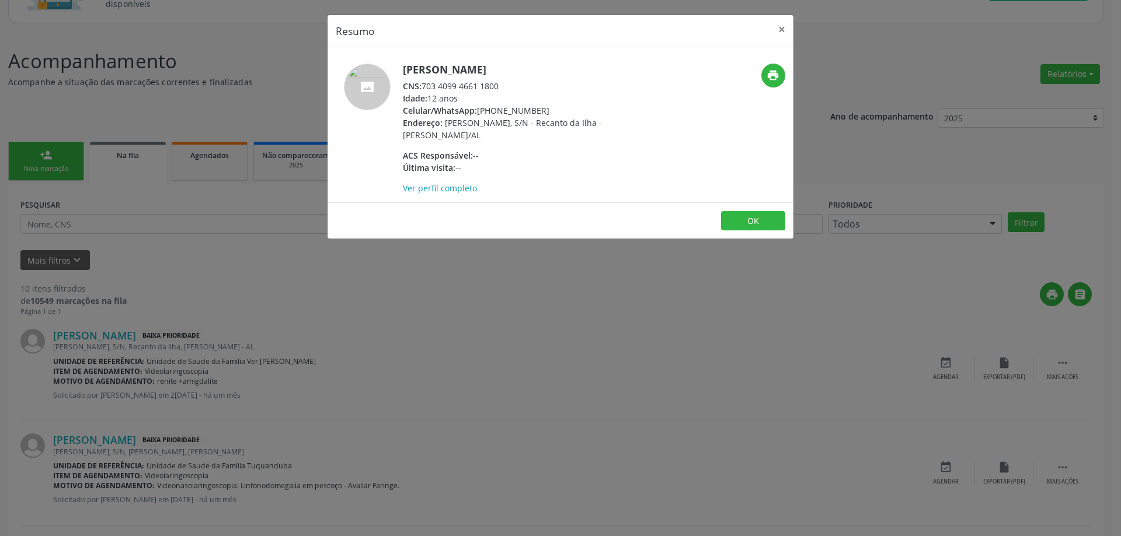
drag, startPoint x: 501, startPoint y: 87, endPoint x: 425, endPoint y: 87, distance: 76.5
click at [425, 87] on div "CNS: 703 4099 4661 1800" at bounding box center [516, 86] width 227 height 12
click at [779, 28] on button "×" at bounding box center [781, 29] width 23 height 29
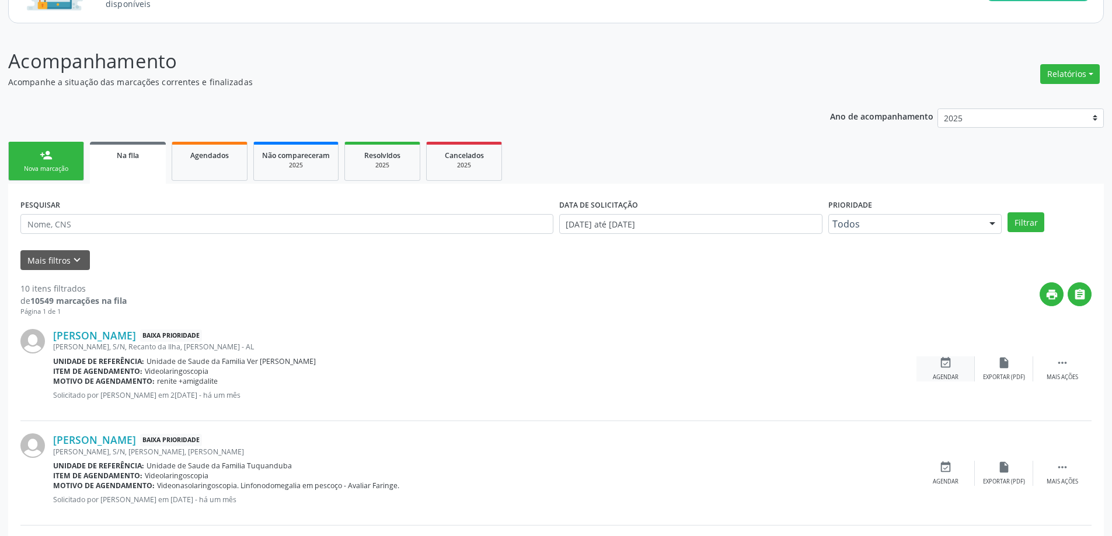
click at [938, 376] on div "Agendar" at bounding box center [946, 378] width 26 height 8
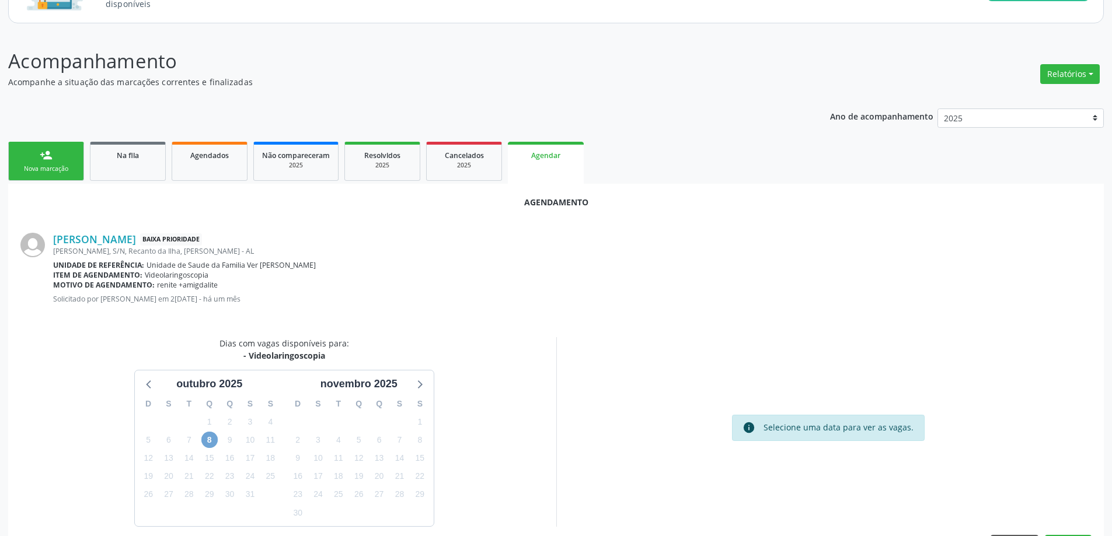
click at [210, 441] on span "8" at bounding box center [209, 440] width 16 height 16
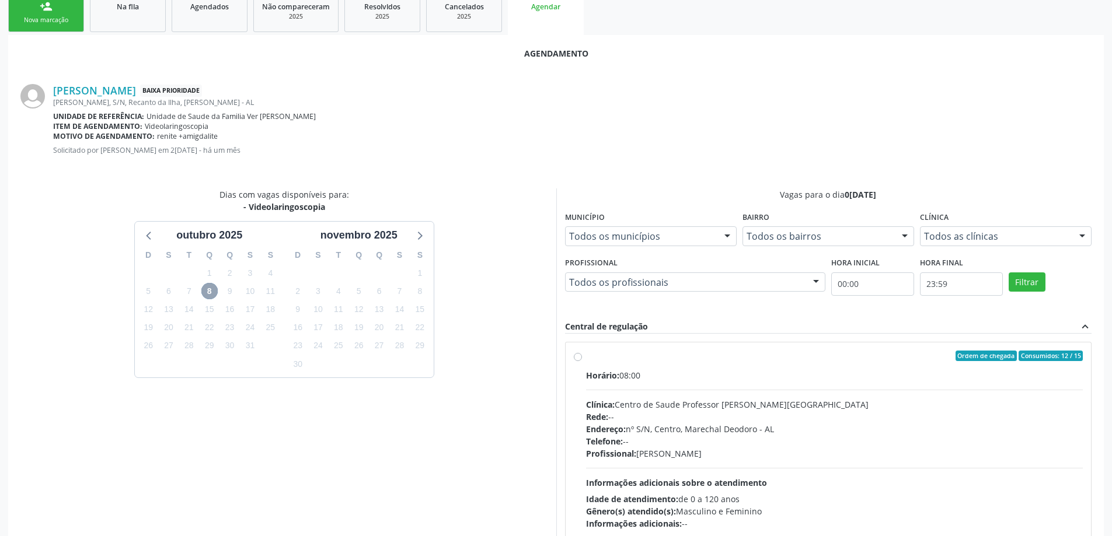
scroll to position [292, 0]
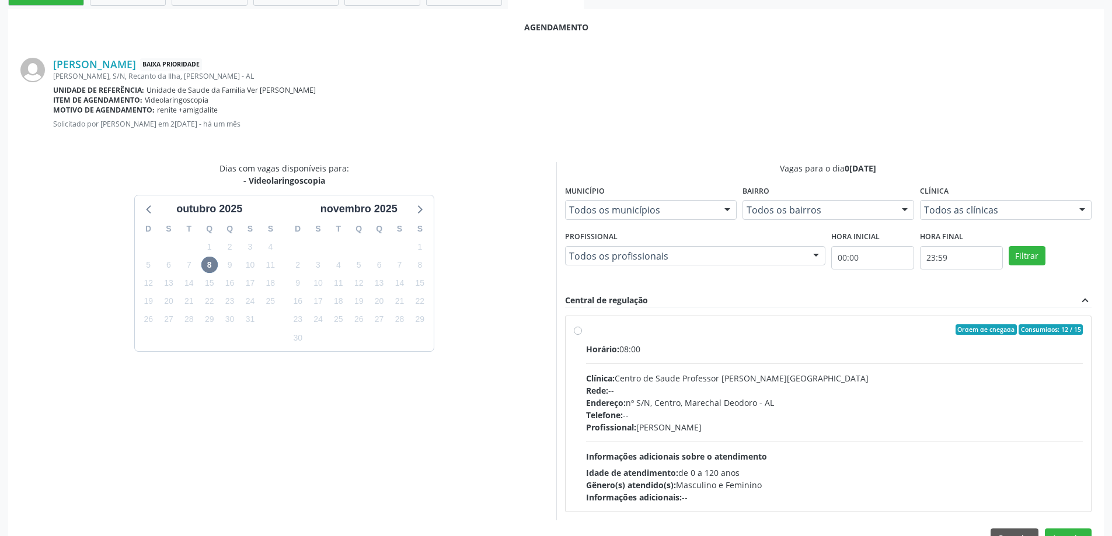
click at [586, 327] on label "Ordem de chegada Consumidos: 12 / 15 Horário: 08:00 Clínica: Centro de Saude Pr…" at bounding box center [834, 414] width 497 height 179
click at [577, 327] on input "Ordem de chegada Consumidos: 12 / 15 Horário: 08:00 Clínica: Centro de Saude Pr…" at bounding box center [578, 330] width 8 height 11
radio input "true"
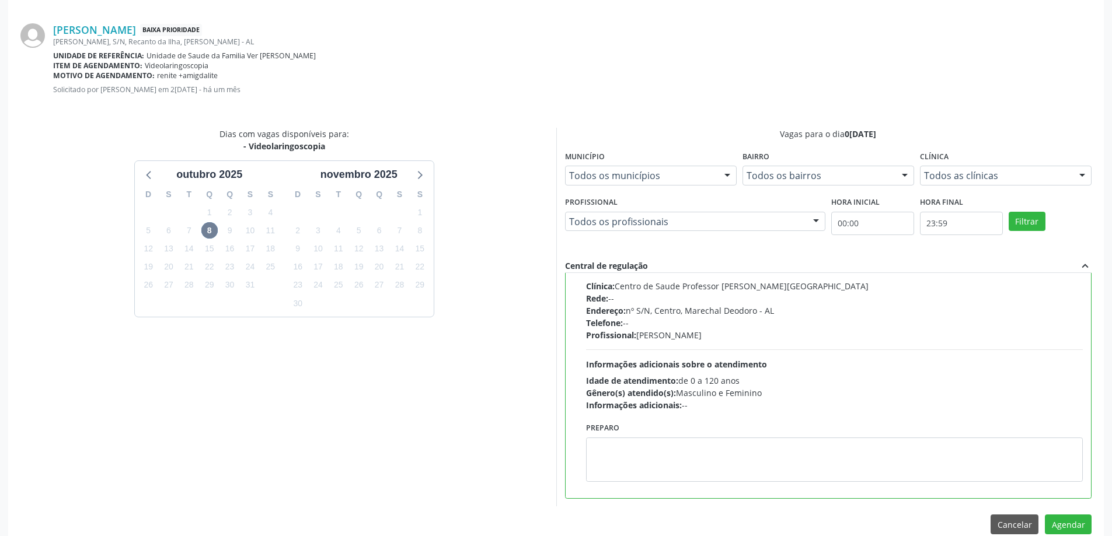
scroll to position [345, 0]
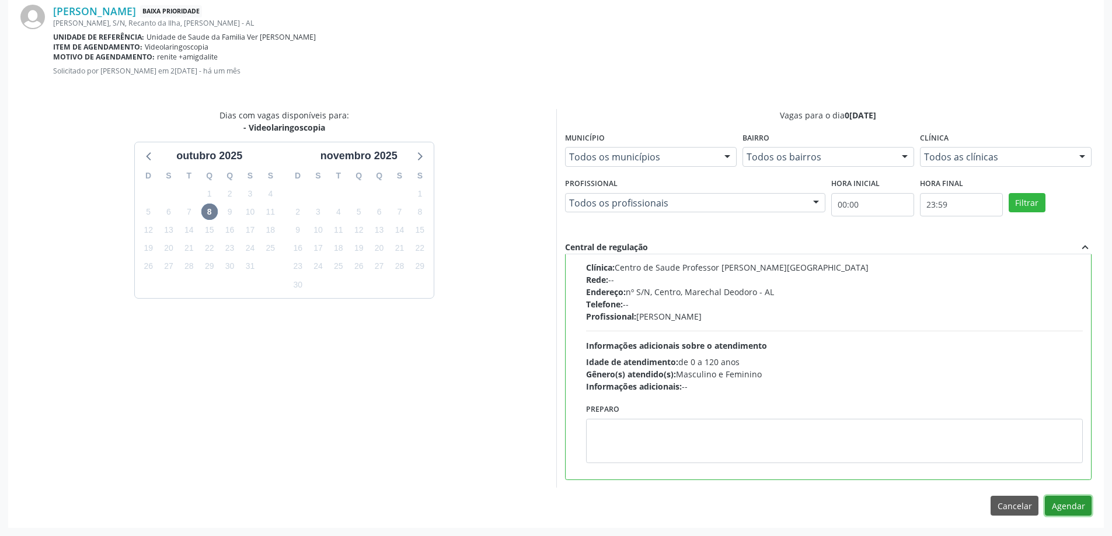
click at [1070, 504] on button "Agendar" at bounding box center [1068, 506] width 47 height 20
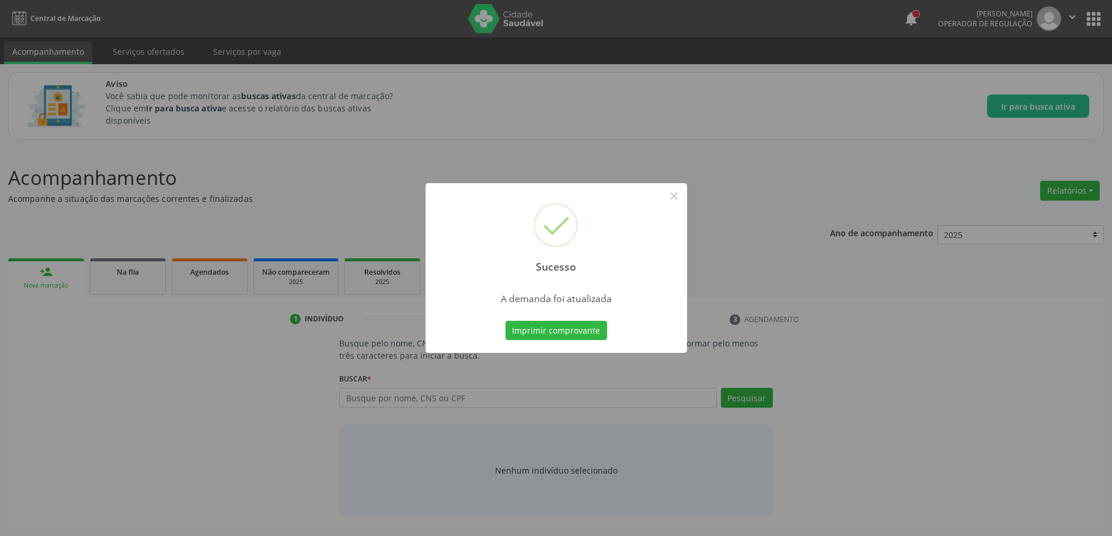
scroll to position [0, 0]
click at [674, 193] on button "×" at bounding box center [678, 196] width 20 height 20
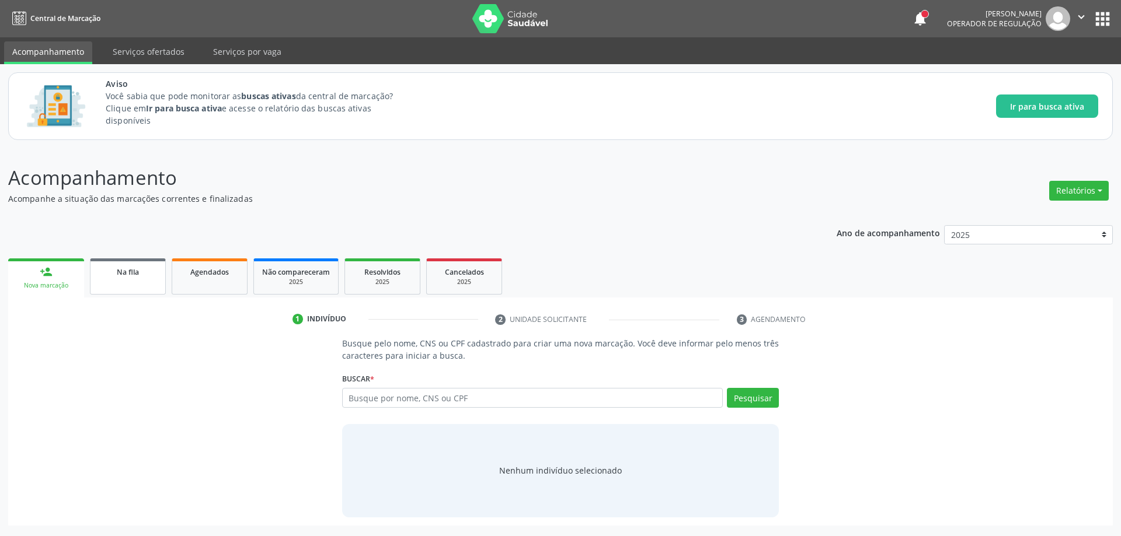
click at [113, 278] on link "Na fila" at bounding box center [128, 277] width 76 height 36
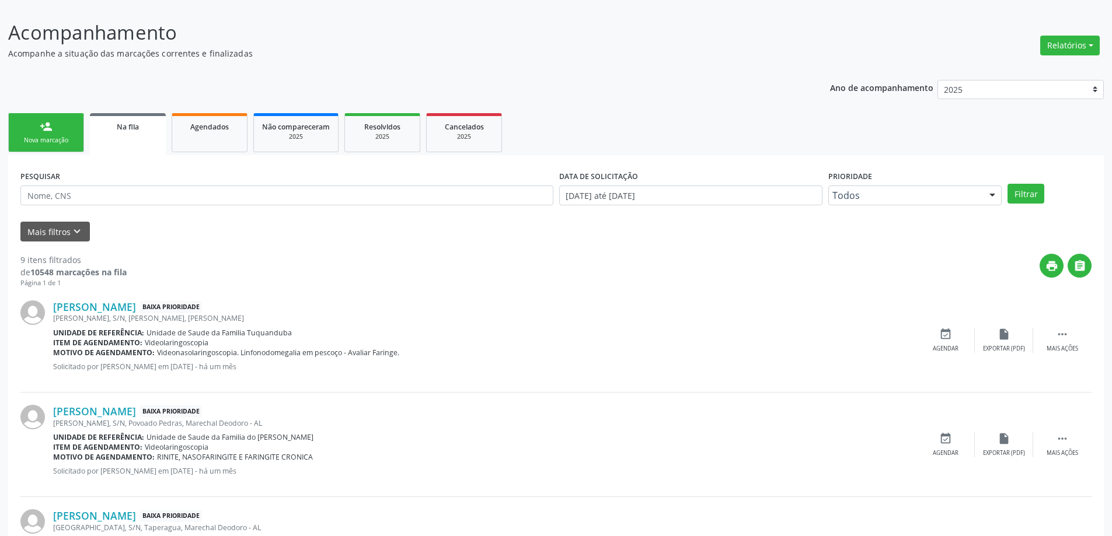
scroll to position [175, 0]
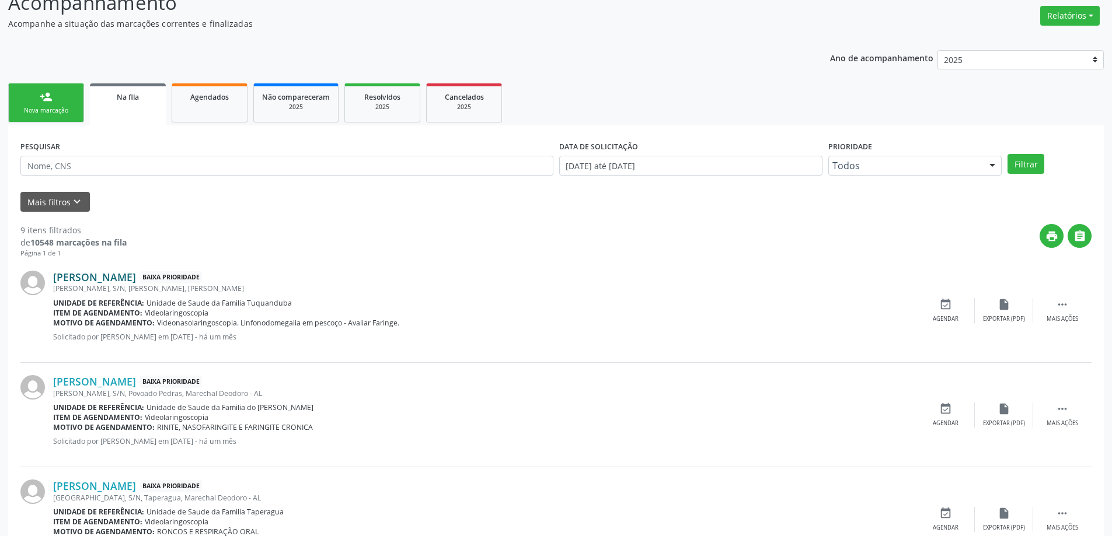
click at [109, 274] on link "[PERSON_NAME]" at bounding box center [94, 277] width 83 height 13
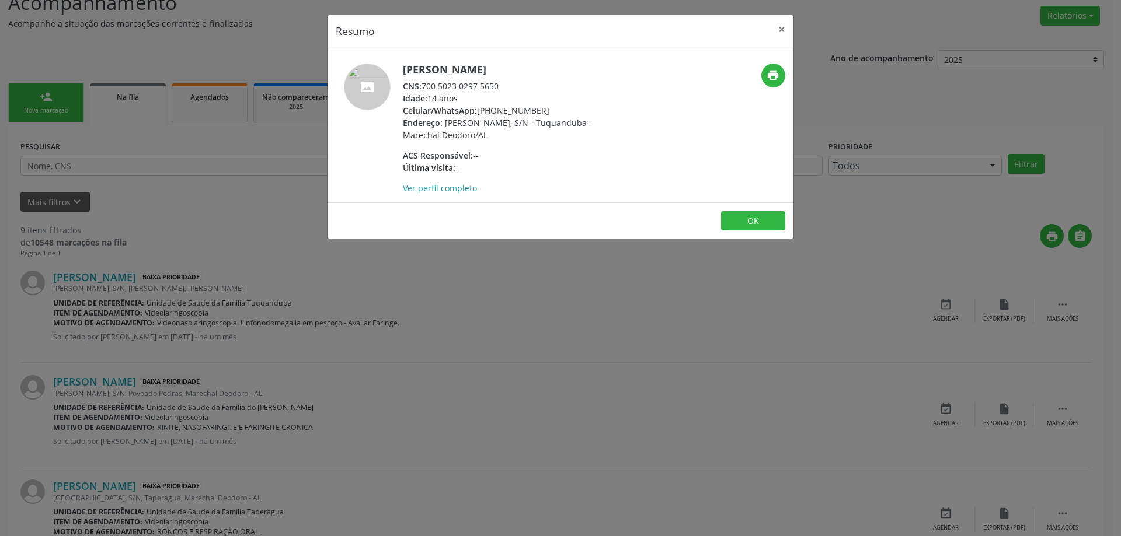
drag, startPoint x: 501, startPoint y: 86, endPoint x: 426, endPoint y: 82, distance: 76.0
click at [426, 82] on div "CNS: 700 5023 0297 5650" at bounding box center [516, 86] width 227 height 12
click at [778, 30] on button "×" at bounding box center [781, 29] width 23 height 29
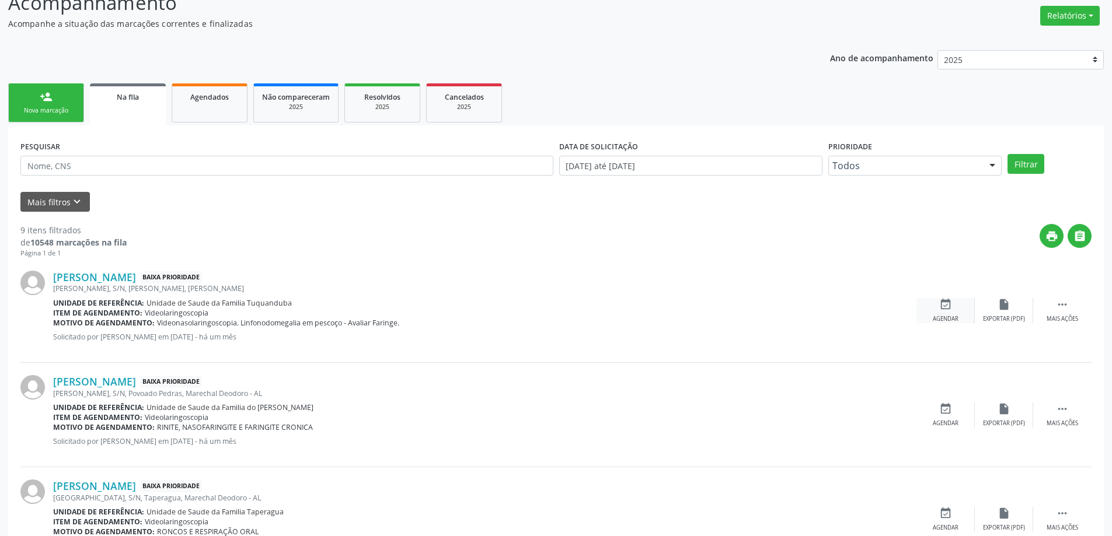
click at [944, 312] on div "event_available Agendar" at bounding box center [945, 310] width 58 height 25
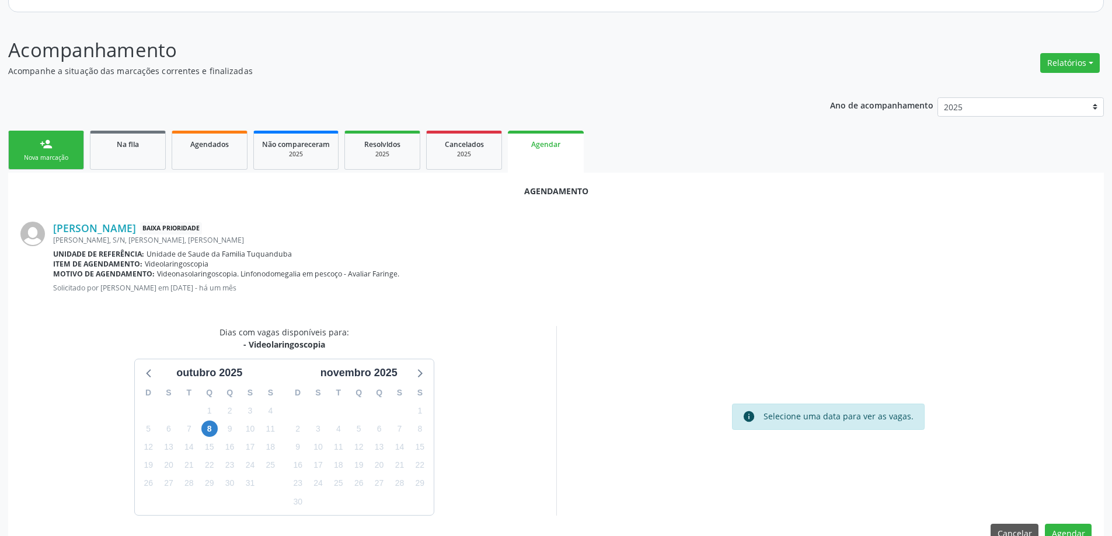
scroll to position [155, 0]
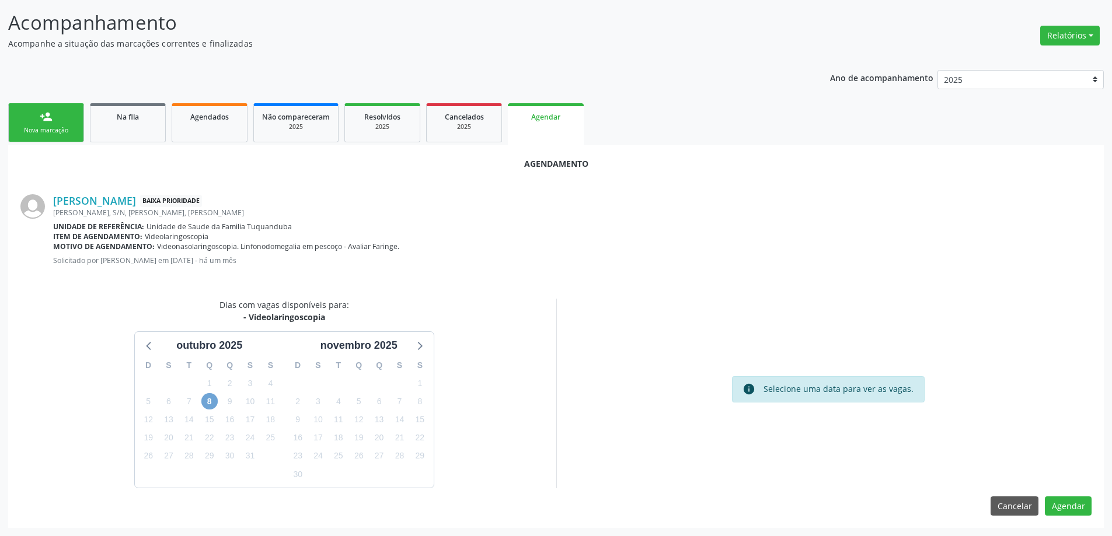
click at [207, 400] on span "8" at bounding box center [209, 401] width 16 height 16
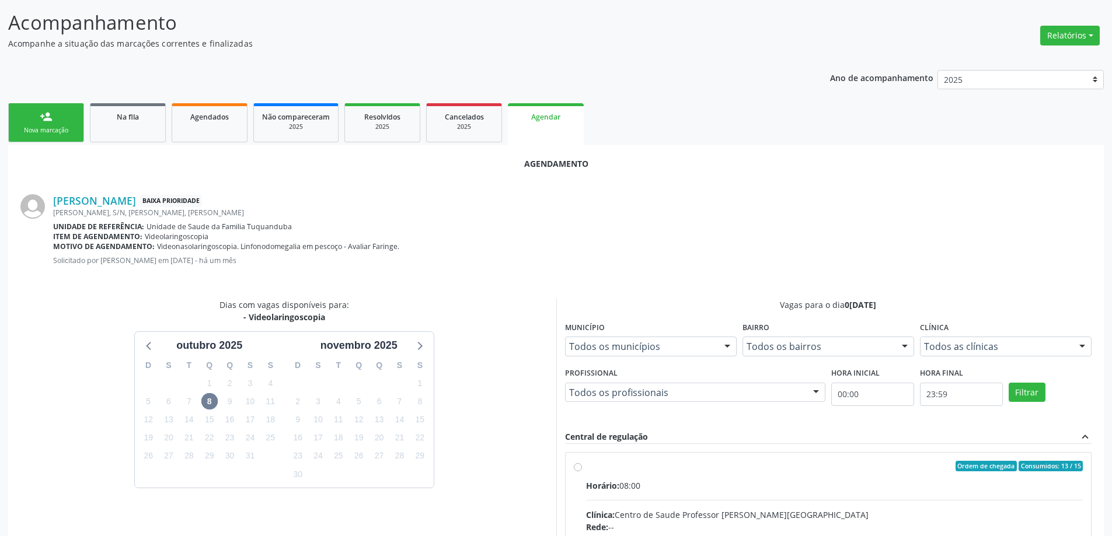
radio input "true"
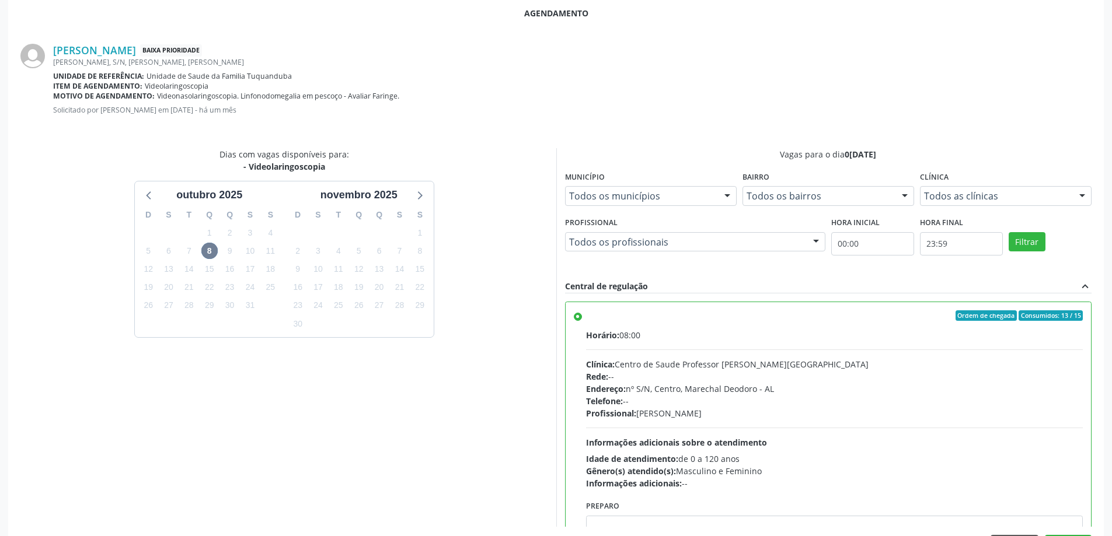
scroll to position [345, 0]
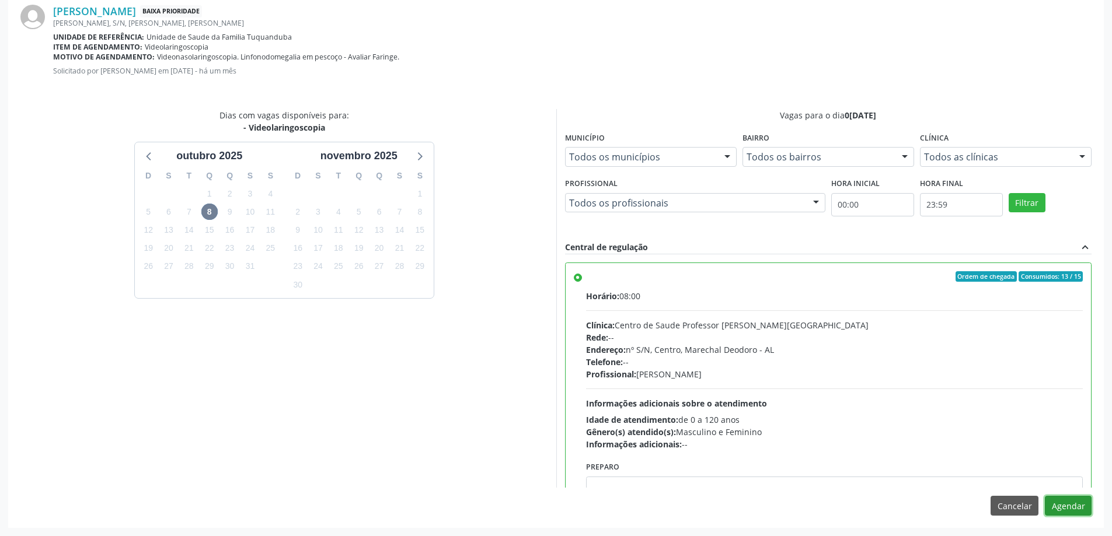
click at [1057, 507] on button "Agendar" at bounding box center [1068, 506] width 47 height 20
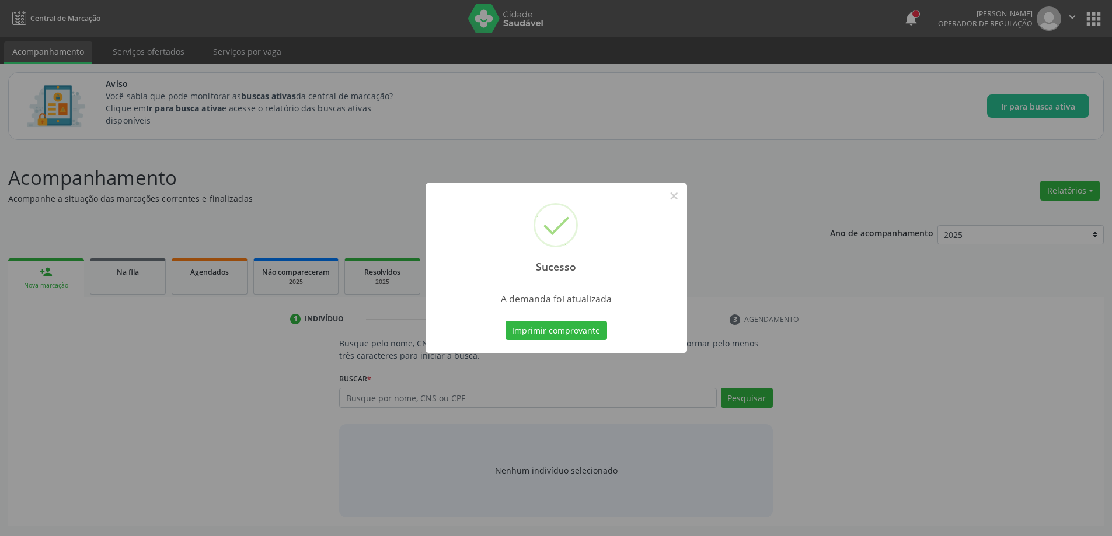
scroll to position [0, 0]
click at [677, 197] on button "×" at bounding box center [678, 196] width 20 height 20
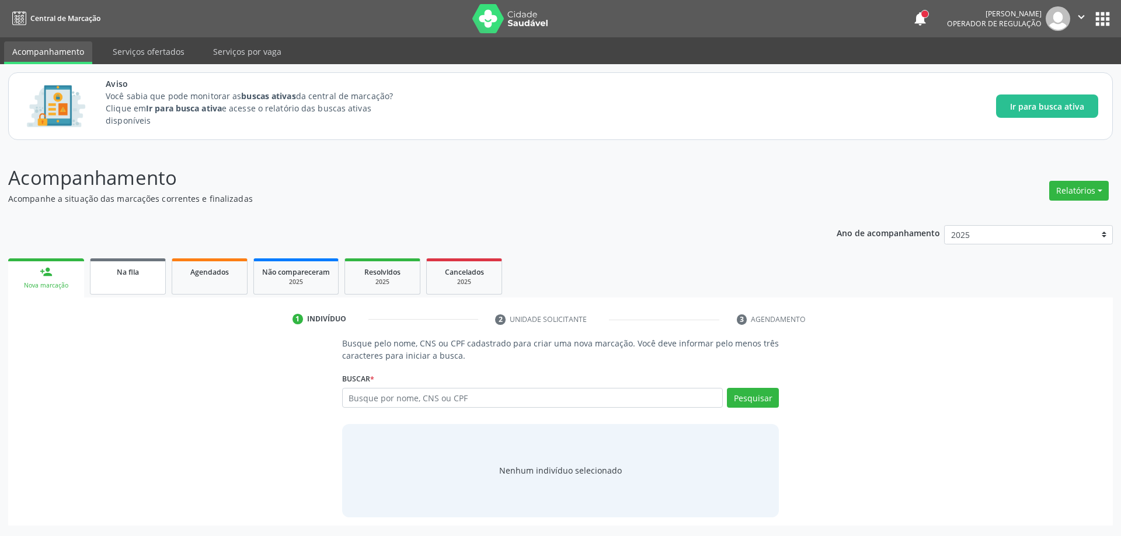
click at [109, 287] on link "Na fila" at bounding box center [128, 277] width 76 height 36
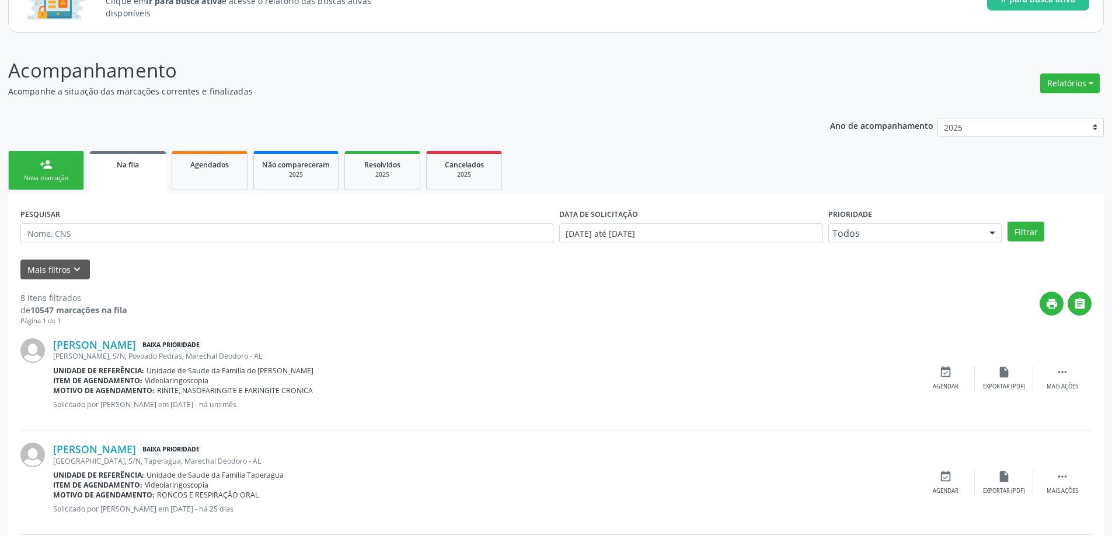
scroll to position [117, 0]
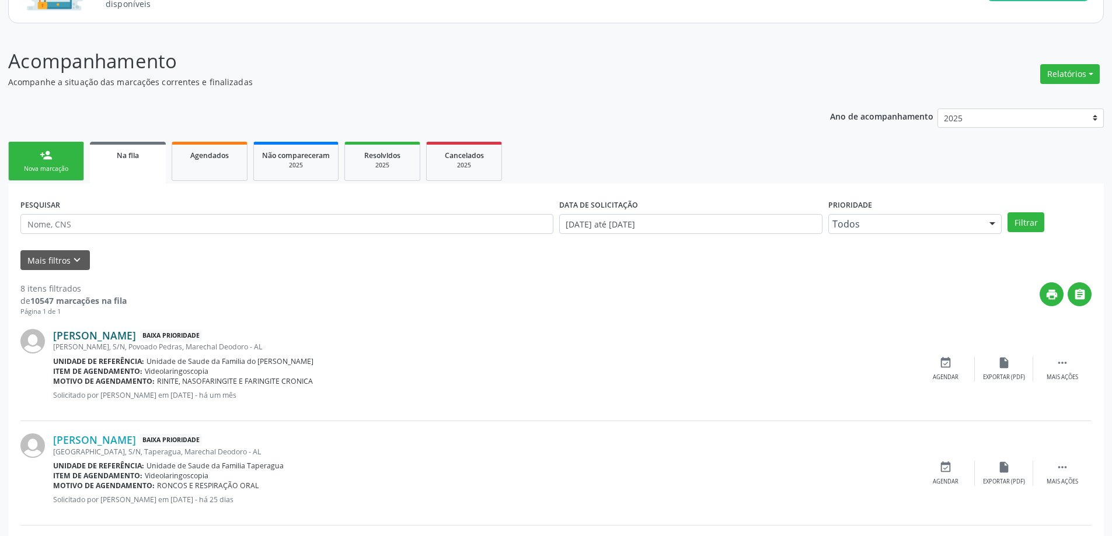
click at [90, 339] on link "[PERSON_NAME]" at bounding box center [94, 335] width 83 height 13
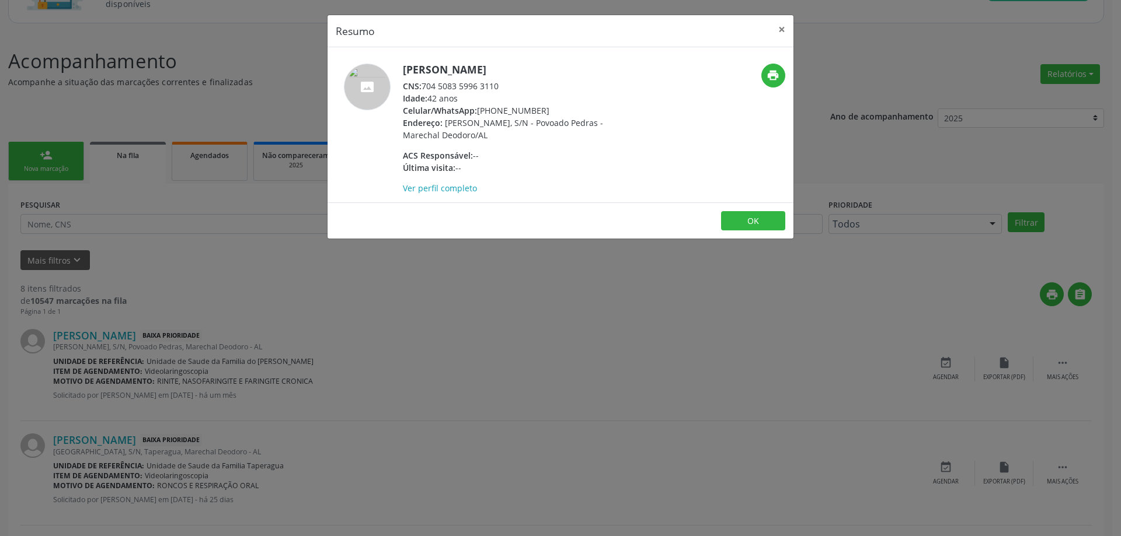
drag, startPoint x: 499, startPoint y: 85, endPoint x: 424, endPoint y: 86, distance: 75.3
click at [424, 86] on div "CNS: 704 5083 5996 3110" at bounding box center [516, 86] width 227 height 12
click at [779, 29] on button "×" at bounding box center [781, 29] width 23 height 29
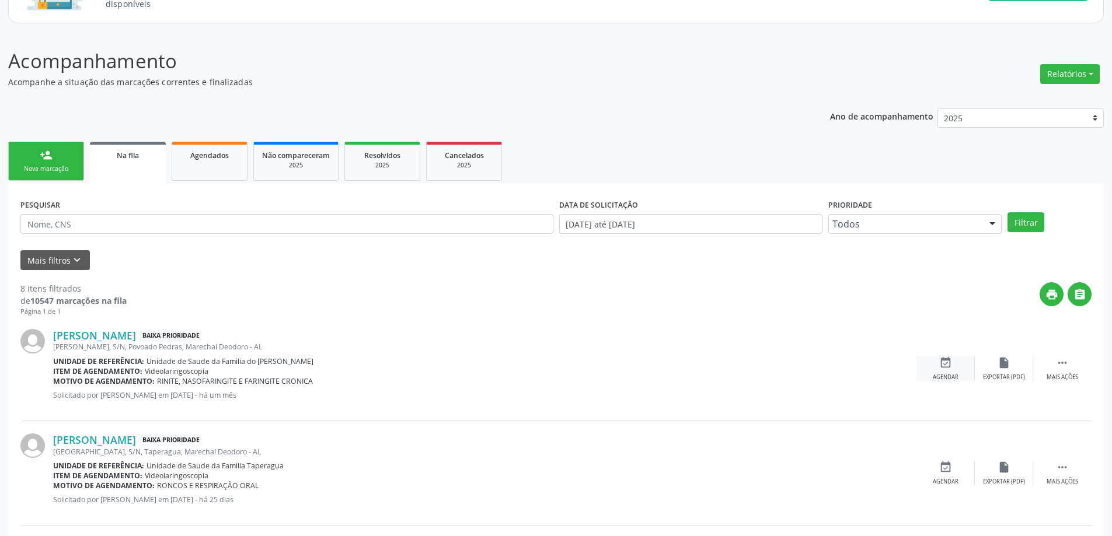
click at [936, 363] on div "event_available Agendar" at bounding box center [945, 369] width 58 height 25
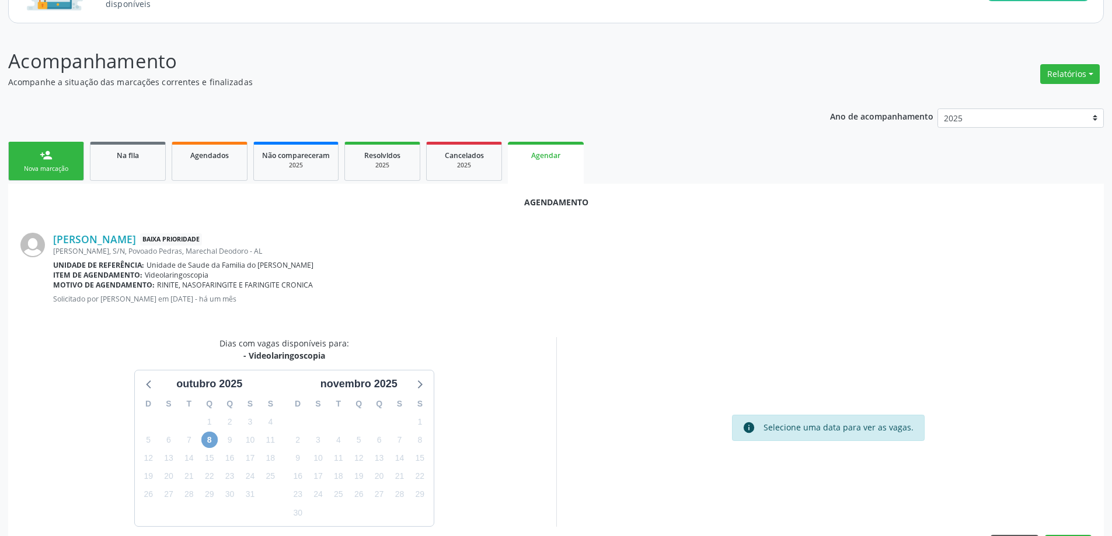
click at [214, 441] on span "8" at bounding box center [209, 440] width 16 height 16
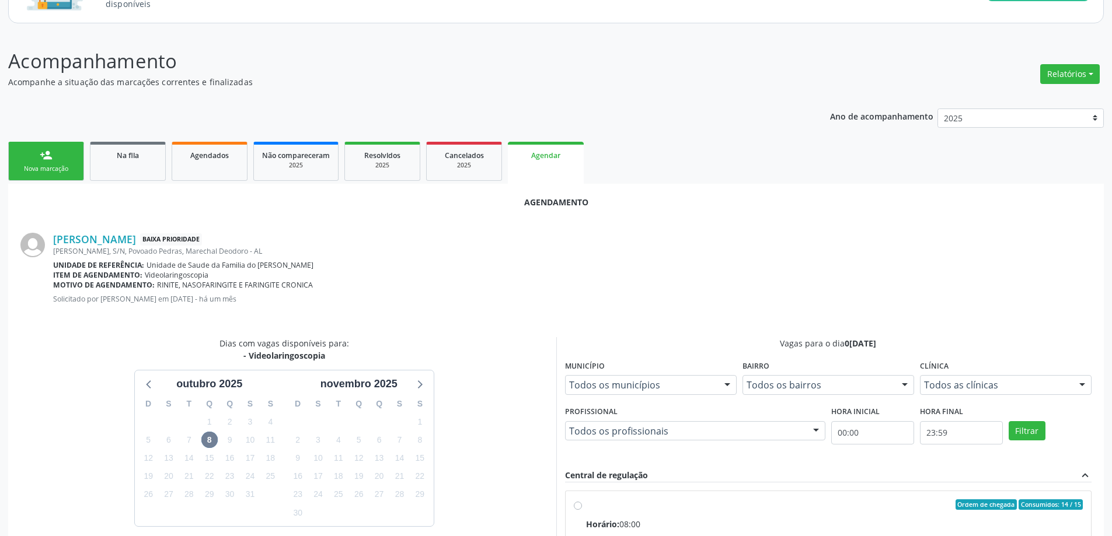
click at [576, 504] on input "Ordem de chegada Consumidos: 14 / 15 Horário: 08:00 Clínica: Centro de Saude Pr…" at bounding box center [578, 505] width 8 height 11
radio input "true"
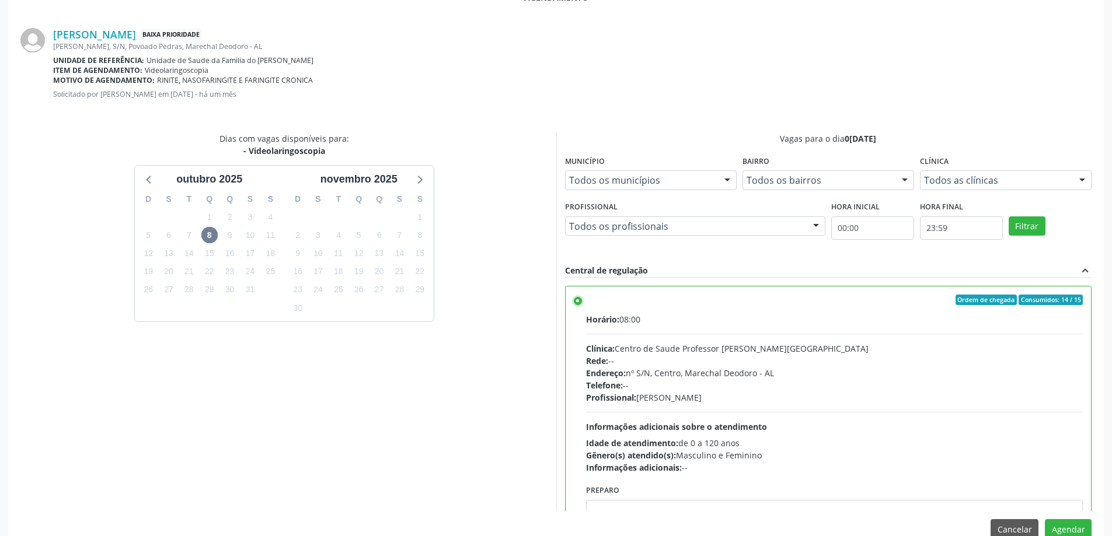
scroll to position [345, 0]
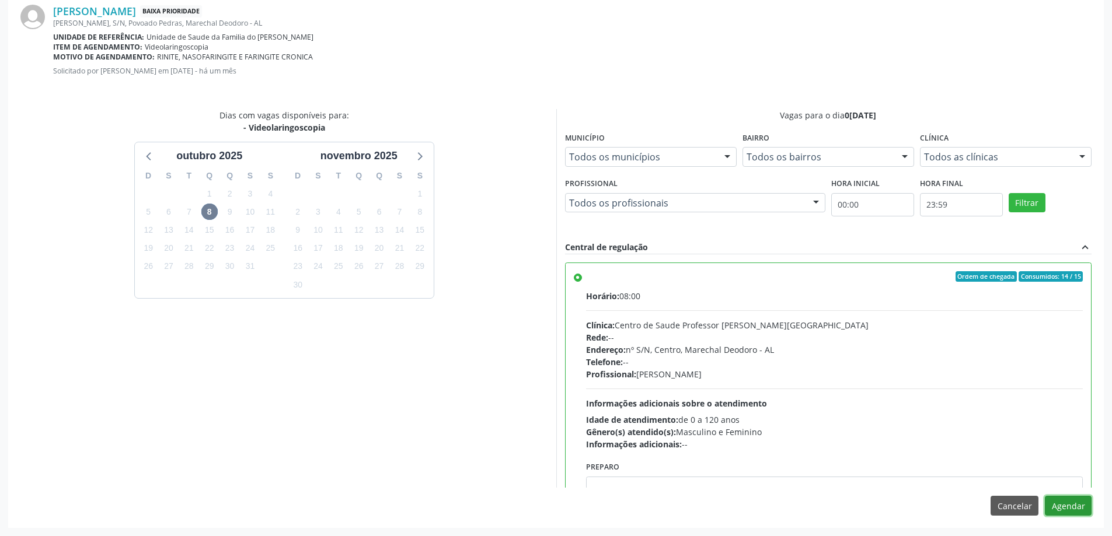
click at [1080, 504] on button "Agendar" at bounding box center [1068, 506] width 47 height 20
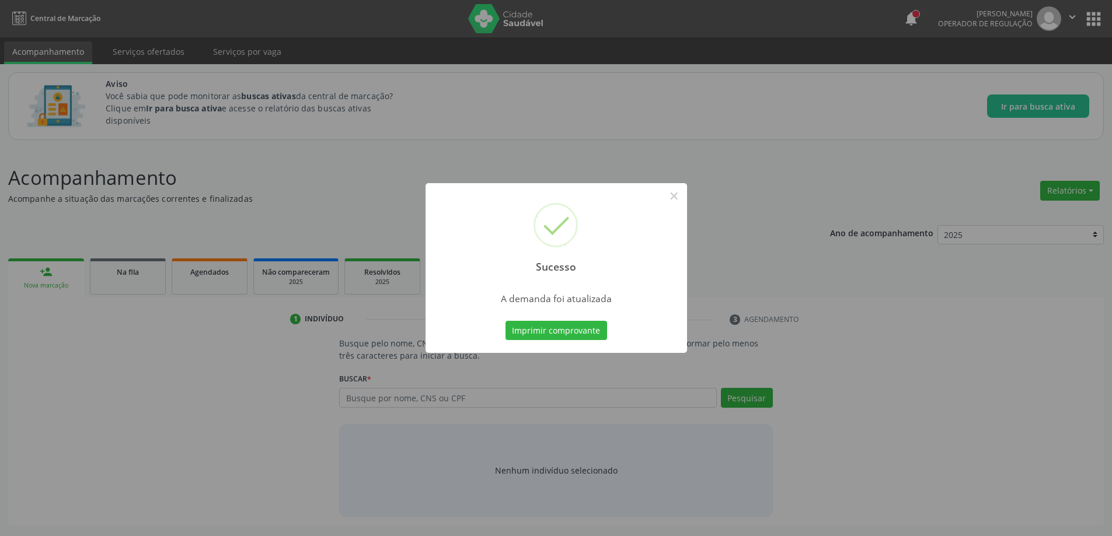
scroll to position [0, 0]
click at [684, 198] on button "×" at bounding box center [678, 196] width 20 height 20
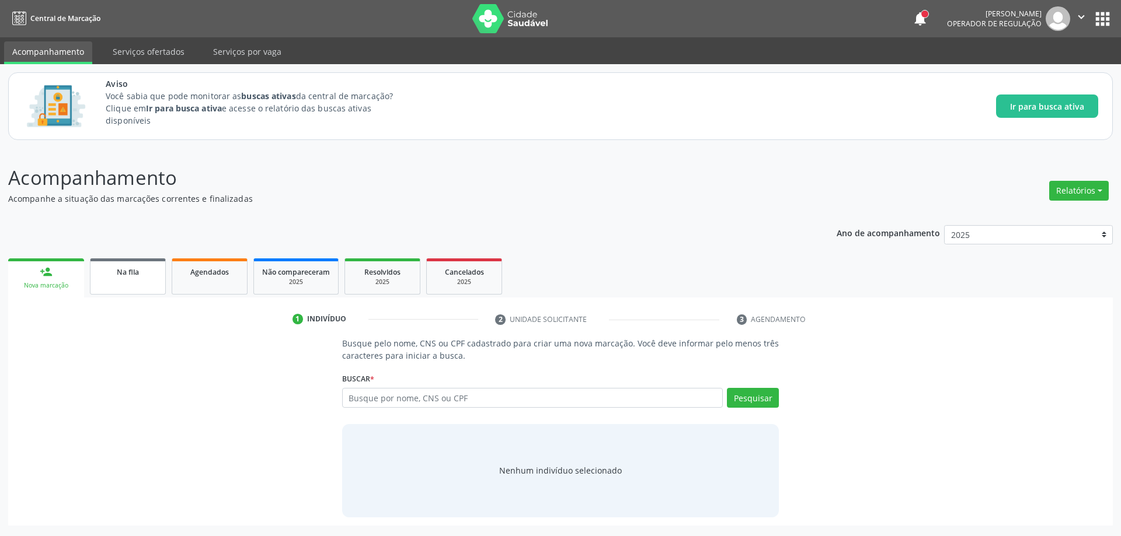
click at [121, 281] on link "Na fila" at bounding box center [128, 277] width 76 height 36
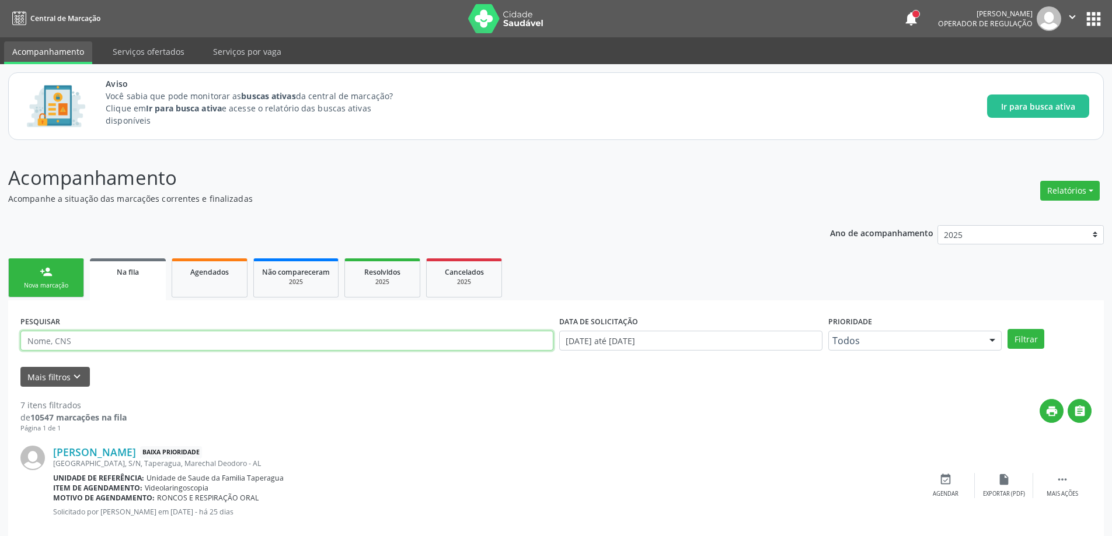
click at [139, 346] on input "text" at bounding box center [286, 341] width 533 height 20
drag, startPoint x: 1033, startPoint y: 330, endPoint x: 1029, endPoint y: 334, distance: 6.6
click at [1030, 332] on button "Filtrar" at bounding box center [1025, 339] width 37 height 20
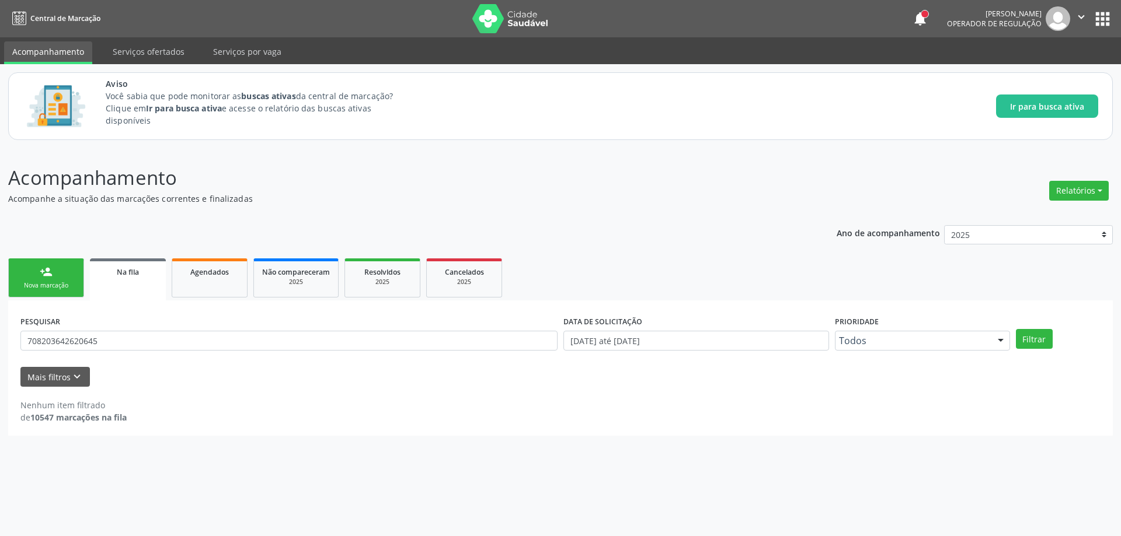
click at [153, 276] on div "Na fila" at bounding box center [128, 272] width 60 height 12
click at [157, 280] on link "Na fila" at bounding box center [128, 280] width 76 height 42
click at [1043, 341] on button "Filtrar" at bounding box center [1034, 339] width 37 height 20
click at [148, 284] on link "Na fila" at bounding box center [128, 280] width 76 height 42
click at [239, 346] on input "708203642620645" at bounding box center [288, 341] width 537 height 20
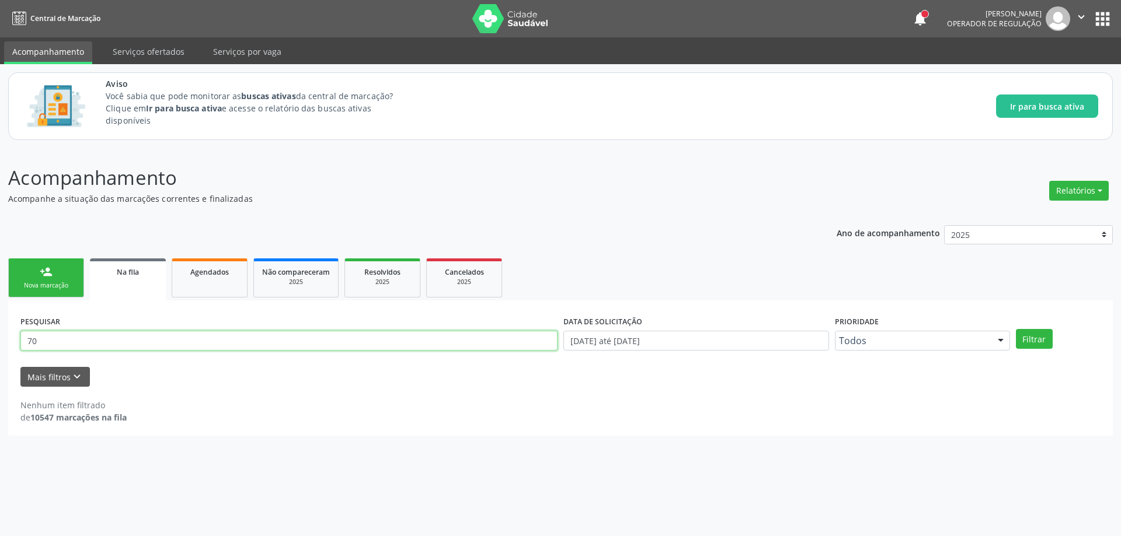
type input "7"
type input "708203642620645"
click at [1033, 336] on button "Filtrar" at bounding box center [1034, 339] width 37 height 20
click at [156, 273] on div "Na fila" at bounding box center [128, 272] width 60 height 12
click at [55, 267] on link "person_add Nova marcação" at bounding box center [46, 278] width 76 height 39
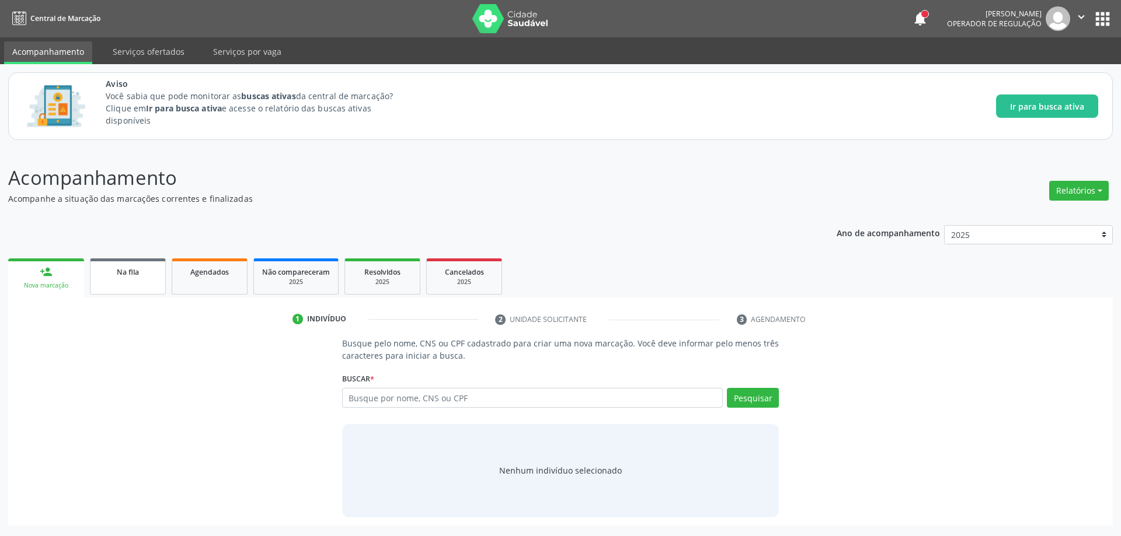
click at [117, 280] on link "Na fila" at bounding box center [128, 277] width 76 height 36
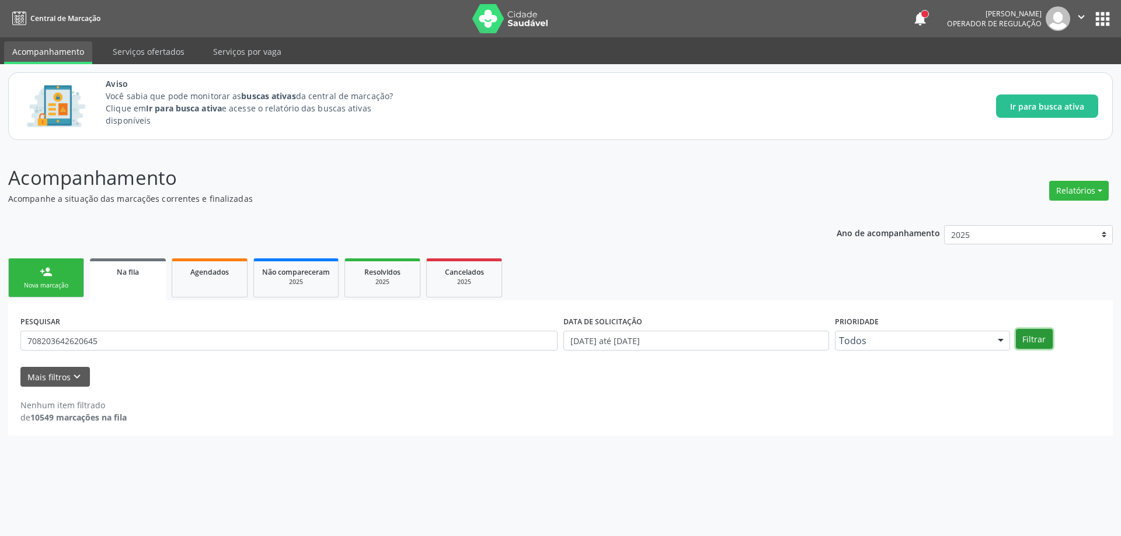
click at [1040, 341] on button "Filtrar" at bounding box center [1034, 339] width 37 height 20
click at [109, 271] on div "Na fila" at bounding box center [128, 272] width 60 height 12
click at [141, 341] on input "708203642620645" at bounding box center [288, 341] width 537 height 20
type input "7"
click at [71, 379] on icon "keyboard_arrow_down" at bounding box center [77, 377] width 13 height 13
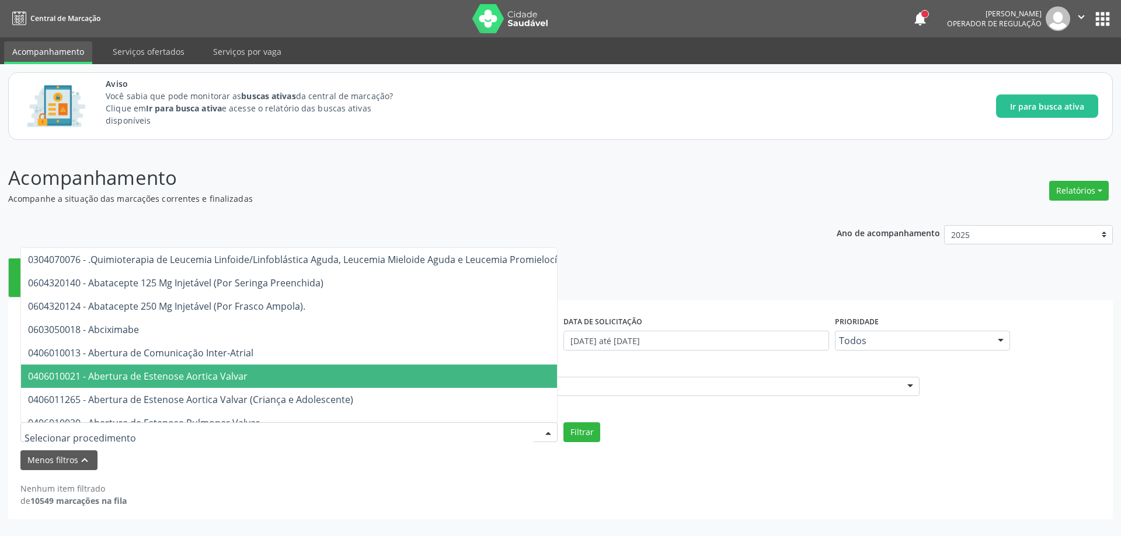
click at [692, 417] on div "UNIDADE DE REFERÊNCIA Selecione uma UBS Todas as UBS Unidade de Saude da Famili…" at bounding box center [561, 400] width 1086 height 83
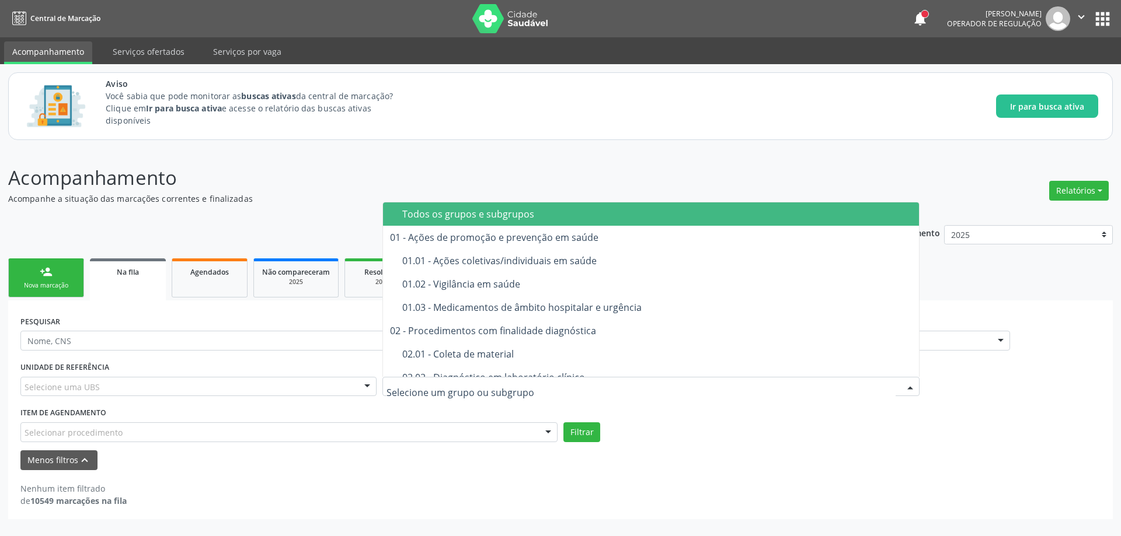
click at [671, 386] on div at bounding box center [650, 387] width 537 height 20
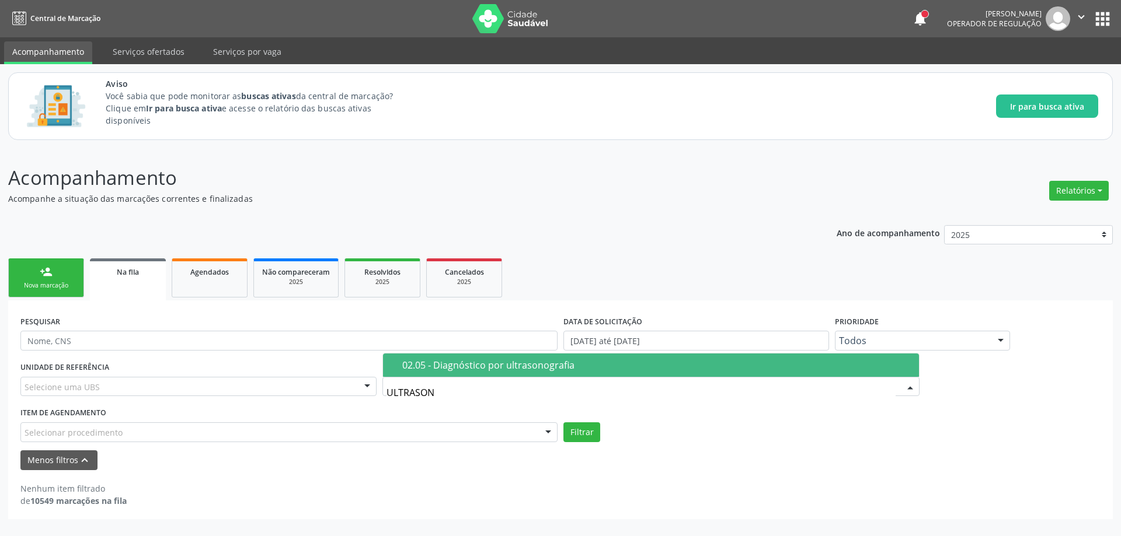
type input "ULTRASONO"
click at [629, 365] on div "02.05 - Diagnóstico por ultrasonografia" at bounding box center [657, 365] width 510 height 9
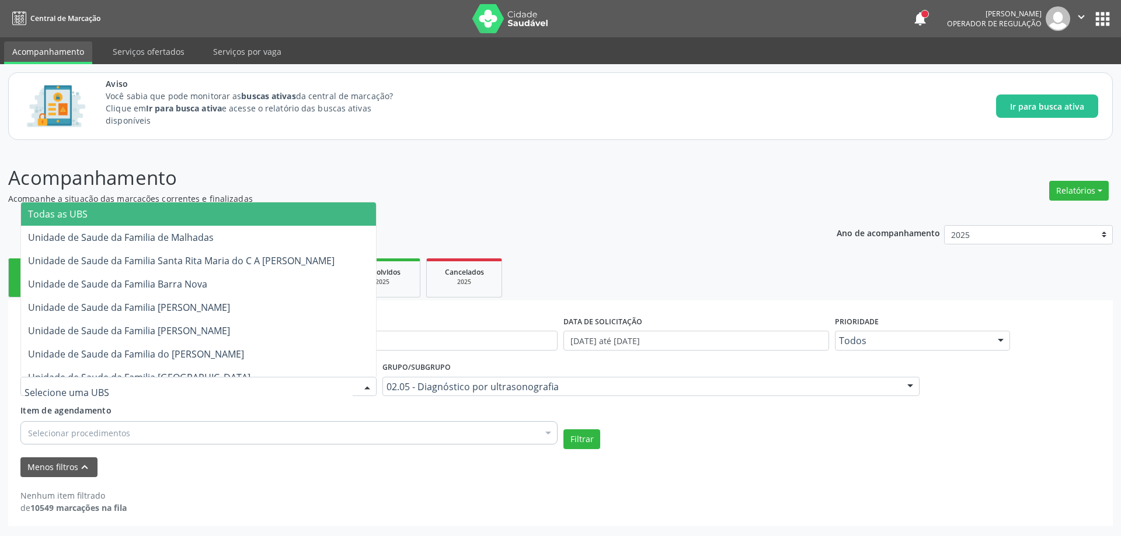
click at [109, 385] on div at bounding box center [198, 387] width 356 height 20
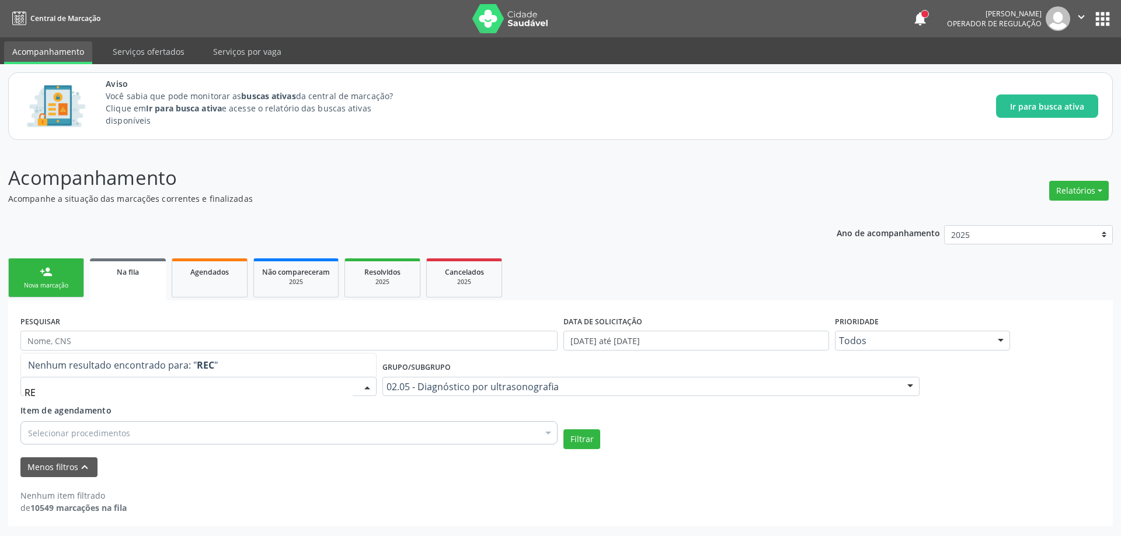
type input "R"
type input "RECANTO"
click at [576, 443] on button "Filtrar" at bounding box center [581, 440] width 37 height 20
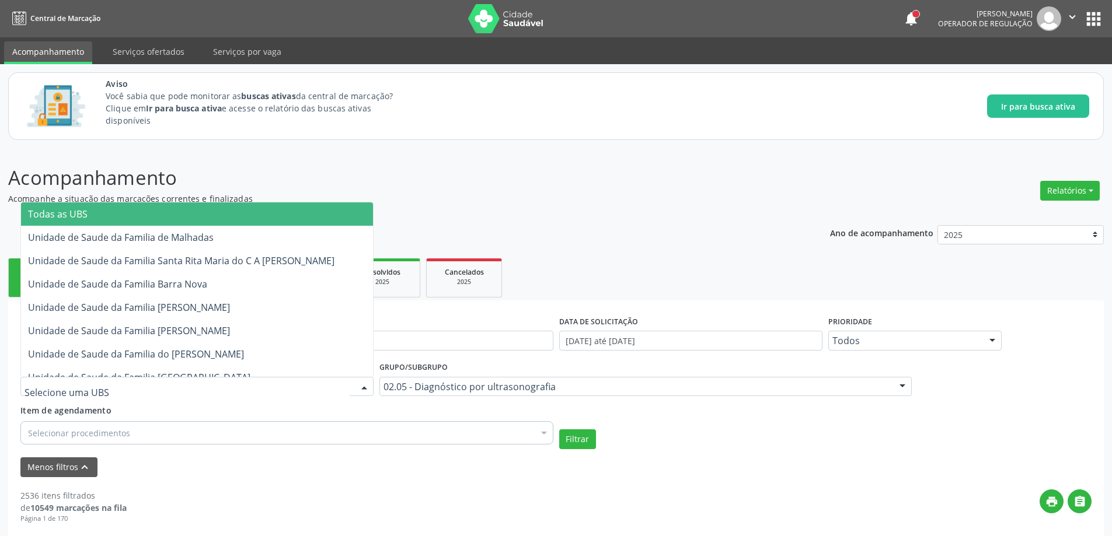
click at [117, 382] on div at bounding box center [196, 387] width 353 height 20
click at [117, 382] on input "text" at bounding box center [187, 392] width 325 height 23
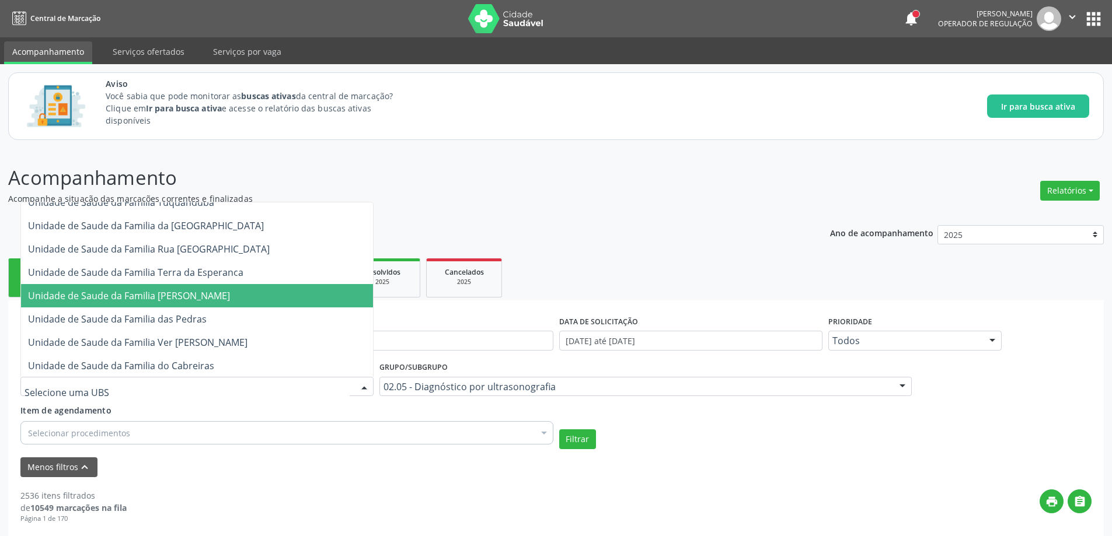
scroll to position [292, 0]
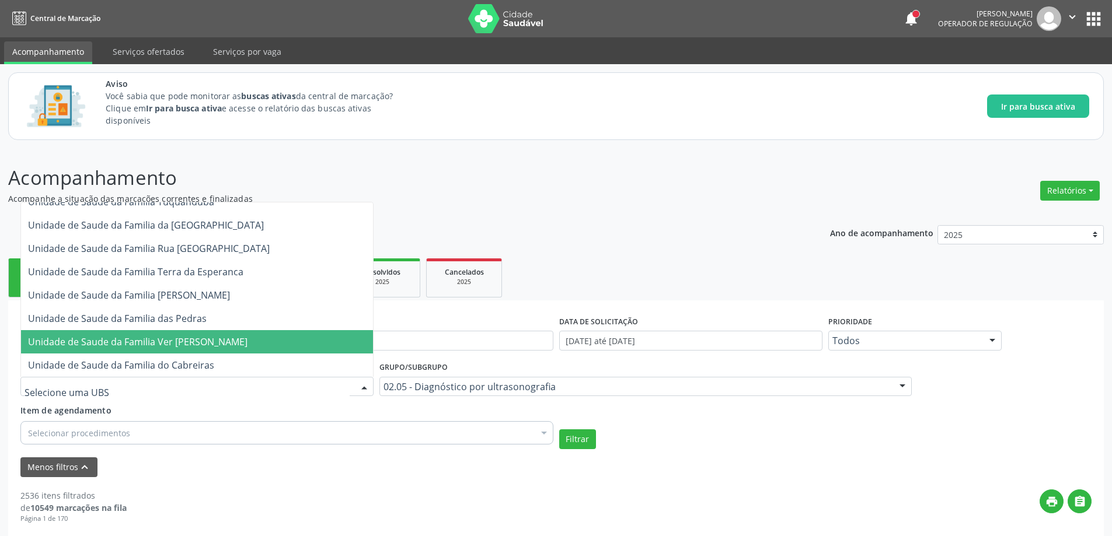
click at [122, 341] on span "Unidade de Saude da Familia Ver [PERSON_NAME]" at bounding box center [137, 342] width 219 height 13
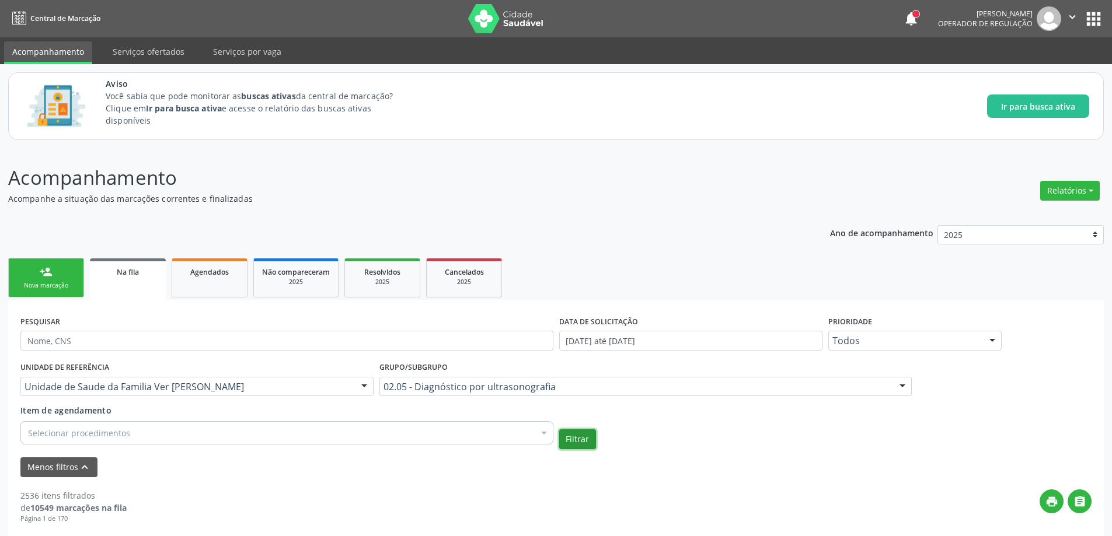
click at [585, 441] on button "Filtrar" at bounding box center [577, 440] width 37 height 20
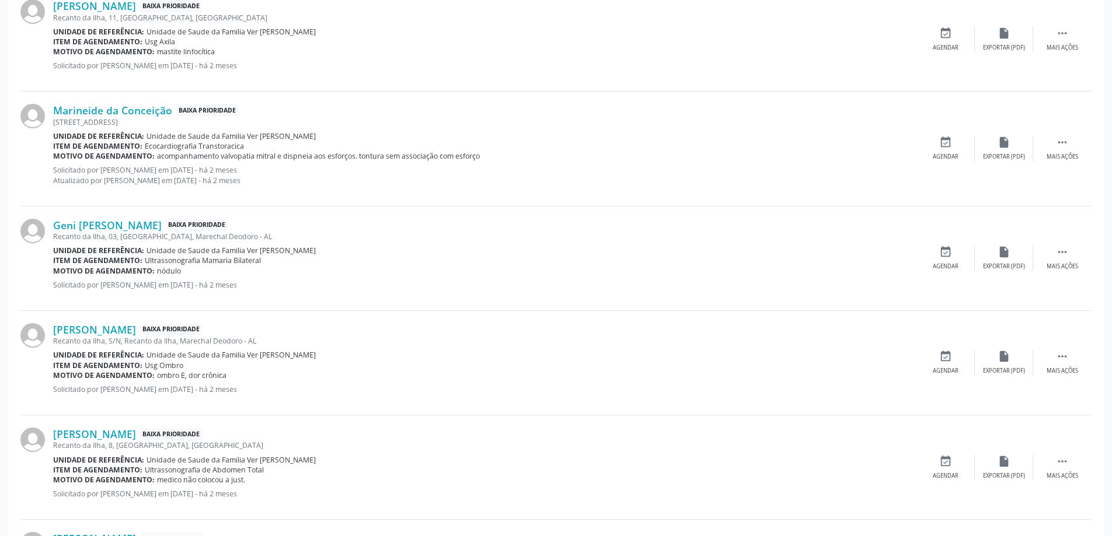
scroll to position [642, 0]
click at [110, 330] on link "[PERSON_NAME]" at bounding box center [94, 329] width 83 height 13
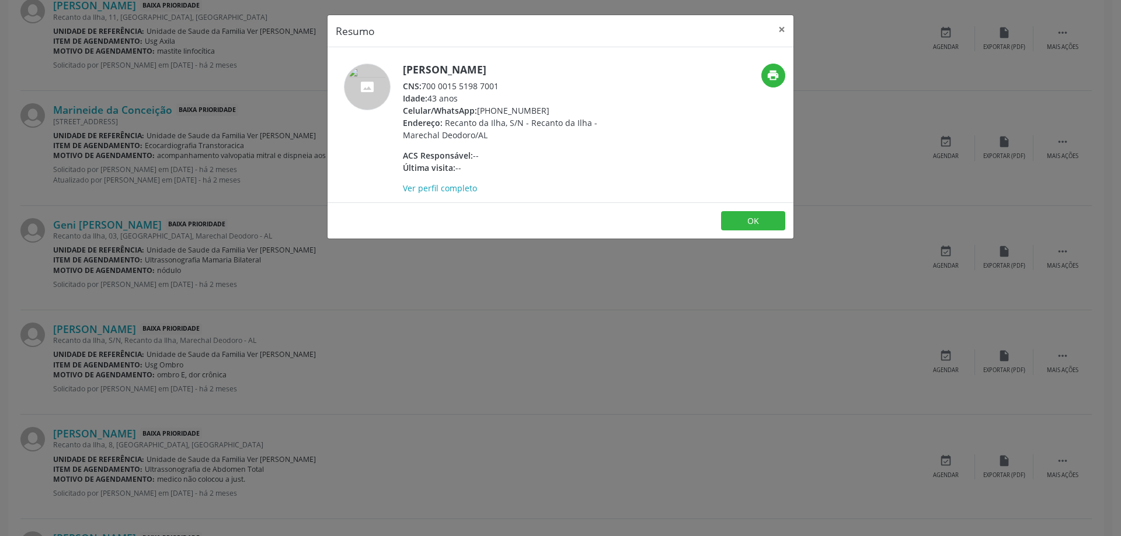
drag, startPoint x: 501, startPoint y: 84, endPoint x: 423, endPoint y: 89, distance: 78.9
click at [423, 89] on div "CNS: 700 0015 5198 7001" at bounding box center [516, 86] width 227 height 12
click at [779, 31] on button "×" at bounding box center [781, 29] width 23 height 29
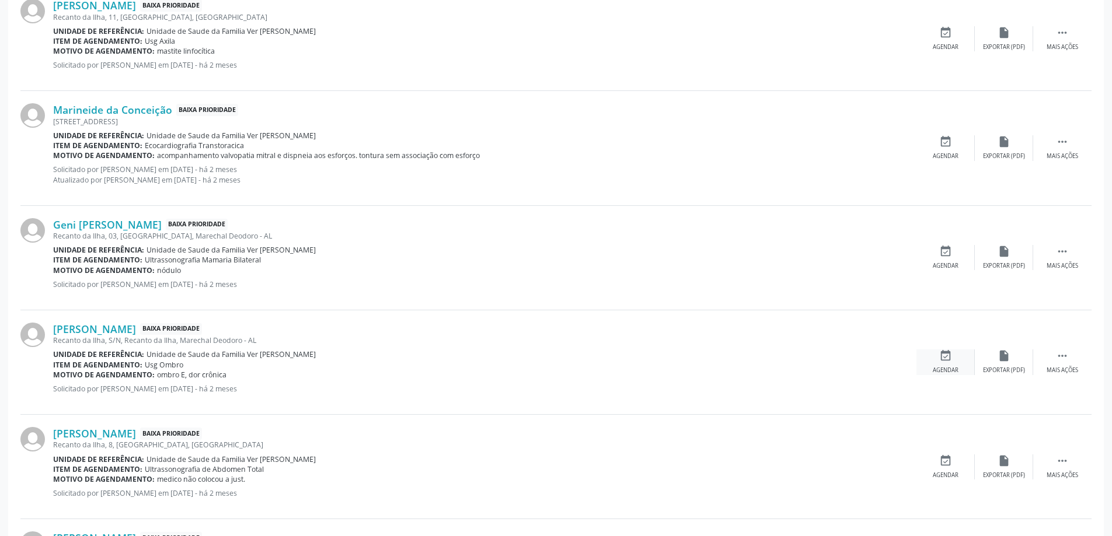
click at [945, 367] on div "Agendar" at bounding box center [946, 371] width 26 height 8
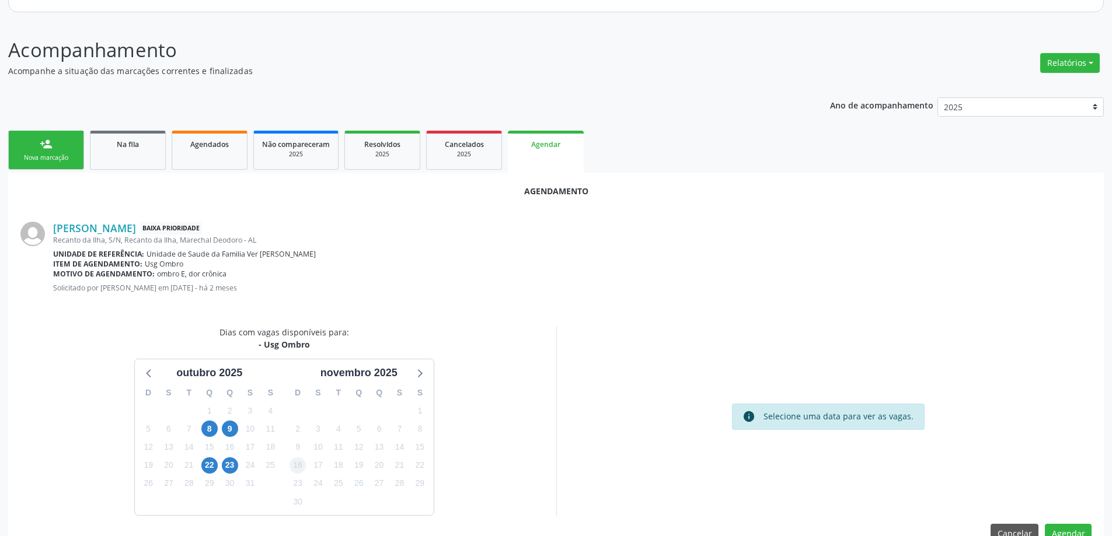
scroll to position [155, 0]
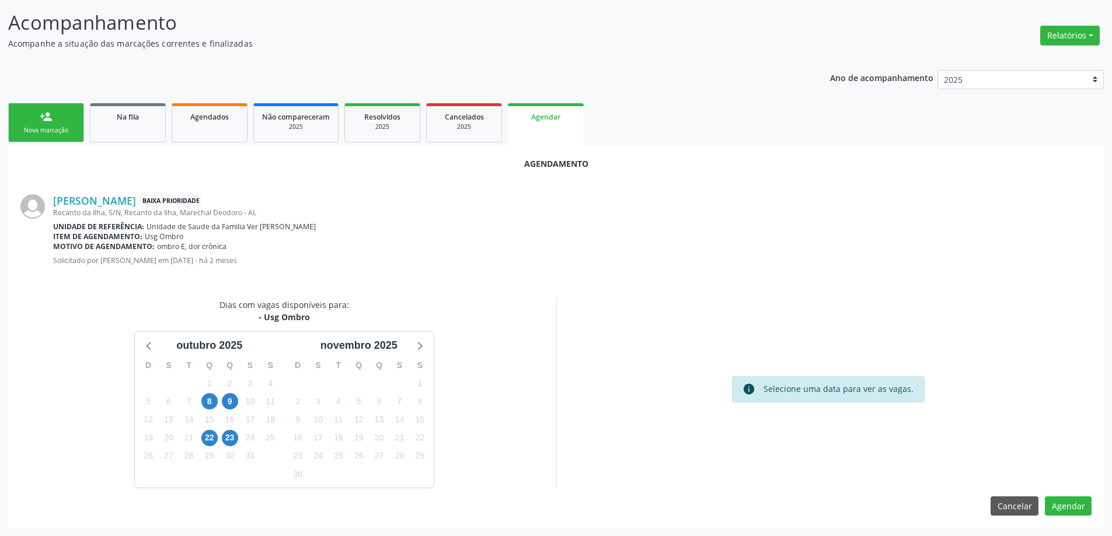
click at [391, 240] on div "Item de agendamento: Usg Ombro" at bounding box center [572, 237] width 1038 height 10
click at [105, 128] on link "Na fila" at bounding box center [128, 122] width 76 height 39
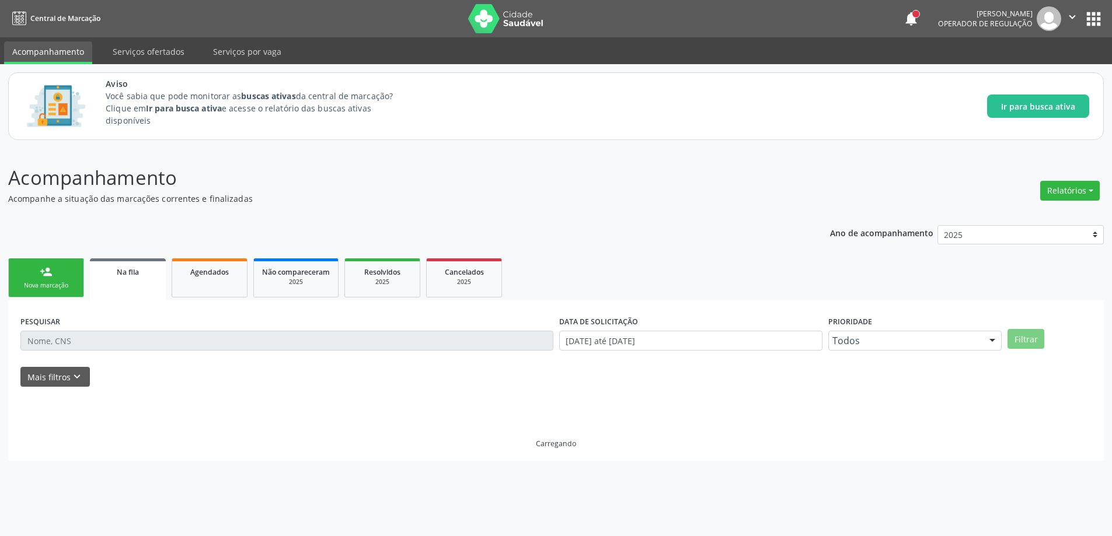
scroll to position [0, 0]
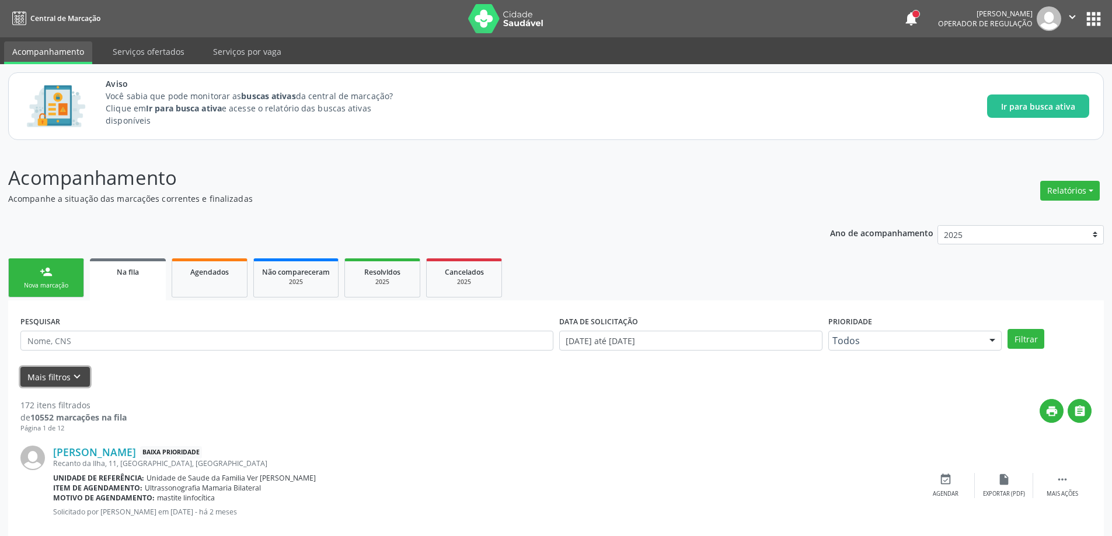
click at [79, 372] on icon "keyboard_arrow_down" at bounding box center [77, 377] width 13 height 13
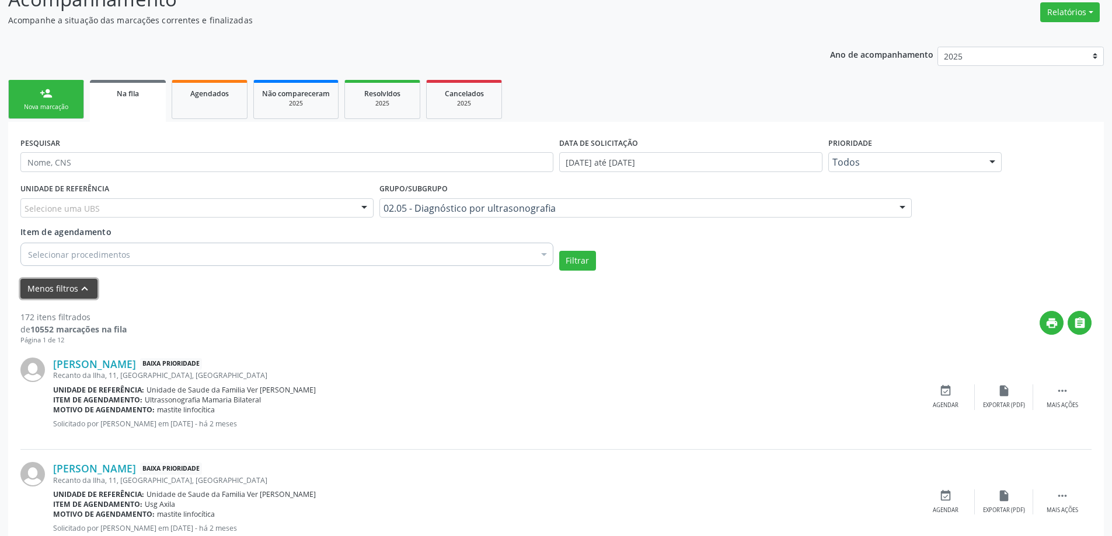
scroll to position [175, 0]
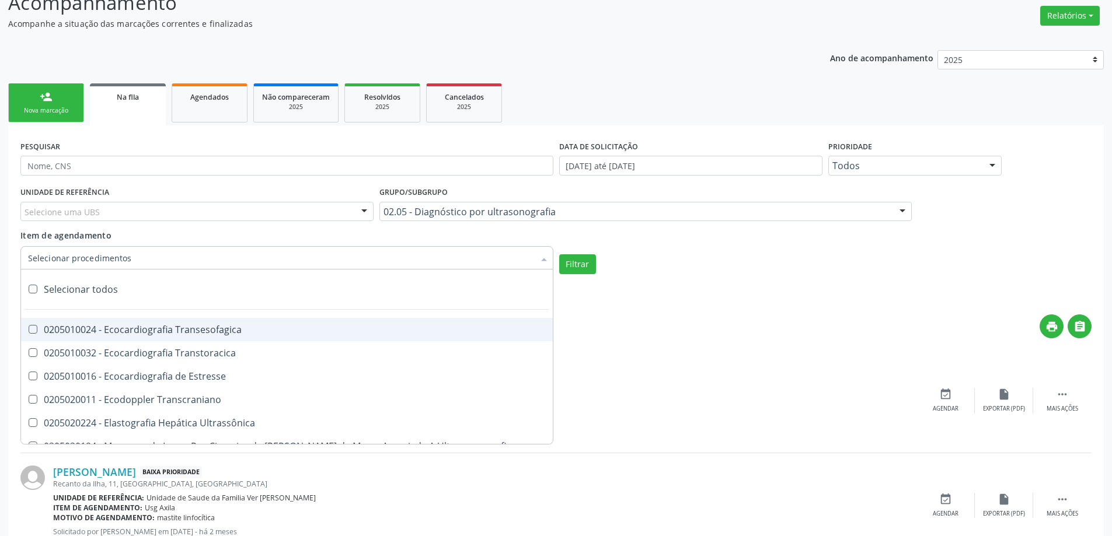
click at [168, 259] on div at bounding box center [286, 257] width 533 height 23
click at [168, 259] on input "Item de agendamento" at bounding box center [281, 257] width 506 height 23
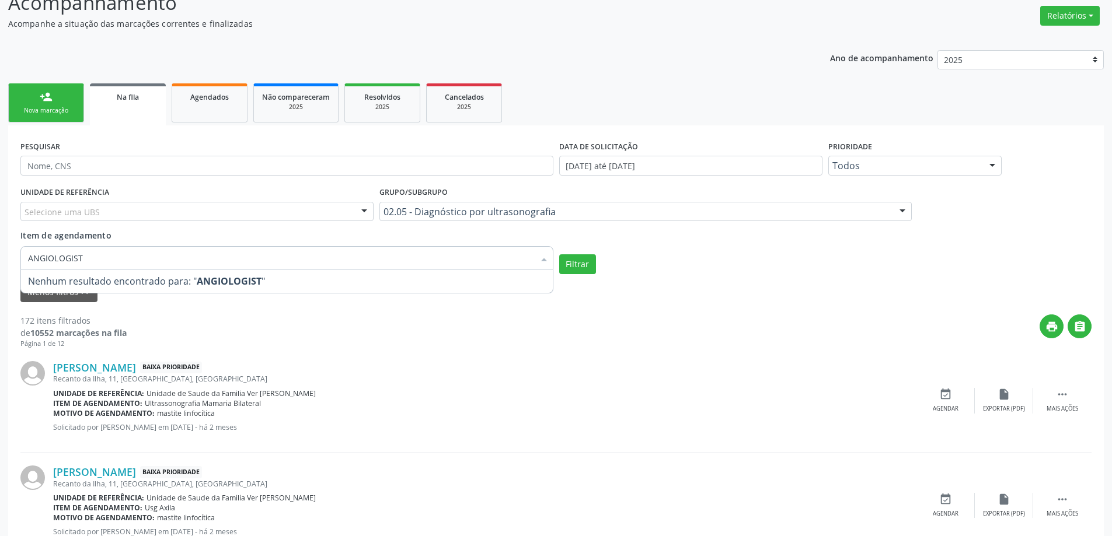
type input "ANGIOLOGISTA"
click at [573, 267] on button "Filtrar" at bounding box center [577, 265] width 37 height 20
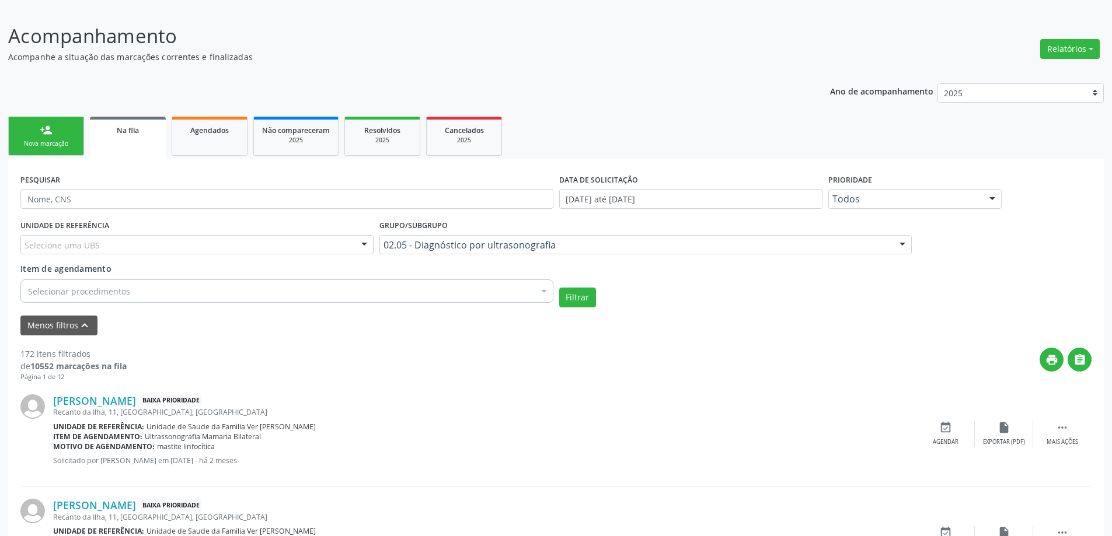
scroll to position [117, 0]
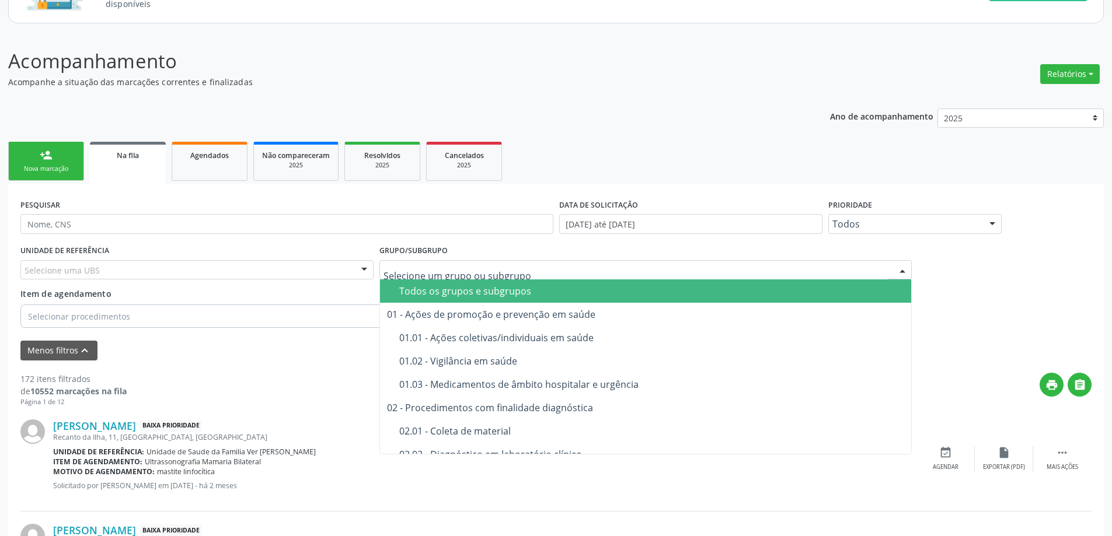
click at [123, 163] on link "Na fila" at bounding box center [128, 163] width 76 height 42
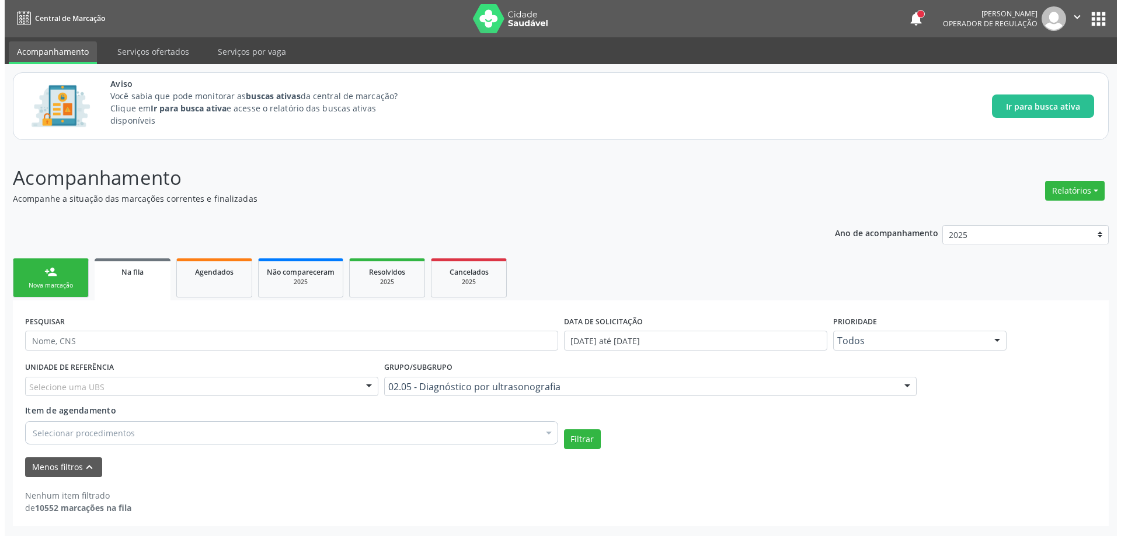
scroll to position [0, 0]
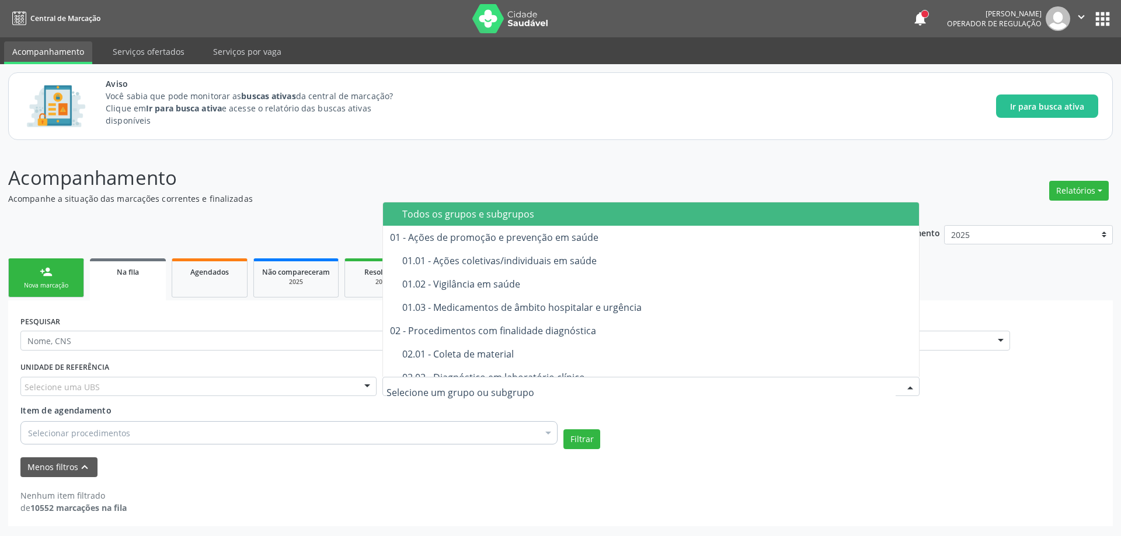
click at [584, 395] on div at bounding box center [650, 387] width 537 height 20
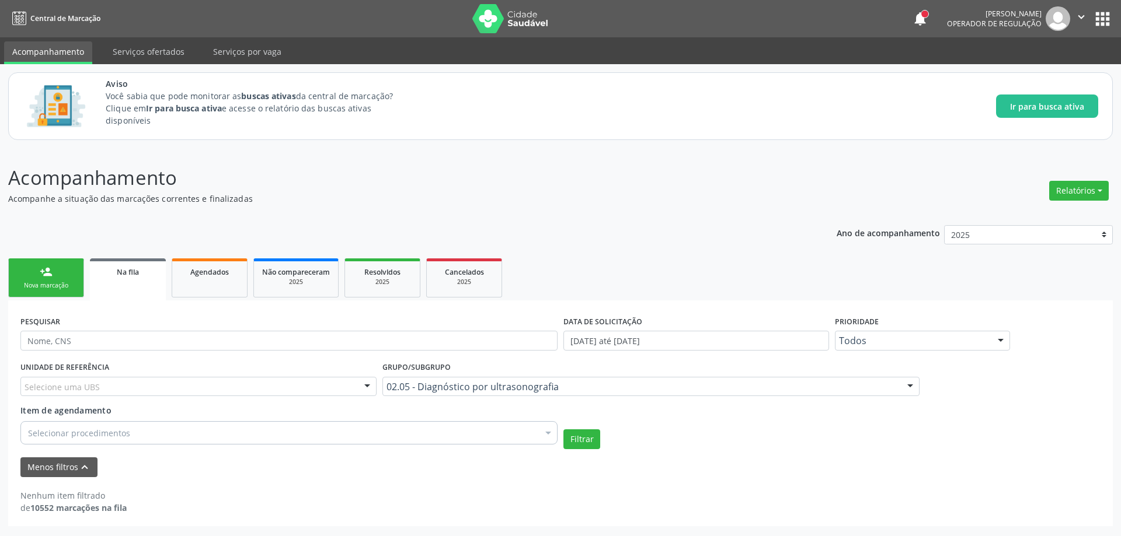
click at [605, 166] on p "Acompanhamento" at bounding box center [394, 177] width 773 height 29
